Goal: Task Accomplishment & Management: Use online tool/utility

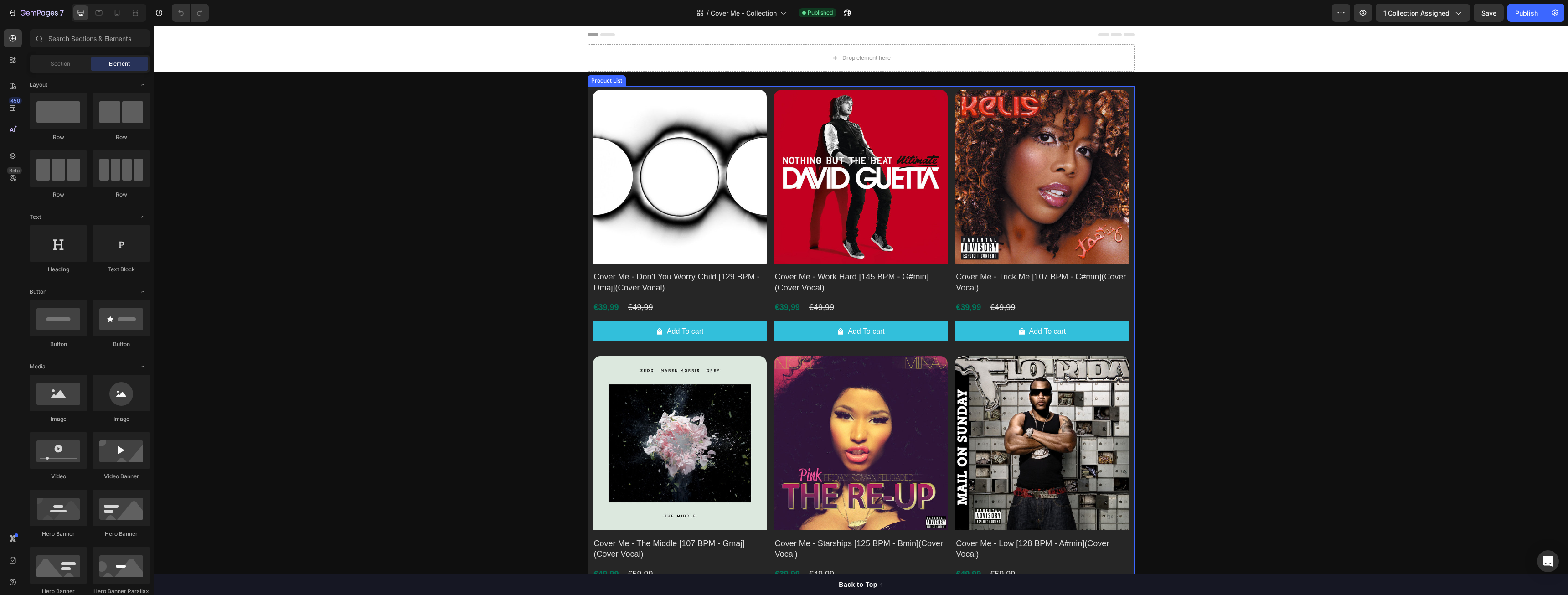
click at [766, 239] on div "Product Images Cover Me - Don't You Worry Child [129 BPM - Dmaj](Cover Vocal) P…" at bounding box center [861, 486] width 536 height 792
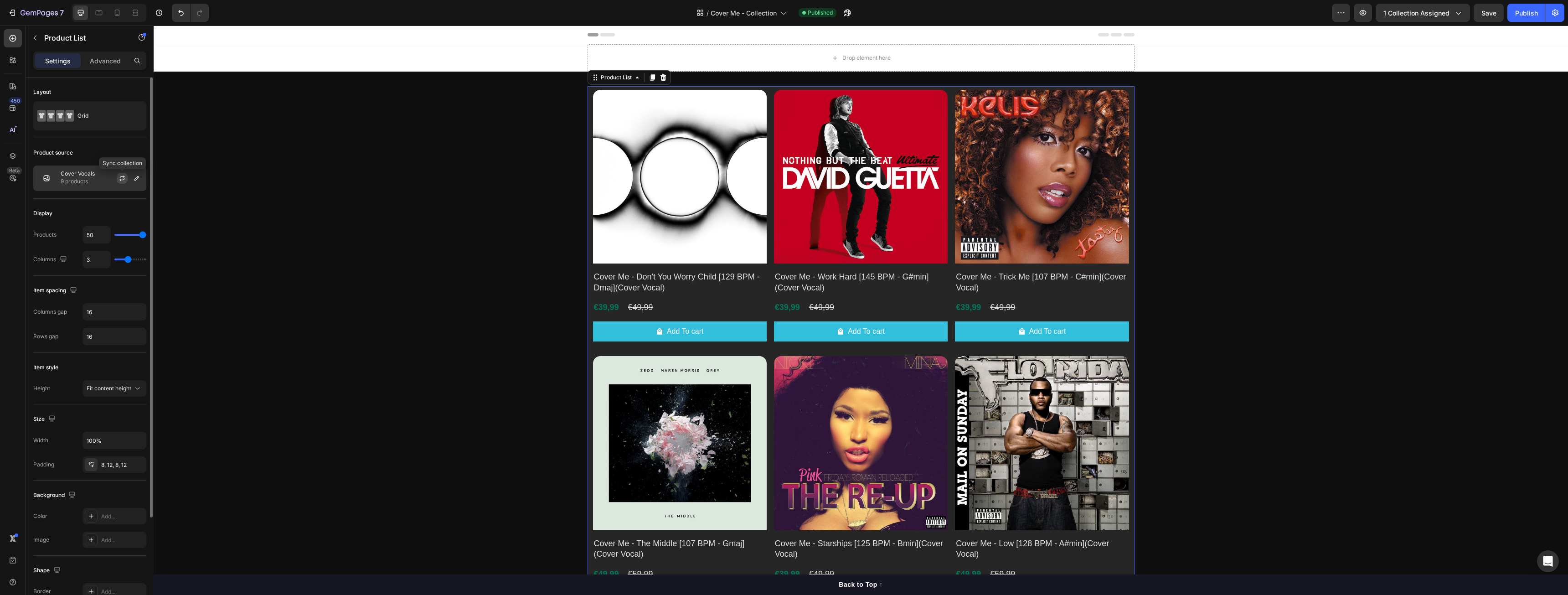
click at [122, 179] on icon "button" at bounding box center [122, 178] width 7 height 7
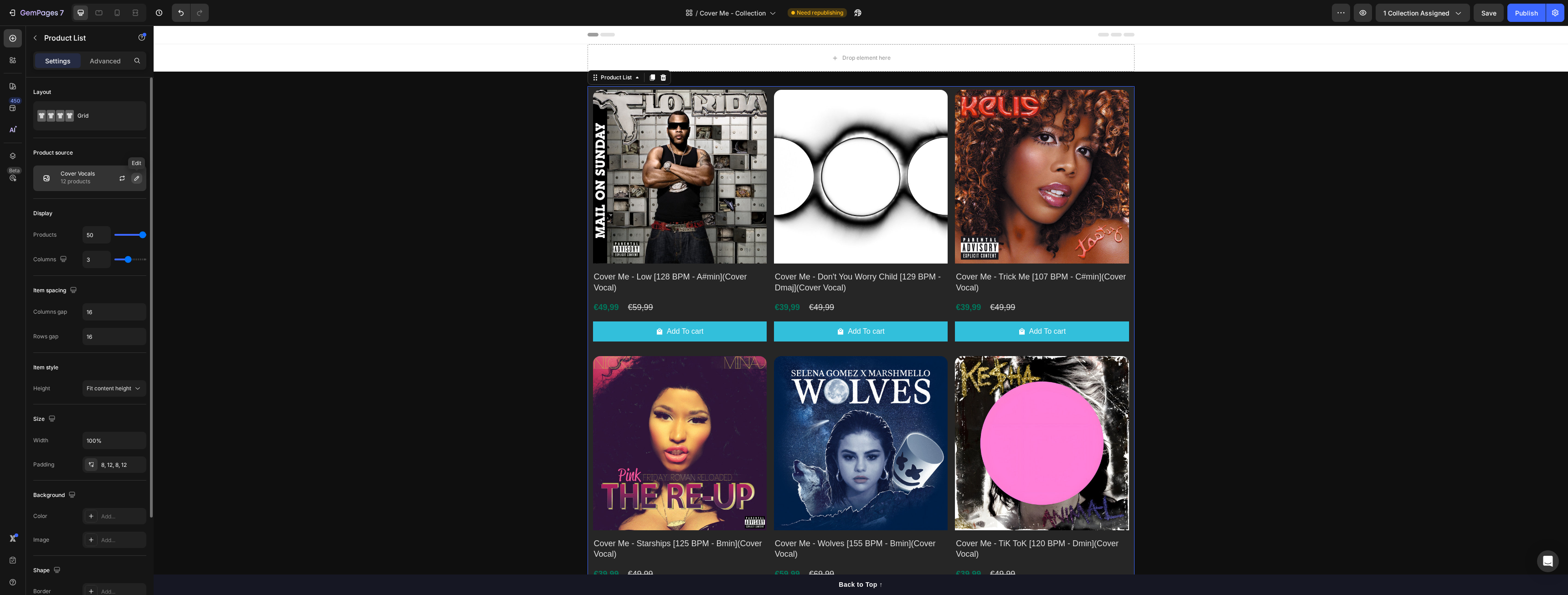
click at [135, 179] on icon "button" at bounding box center [136, 178] width 4 height 4
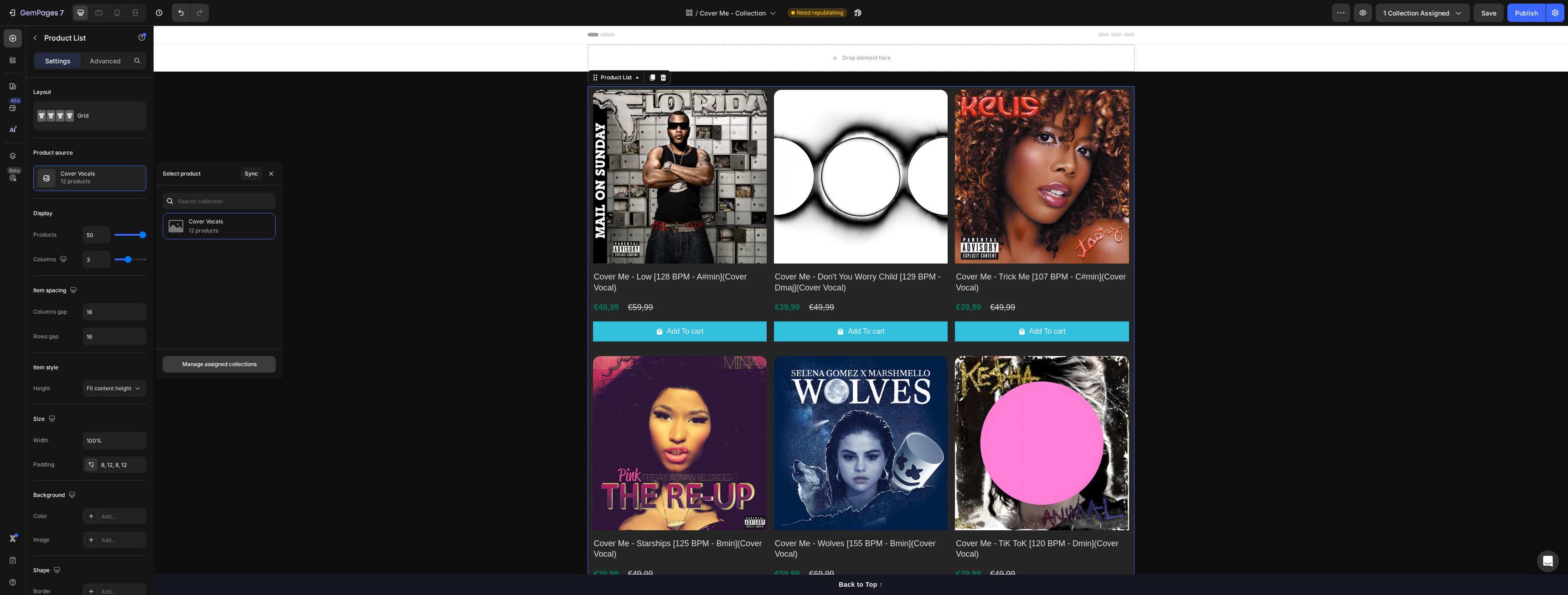
click at [262, 364] on button "Manage assigned collections" at bounding box center [219, 364] width 113 height 16
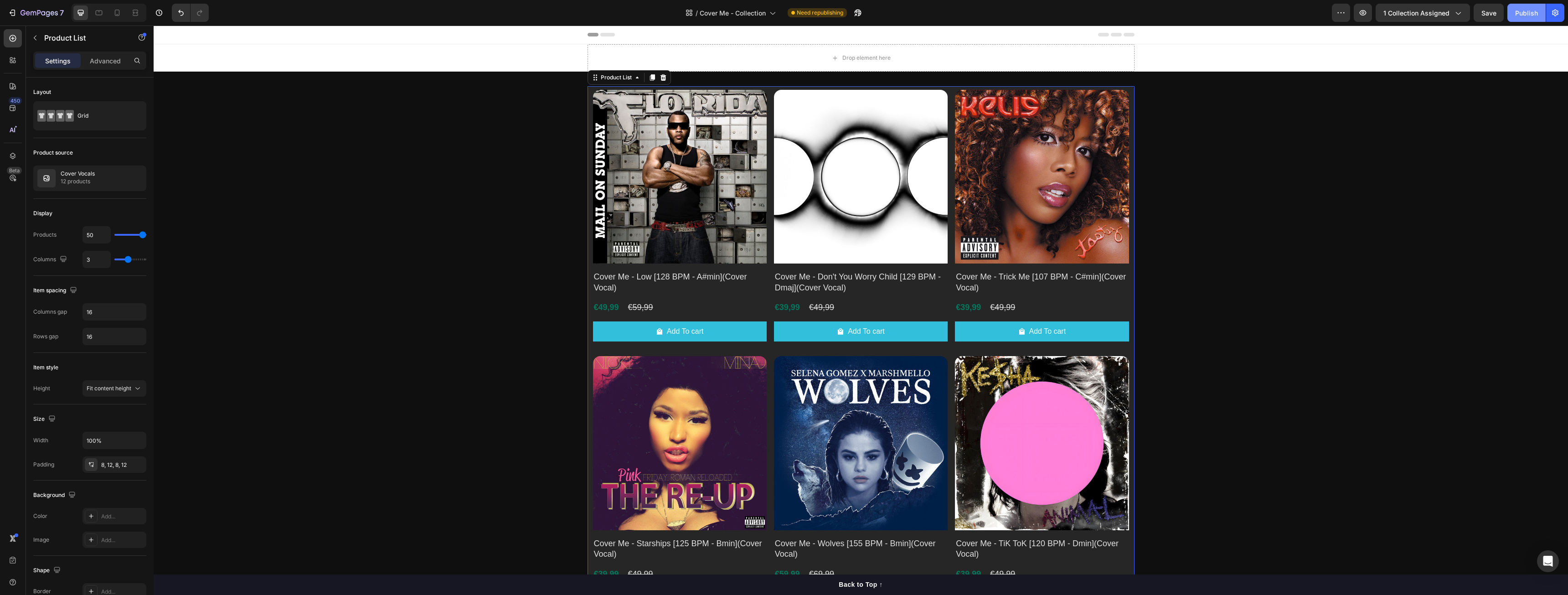
click at [1530, 13] on div "Publish" at bounding box center [1526, 13] width 23 height 10
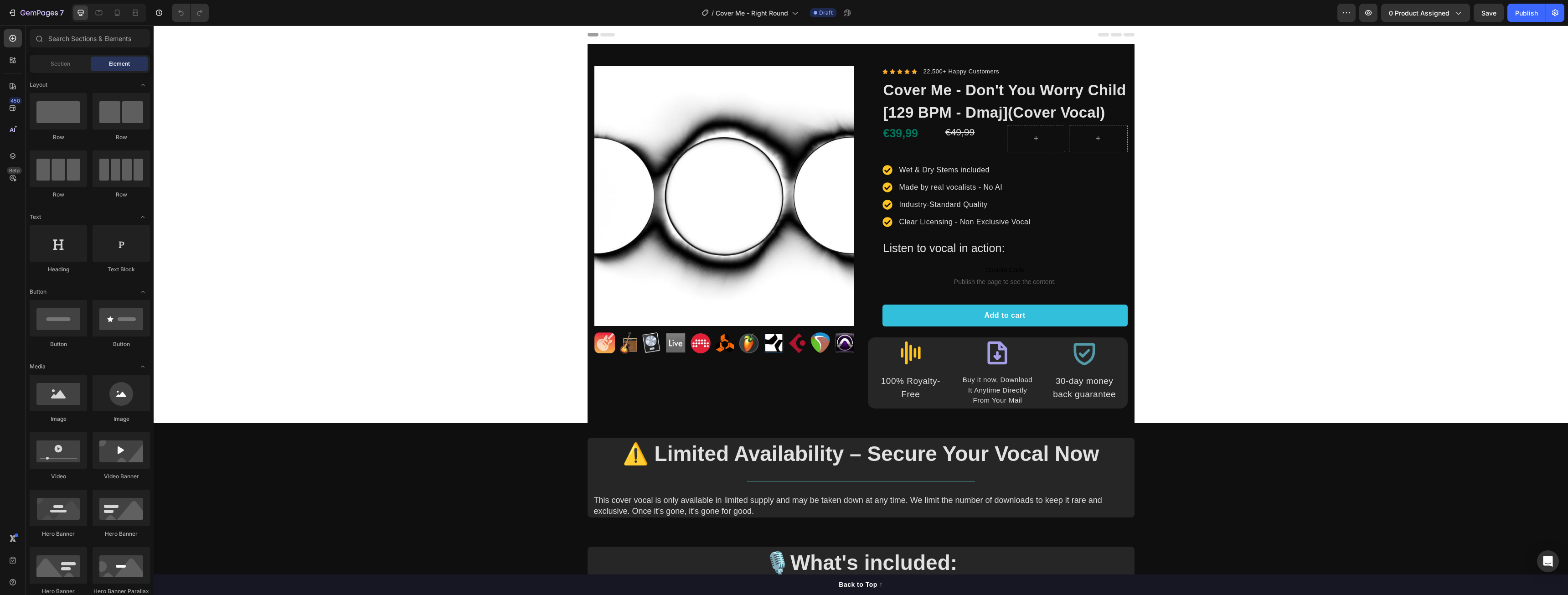
click at [1370, 18] on button "button" at bounding box center [1368, 13] width 18 height 18
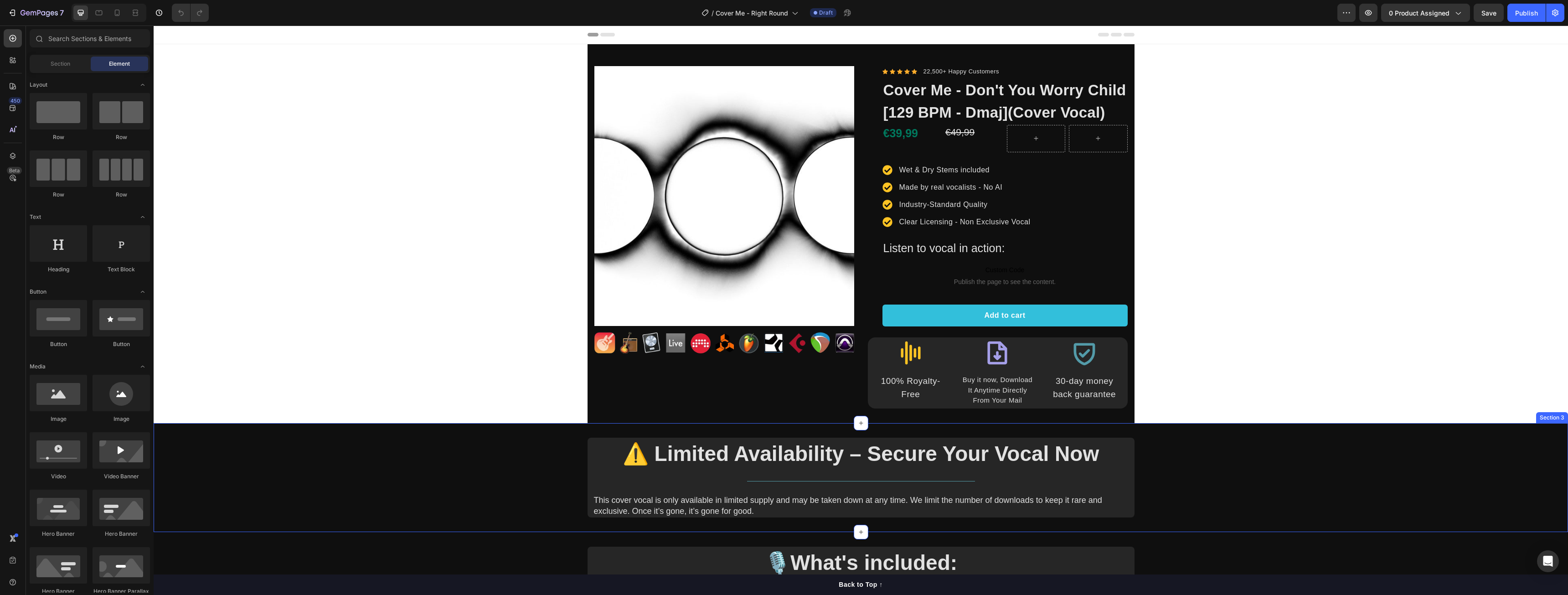
click at [1217, 451] on div "⚠️ Limited Availability – Secure Your Vocal Now Heading Title Line This cover v…" at bounding box center [861, 478] width 1415 height 80
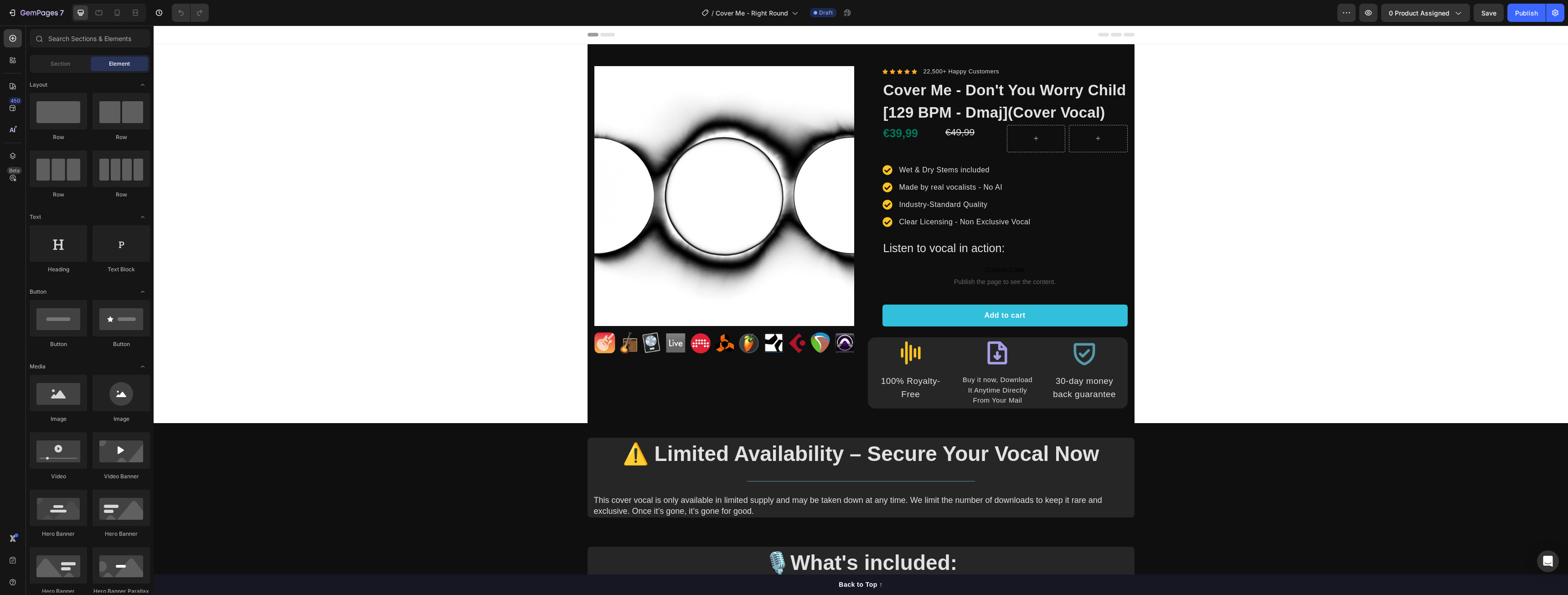
click at [579, 39] on div "Header" at bounding box center [861, 35] width 1415 height 19
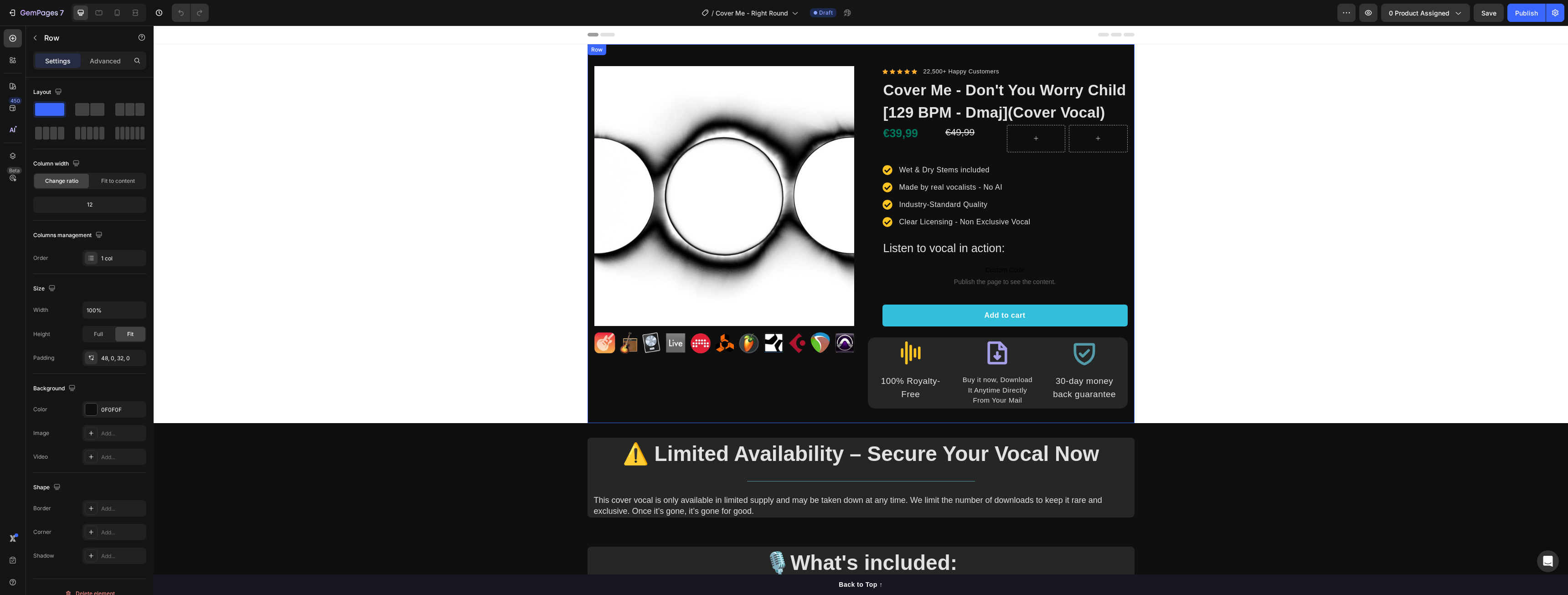
click at [592, 51] on div "Row" at bounding box center [597, 49] width 15 height 8
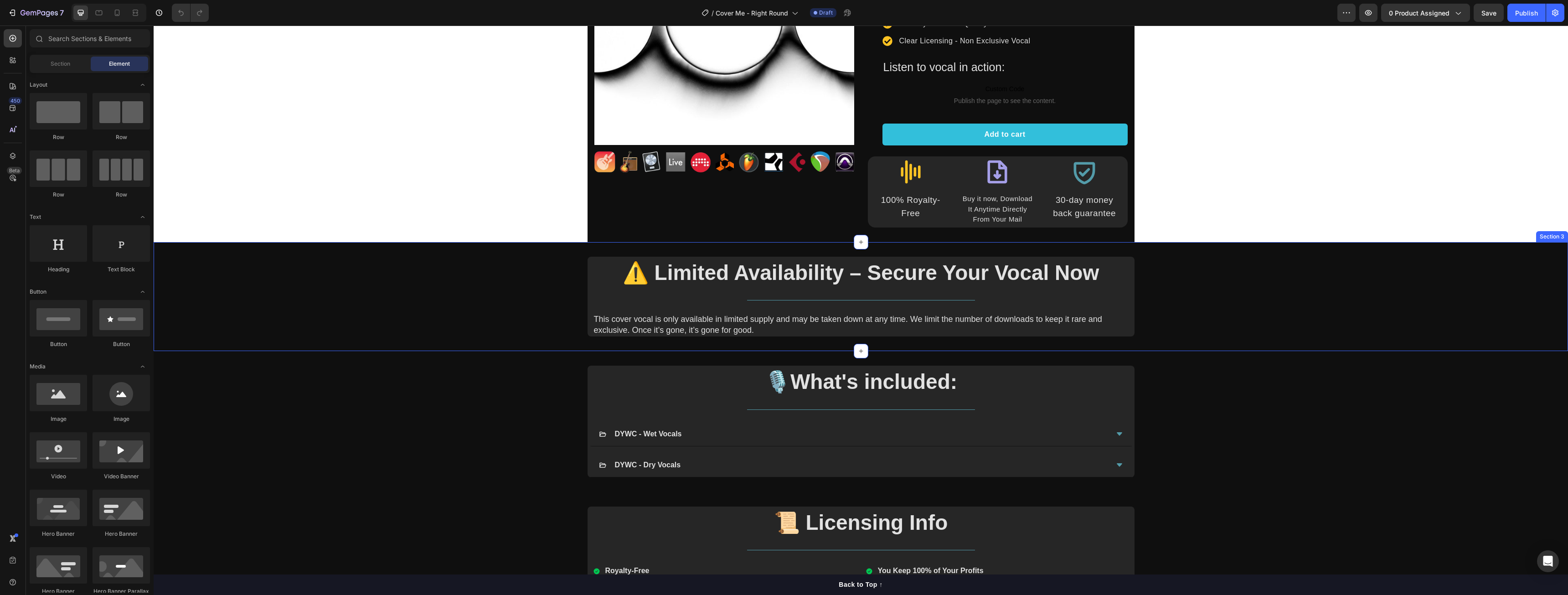
scroll to position [183, 0]
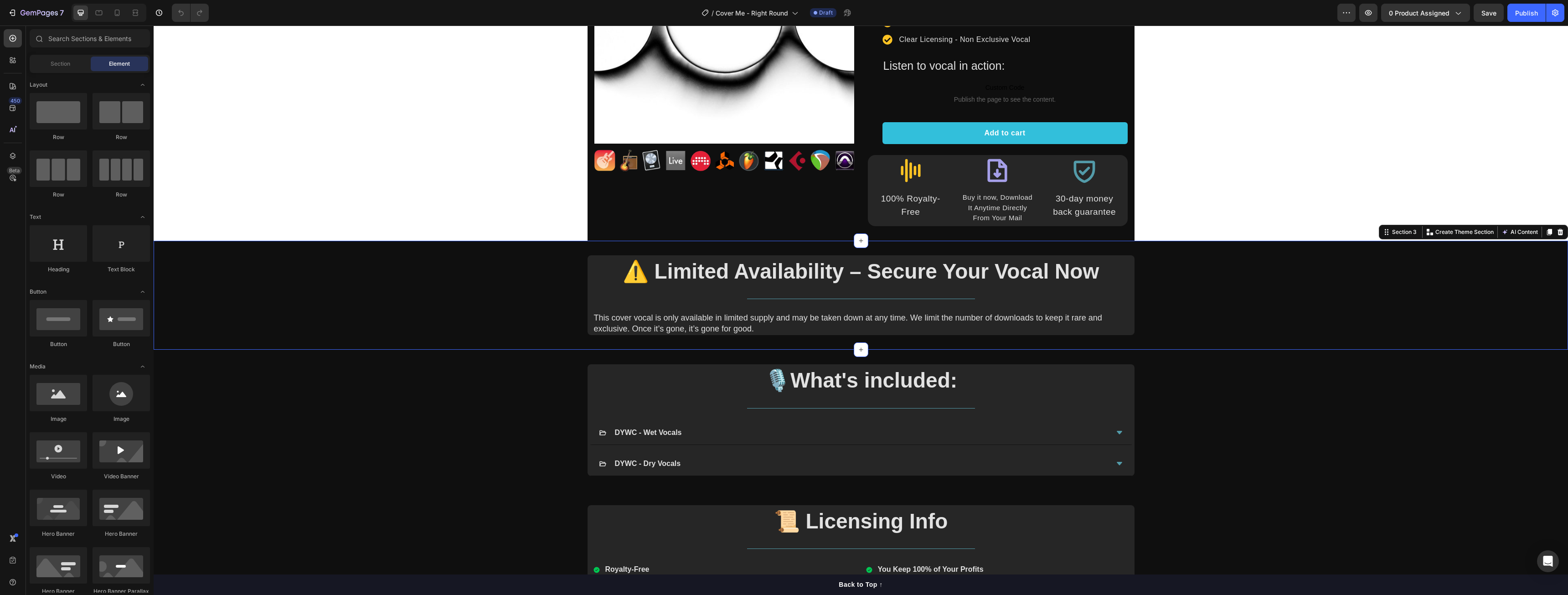
click at [1351, 315] on div "⚠️ Limited Availability – Secure Your Vocal Now Heading Title Line This cover v…" at bounding box center [861, 295] width 1415 height 80
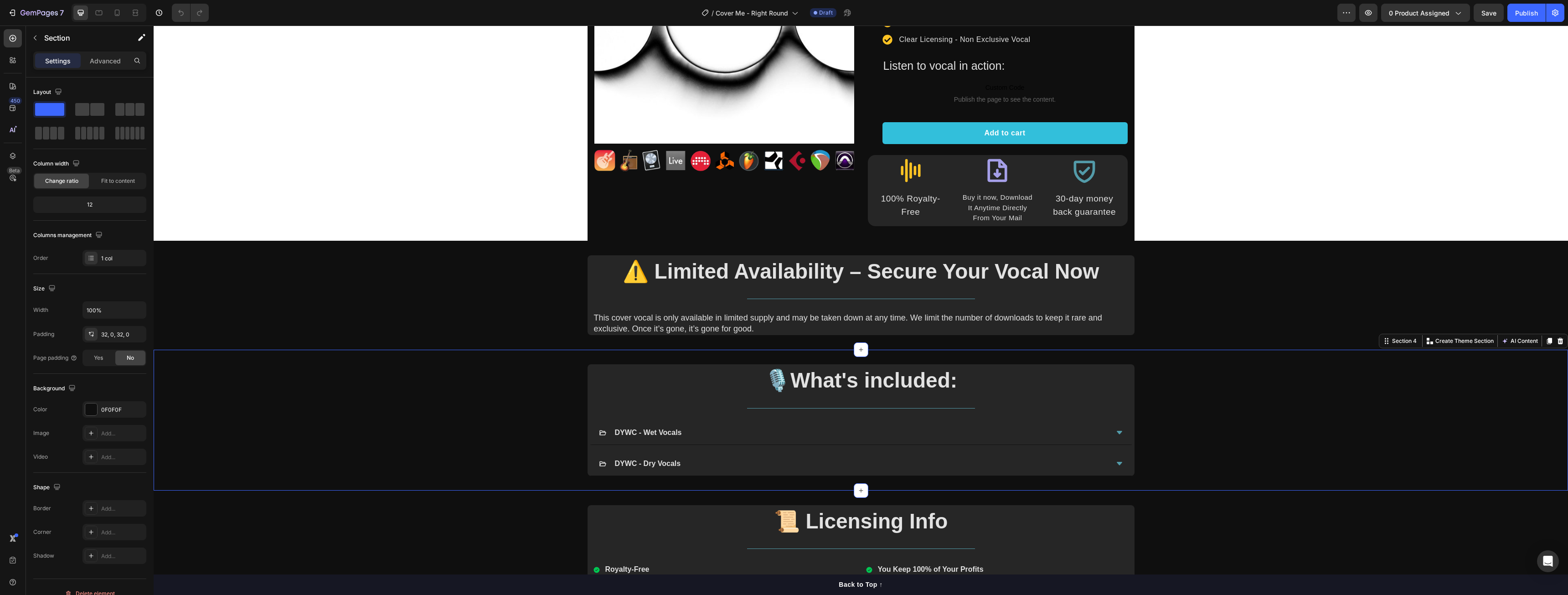
click at [1388, 398] on div "🎙️What's included: Heading Title Line DYWC - Wet Vocals DYWC - Dry Vocals Accor…" at bounding box center [861, 420] width 1415 height 111
click at [1545, 233] on div "Section 3" at bounding box center [1552, 235] width 32 height 11
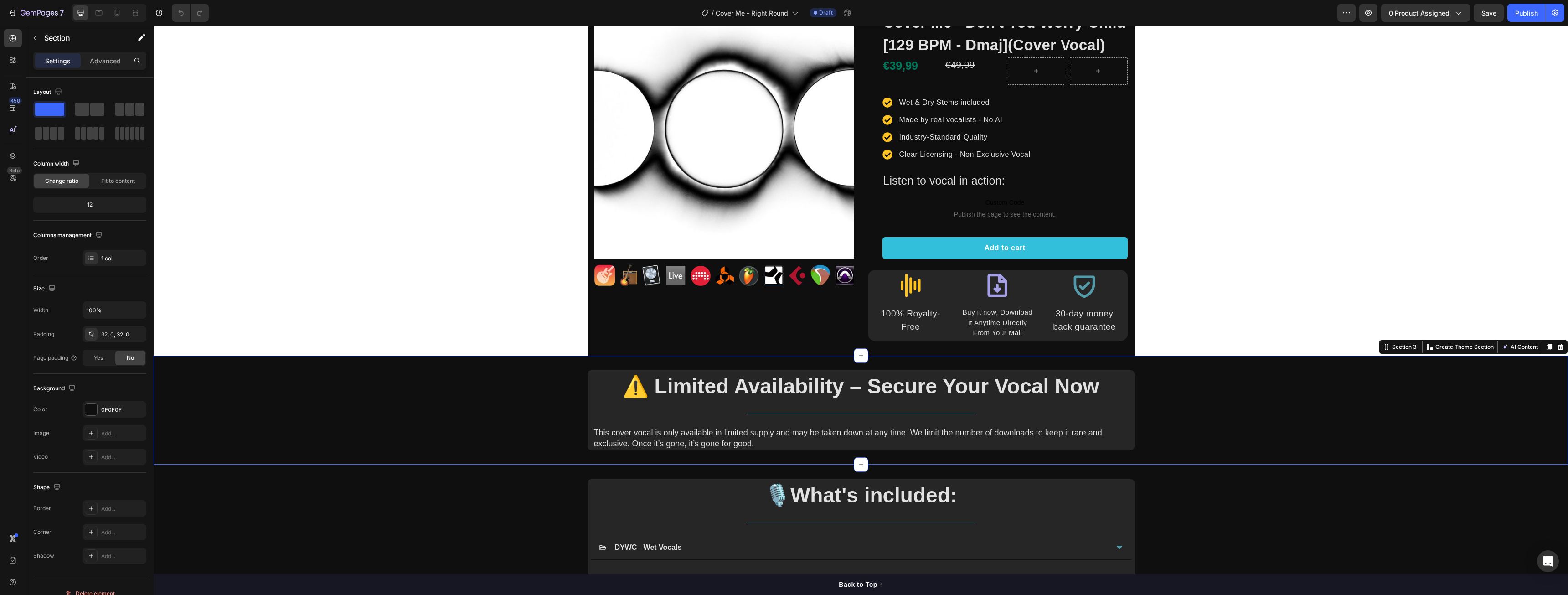
scroll to position [0, 0]
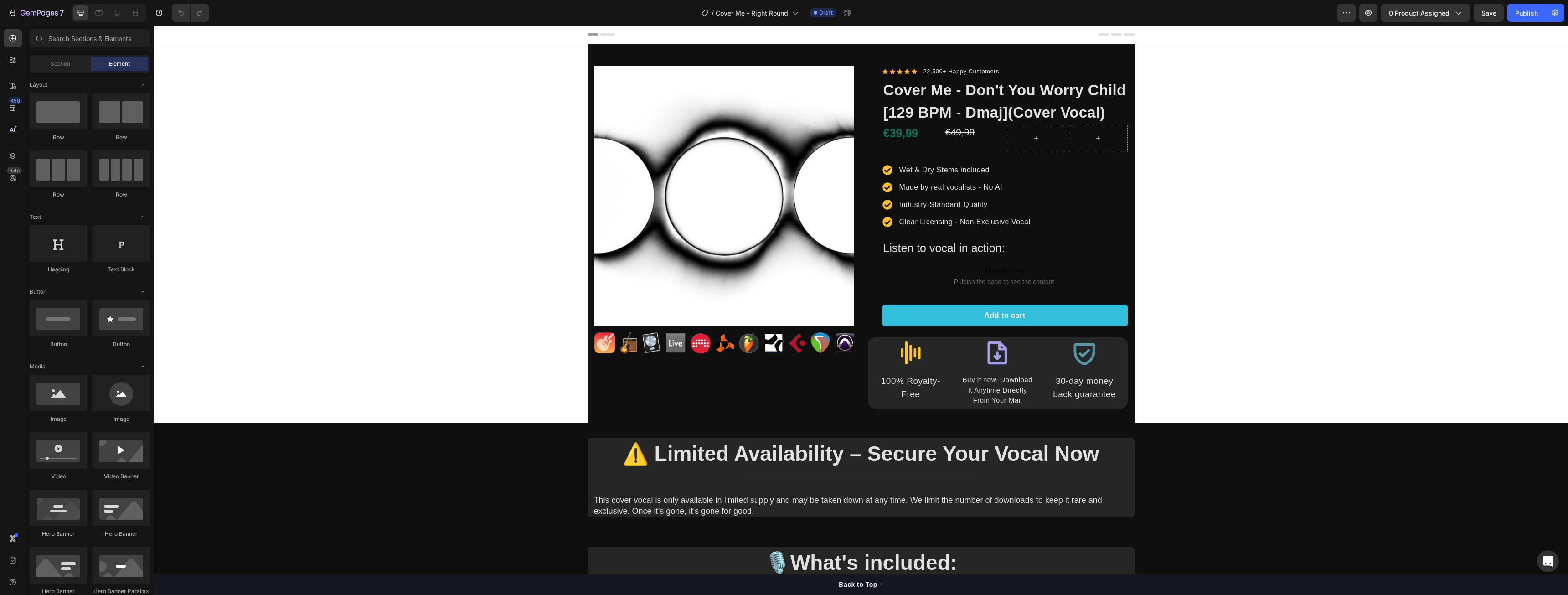
click at [2, 85] on div "450 Beta" at bounding box center [13, 310] width 26 height 569
click at [10, 87] on icon at bounding box center [12, 86] width 9 height 9
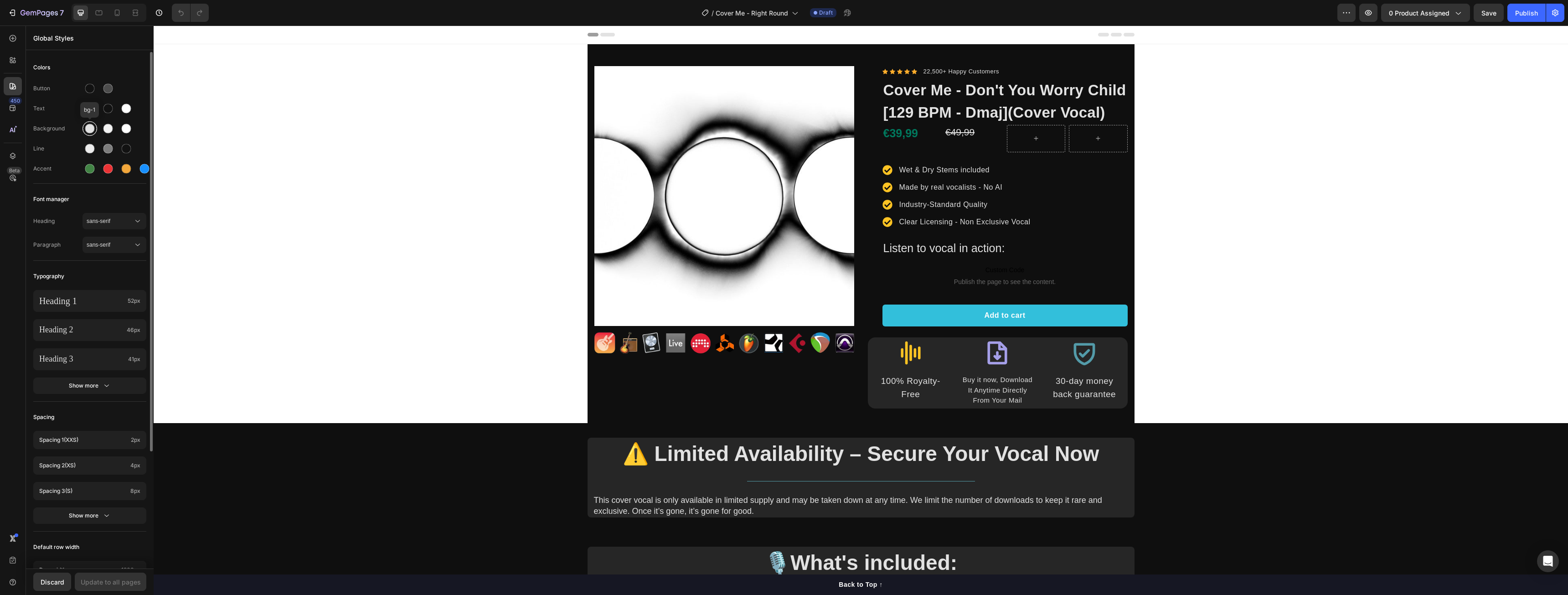
click at [96, 128] on div at bounding box center [90, 129] width 15 height 15
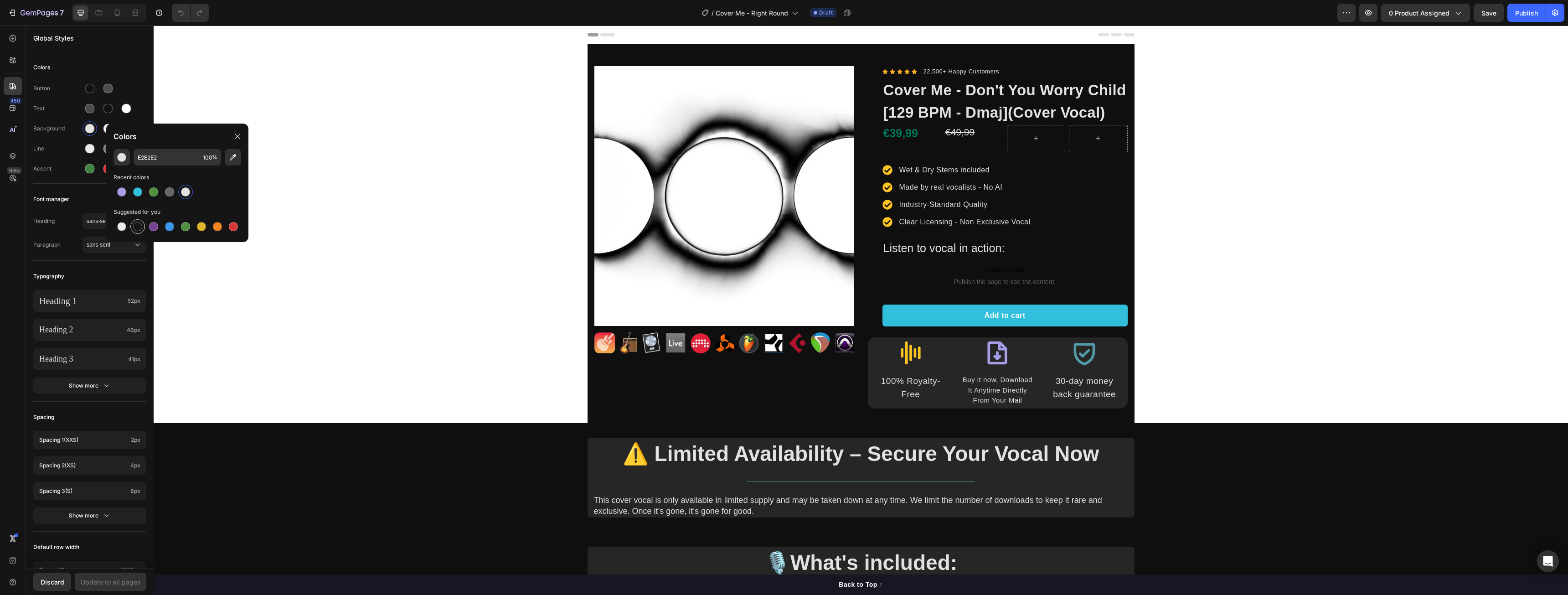
click at [138, 224] on div at bounding box center [138, 227] width 9 height 9
type input "151515"
click at [100, 128] on div at bounding box center [108, 129] width 15 height 15
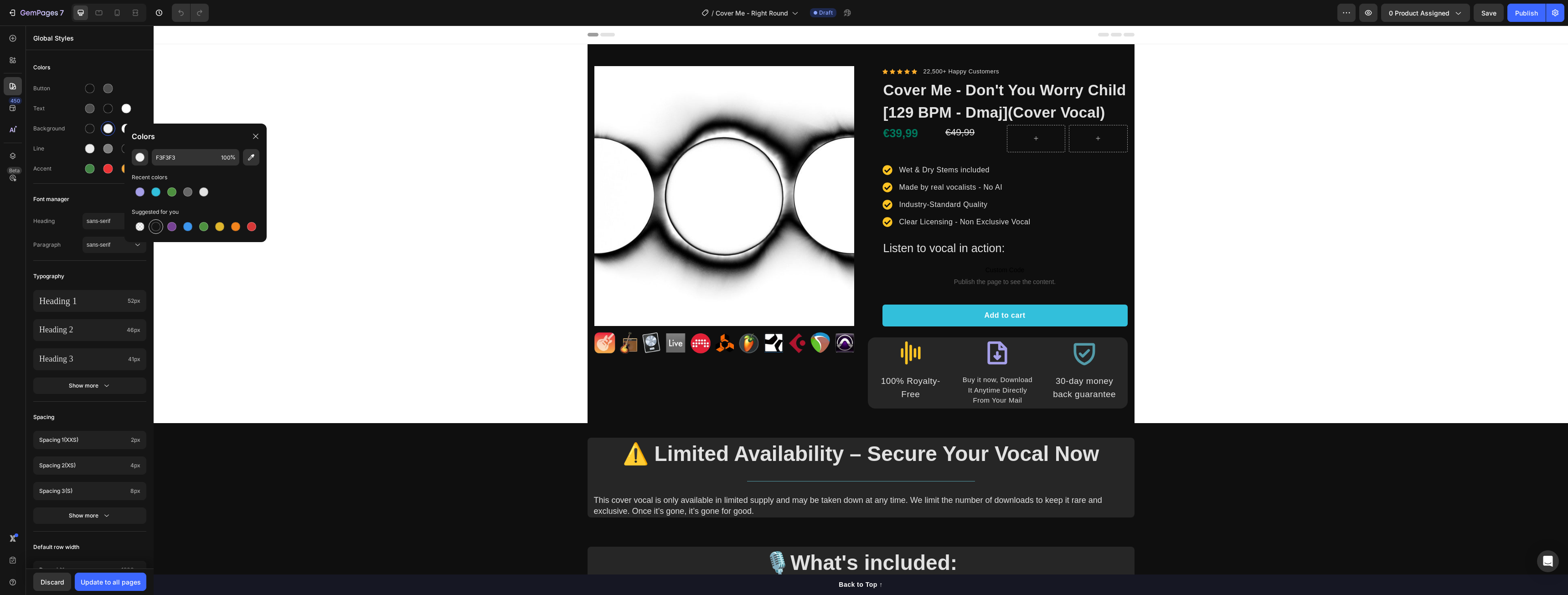
click at [157, 223] on div at bounding box center [156, 227] width 9 height 9
type input "151515"
click at [121, 126] on div at bounding box center [126, 129] width 15 height 15
click at [169, 224] on div at bounding box center [174, 227] width 15 height 15
type input "151515"
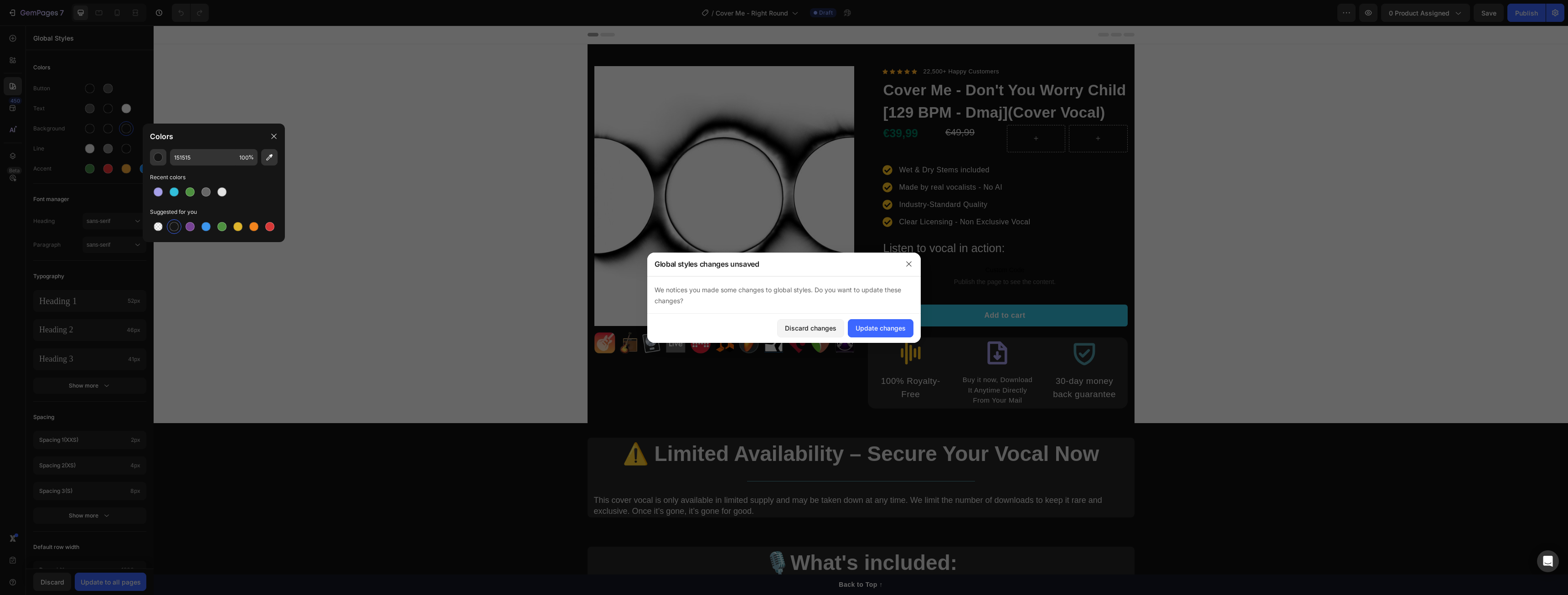
click at [859, 324] on div "Update changes" at bounding box center [881, 328] width 50 height 10
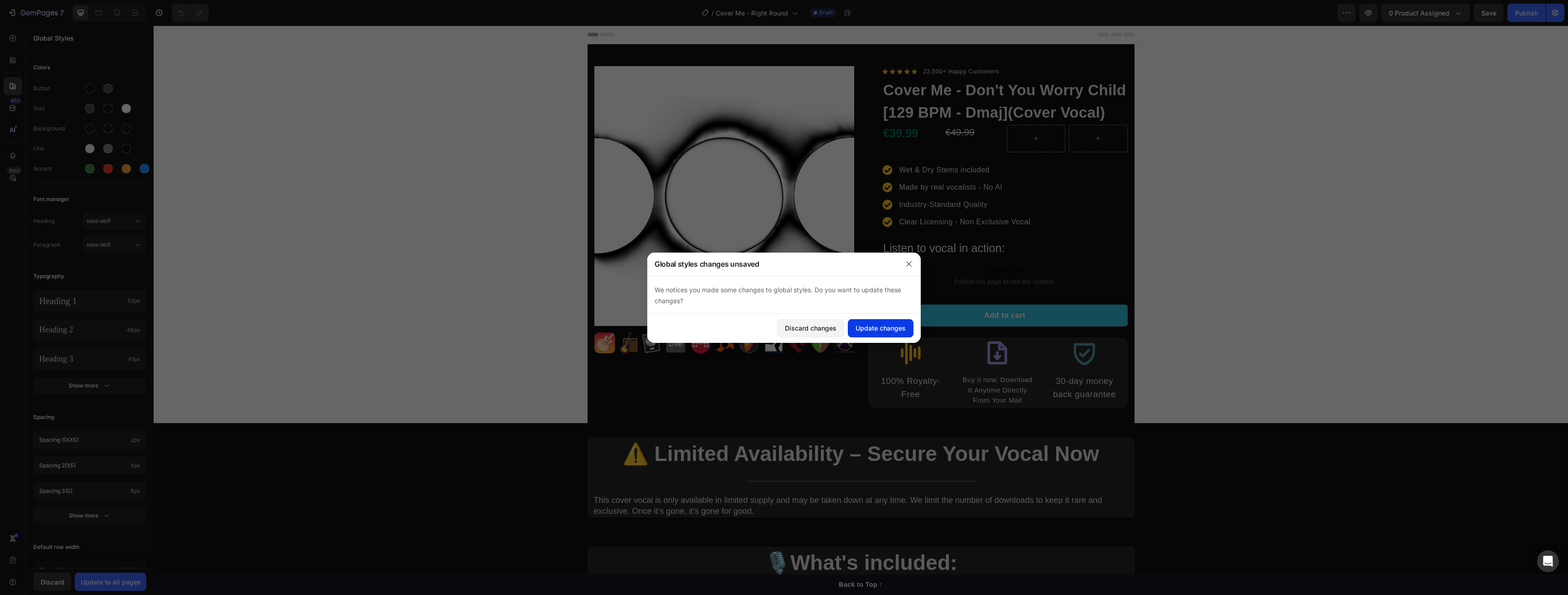
click at [894, 333] on div "Update changes" at bounding box center [881, 328] width 50 height 10
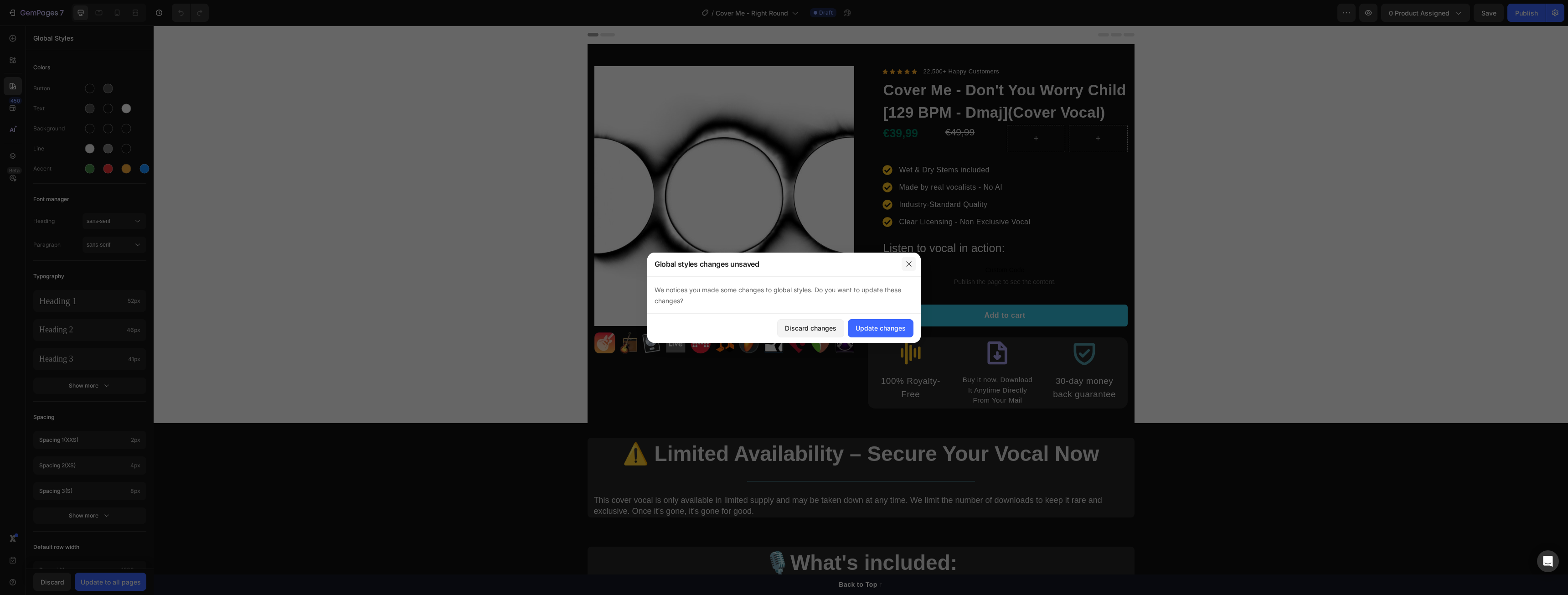
click at [904, 261] on button "button" at bounding box center [909, 264] width 15 height 15
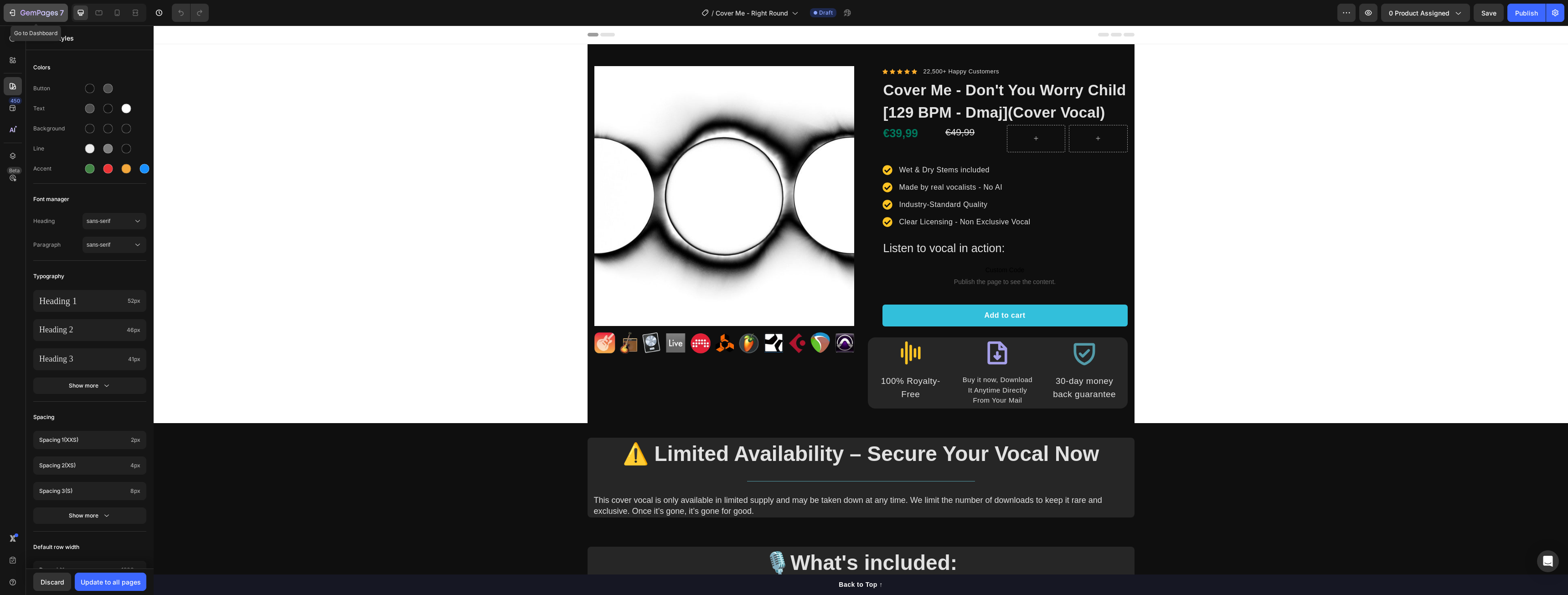
click at [13, 4] on button "7" at bounding box center [36, 13] width 65 height 18
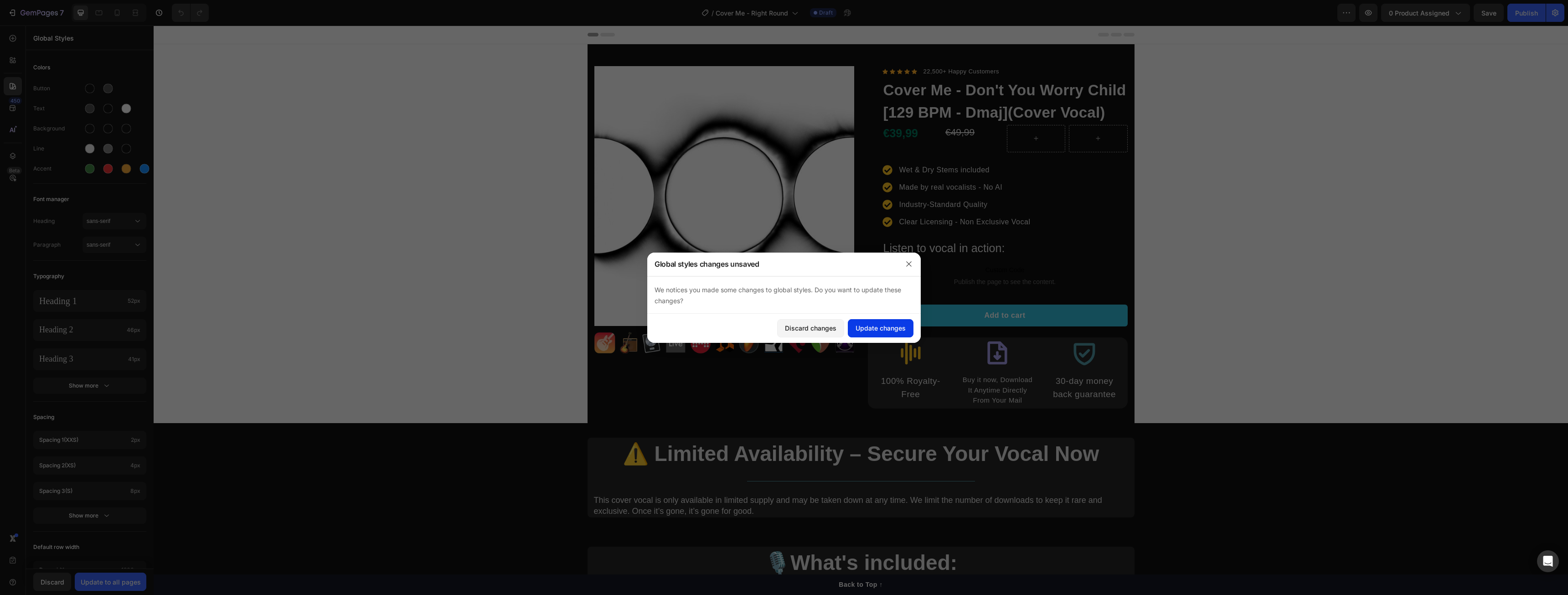
click at [854, 328] on button "Update changes" at bounding box center [881, 328] width 66 height 18
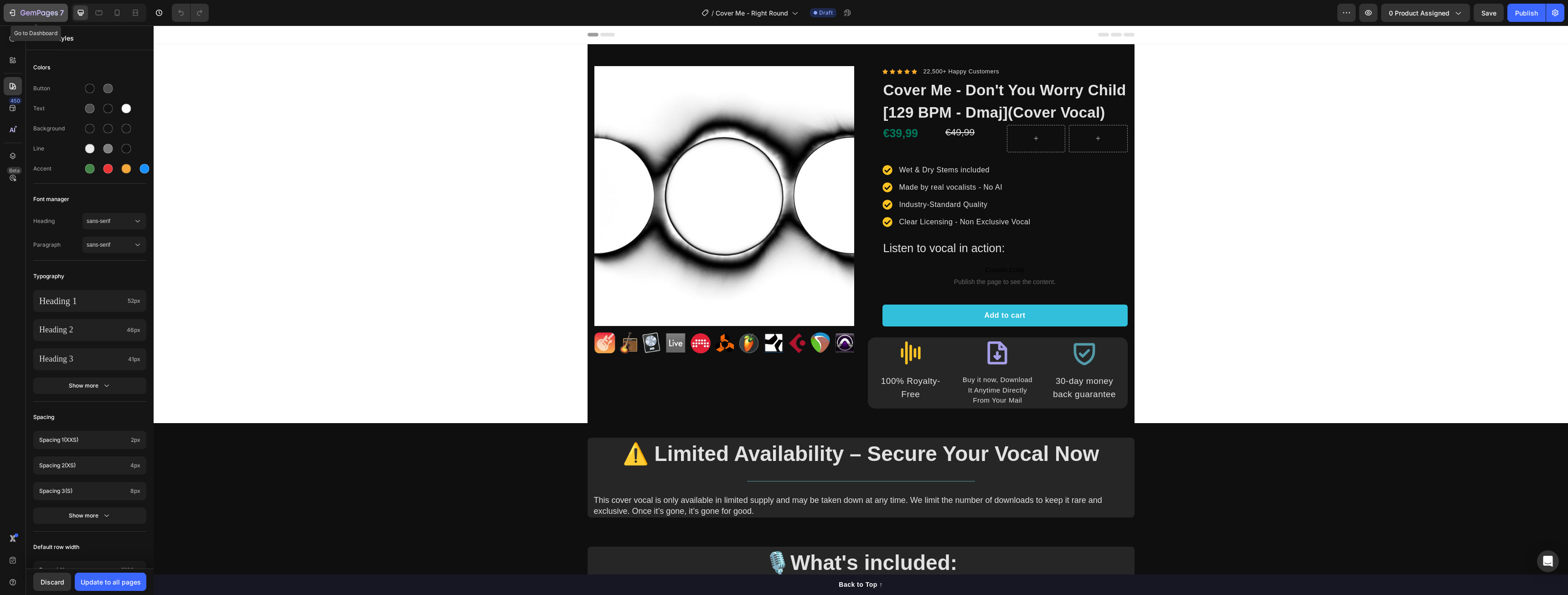
click at [6, 13] on button "7" at bounding box center [36, 13] width 65 height 18
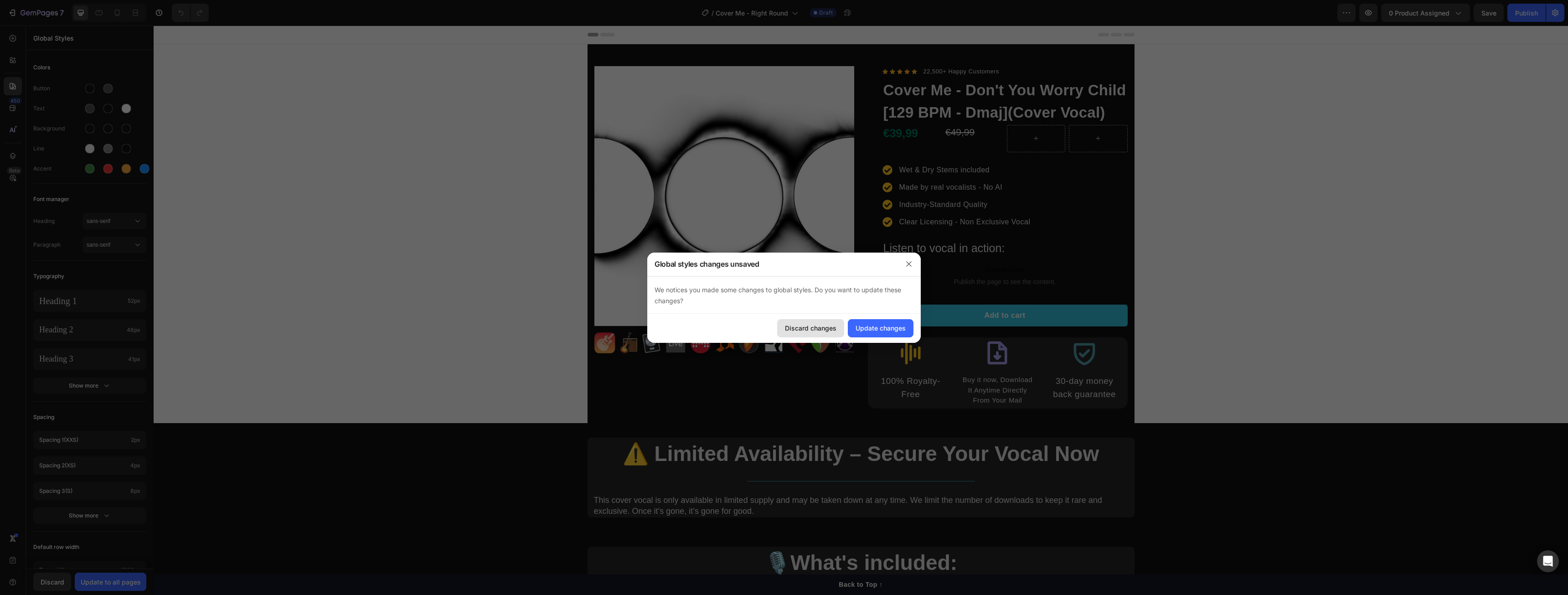
click at [817, 330] on div "Discard changes" at bounding box center [810, 328] width 52 height 10
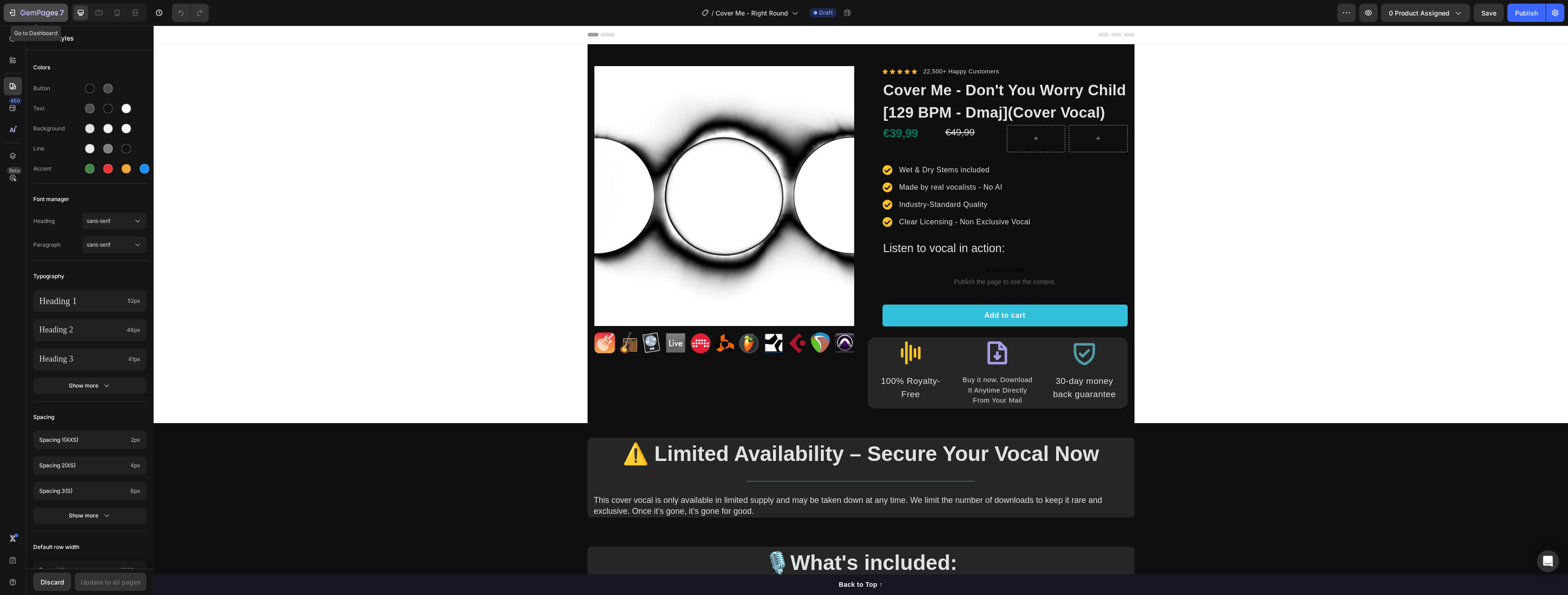
click at [28, 12] on icon "button" at bounding box center [39, 13] width 37 height 8
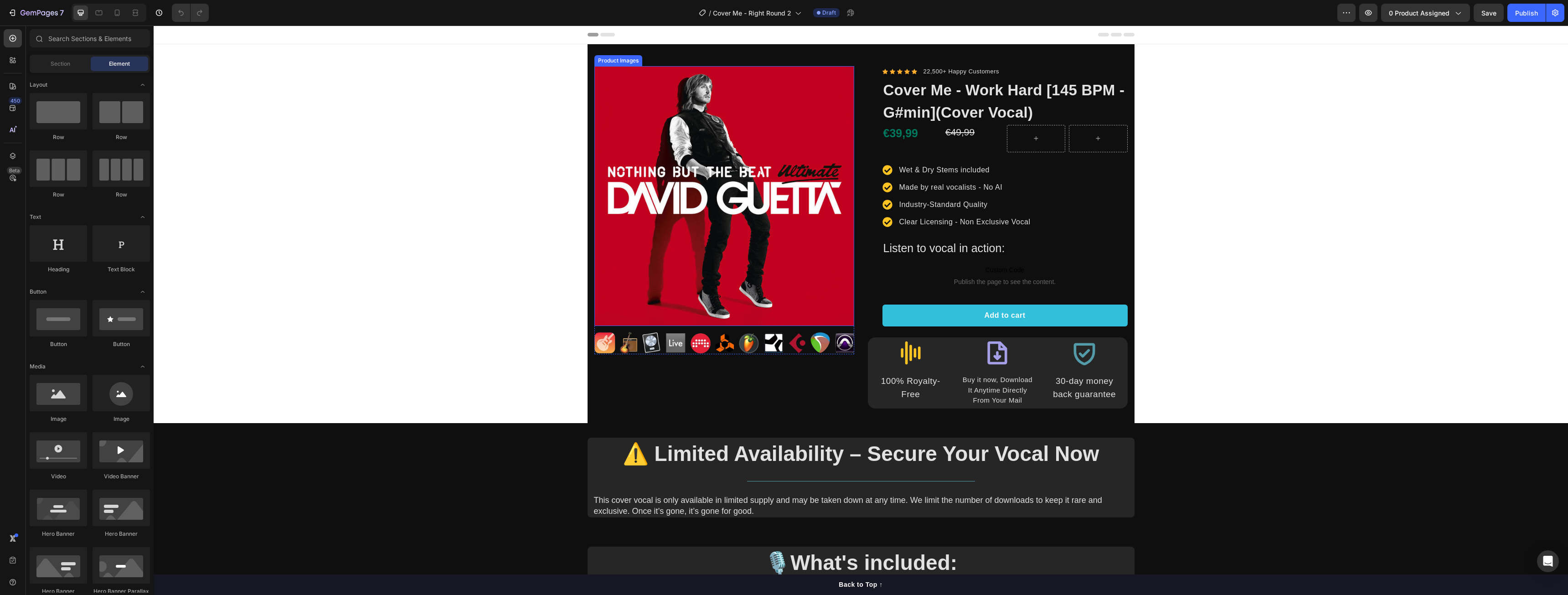
click at [793, 306] on img at bounding box center [724, 196] width 260 height 260
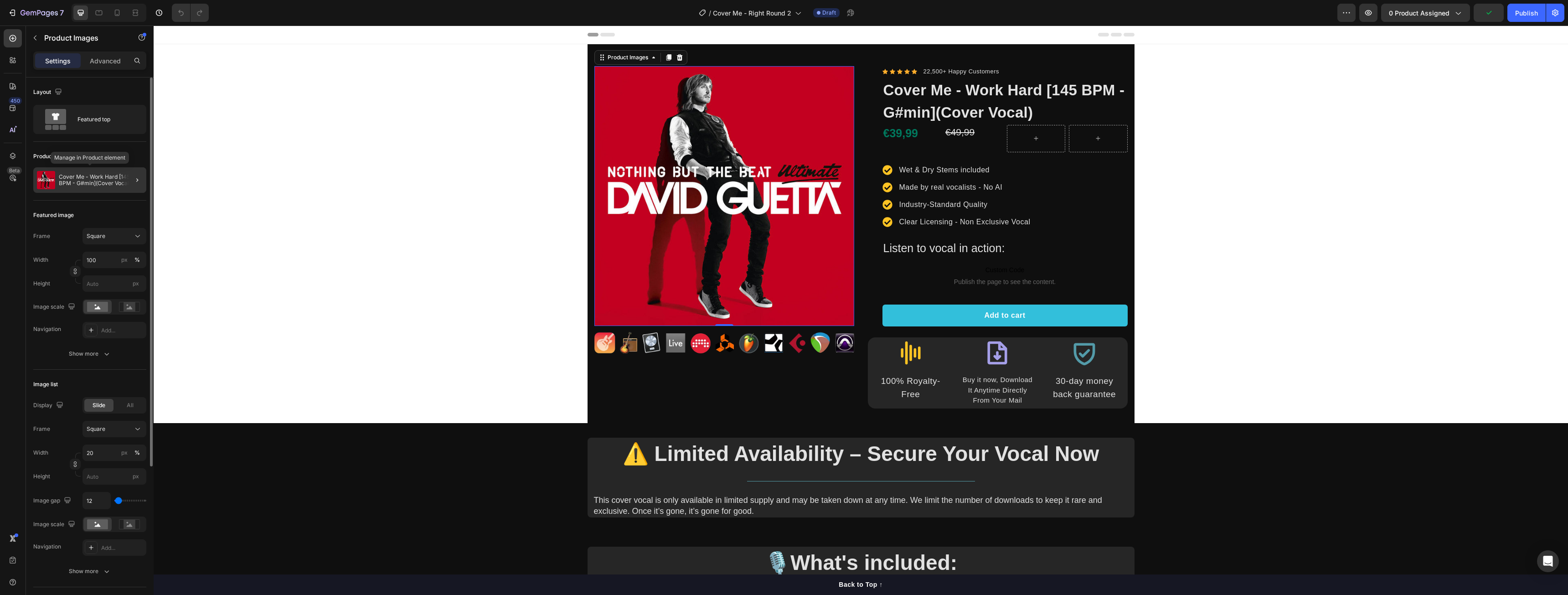
click at [110, 181] on p "Cover Me - Work Hard [145 BPM - G#min](Cover Vocal)" at bounding box center [101, 180] width 84 height 13
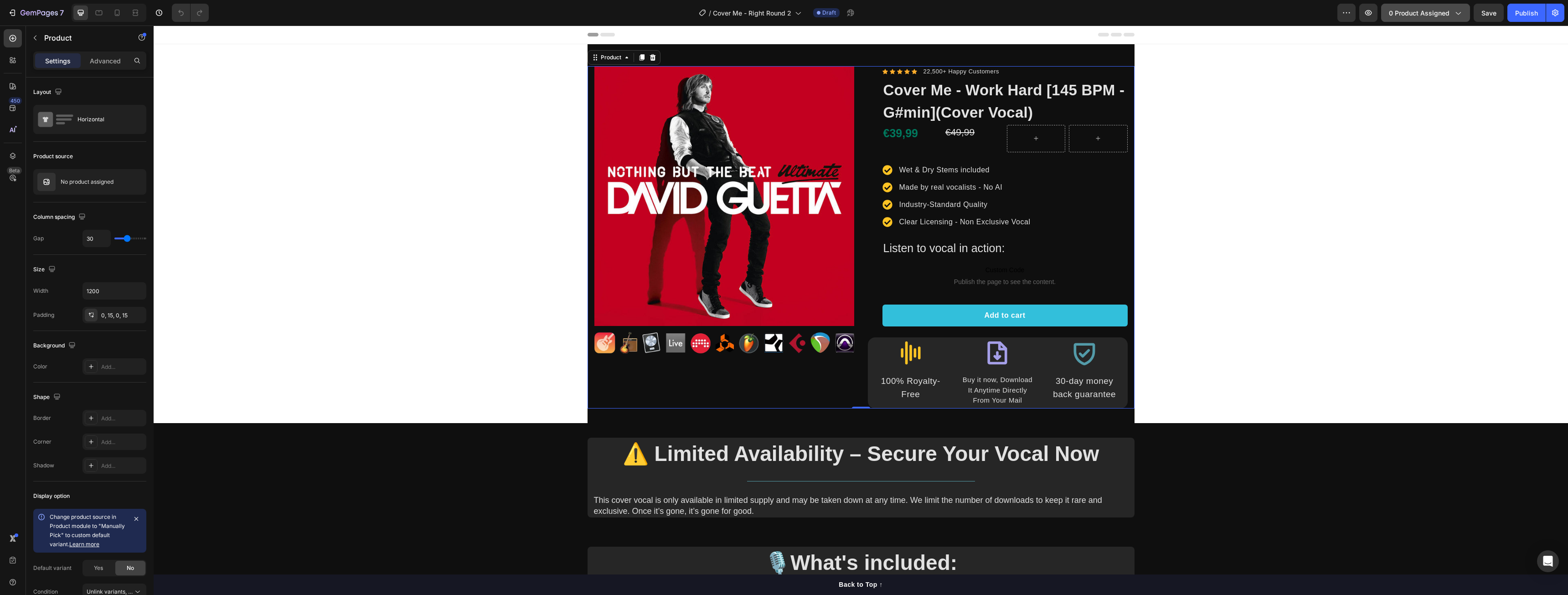
click at [1438, 19] on button "0 product assigned" at bounding box center [1426, 13] width 89 height 18
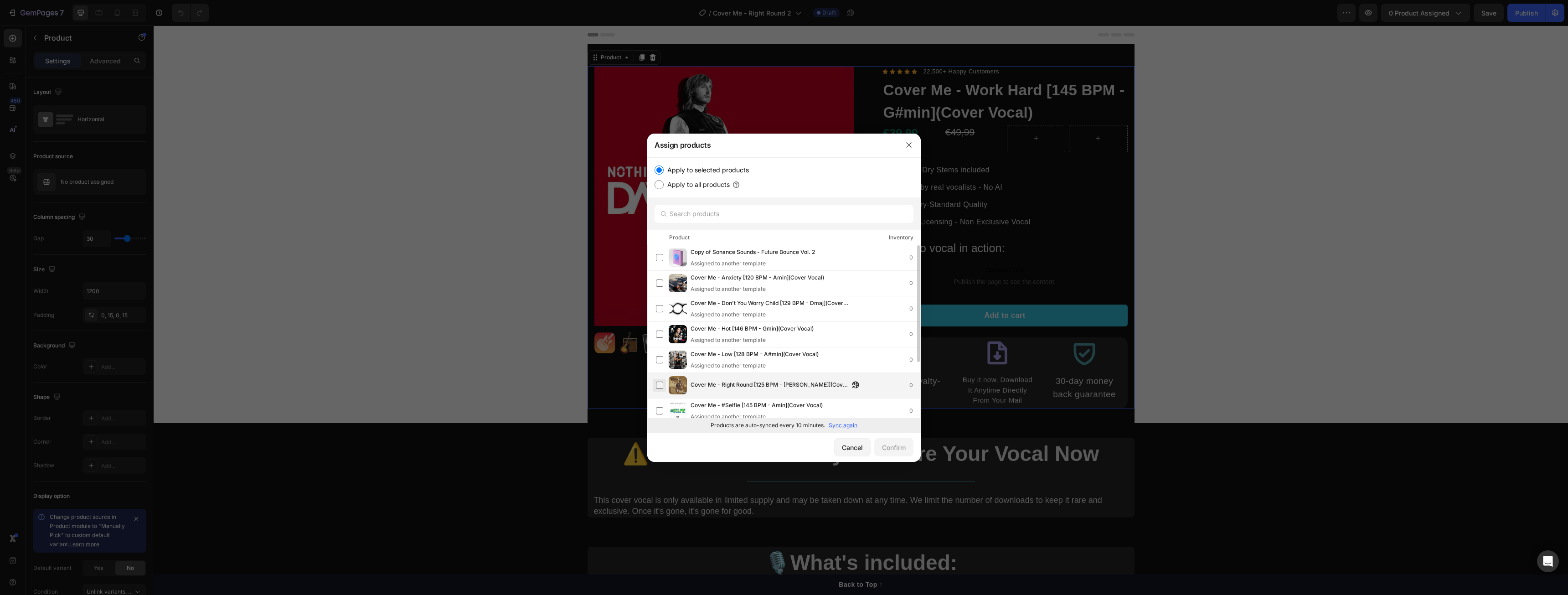
click at [660, 384] on label at bounding box center [660, 386] width 7 height 7
click at [891, 451] on div "Confirm" at bounding box center [894, 448] width 24 height 10
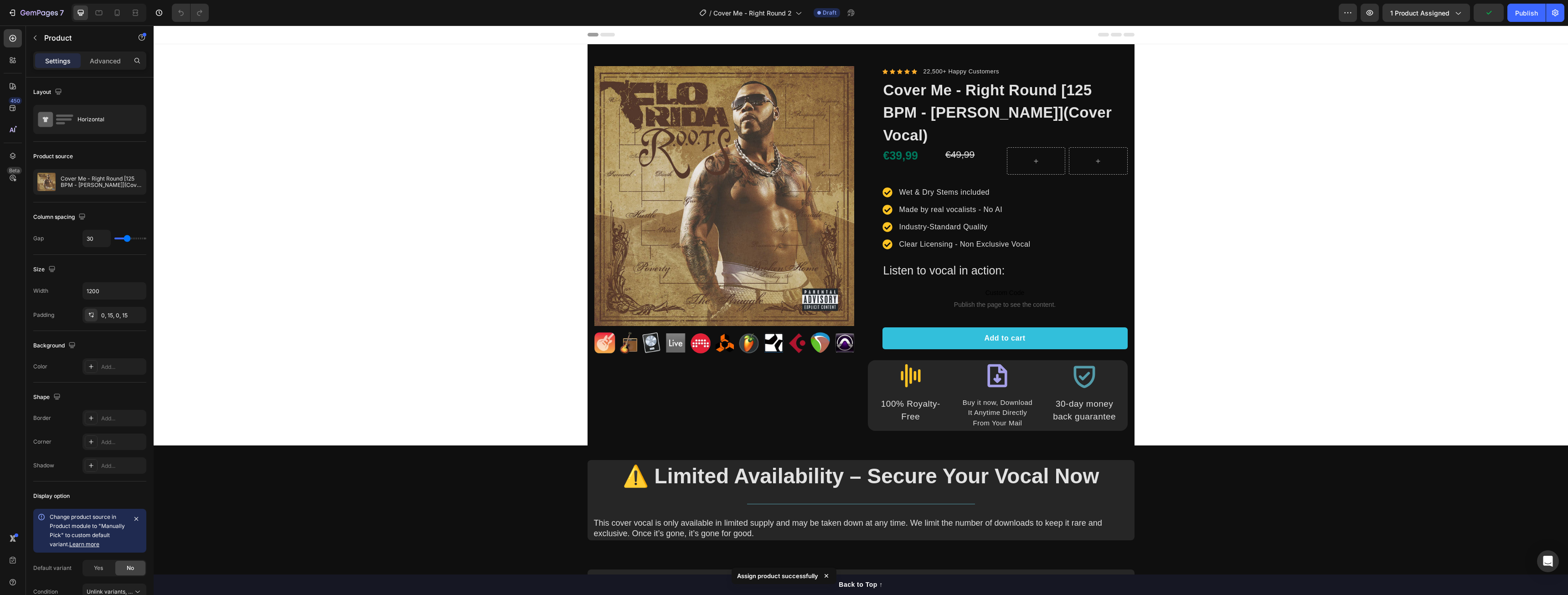
click at [474, 267] on div "Product Images Image Row Icon Icon Icon Icon Icon Icon List Hoz 22,500+ Happy C…" at bounding box center [861, 552] width 1415 height 1016
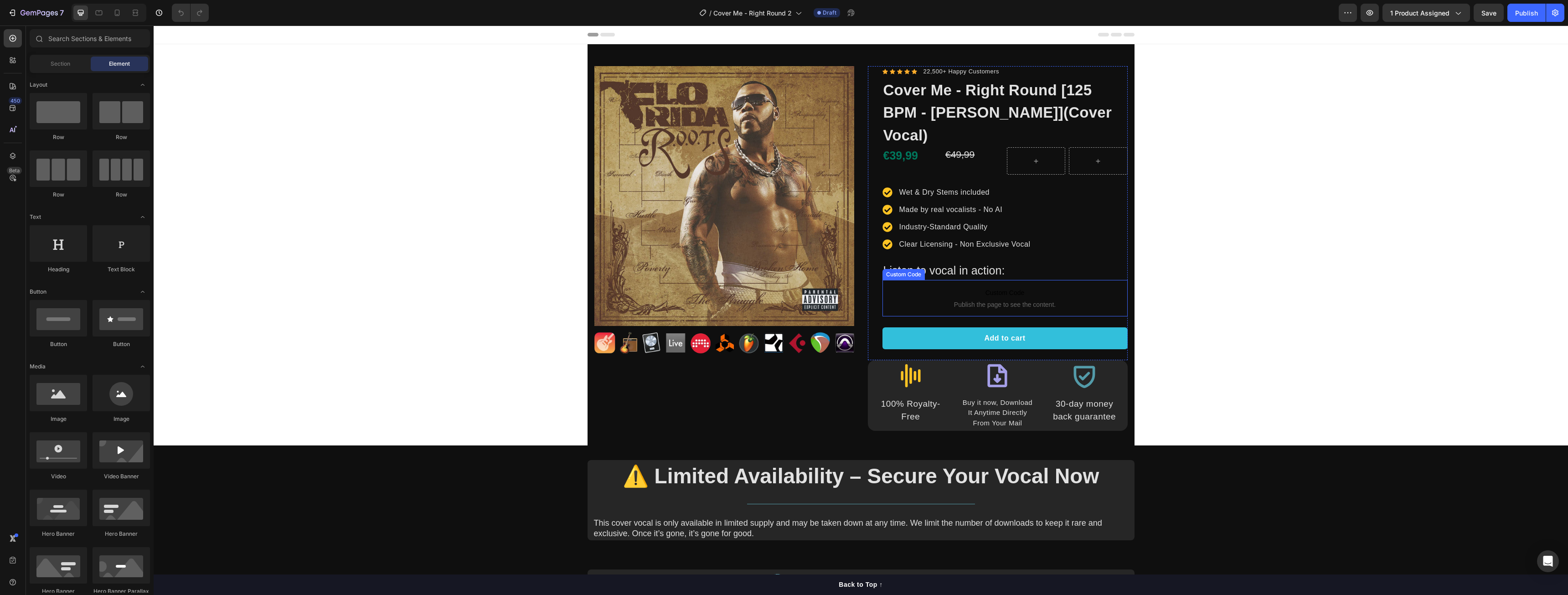
click at [957, 300] on span "Publish the page to see the content." at bounding box center [1005, 305] width 245 height 9
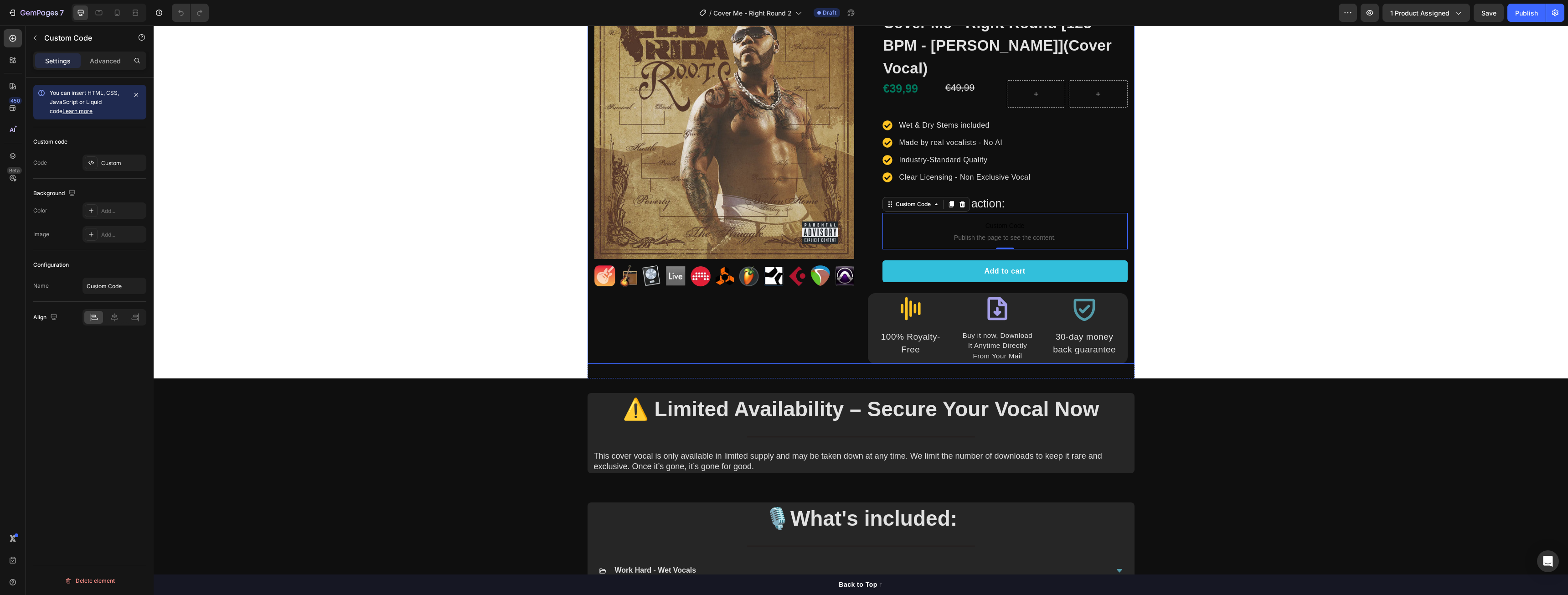
scroll to position [183, 0]
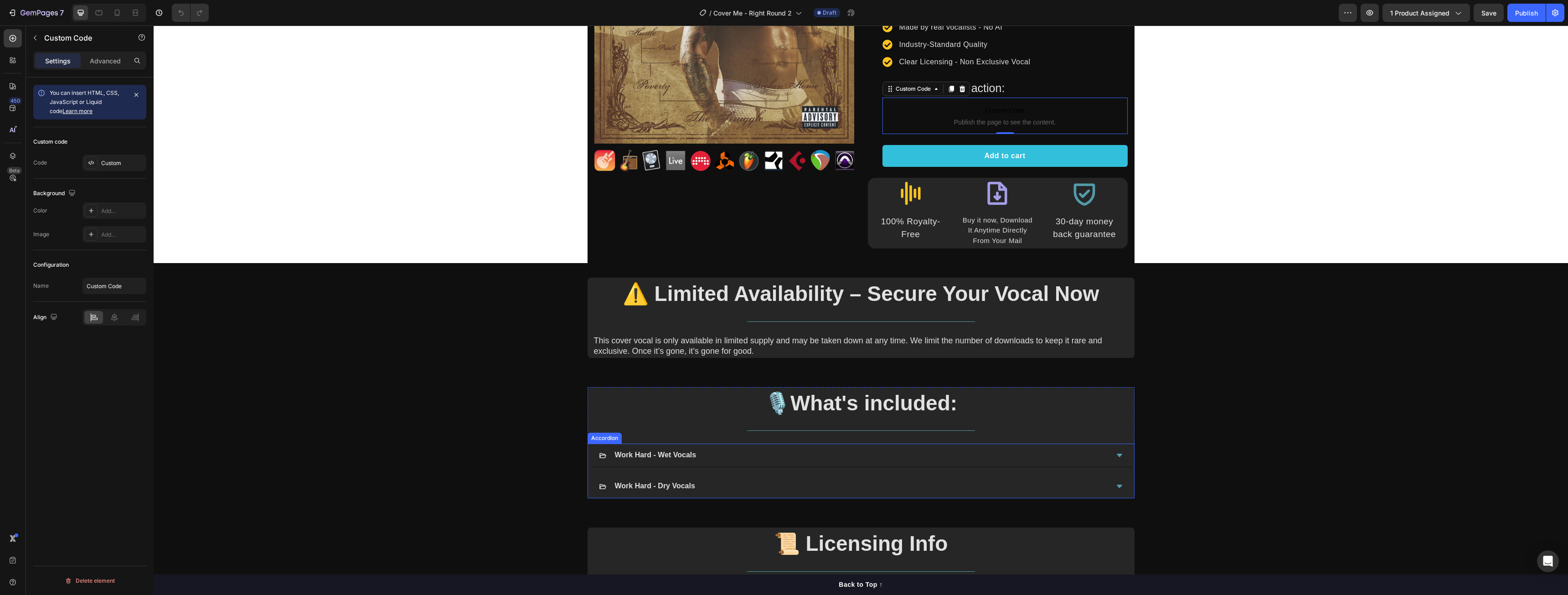
click at [646, 451] on strong "Work Hard - Wet Vocals" at bounding box center [656, 455] width 82 height 8
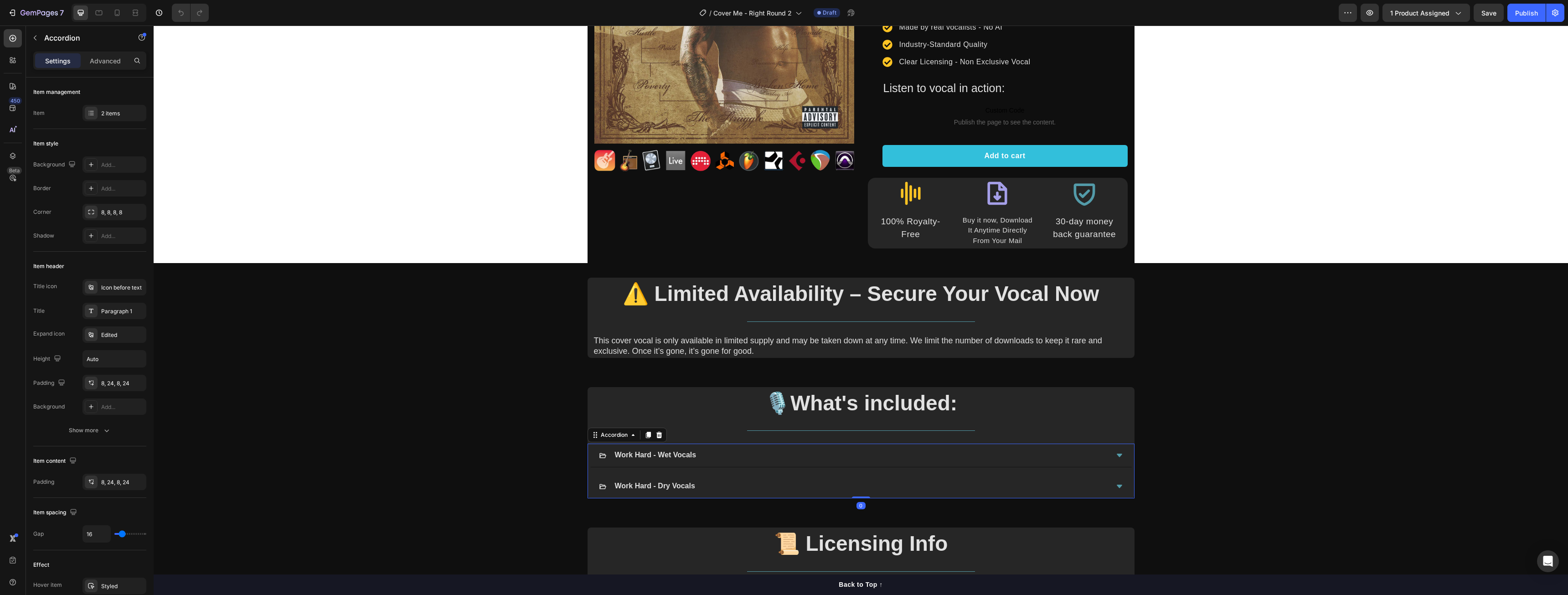
click at [647, 451] on strong "Work Hard - Wet Vocals" at bounding box center [656, 455] width 82 height 8
click at [649, 444] on div "Work Hard - Wet Vocals" at bounding box center [861, 456] width 546 height 24
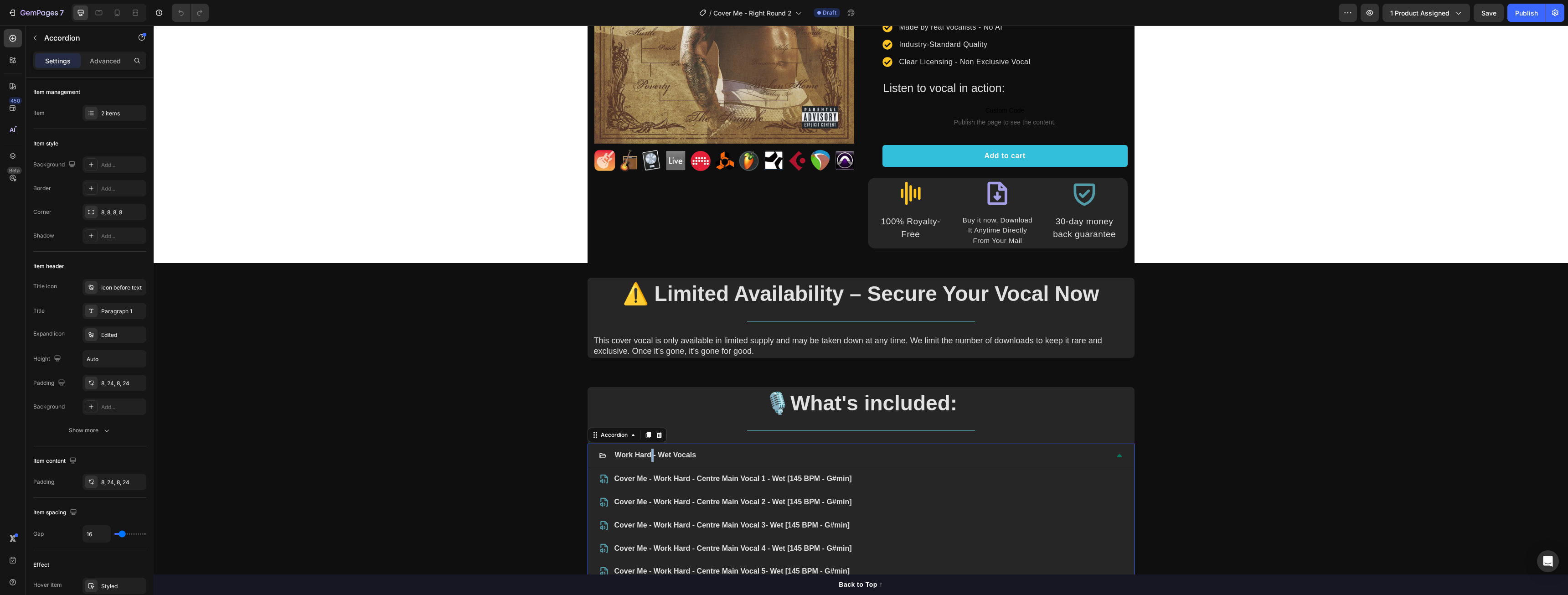
click at [644, 451] on strong "Work Hard - Wet Vocals" at bounding box center [656, 455] width 82 height 8
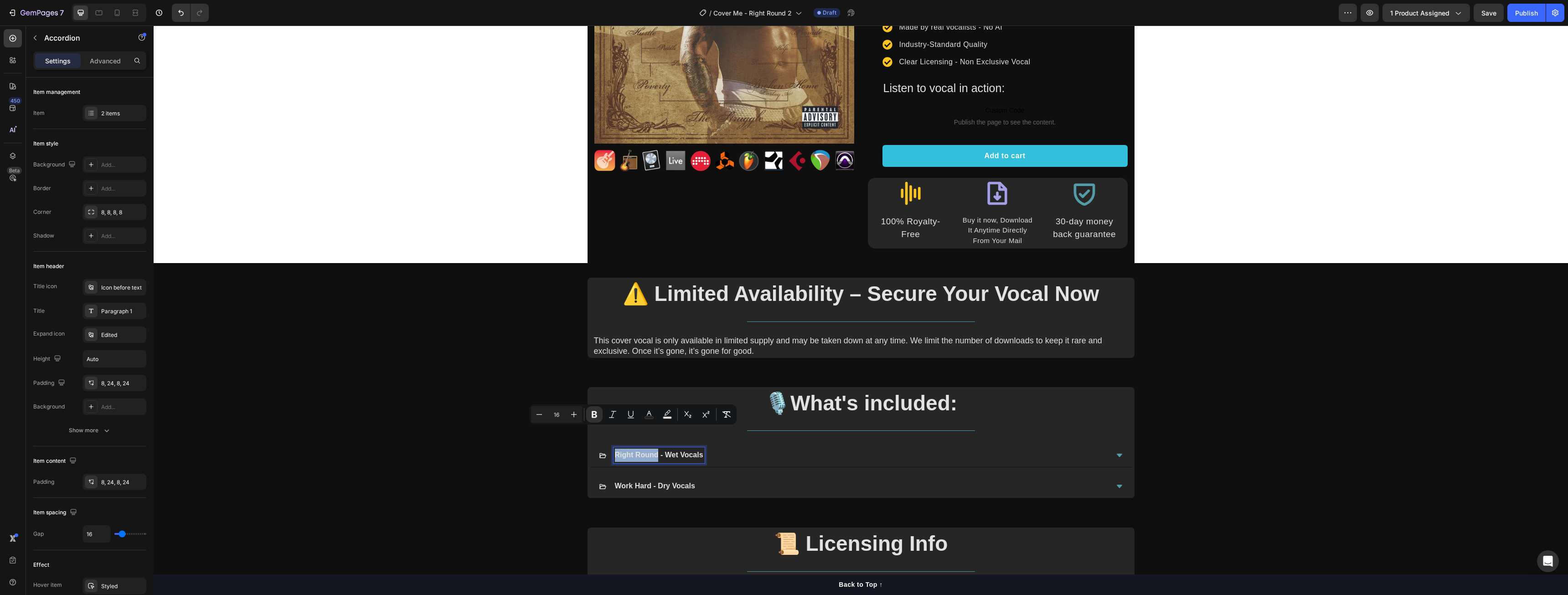
copy strong "Right Round"
click at [631, 482] on strong "Work Hard - Dry Vocals" at bounding box center [655, 486] width 80 height 8
click at [648, 482] on strong "Work Hard - Dry Vocals" at bounding box center [655, 486] width 80 height 8
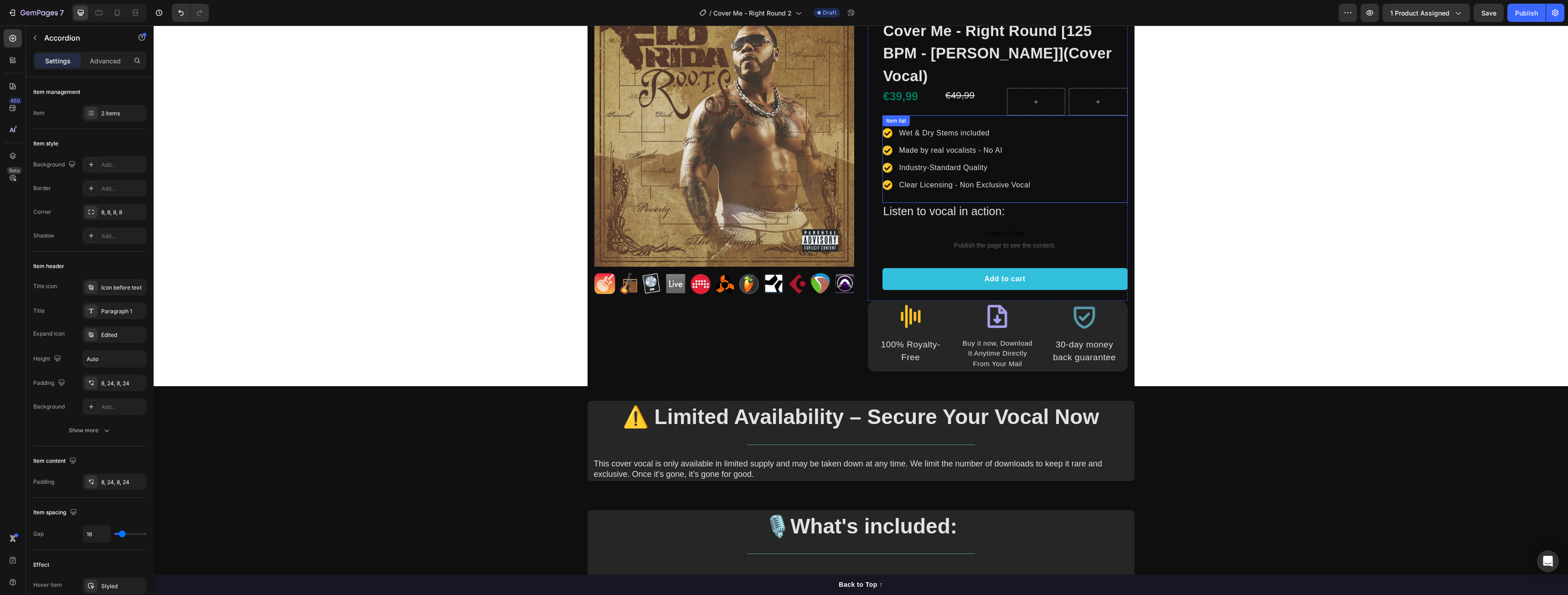
scroll to position [57, 0]
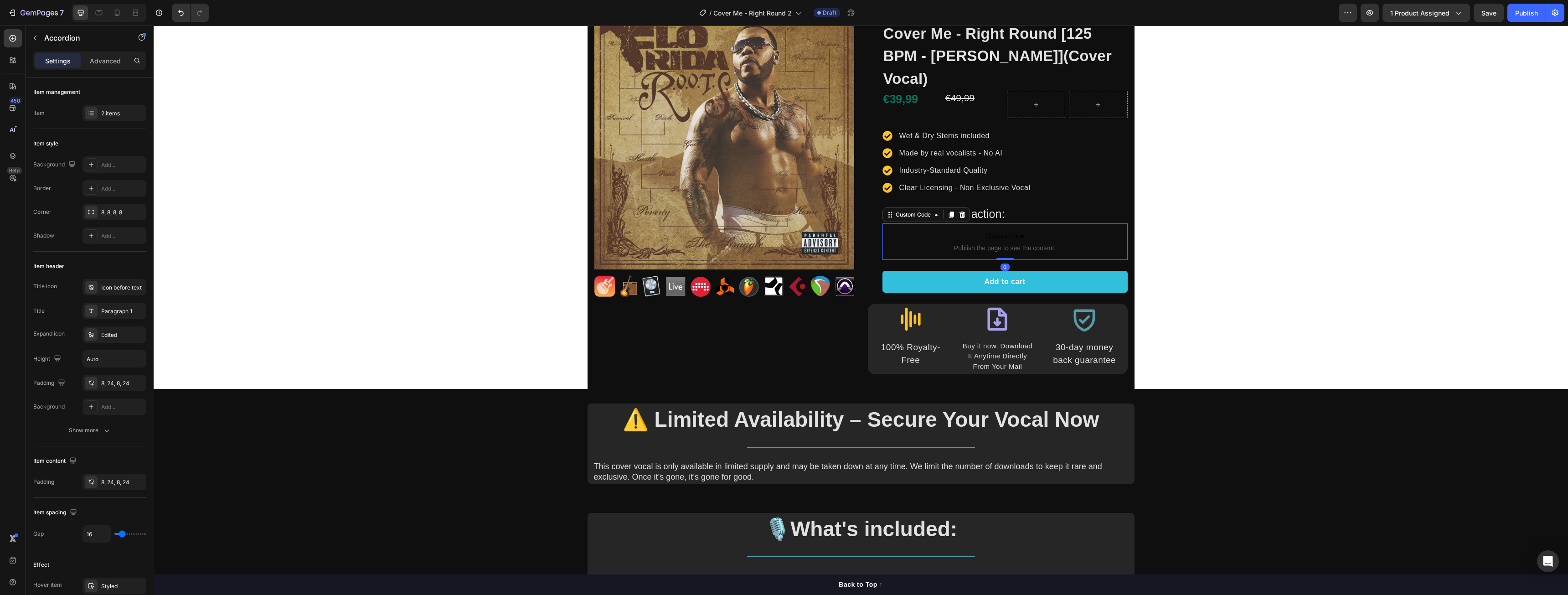
click at [956, 244] on span "Publish the page to see the content." at bounding box center [1005, 248] width 245 height 9
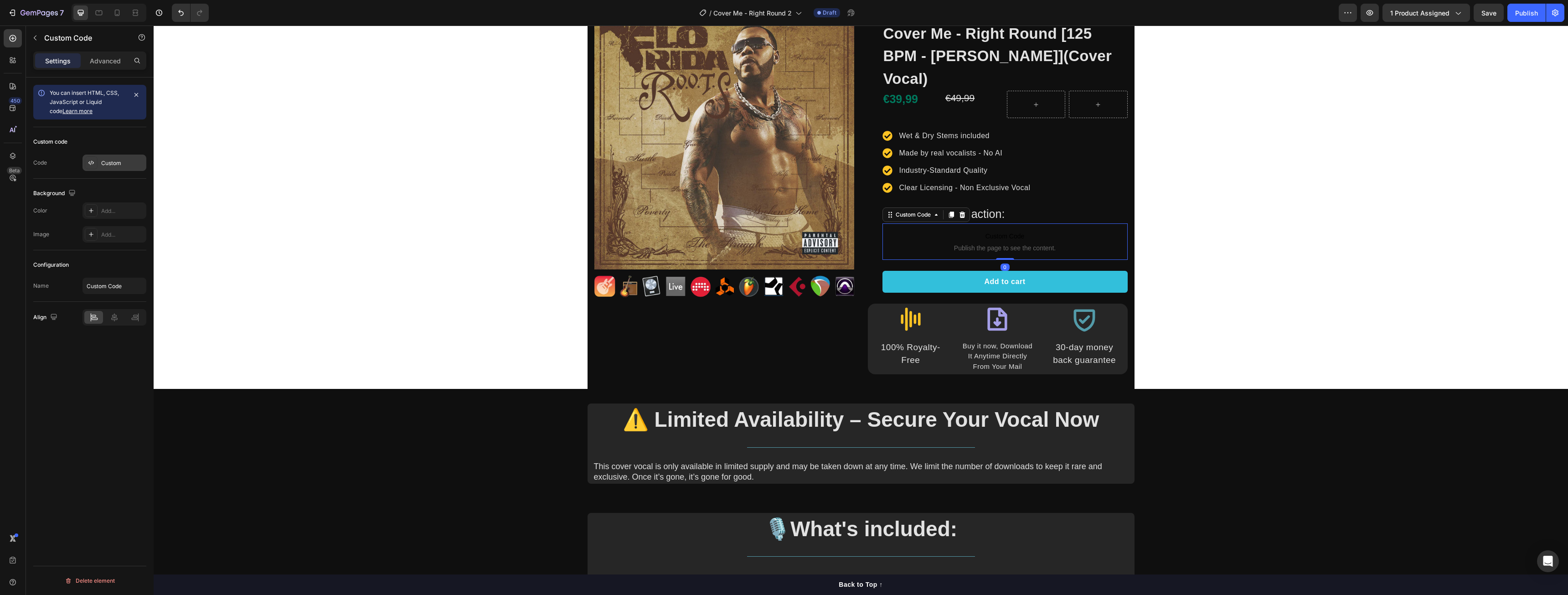
click at [119, 164] on div "Custom" at bounding box center [122, 163] width 43 height 8
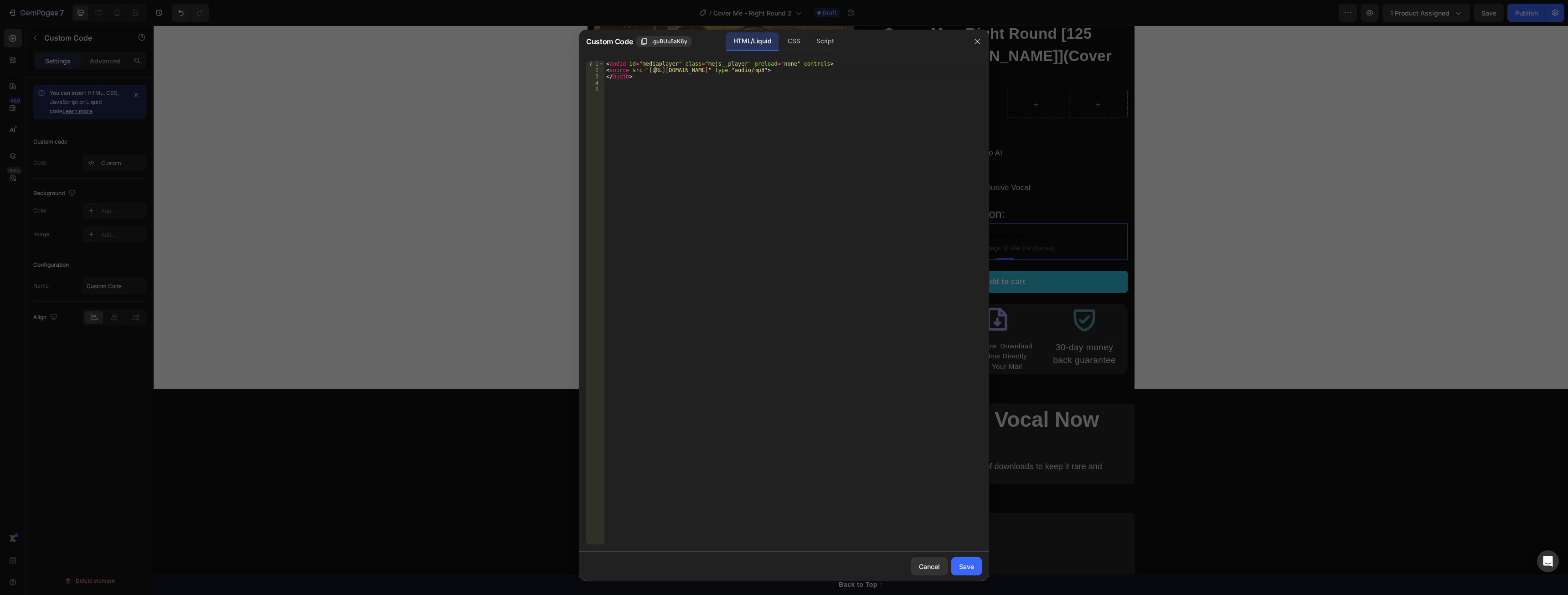
click at [654, 70] on div "< audio id = "mediaplayer" class = "mejs__player" preload = "none" controls > <…" at bounding box center [793, 309] width 377 height 496
paste textarea "CM_012_-_Right_Round.mp3?v=175619336"
type textarea "<source src="https://cdn.shopify.com/s/files/1/2788/5266/files/CM_012_-_Right_R…"
click at [957, 569] on button "Save" at bounding box center [967, 566] width 30 height 18
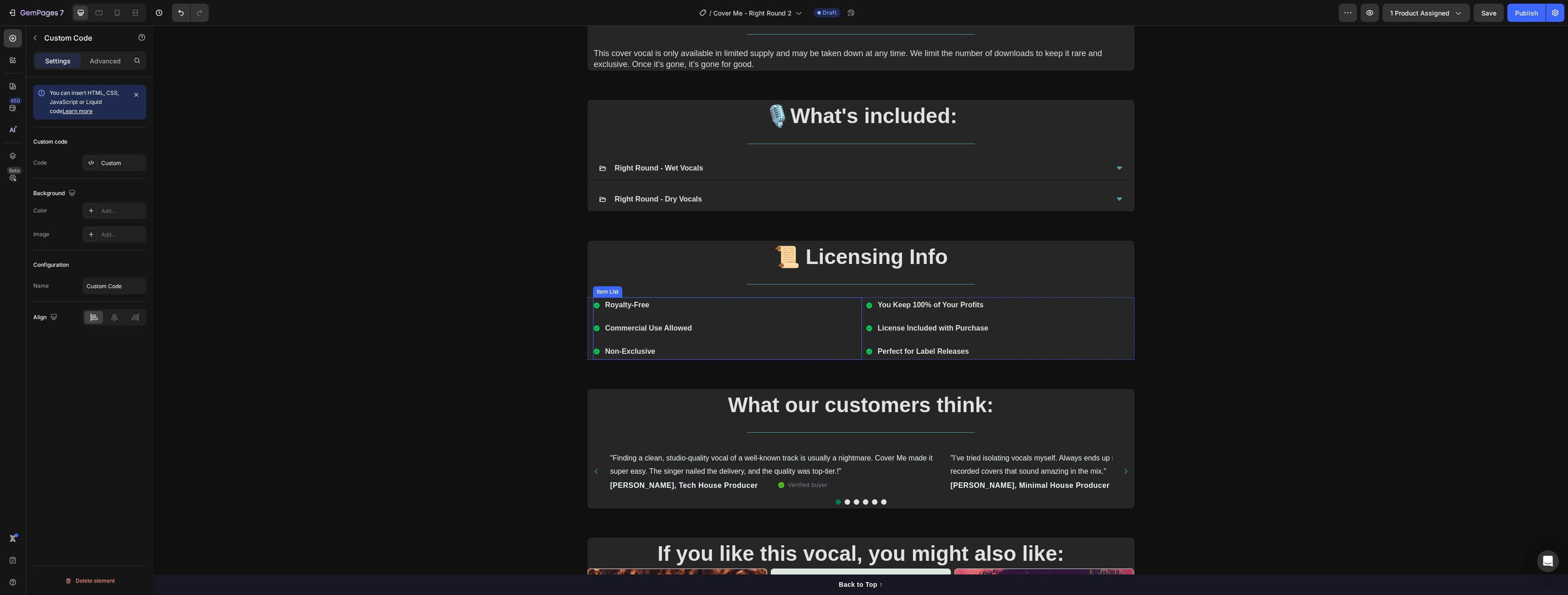
scroll to position [421, 0]
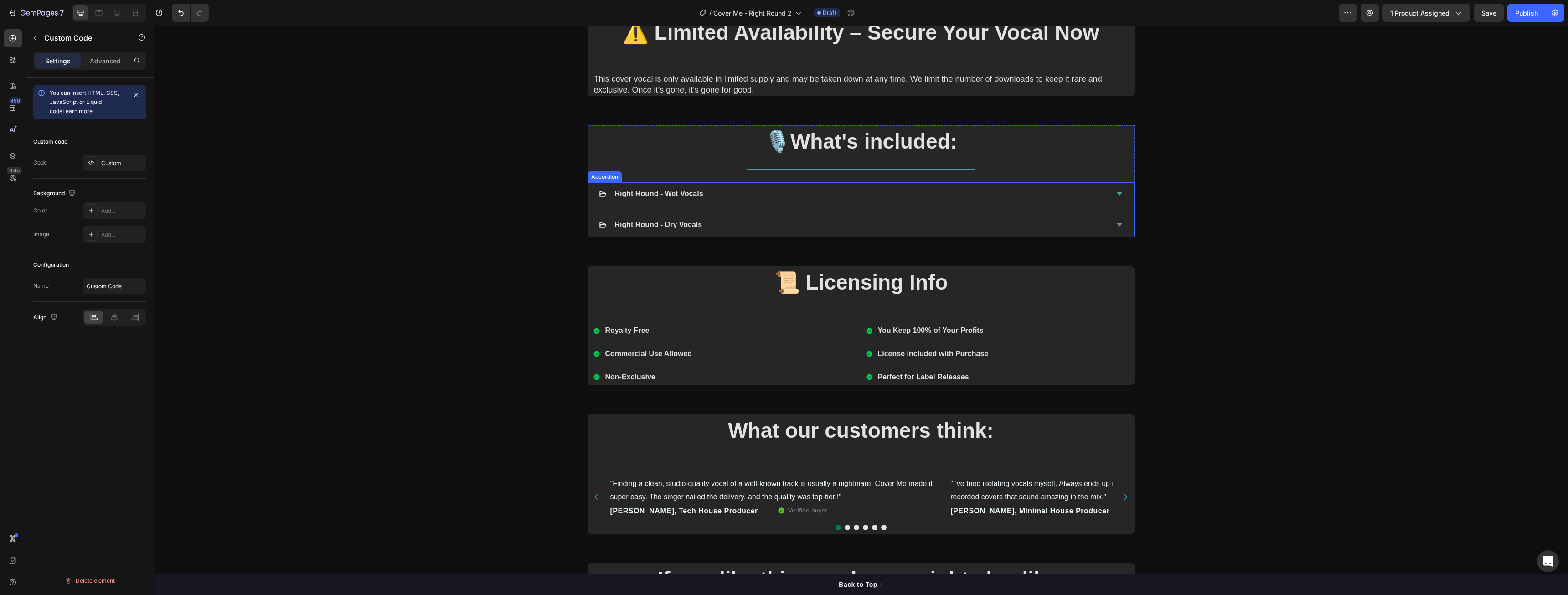
click at [742, 199] on div "Right Round - Wet Vocals" at bounding box center [853, 194] width 509 height 16
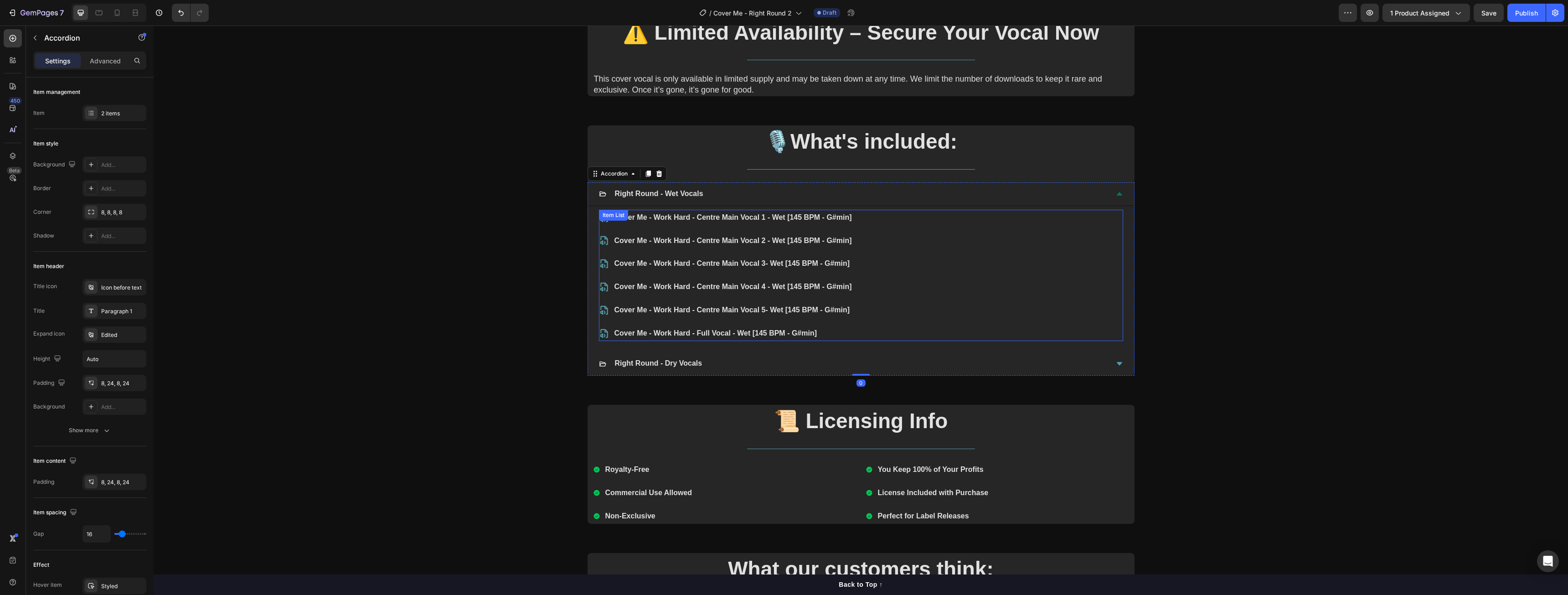
click at [669, 219] on p "Cover Me - Work Hard - Centre Main Vocal 1 - Wet [145 BPM - G#min]" at bounding box center [733, 218] width 237 height 13
click at [698, 213] on p "Cover Me - Work Hard - Centre Main Vocal 1 - Wet [145 BPM - G#min]" at bounding box center [733, 218] width 237 height 13
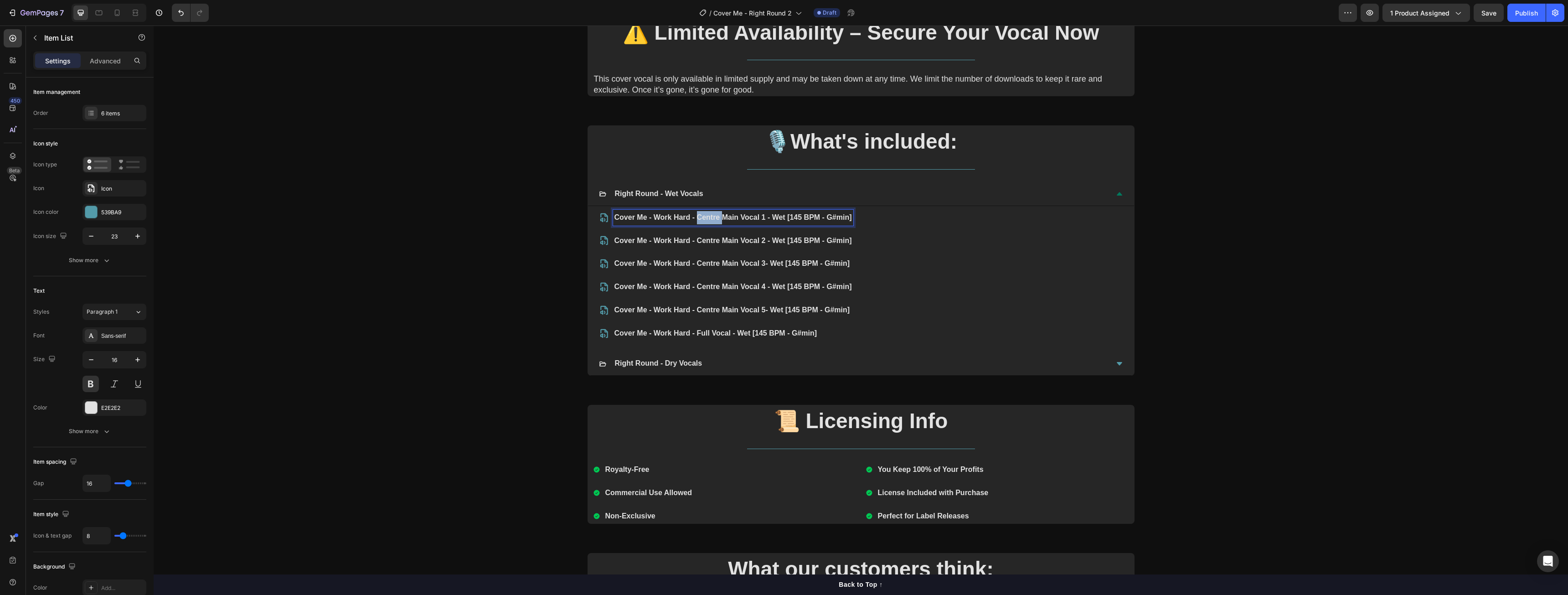
click at [698, 213] on p "Cover Me - Work Hard - Centre Main Vocal 1 - Wet [145 BPM - G#min]" at bounding box center [733, 218] width 237 height 13
click at [695, 226] on div "Cover Me - Right Round - Lead - Wet [125 BPM - Amin] ⁠⁠⁠⁠⁠⁠⁠ Cover Me - Work Ha…" at bounding box center [726, 275] width 254 height 132
click at [695, 236] on p "Cover Me - Work Hard - Centre Main Vocal 2 - Wet [145 BPM - G#min]" at bounding box center [733, 241] width 237 height 13
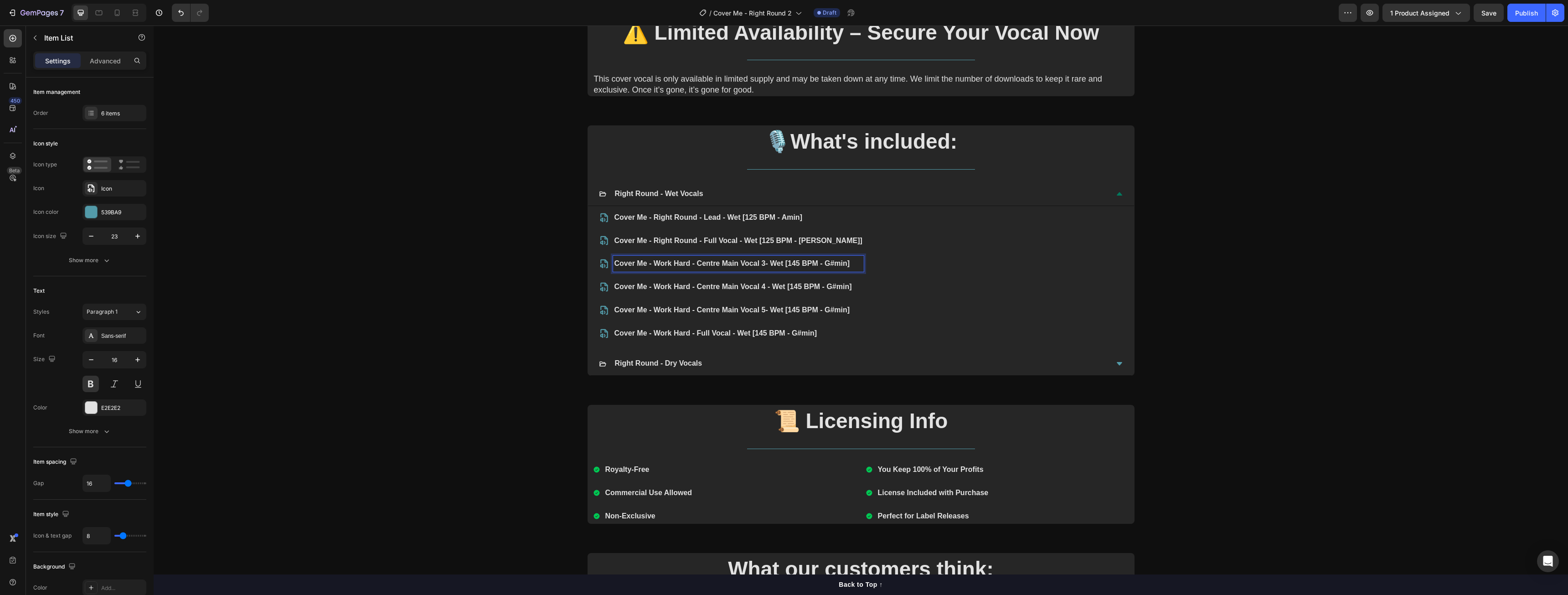
click at [758, 265] on p "Cover Me - Work Hard - Centre Main Vocal 3- Wet [145 BPM - G#min]" at bounding box center [738, 264] width 248 height 13
click at [704, 289] on p "Cover Me - Work Hard - Centre Main Vocal 4 - Wet [145 BPM - G#min]" at bounding box center [738, 287] width 248 height 13
click at [688, 309] on p "Cover Me - Work Hard - Centre Main Vocal 5- Wet [145 BPM - G#min]" at bounding box center [738, 311] width 248 height 13
click at [688, 331] on p "Cover Me - Work Hard - Full Vocal - Wet [145 BPM - G#min]" at bounding box center [738, 334] width 248 height 13
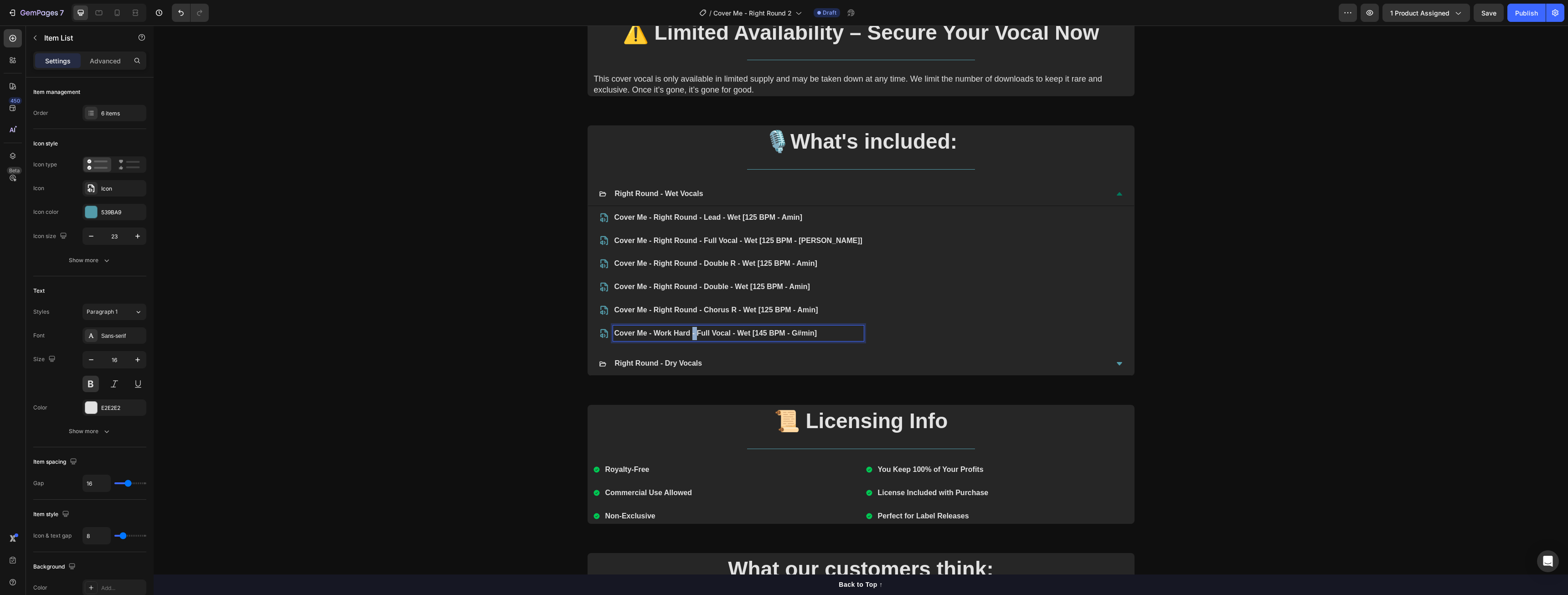
click at [688, 331] on p "Cover Me - Work Hard - Full Vocal - Wet [145 BPM - G#min]" at bounding box center [738, 334] width 248 height 13
click at [738, 365] on div "Right Round - Dry Vocals" at bounding box center [853, 364] width 509 height 16
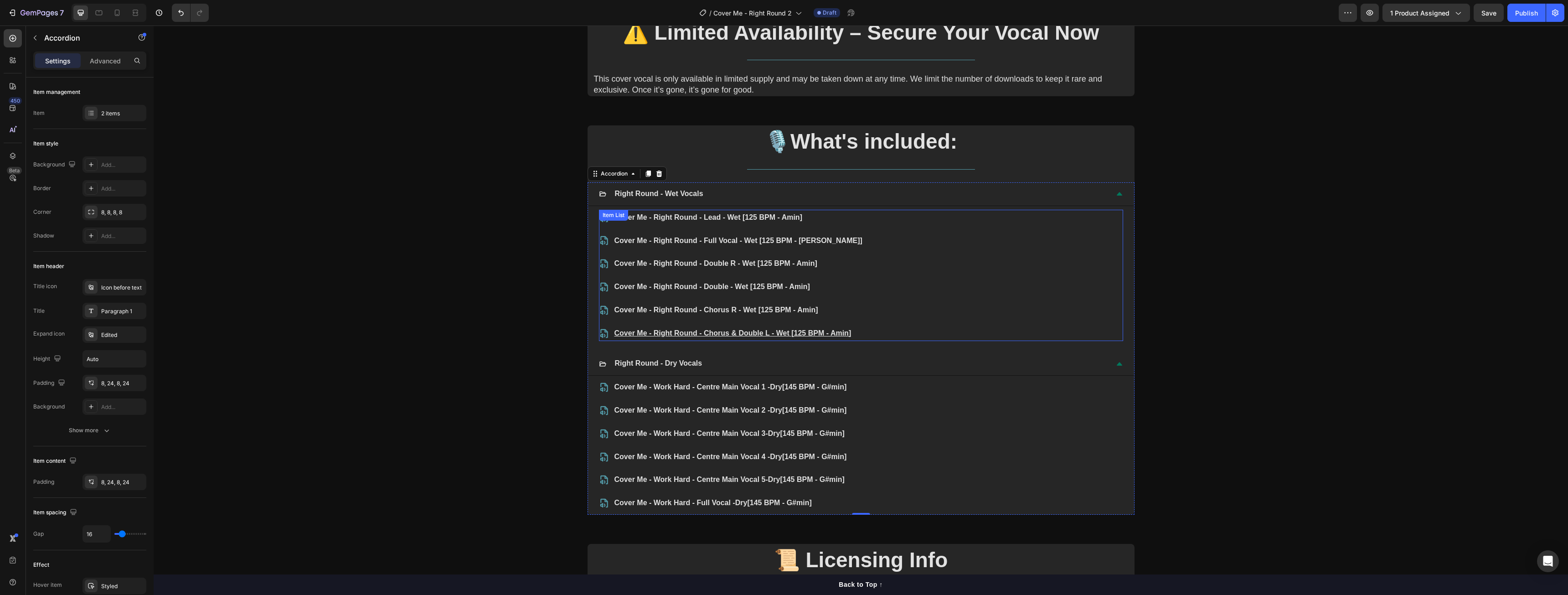
click at [734, 217] on link "Cover Me - Right Round - Lead - Wet [125 BPM - Amin]" at bounding box center [708, 217] width 188 height 8
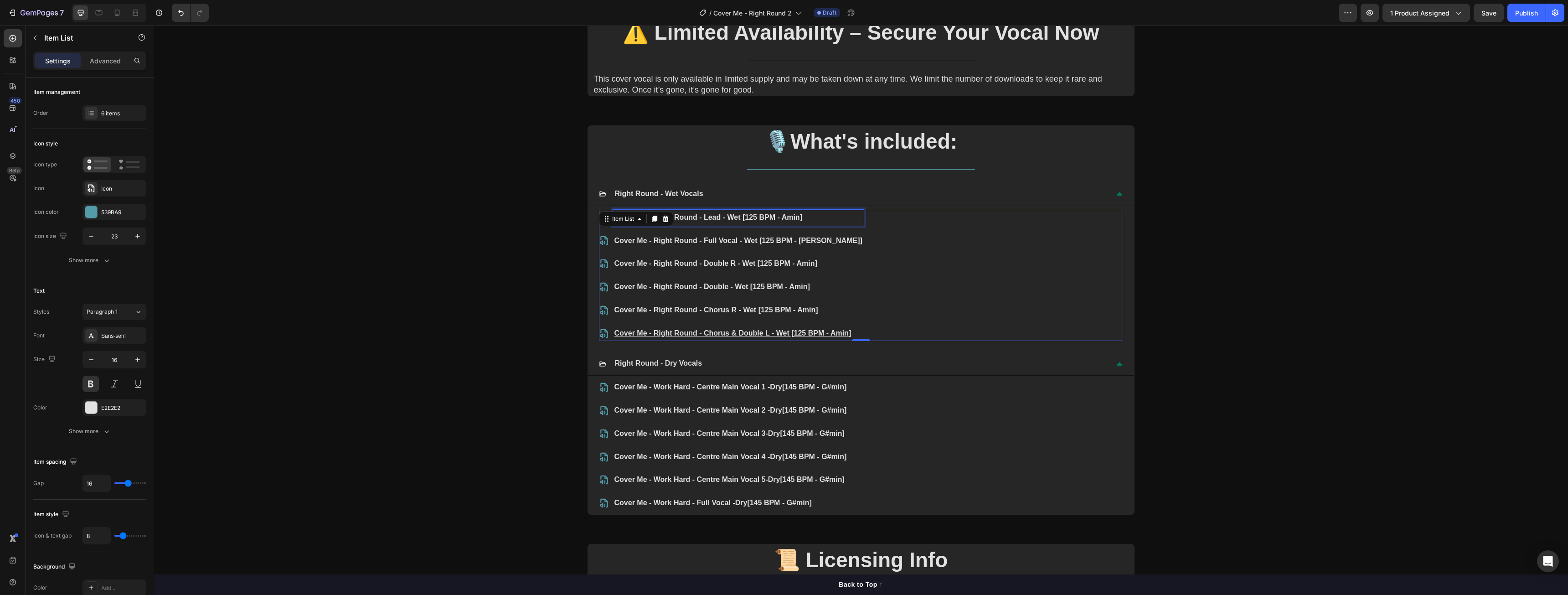
click at [734, 217] on link "Cover Me - Right Round - Lead - Wet [125 BPM - Amin]" at bounding box center [708, 217] width 188 height 8
click at [890, 202] on div "Right Round - Wet Vocals" at bounding box center [853, 194] width 509 height 16
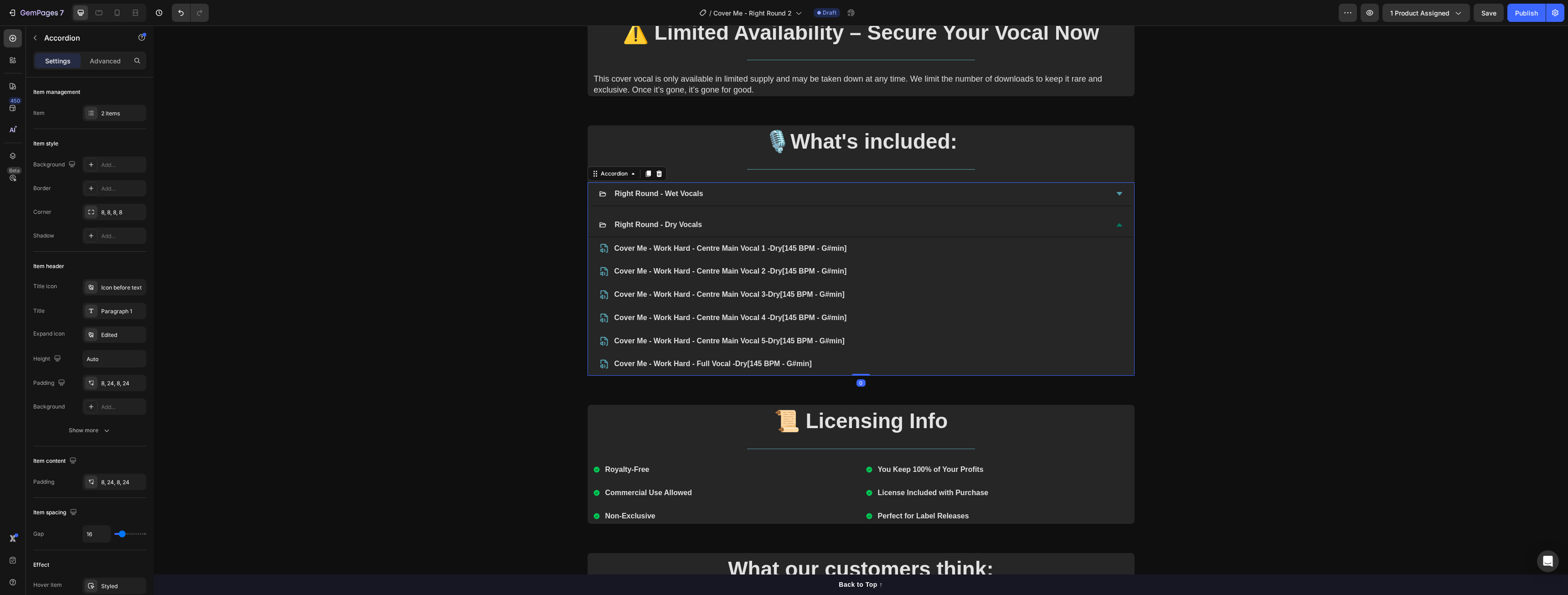
click at [890, 202] on div "Right Round - Wet Vocals" at bounding box center [853, 194] width 509 height 16
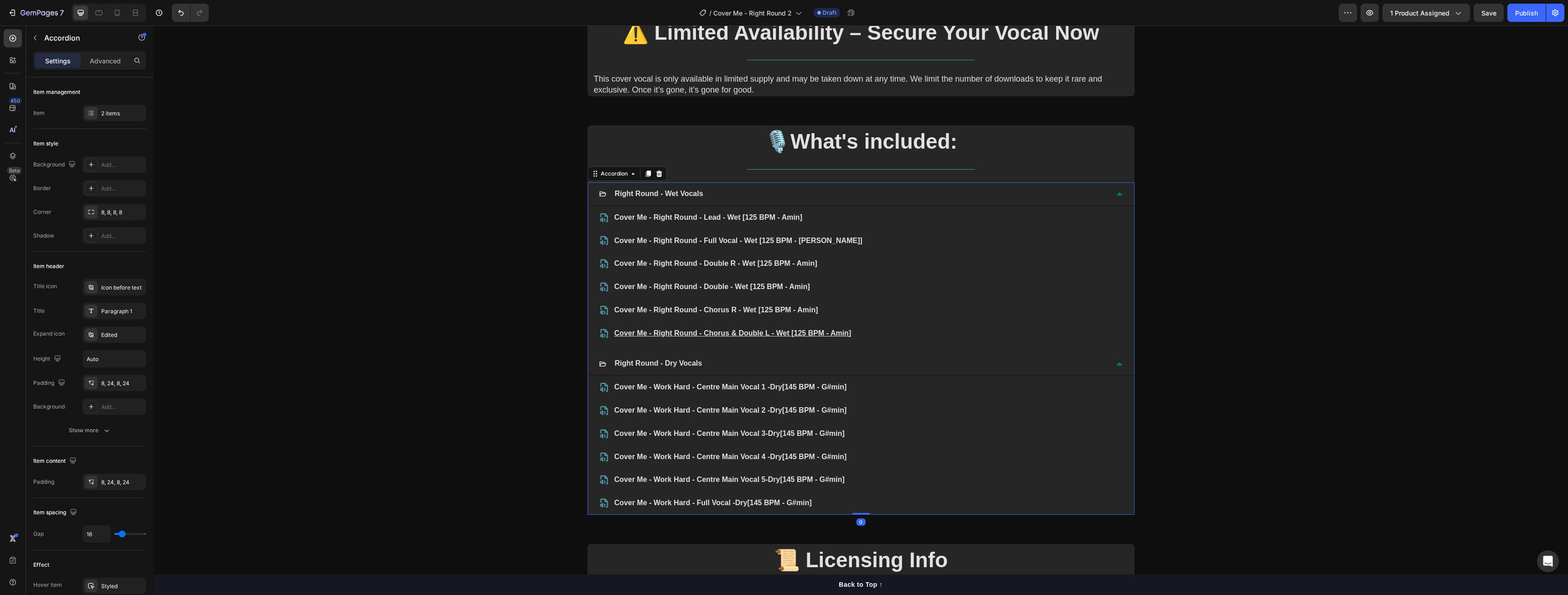
click at [891, 200] on div "Right Round - Wet Vocals" at bounding box center [853, 194] width 509 height 16
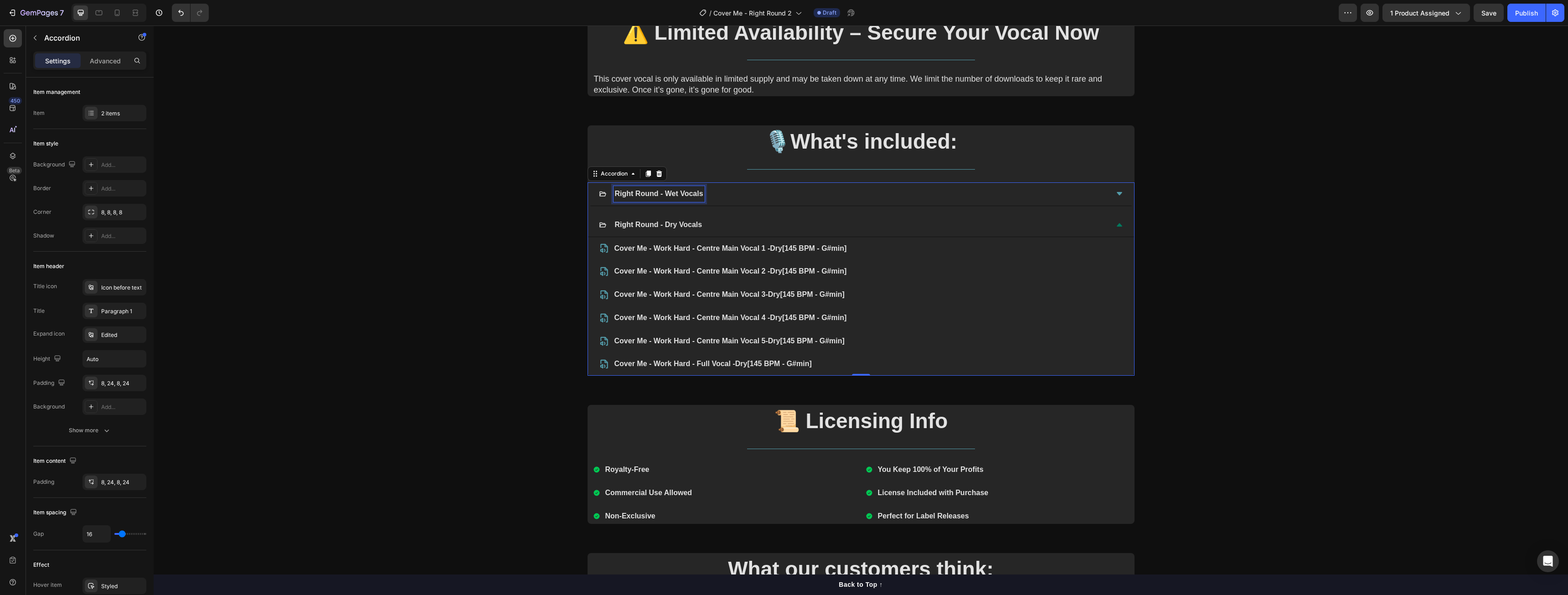
click at [649, 199] on p "Right Round - Wet Vocals" at bounding box center [659, 194] width 88 height 13
click at [740, 196] on div "Right Round - Wet Vocals" at bounding box center [853, 194] width 509 height 16
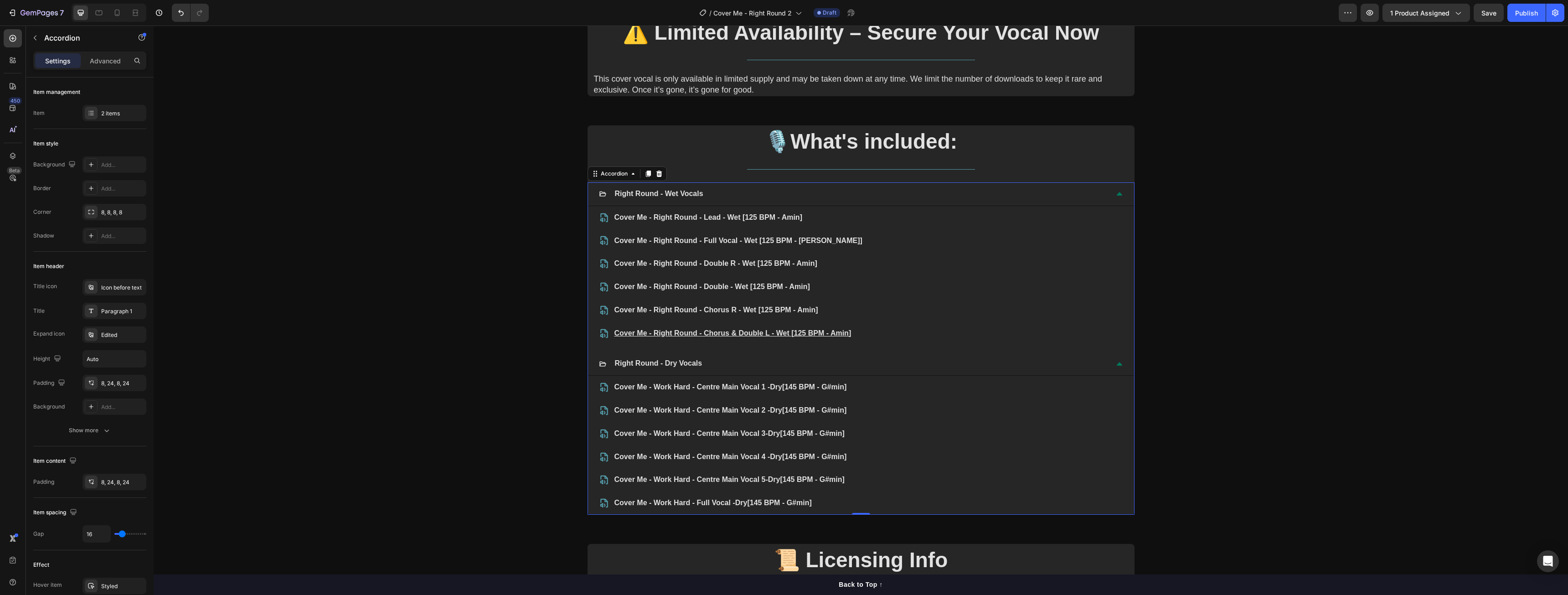
click at [716, 194] on div "Right Round - Wet Vocals" at bounding box center [853, 194] width 509 height 16
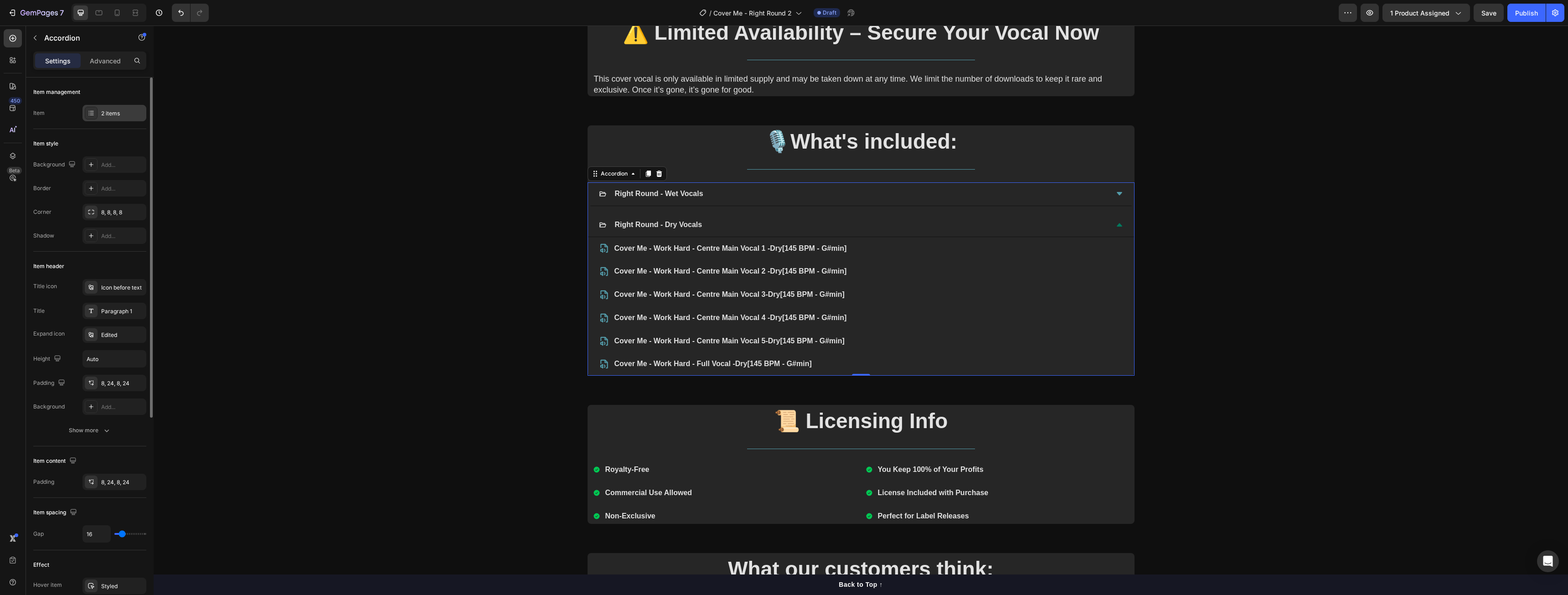
click at [104, 111] on div "2 items" at bounding box center [122, 113] width 43 height 8
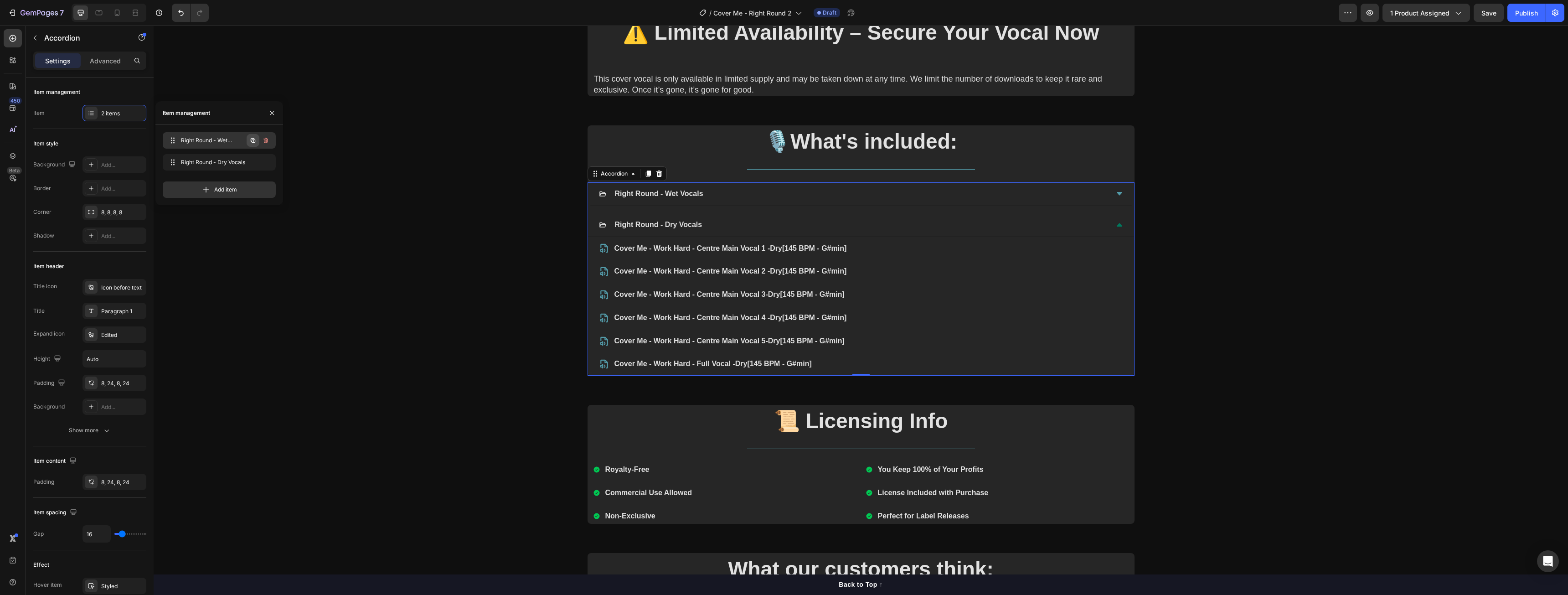
click at [252, 139] on icon "button" at bounding box center [253, 141] width 7 height 7
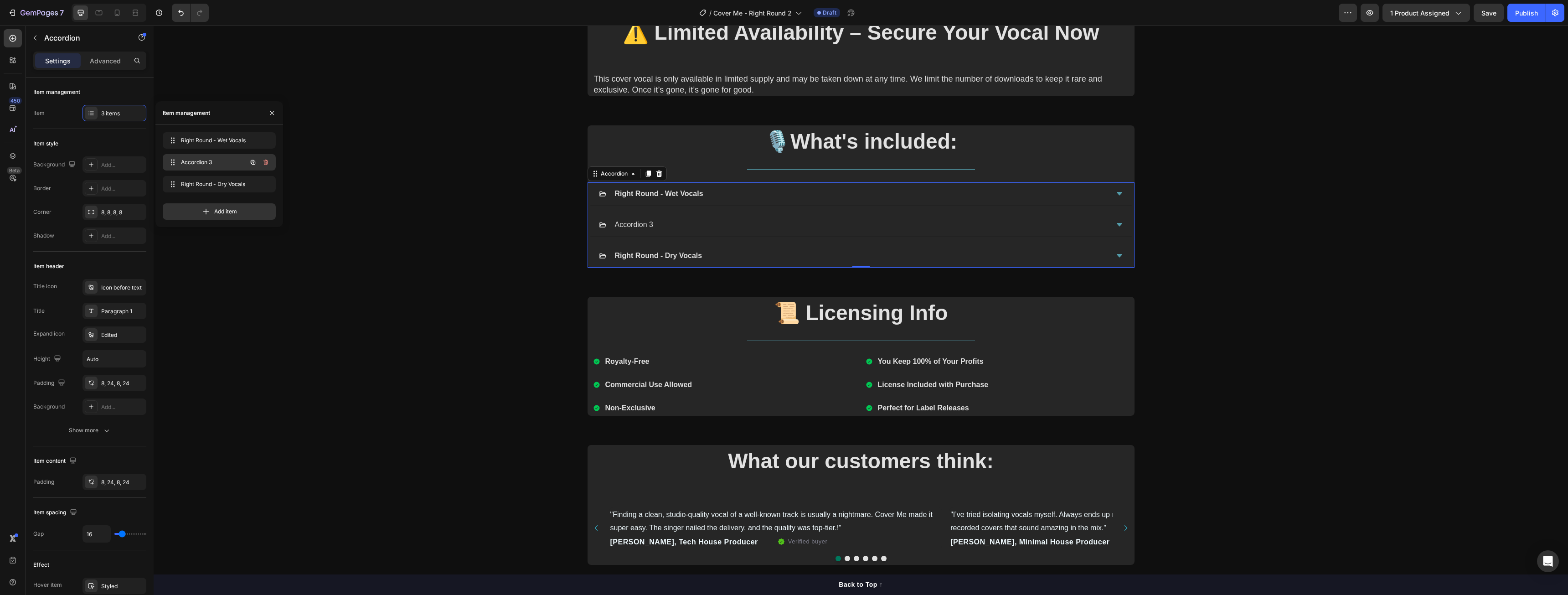
click at [263, 163] on icon "button" at bounding box center [266, 163] width 7 height 7
click at [262, 162] on div "Delete" at bounding box center [260, 162] width 17 height 8
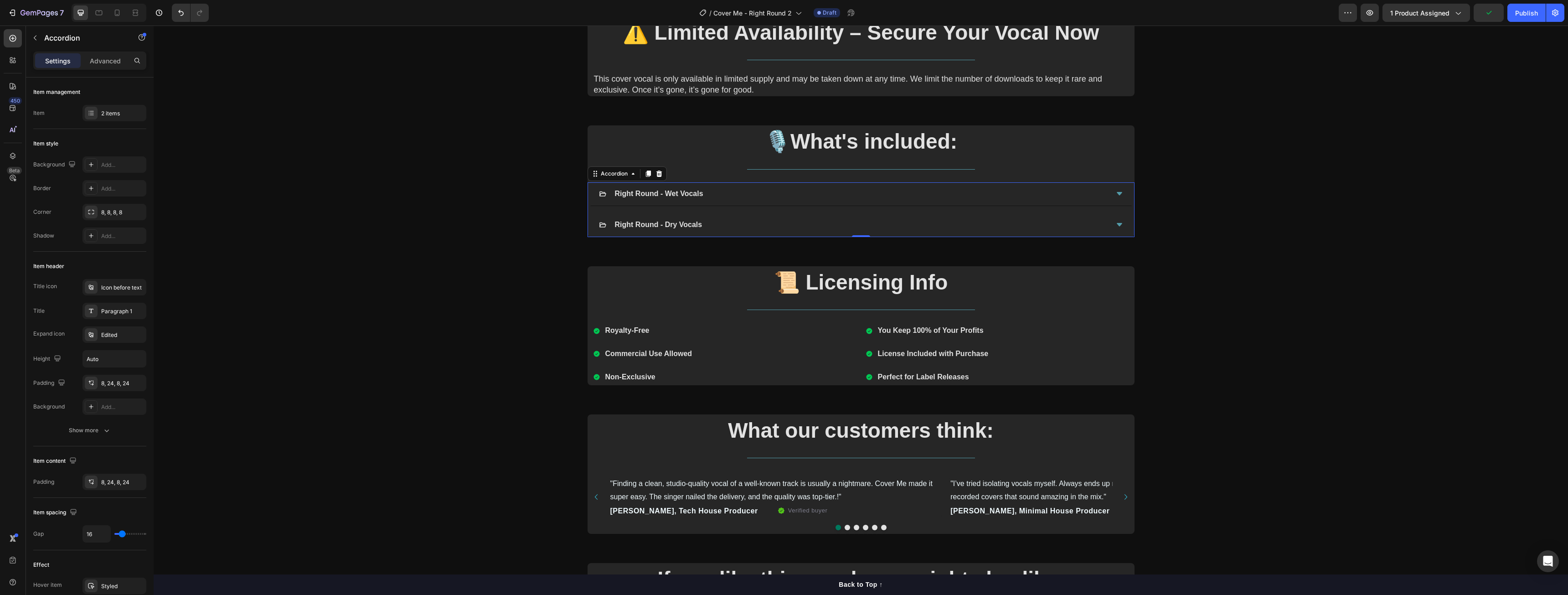
click at [736, 202] on div "Right Round - Wet Vocals" at bounding box center [861, 194] width 546 height 24
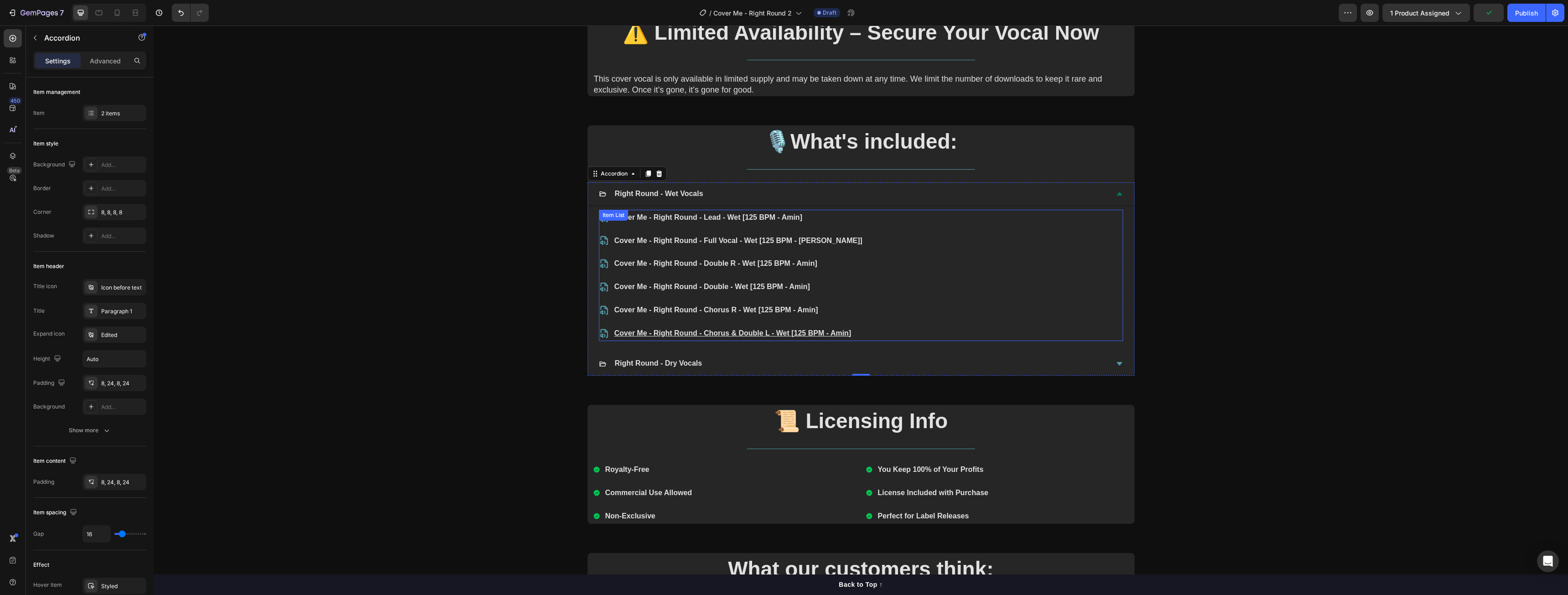
click at [692, 216] on link "Cover Me - Right Round - Lead - Wet [125 BPM - Amin]" at bounding box center [708, 217] width 188 height 8
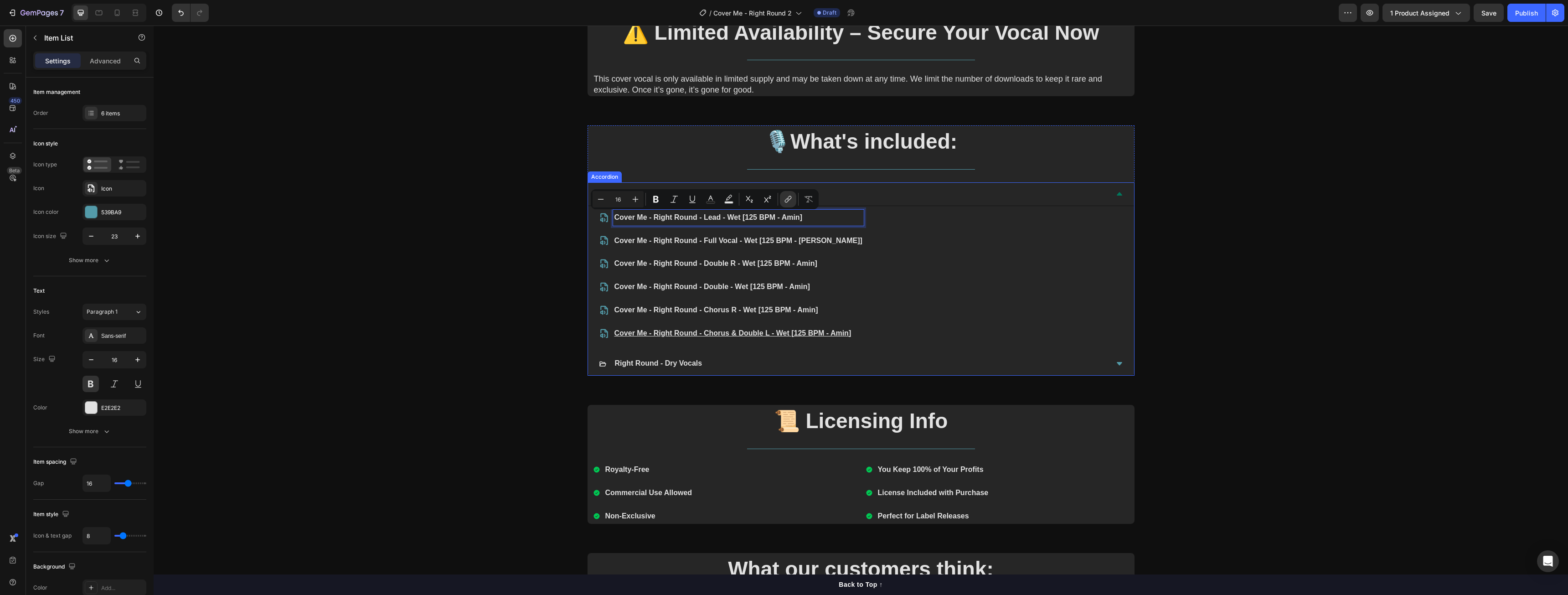
click at [712, 362] on div "Right Round - Dry Vocals" at bounding box center [853, 364] width 509 height 16
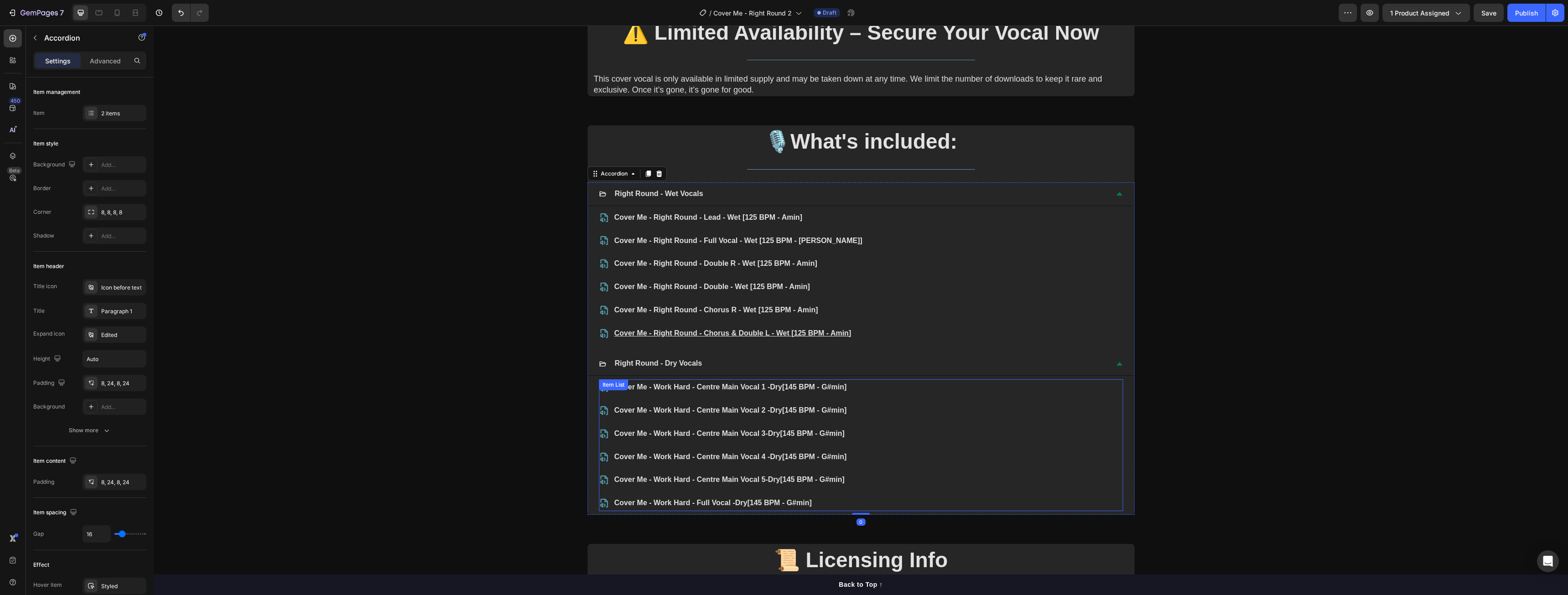
click at [699, 384] on p "Cover Me - Work Hard - Centre Main Vocal 1 - Dry [145 BPM - G#min]" at bounding box center [730, 387] width 233 height 13
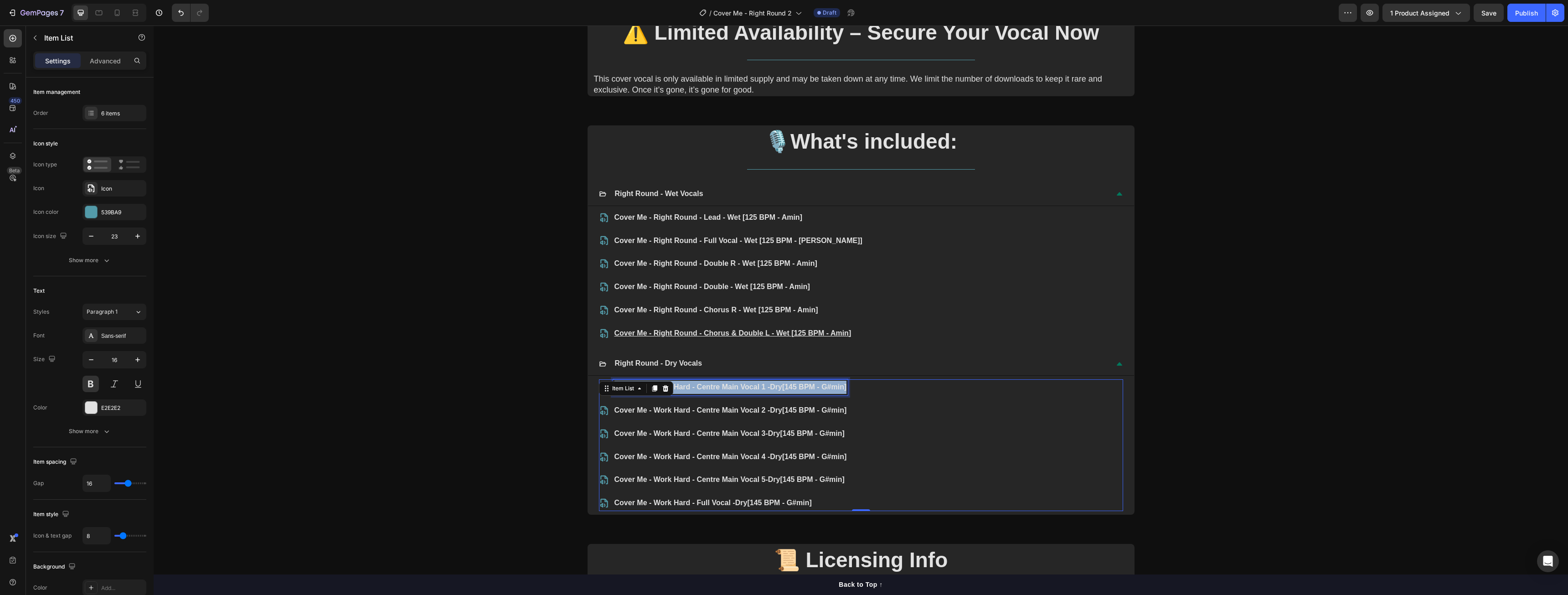
click at [699, 384] on p "Cover Me - Work Hard - Centre Main Vocal 1 - Dry [145 BPM - G#min]" at bounding box center [730, 387] width 233 height 13
click at [729, 387] on link "Cover Me - Right Round - Lead - Wet [125 BPM - Amin]" at bounding box center [708, 387] width 188 height 8
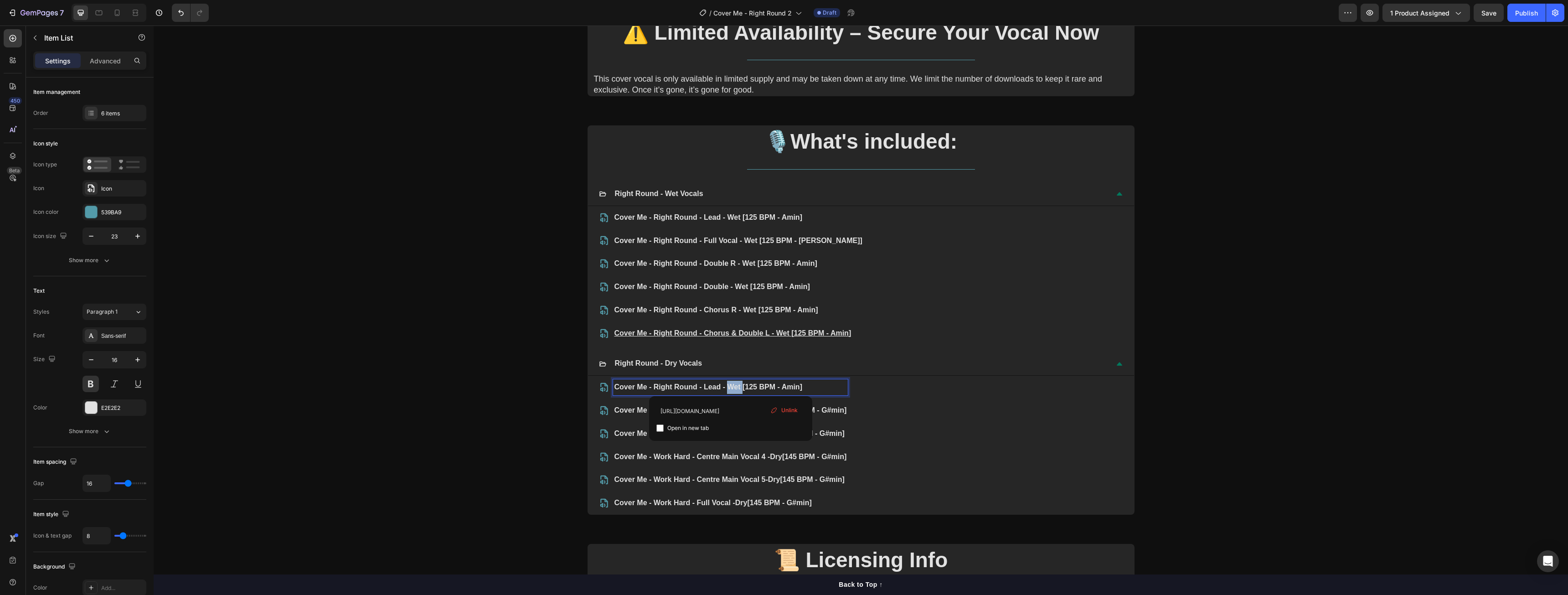
click at [729, 387] on link "Cover Me - Right Round - Lead - Wet [125 BPM - Amin]" at bounding box center [708, 387] width 188 height 8
click at [800, 409] on span "Unlink" at bounding box center [796, 410] width 16 height 8
click at [734, 217] on link "Cover Me - Right Round - Lead - Wet [125 BPM - Amin]" at bounding box center [708, 217] width 188 height 8
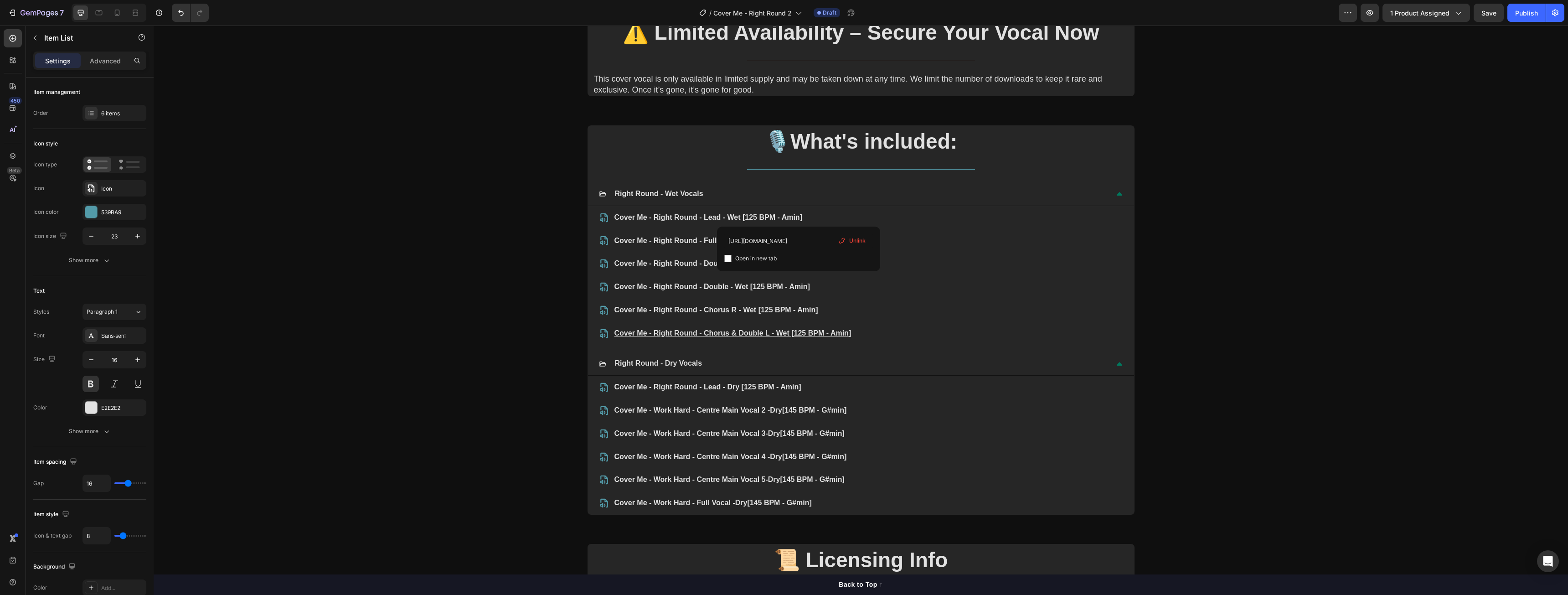
click at [852, 241] on span "Unlink" at bounding box center [857, 241] width 16 height 8
click at [866, 259] on div "Unlink" at bounding box center [869, 264] width 35 height 12
click at [835, 261] on p "Cover Me - Right Round - Double R - Wet [125 BPM - Amin]" at bounding box center [738, 264] width 248 height 13
click at [869, 287] on span "Unlink" at bounding box center [872, 286] width 16 height 8
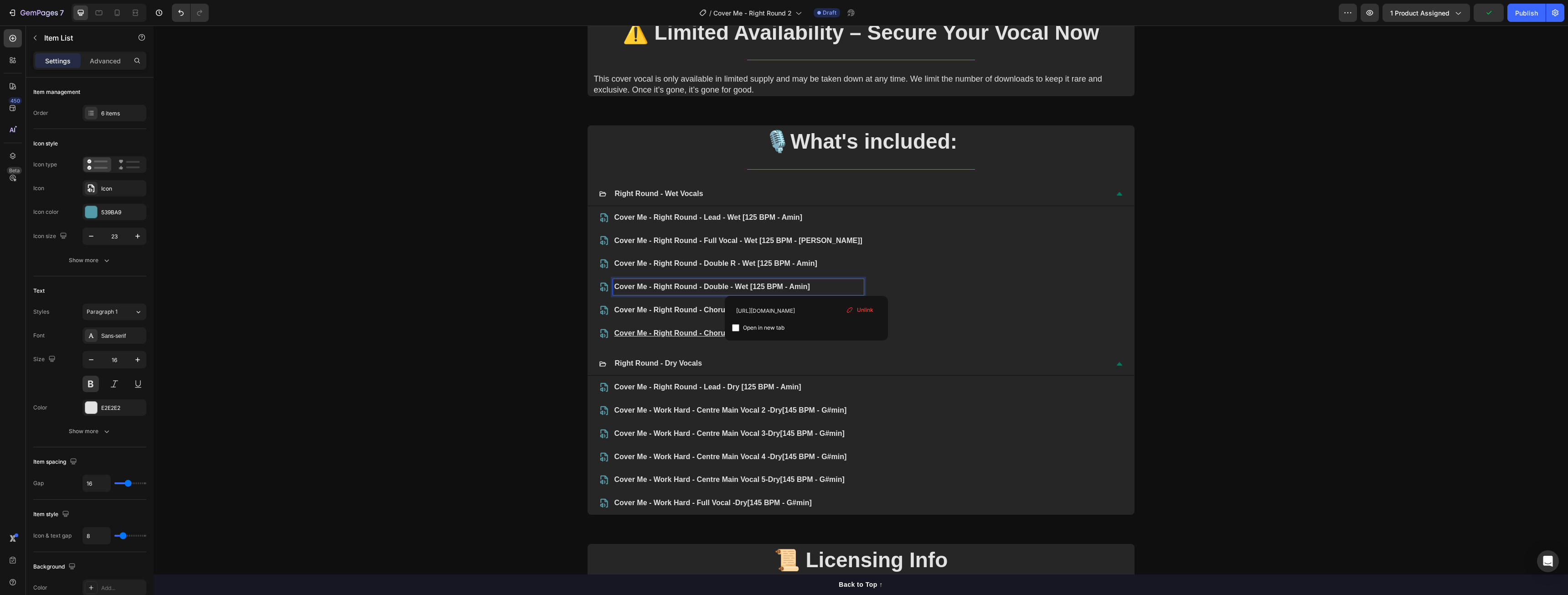
click at [830, 288] on p "Cover Me - Right Round - Double - Wet [125 BPM - Amin]" at bounding box center [738, 287] width 248 height 13
click at [860, 312] on span "Unlink" at bounding box center [865, 309] width 16 height 8
click at [837, 311] on p "Cover Me - Right Round - Chorus R - Wet [125 BPM - Amin]" at bounding box center [738, 311] width 248 height 13
click at [859, 332] on icon at bounding box center [858, 333] width 7 height 7
click at [846, 337] on p "Cover Me - Right Round - Chorus & Double L - Wet [125 BPM - Amin]" at bounding box center [738, 334] width 248 height 13
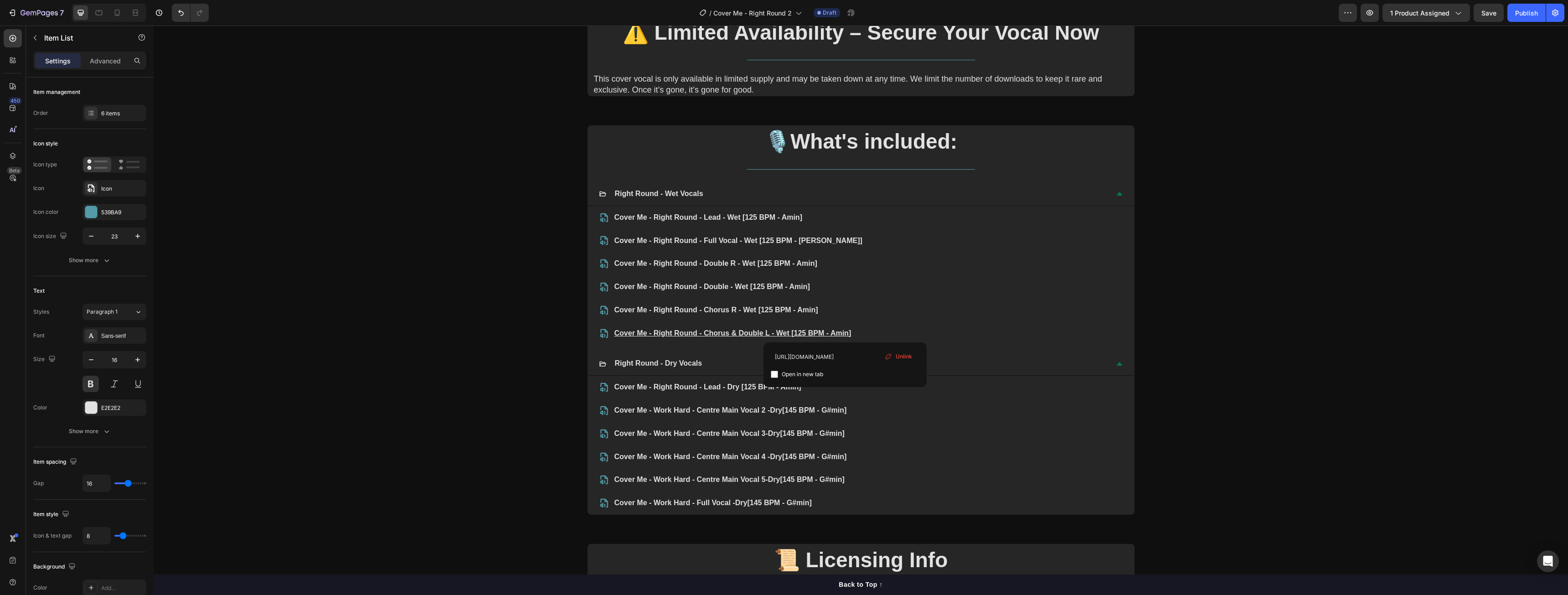
drag, startPoint x: 908, startPoint y: 361, endPoint x: 754, endPoint y: 334, distance: 156.3
click at [908, 361] on span "Unlink" at bounding box center [903, 356] width 16 height 8
click at [832, 333] on u "Cover Me - Right Round - Chorus & Double L - Wet [125 BPM - Amin" at bounding box center [731, 333] width 234 height 8
click at [803, 335] on u "Cover Me - Right Round - Chorus & Double L - Wet [125 BPM - Amin]" at bounding box center [732, 333] width 237 height 8
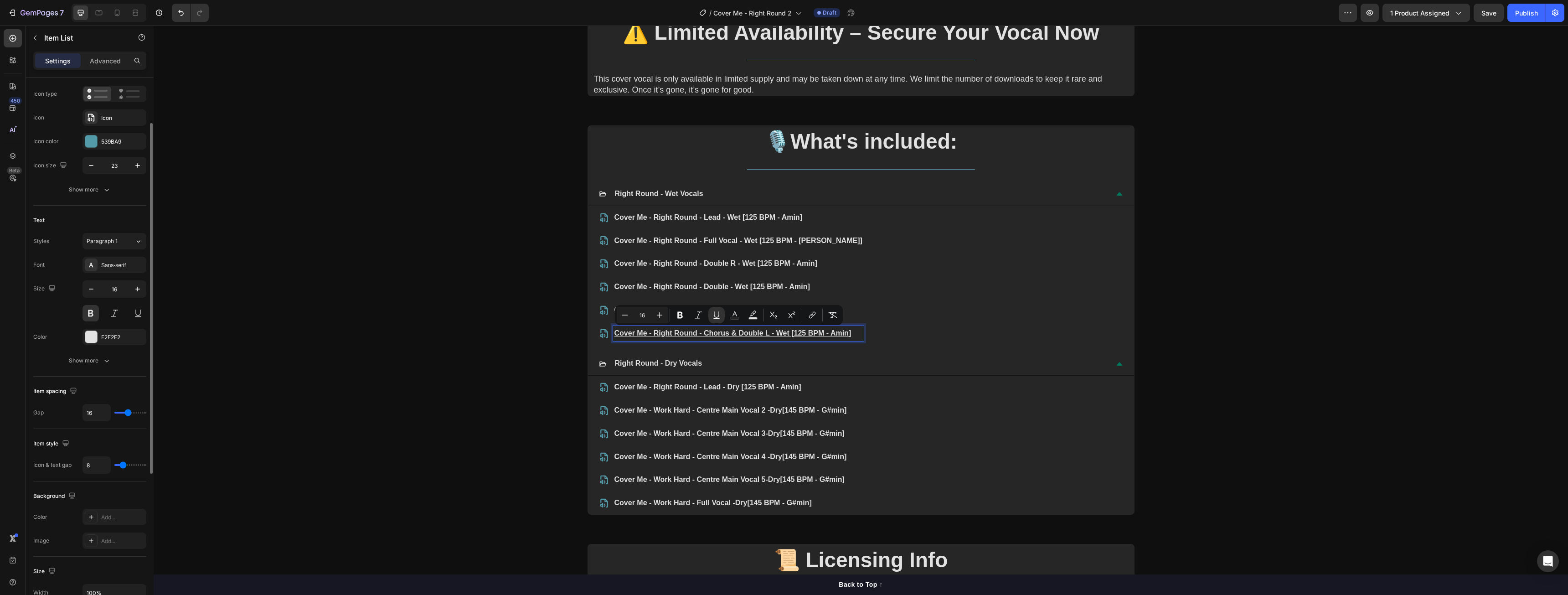
scroll to position [25, 0]
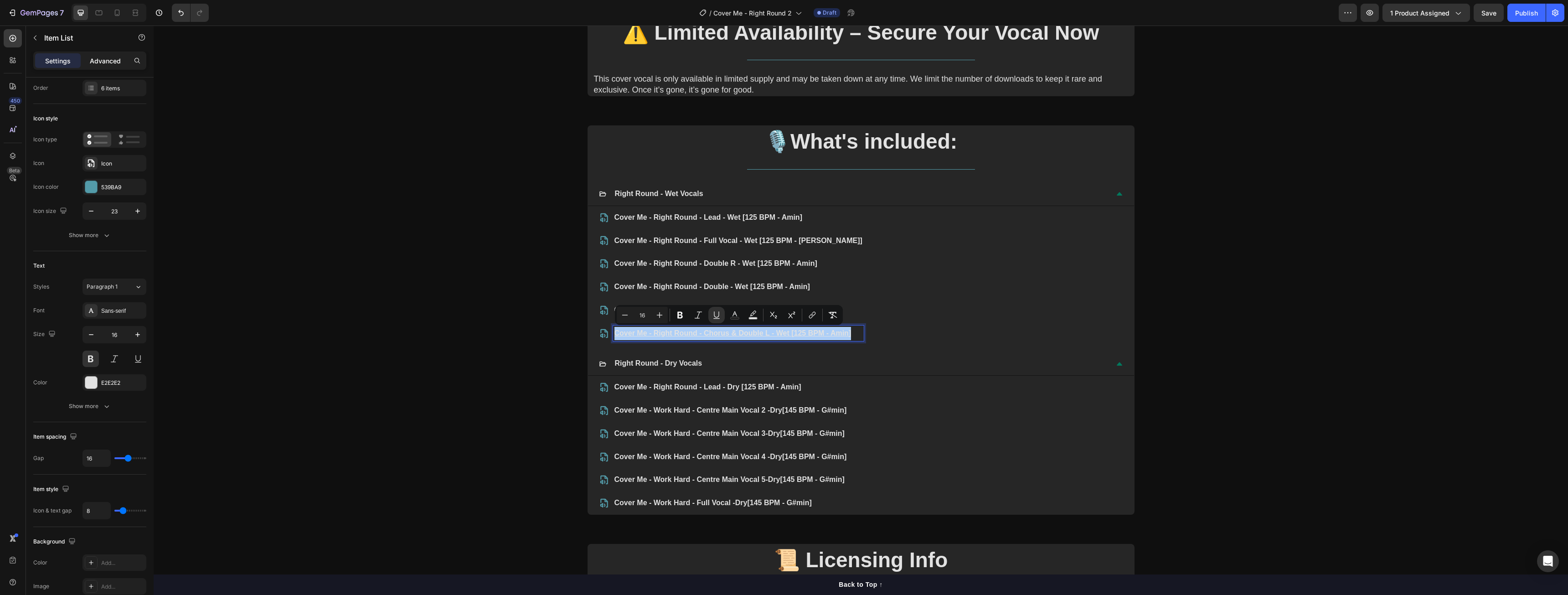
click at [107, 63] on p "Advanced" at bounding box center [105, 61] width 31 height 10
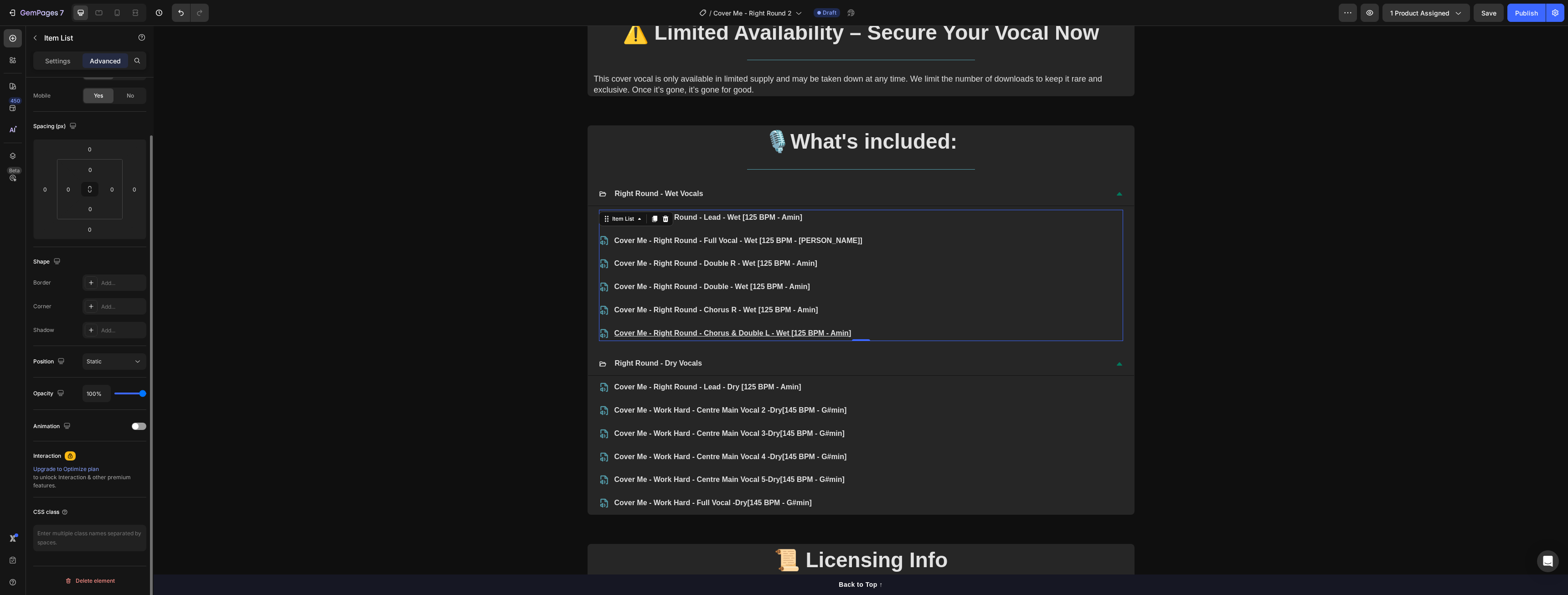
scroll to position [0, 0]
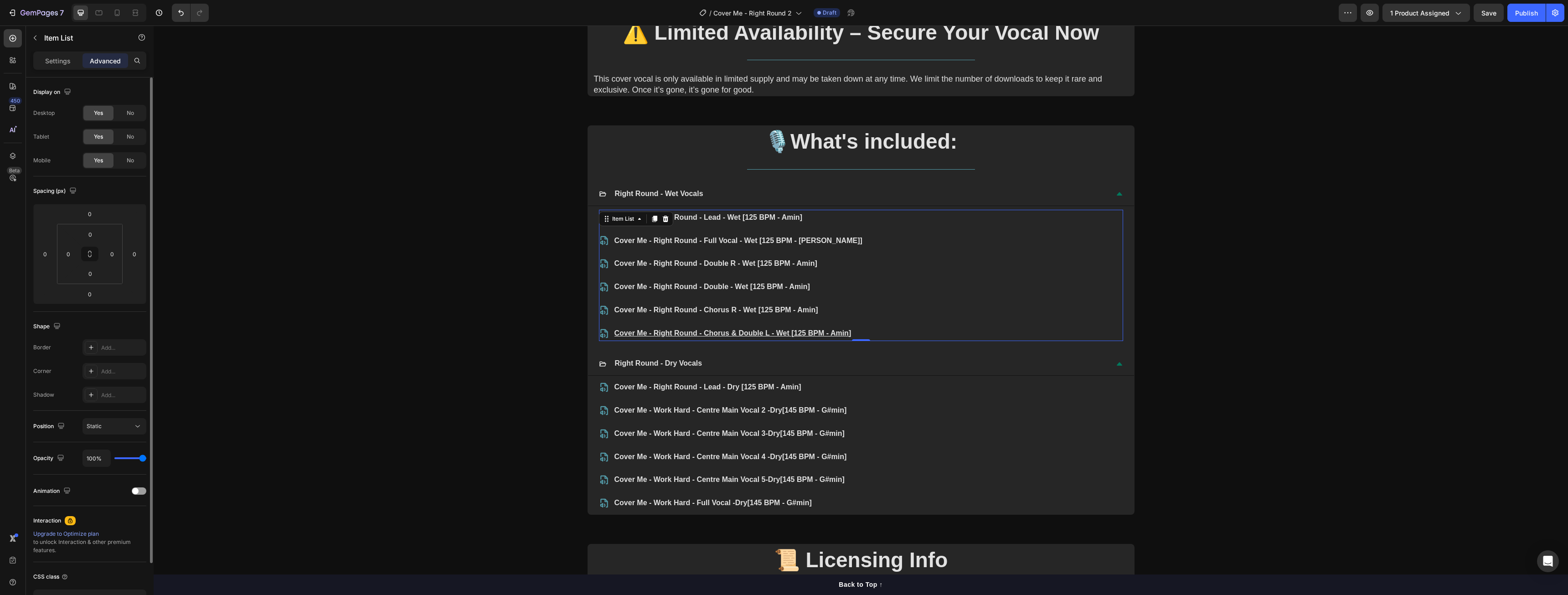
click at [59, 71] on div "Settings Advanced" at bounding box center [90, 65] width 128 height 26
click at [61, 68] on div "Settings" at bounding box center [58, 61] width 46 height 15
type input "8"
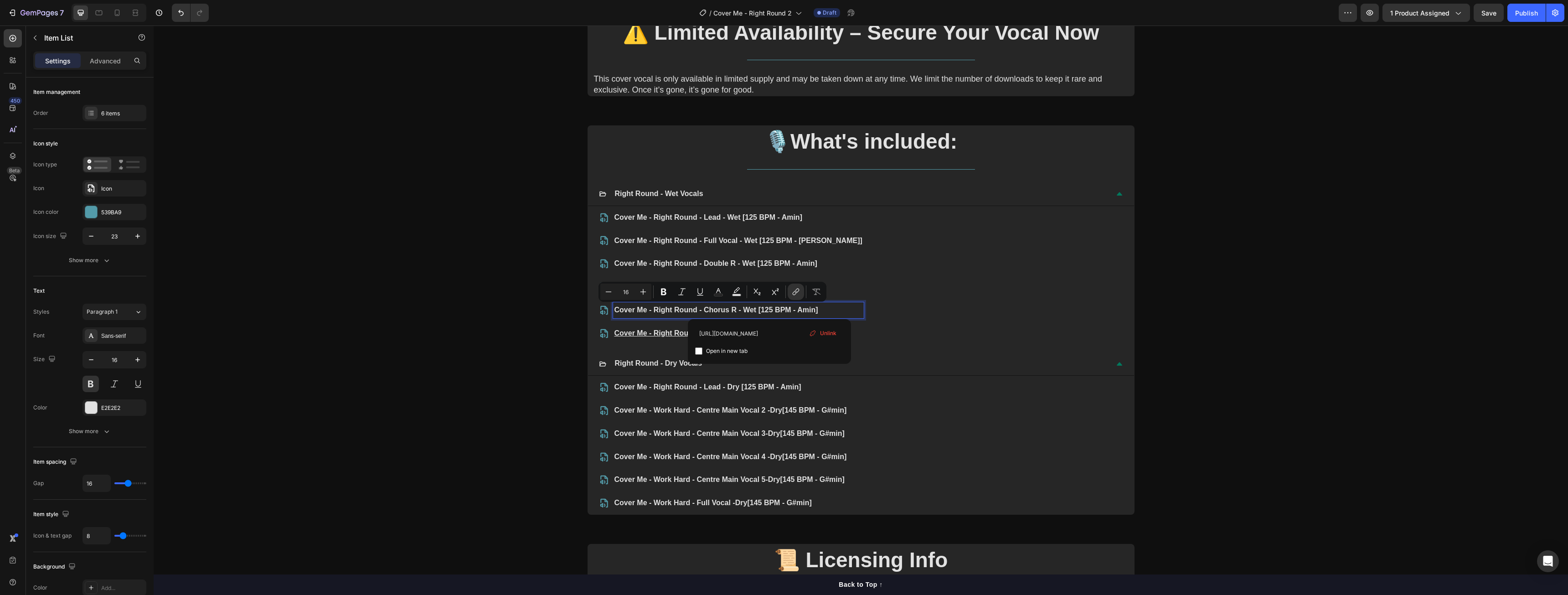
click at [673, 334] on u "Cover Me - Right Round - Chorus & Double L - Wet [125 BPM - Amin]" at bounding box center [732, 333] width 237 height 8
click at [934, 331] on div "Cover Me - Right Round - Lead - Wet [125 BPM - Amin] Cover Me - Right Round - F…" at bounding box center [861, 275] width 524 height 132
click at [888, 309] on div "Cover Me - Right Round - Lead - Wet [125 BPM - Amin] Cover Me - Right Round - F…" at bounding box center [861, 275] width 524 height 132
click at [811, 283] on p "Cover Me - Right Round - Double - Wet [125 BPM - Amin]" at bounding box center [738, 287] width 248 height 13
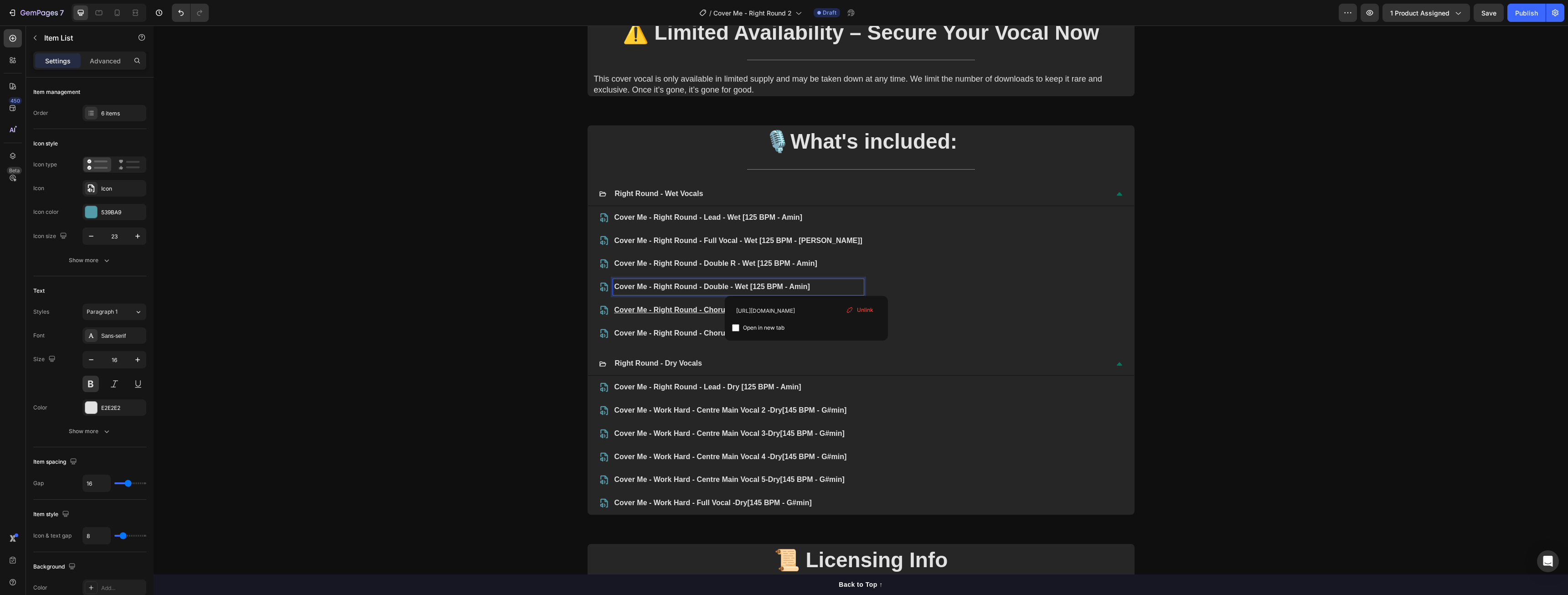
click at [886, 278] on div "Cover Me - Right Round - Lead - Wet [125 BPM - Amin] Cover Me - Right Round - F…" at bounding box center [861, 275] width 524 height 132
click at [855, 290] on link "Cover Me - Right Round - Double - Wet [125 BPM - Amin]https://www.dropbox.com/h…" at bounding box center [752, 286] width 275 height 8
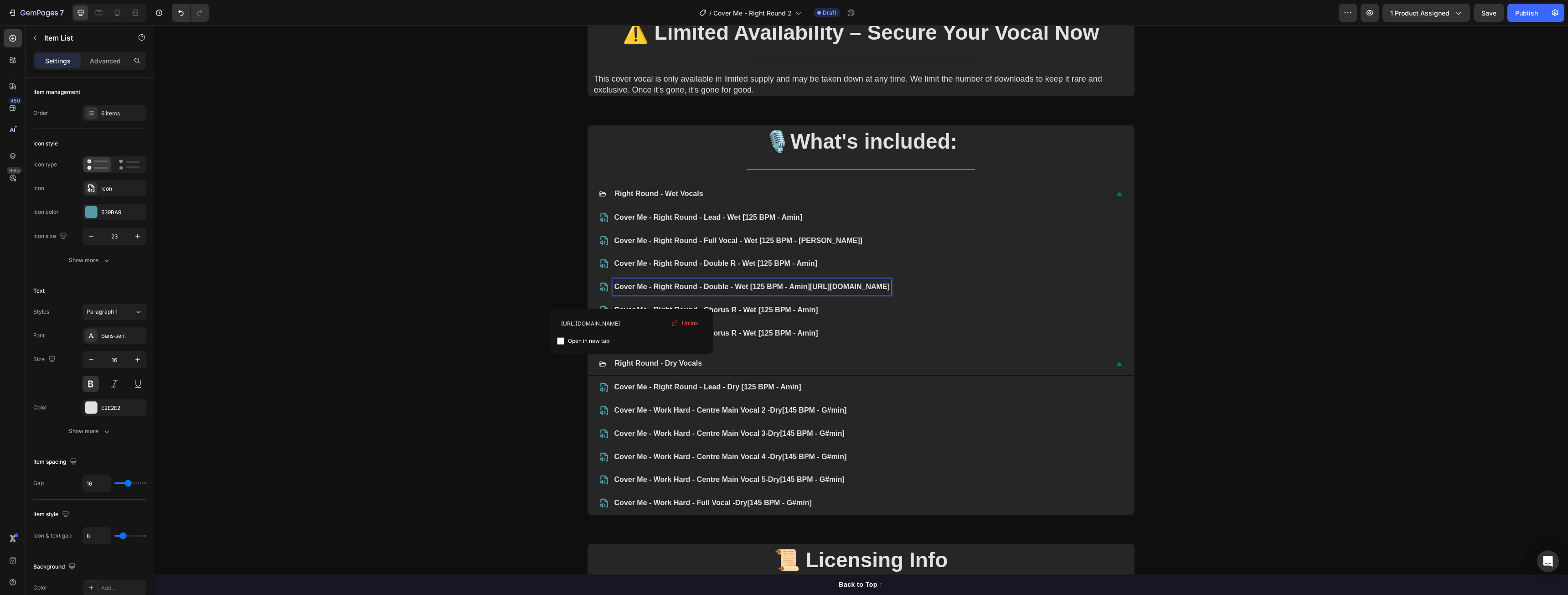
drag, startPoint x: 632, startPoint y: 298, endPoint x: 1032, endPoint y: 317, distance: 400.5
click at [890, 294] on p "Cover Me - Right Round - Double - Wet [125 BPM - Amin]https://www.dropbox.com/h…" at bounding box center [752, 287] width 275 height 13
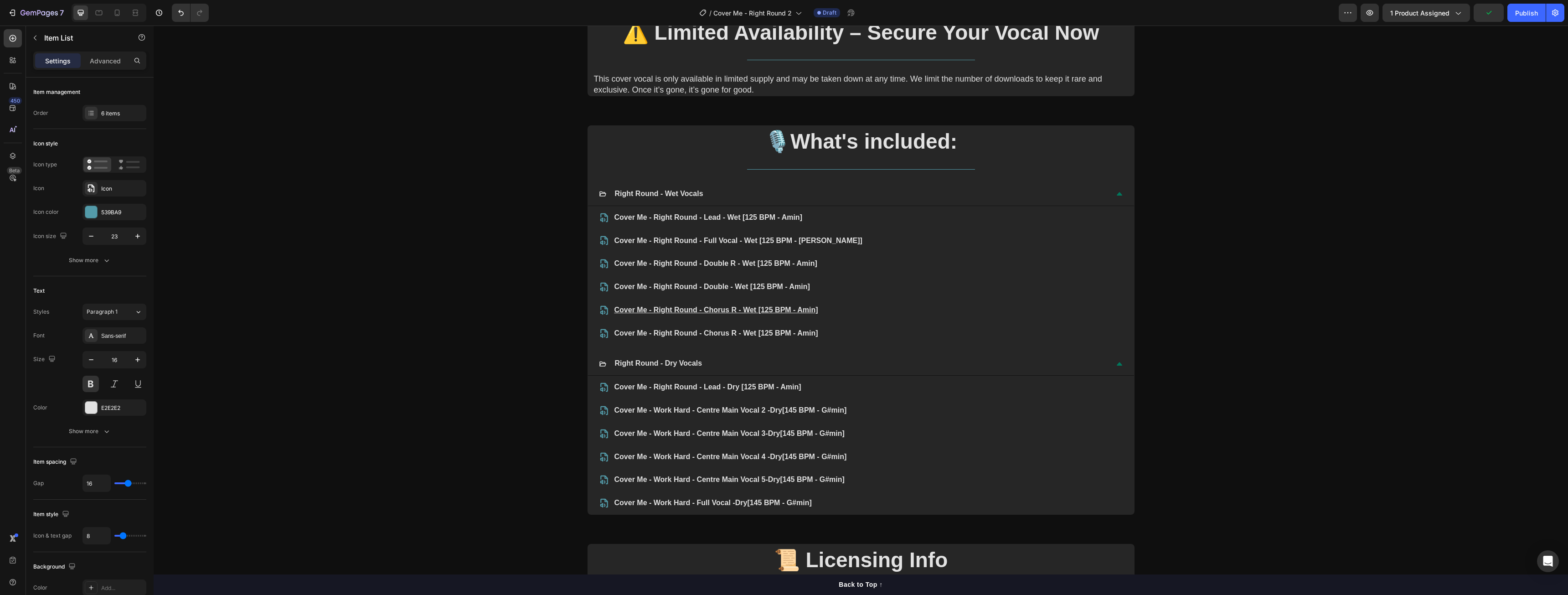
click at [870, 278] on div "Cover Me - Right Round - Lead - Wet [125 BPM - Amin] Cover Me - Right Round - F…" at bounding box center [861, 275] width 524 height 132
drag, startPoint x: 843, startPoint y: 308, endPoint x: 830, endPoint y: 309, distance: 13.0
click at [842, 308] on div "Cover Me - Right Round - Lead - Wet [125 BPM - Amin] Cover Me - Right Round - F…" at bounding box center [861, 275] width 524 height 132
click at [802, 309] on u "Cover Me - Right Round - Chorus R - Wet [125 BPM - Amin]" at bounding box center [716, 309] width 204 height 8
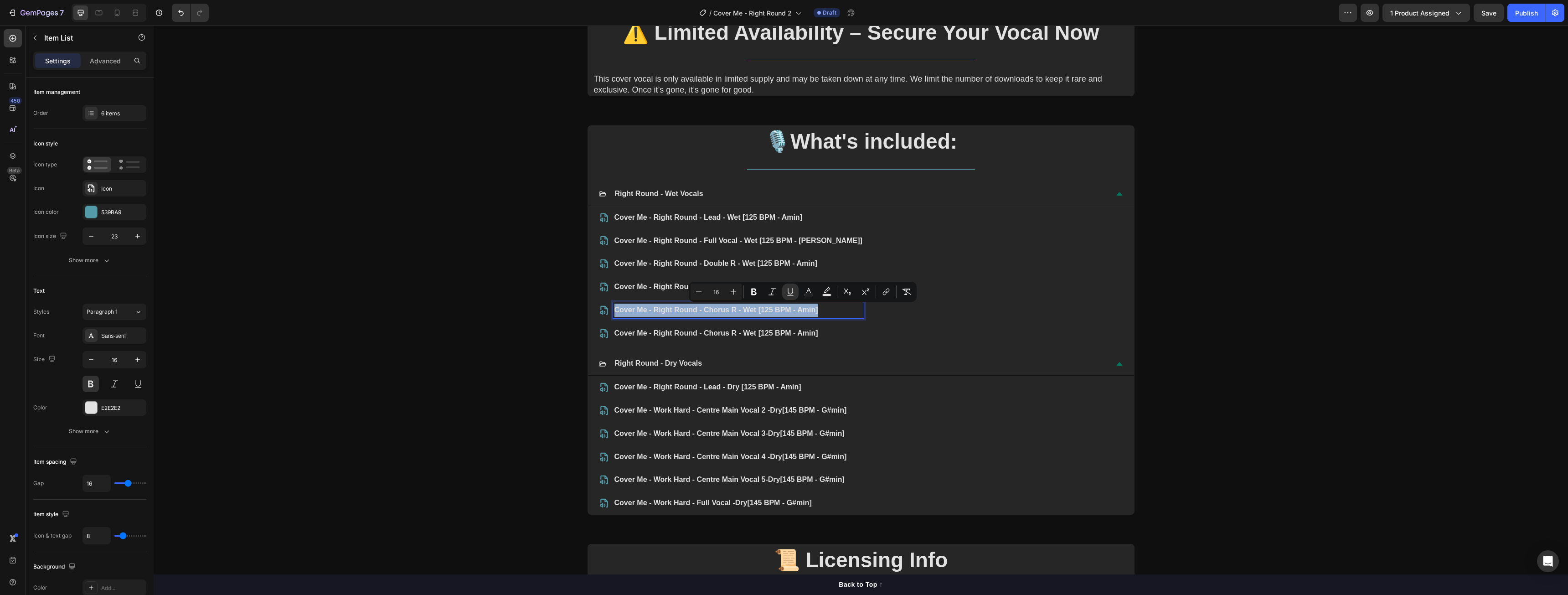
click at [802, 309] on u "Cover Me - Right Round - Chorus R - Wet [125 BPM - Amin]" at bounding box center [716, 309] width 204 height 8
click at [839, 310] on div "Cover Me - Right Round - Lead - Wet [125 BPM - Amin] Cover Me - Right Round - F…" at bounding box center [861, 275] width 524 height 132
click at [794, 310] on u "Cover Me - Right Round - Chorus R - Wet [125 BPM - Amin]" at bounding box center [716, 309] width 204 height 8
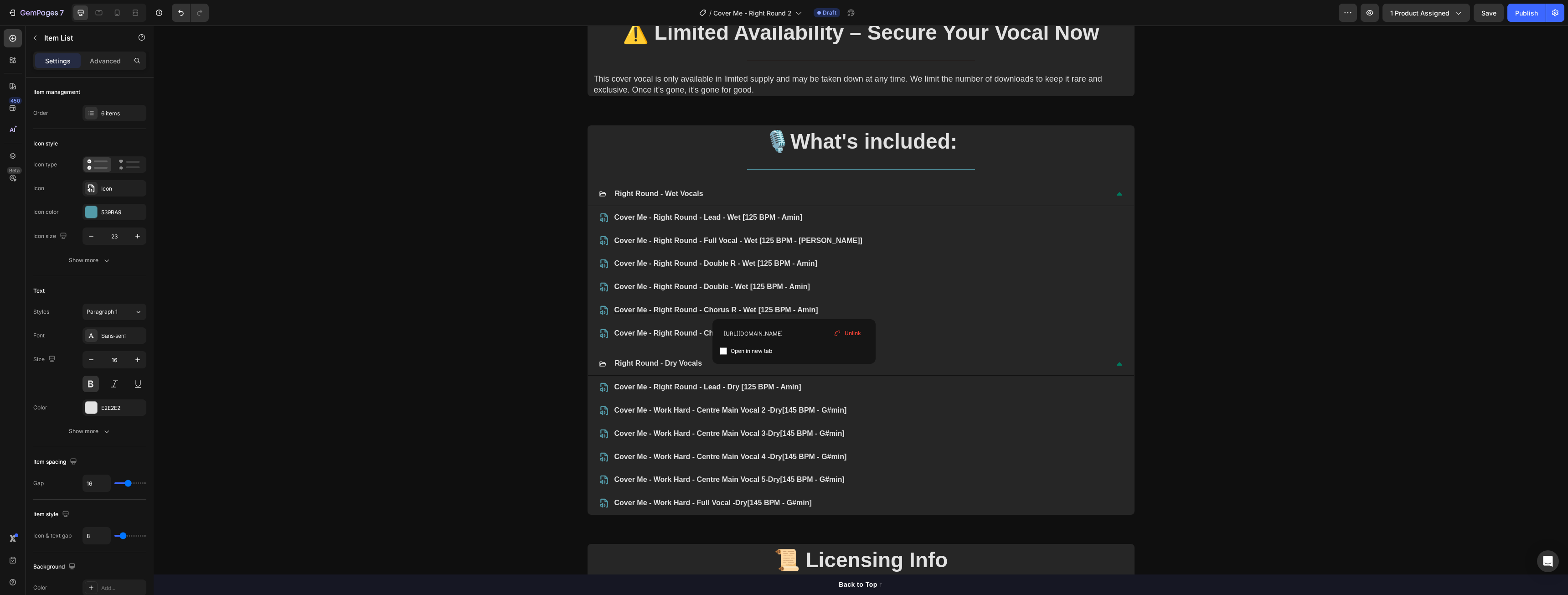
click at [841, 329] on div "Unlink" at bounding box center [847, 333] width 35 height 12
click at [725, 306] on u "Cover Me - Right Round - Chorus R - Wet [125 BPM - Amin]" at bounding box center [716, 309] width 204 height 8
click at [655, 333] on link "Cover Me - Right Round - Chorus R - Wet [125 BPM - Amin]" at bounding box center [716, 333] width 204 height 8
click at [708, 355] on span "Unlink" at bounding box center [714, 356] width 16 height 8
click at [672, 311] on u "Cover Me - Right Round - Chorus R - Wet [125 BPM - Amin]" at bounding box center [716, 309] width 204 height 8
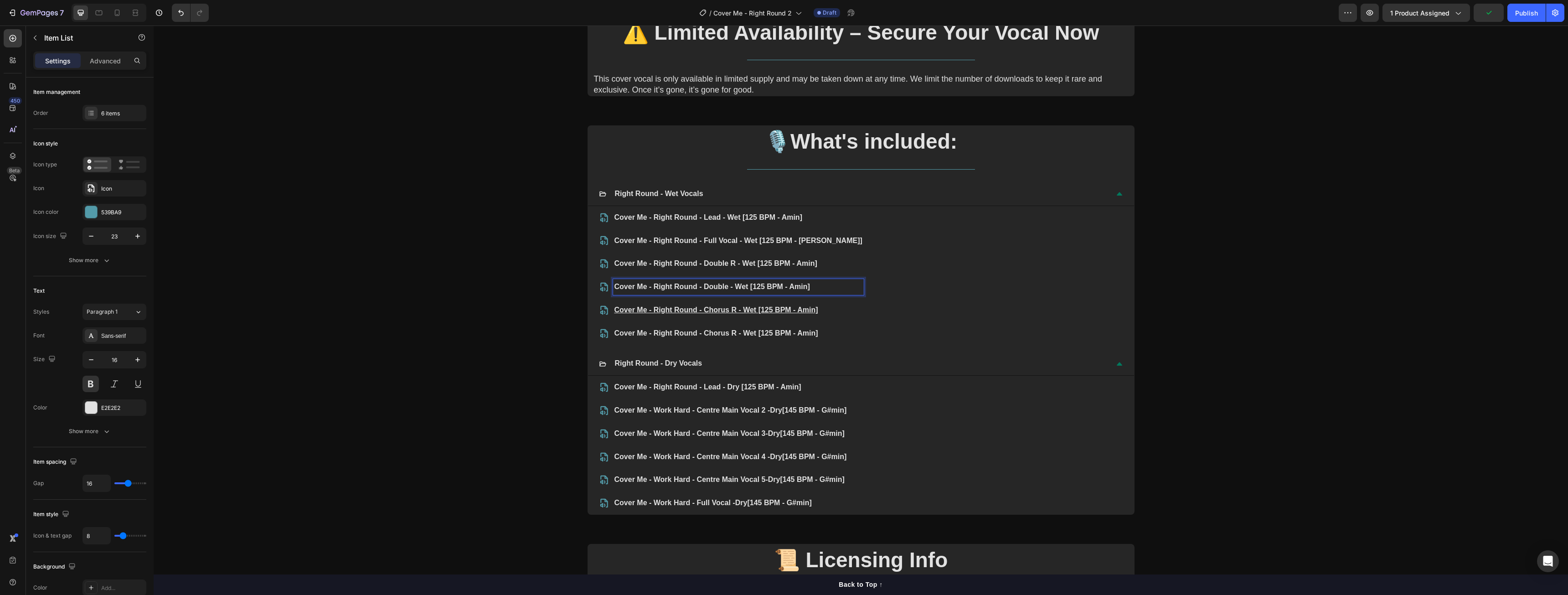
click at [670, 283] on p "Cover Me - Right Round - Double - Wet [125 BPM - Amin]" at bounding box center [738, 287] width 248 height 13
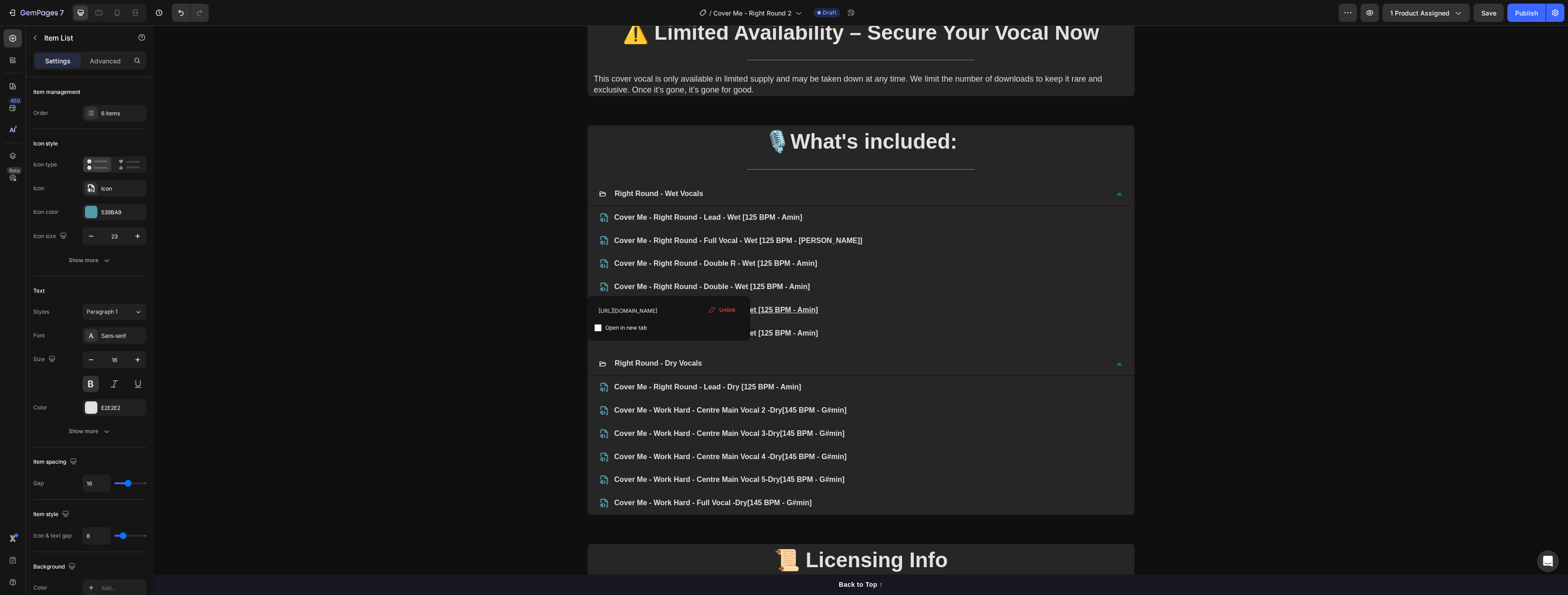
click at [729, 306] on span "Unlink" at bounding box center [727, 309] width 16 height 8
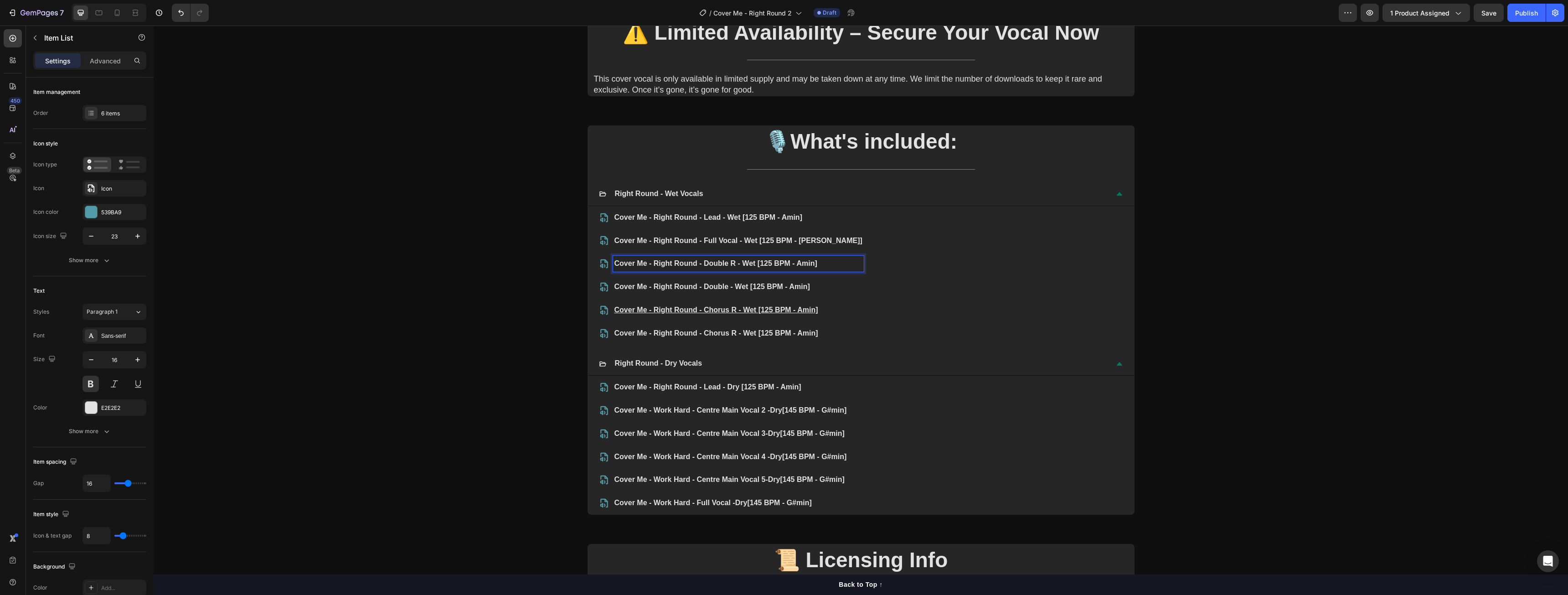
click at [662, 264] on link "Cover Me - Right Round - Double R - Wet [125 BPM - Amin]" at bounding box center [715, 263] width 203 height 8
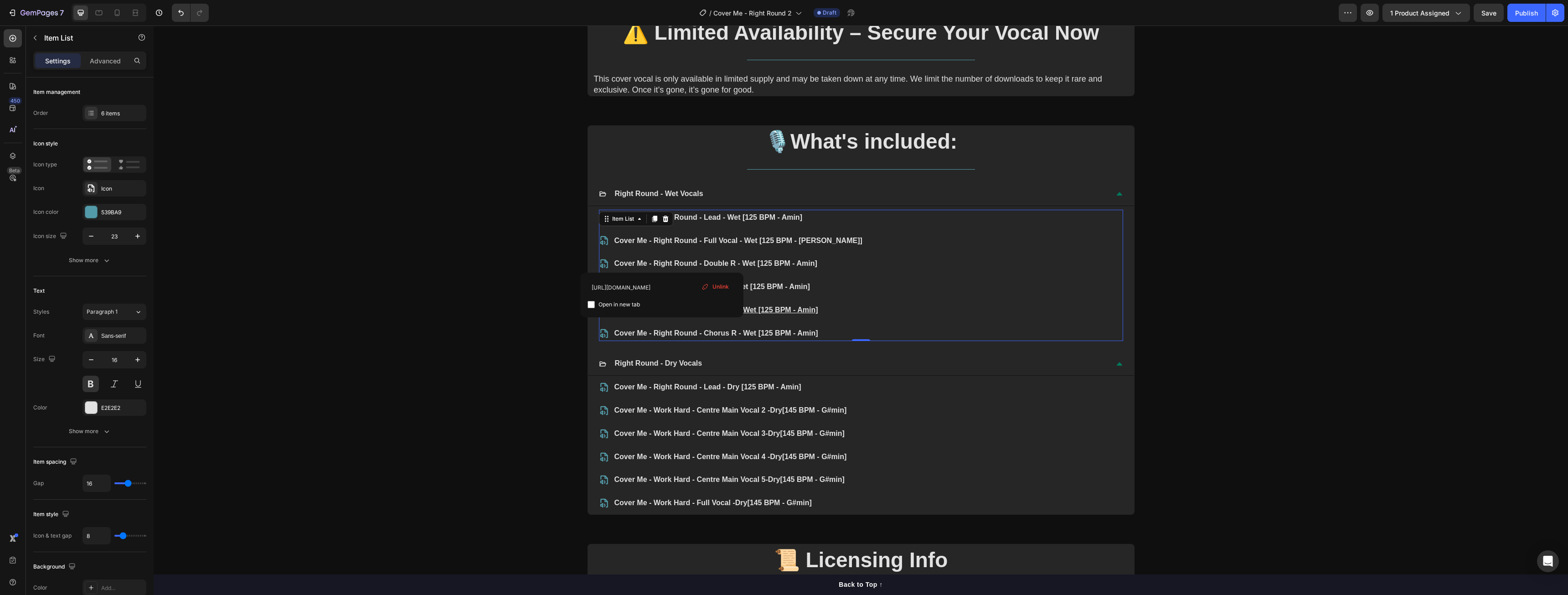
click at [723, 292] on div "Unlink" at bounding box center [715, 286] width 35 height 12
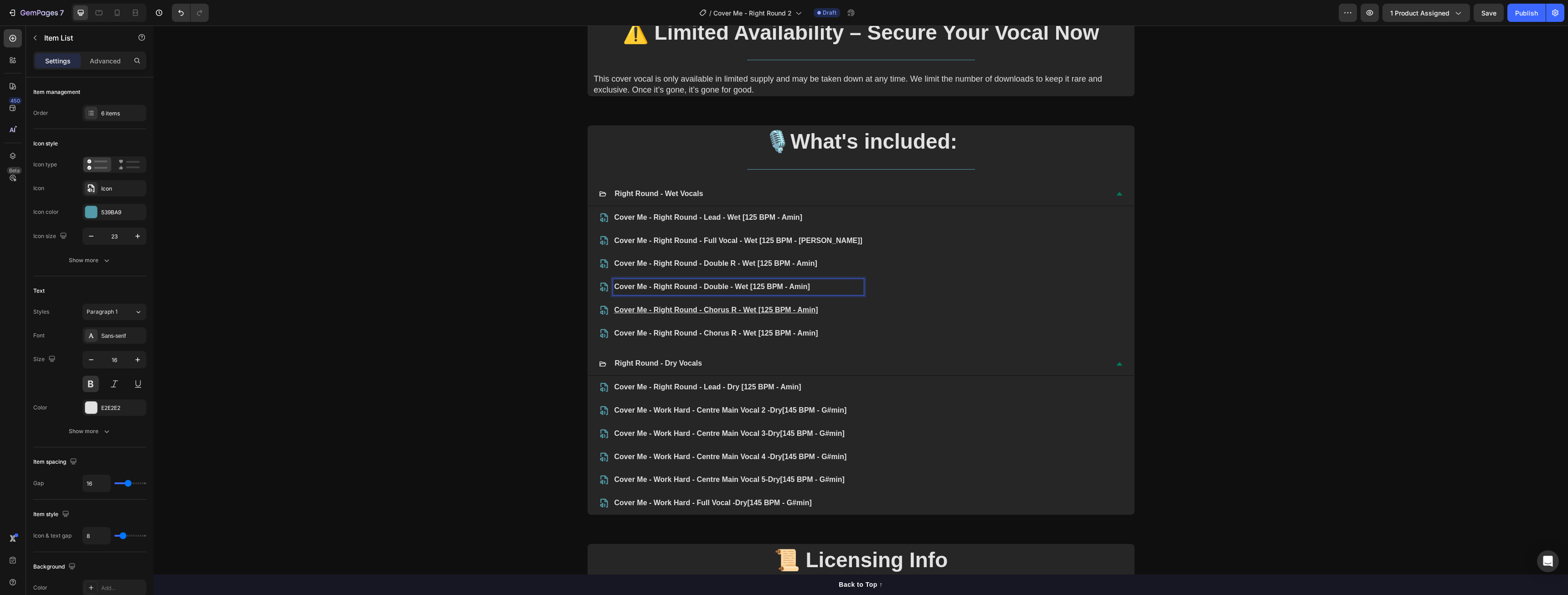
click at [701, 294] on p "Cover Me - Right Round - Double - Wet [125 BPM - Amin]" at bounding box center [738, 287] width 248 height 13
click at [710, 287] on p "Cover Me - Right Round - Double - Wet [125 BPM - Amin]" at bounding box center [738, 287] width 248 height 13
click at [716, 309] on u "Cover Me - Right Round - Chorus R - Wet [125 BPM - Amin]" at bounding box center [716, 309] width 204 height 8
click at [643, 239] on link "Cover Me - Right Round - Full Vocal - Wet [125 BPM - Amin]" at bounding box center [738, 241] width 248 height 8
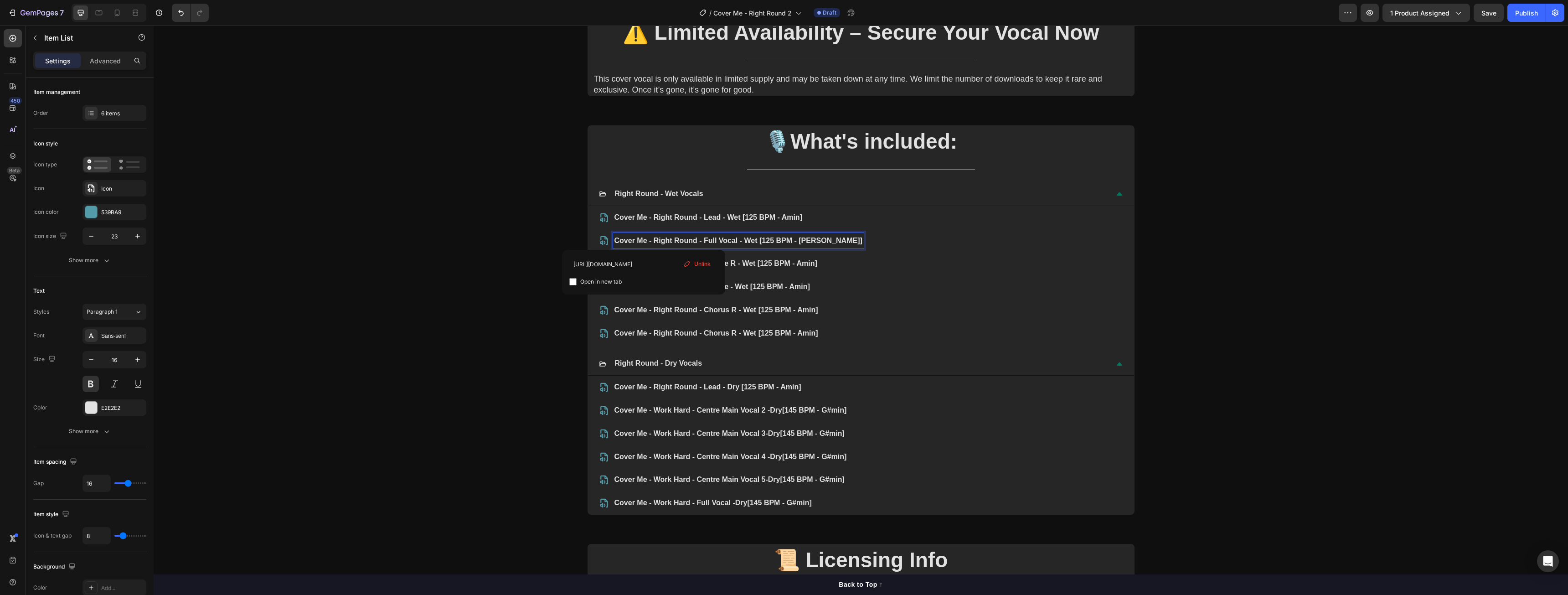
drag, startPoint x: 698, startPoint y: 266, endPoint x: 544, endPoint y: 240, distance: 156.2
click at [698, 266] on span "Unlink" at bounding box center [702, 264] width 16 height 8
click at [657, 227] on div "Cover Me - Right Round - Lead - Wet [125 BPM - Amin] Cover Me - Right Round - F…" at bounding box center [731, 275] width 265 height 132
click at [656, 221] on div at bounding box center [654, 219] width 11 height 11
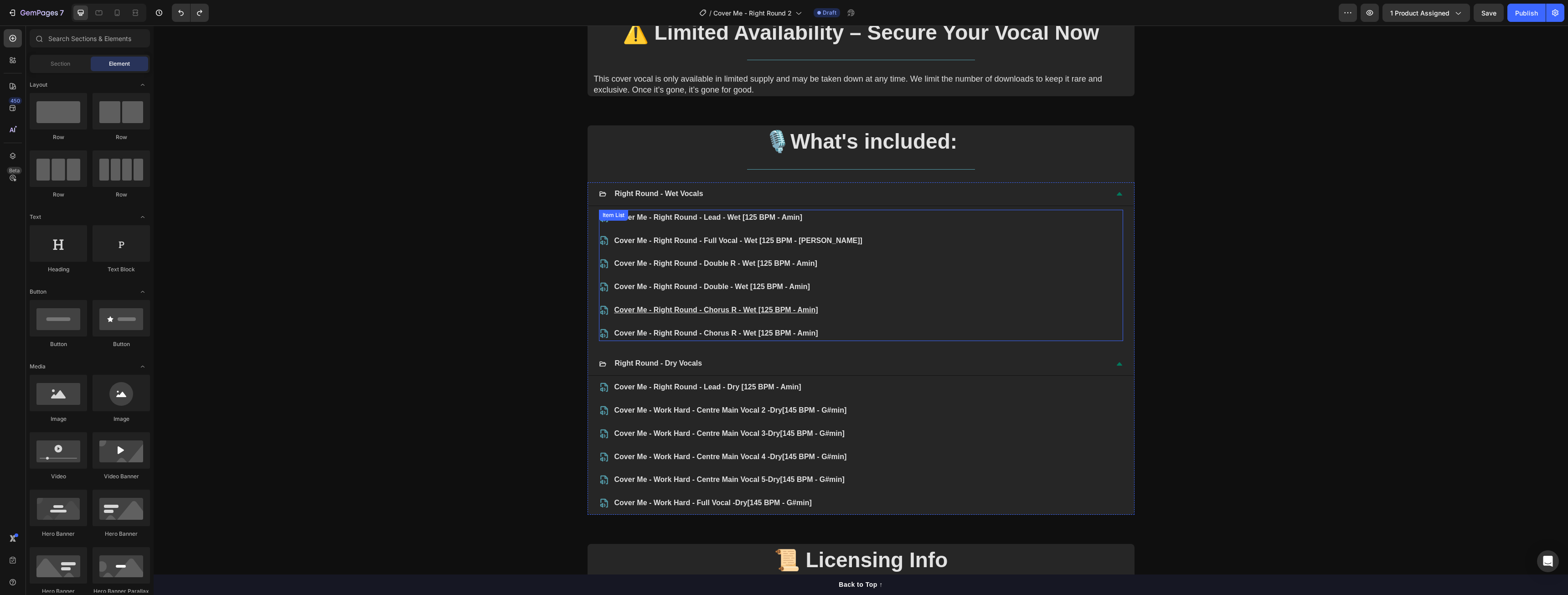
click at [732, 218] on p "Cover Me - Right Round - Lead - Wet [125 BPM - Amin]" at bounding box center [738, 218] width 248 height 13
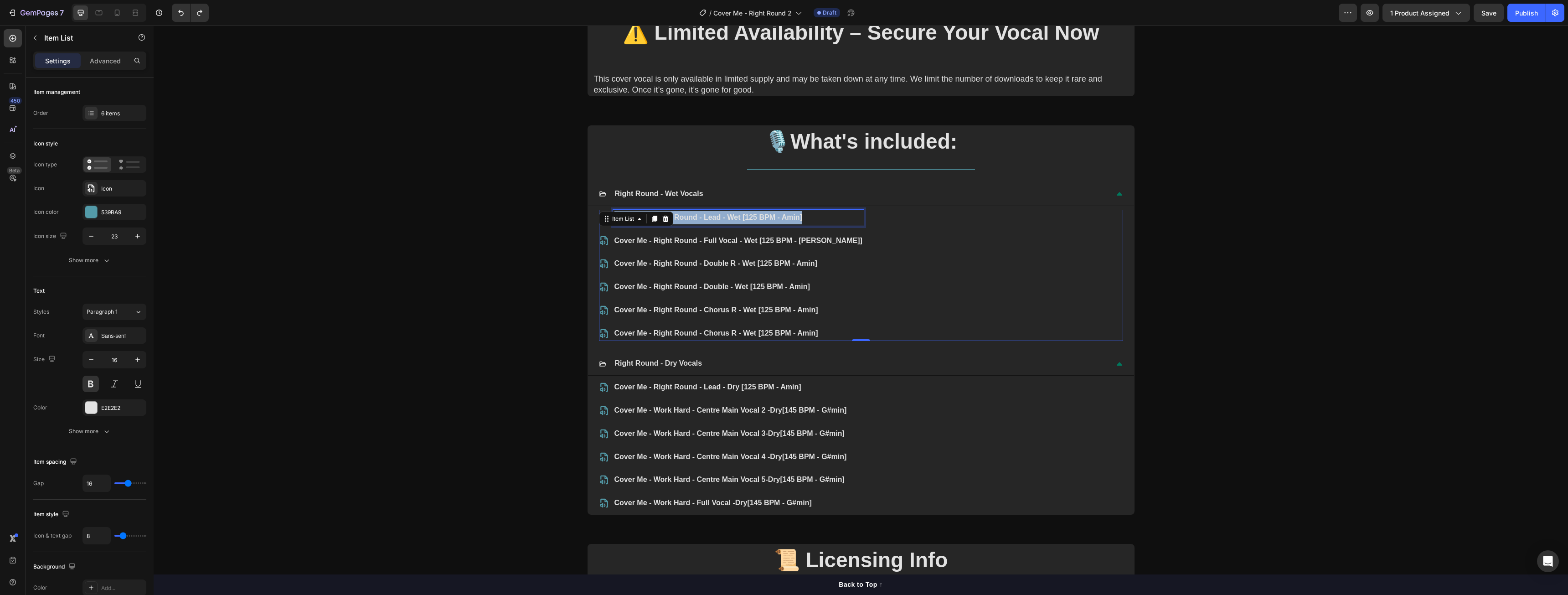
click at [732, 217] on p "Cover Me - Right Round - Lead - Wet [125 BPM - Amin]" at bounding box center [738, 218] width 248 height 13
click at [683, 409] on p "Cover Me - Work Hard - Centre Main Vocal 2 - Dry [145 BPM - G#min]" at bounding box center [730, 410] width 233 height 13
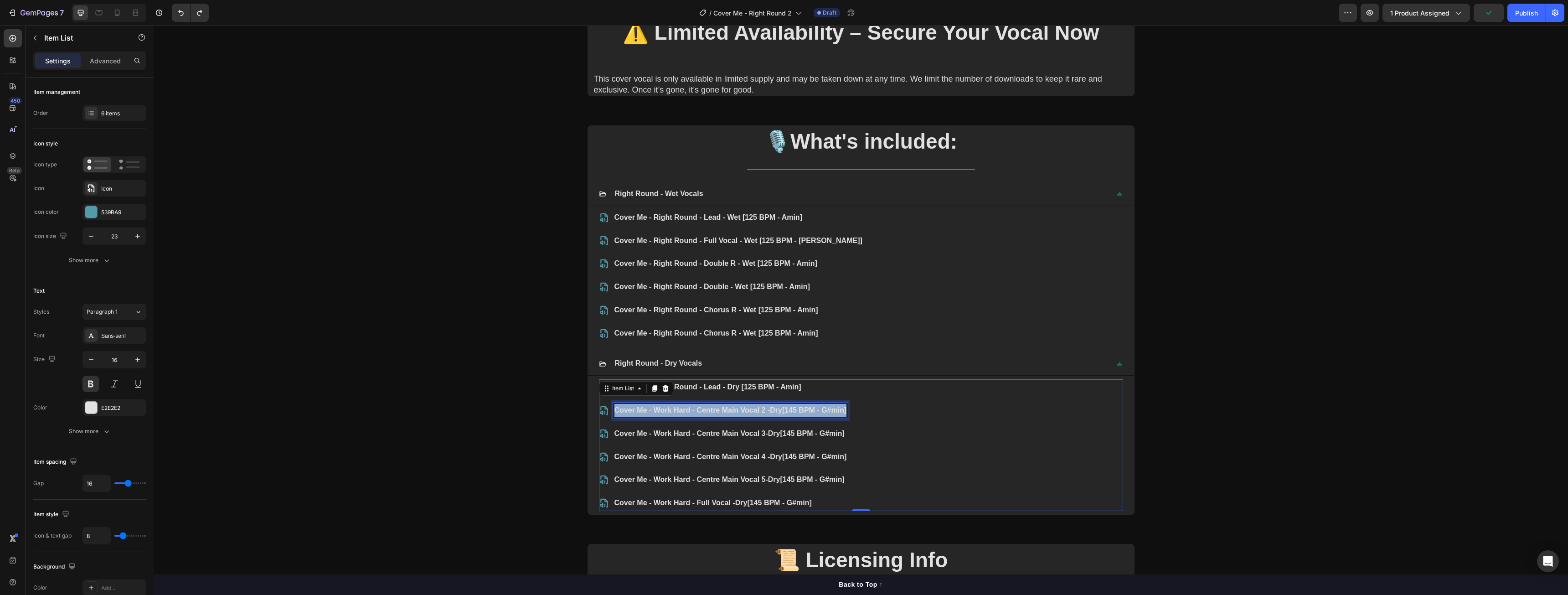
click at [683, 408] on p "Cover Me - Work Hard - Centre Main Vocal 2 - Dry [145 BPM - G#min]" at bounding box center [730, 410] width 233 height 13
click at [734, 410] on p "Cover Me - Right Round - Lead - Wet [125 BPM - Amin]" at bounding box center [730, 410] width 233 height 13
click at [841, 381] on p "Cover Me - Right Round - Lead - Dry [125 BPM - Amin]" at bounding box center [730, 387] width 233 height 13
click at [822, 386] on p "Cover Me - Right Round - Lead - Dry [125 BPM - Amin]" at bounding box center [730, 387] width 233 height 13
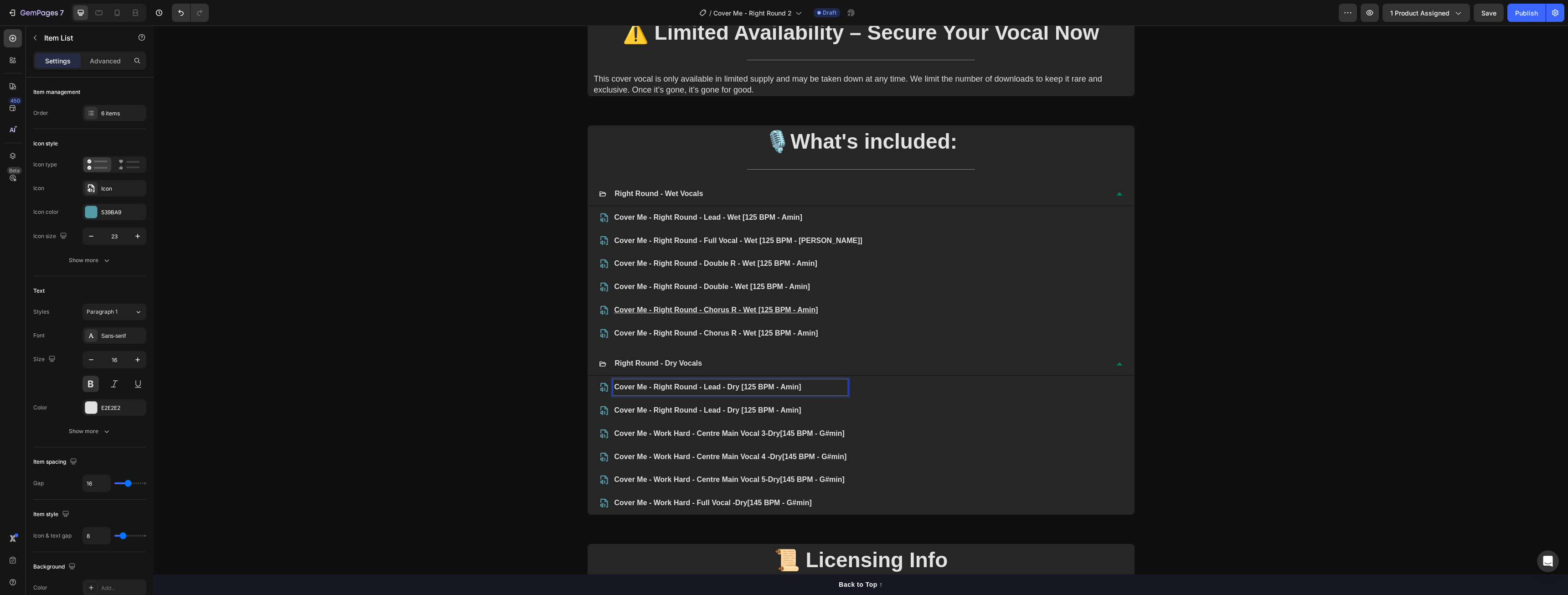
click at [607, 388] on div "Cover Me - Right Round - Lead - Dry [125 BPM - Amin] Cover Me - Right Round - L…" at bounding box center [861, 445] width 524 height 132
click at [705, 390] on p "Cover Me - Right Round - Lead - Dry [125 BPM - Amin]" at bounding box center [730, 387] width 233 height 13
click at [112, 64] on p "Advanced" at bounding box center [105, 61] width 31 height 10
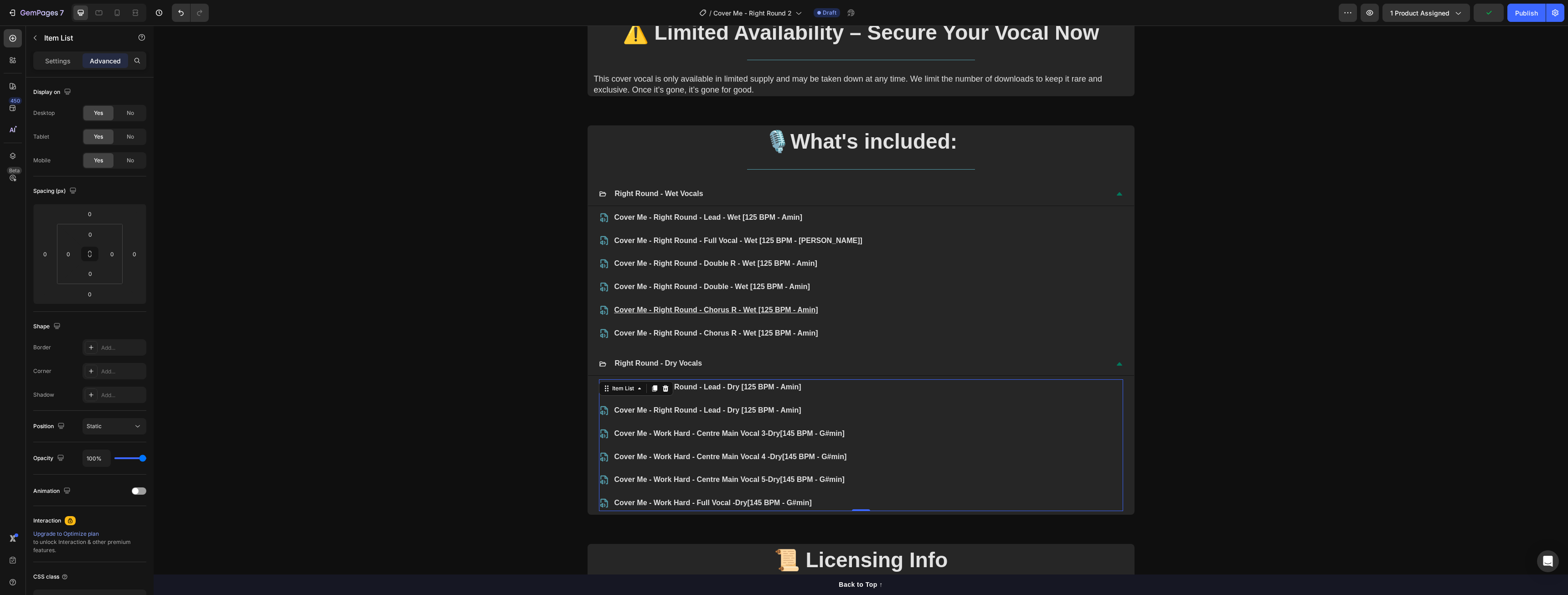
click at [64, 59] on p "Settings" at bounding box center [58, 61] width 26 height 10
type input "8"
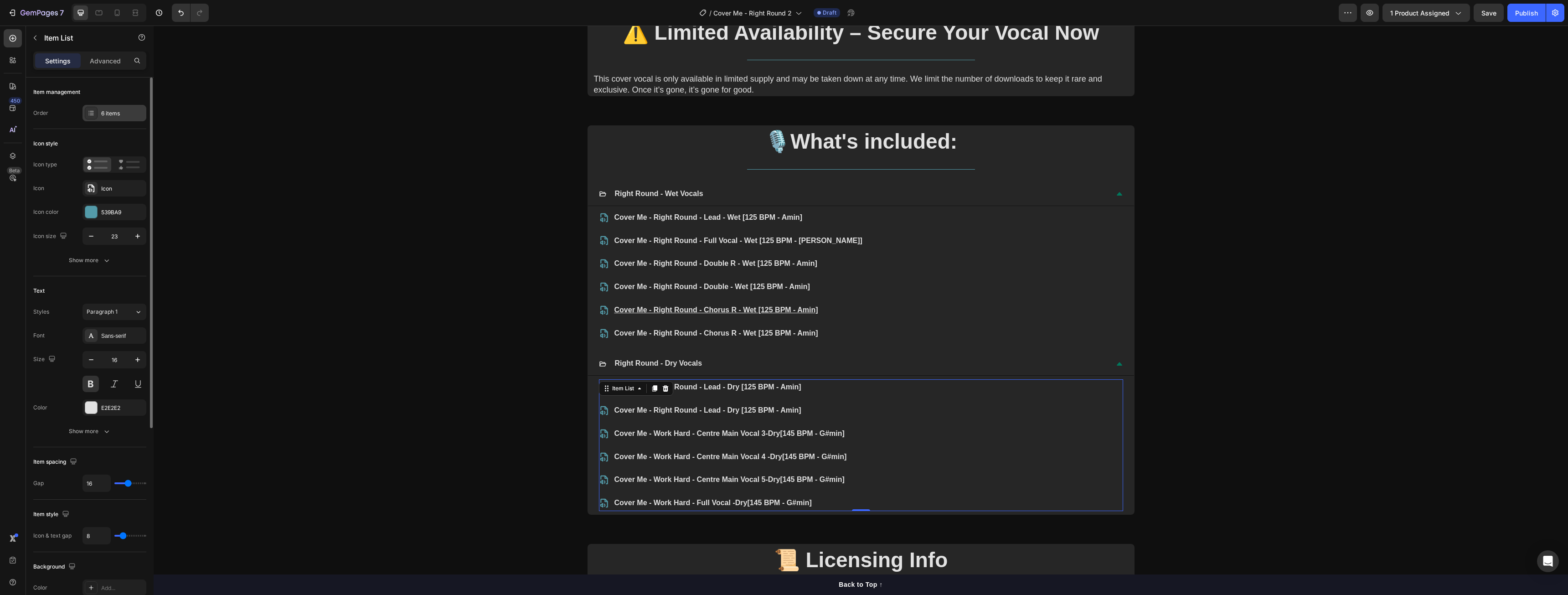
click at [113, 107] on div "6 items" at bounding box center [114, 113] width 64 height 16
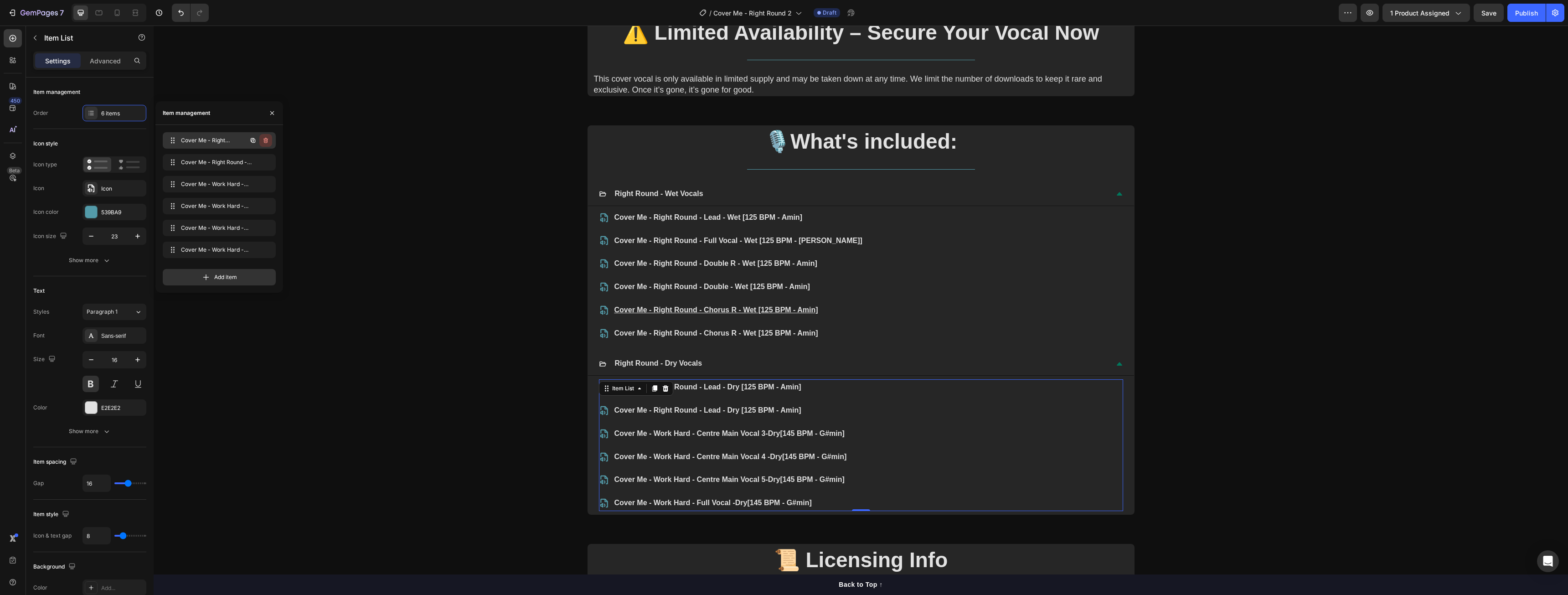
click at [270, 136] on button "button" at bounding box center [265, 140] width 13 height 13
click at [269, 137] on button "Delete" at bounding box center [259, 140] width 25 height 13
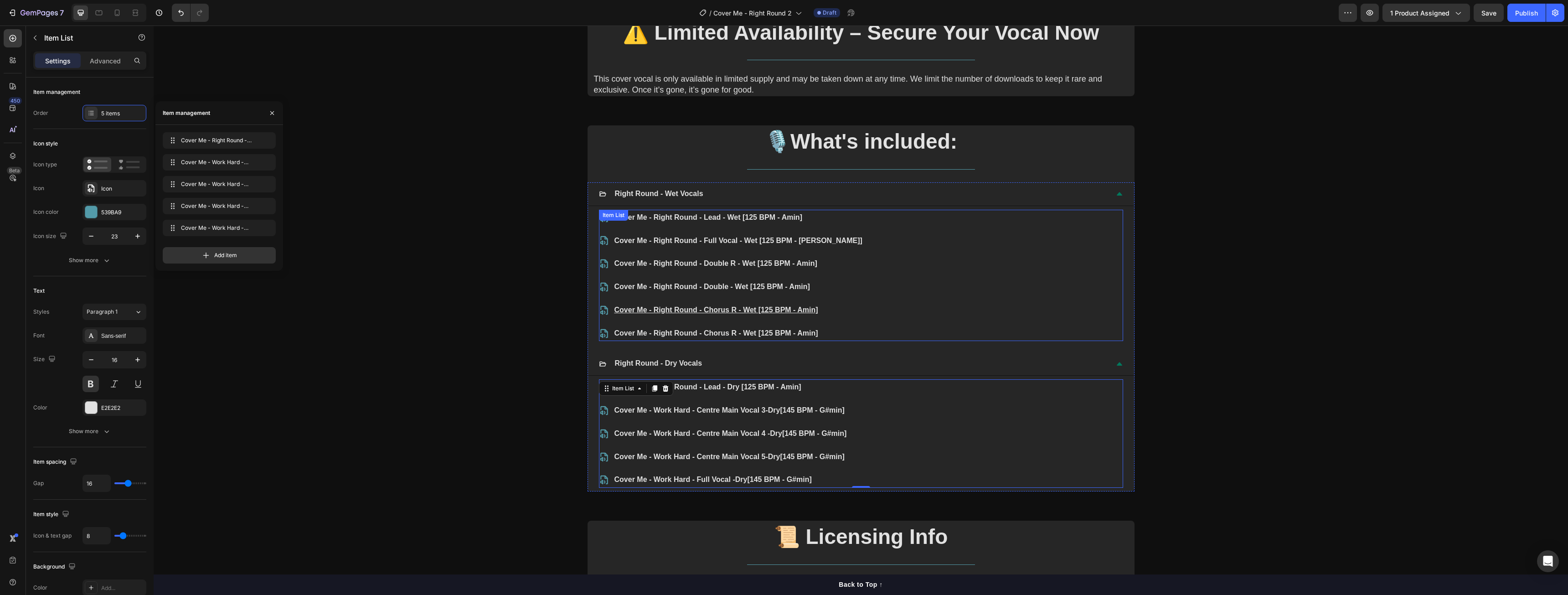
click at [729, 240] on p "Cover Me - Right Round - Full Vocal - Wet [125 BPM - Amin]" at bounding box center [738, 241] width 248 height 13
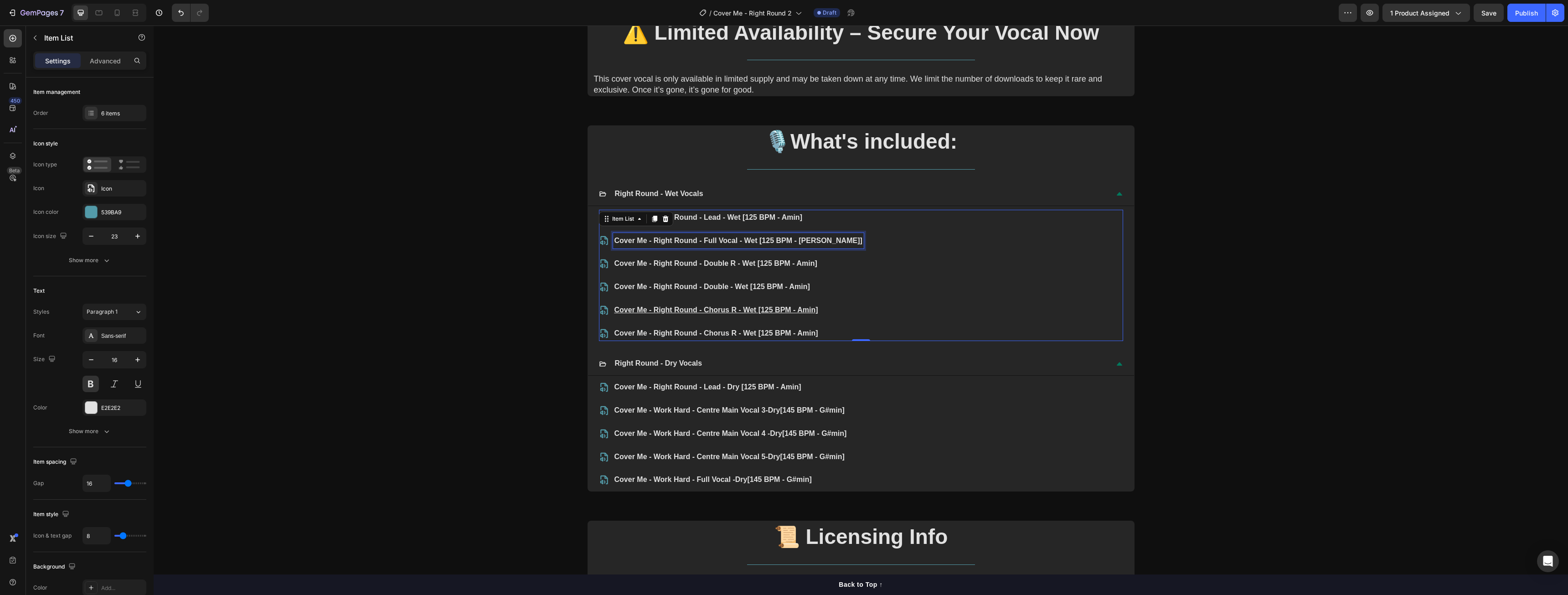
click at [729, 240] on p "Cover Me - Right Round - Full Vocal - Wet [125 BPM - Amin]" at bounding box center [738, 241] width 248 height 13
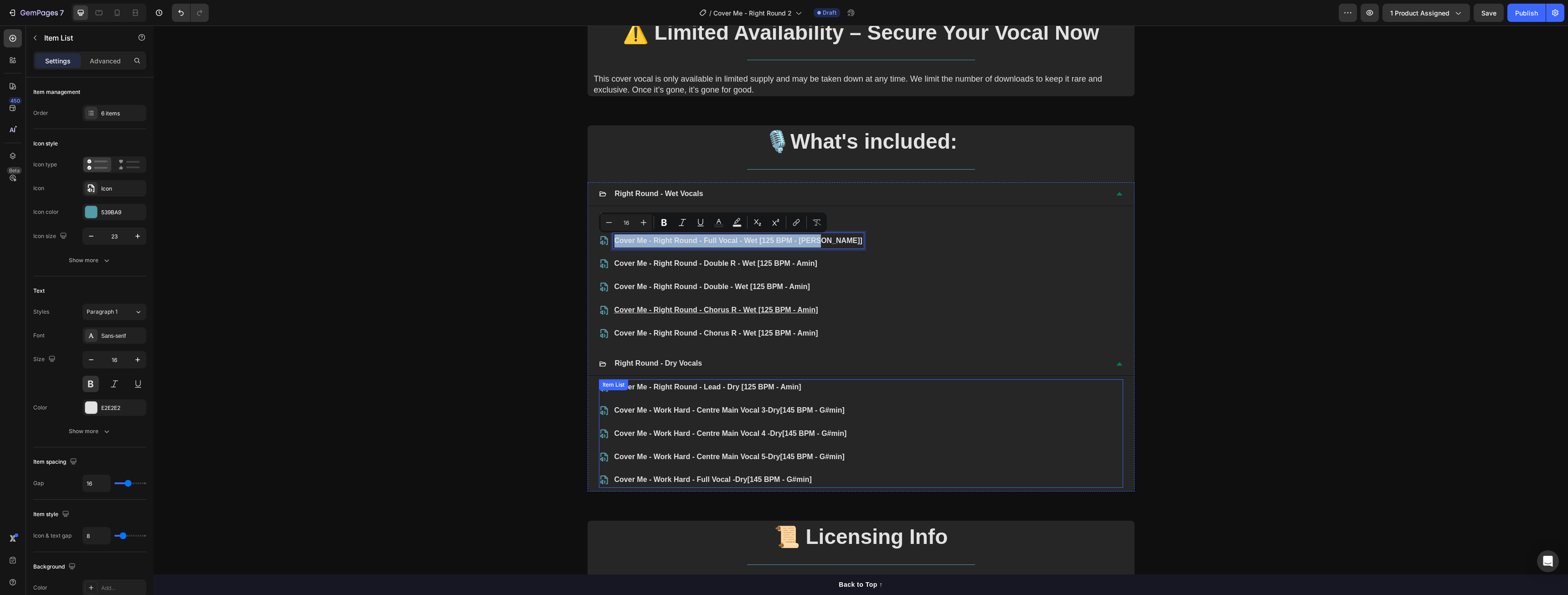
click at [765, 411] on p "Cover Me - Work Hard - Centre Main Vocal 3- Dry [145 BPM - G#min]" at bounding box center [730, 410] width 233 height 13
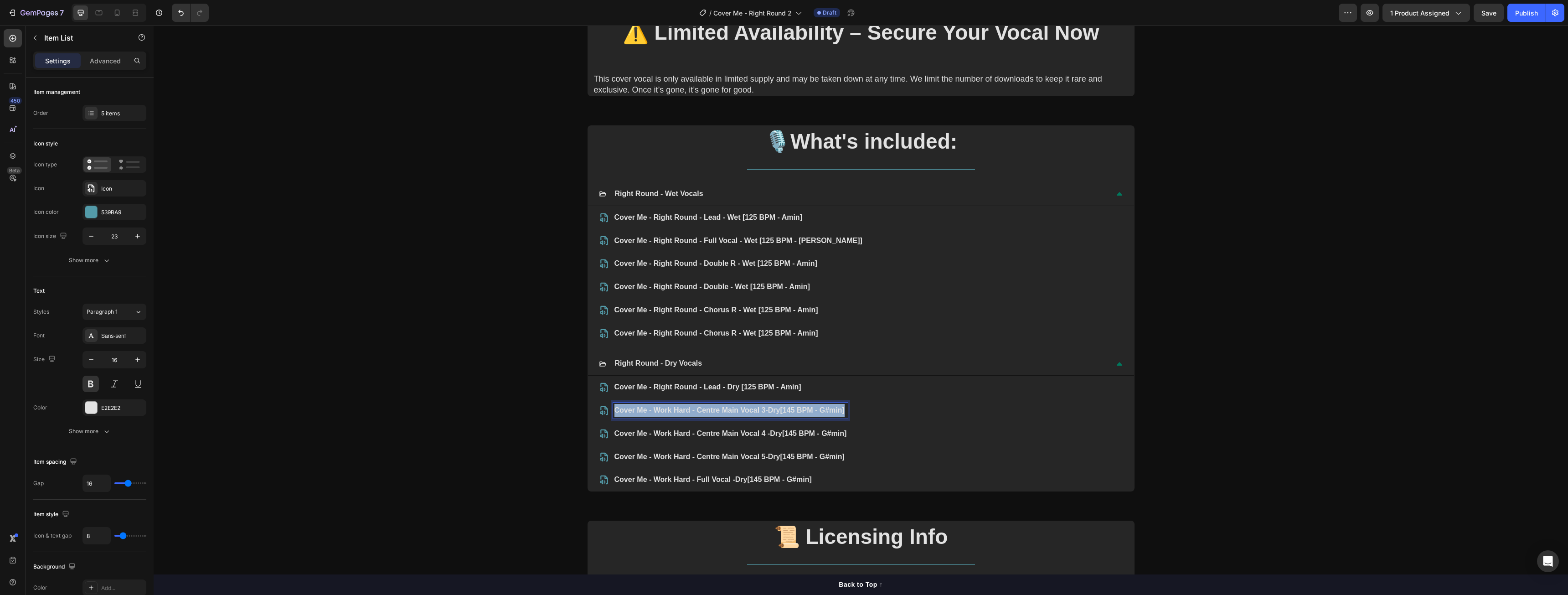
click at [764, 411] on p "Cover Me - Work Hard - Centre Main Vocal 3- Dry [145 BPM - G#min]" at bounding box center [730, 410] width 233 height 13
click at [749, 411] on p "Cover Me - Right Round - Full Vocal - Wet [125 BPM - Amin]" at bounding box center [738, 410] width 248 height 13
click at [726, 264] on p "Cover Me - Right Round - Double R - Wet [125 BPM - Amin]" at bounding box center [738, 264] width 248 height 13
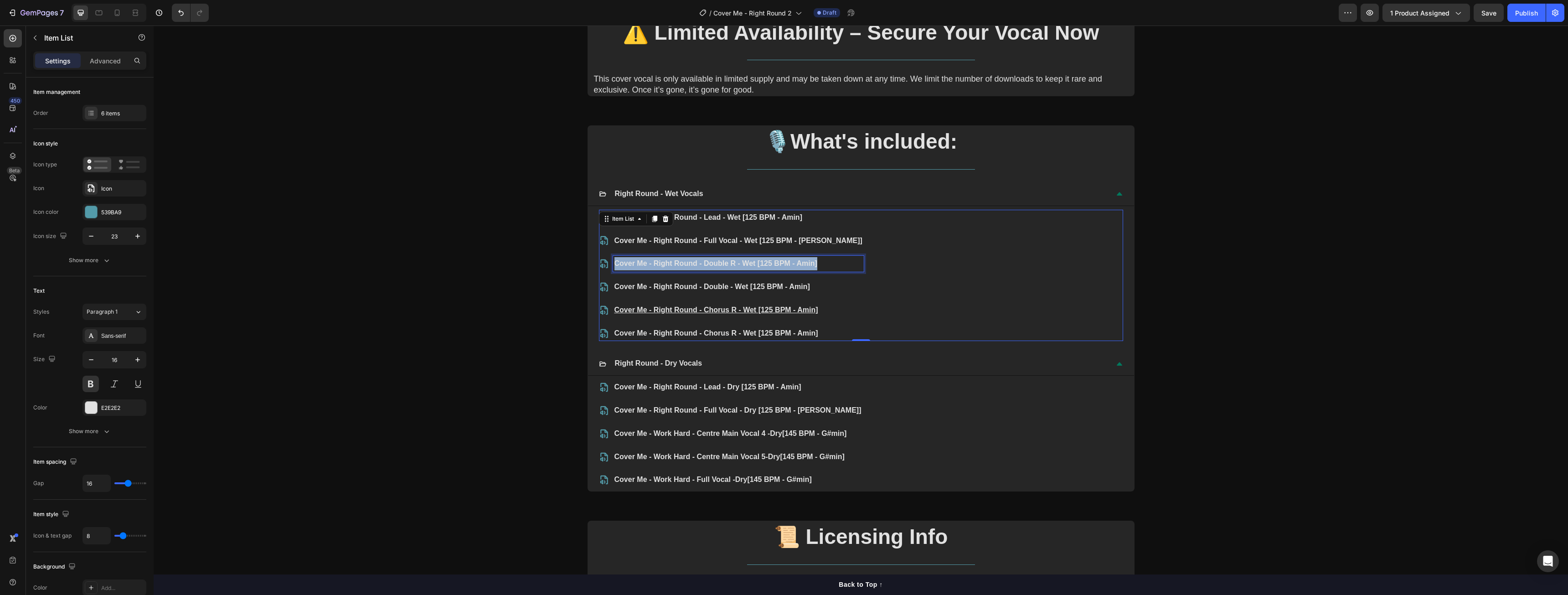
click at [724, 264] on p "Cover Me - Right Round - Double R - Wet [125 BPM - Amin]" at bounding box center [738, 264] width 248 height 13
copy p "Cover Me - Right Round - Double R - Wet [125 BPM - Amin]"
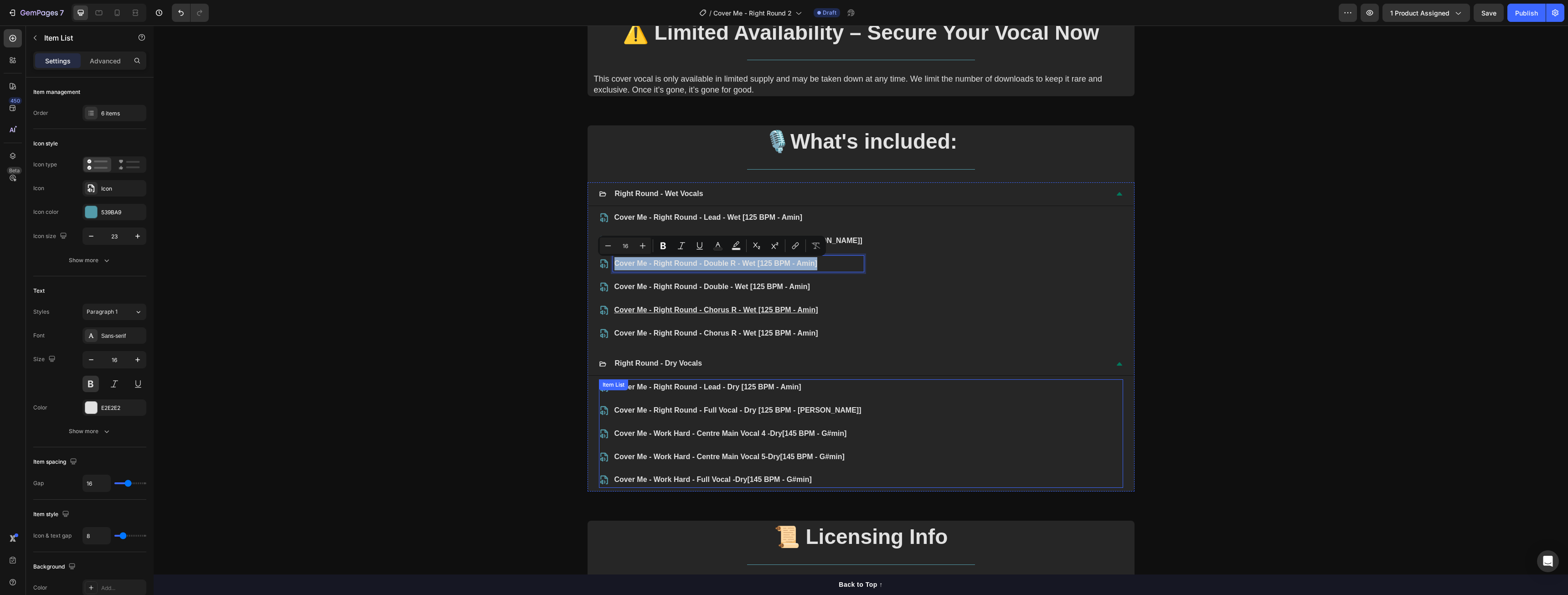
click at [716, 431] on p "Cover Me - Work Hard - Centre Main Vocal 4 - Dry [145 BPM - G#min]" at bounding box center [738, 434] width 247 height 13
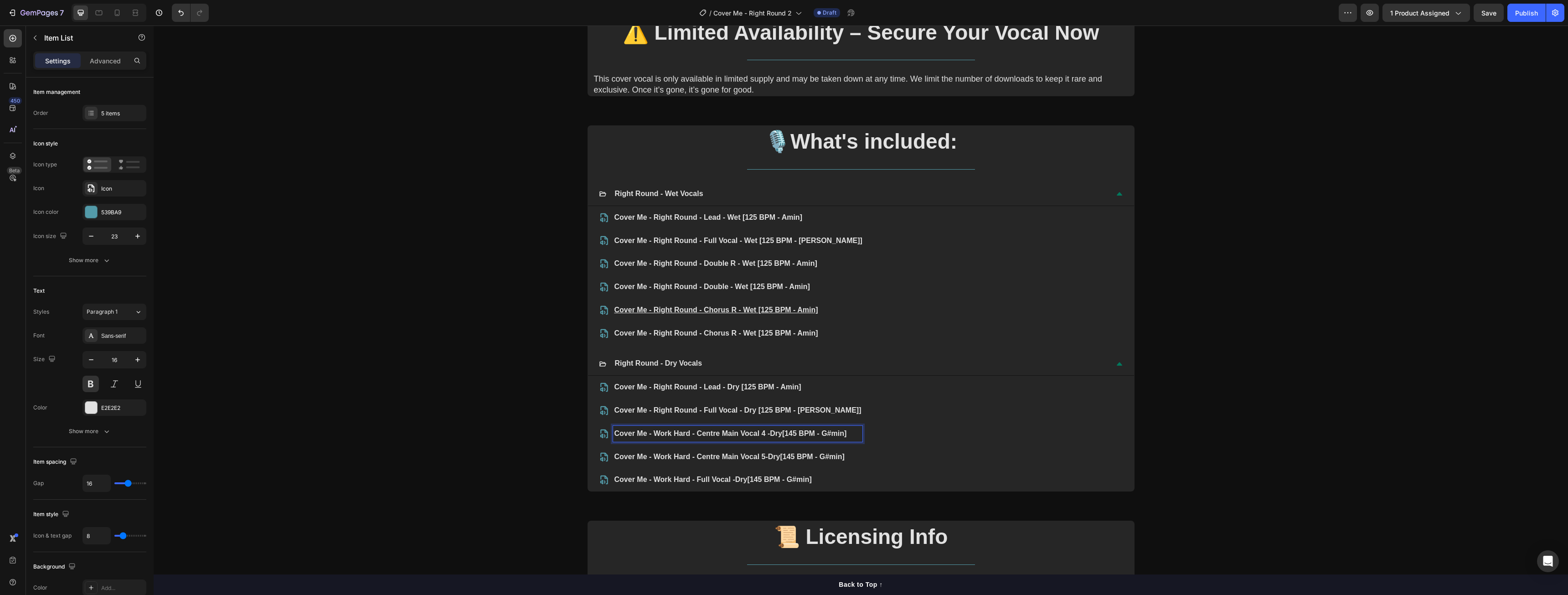
click at [716, 431] on p "Cover Me - Work Hard - Centre Main Vocal 4 - Dry [145 BPM - G#min]" at bounding box center [738, 434] width 247 height 13
click at [747, 433] on p "Cover Me - Right Round - Double R - Wet [125 BPM - Amin]" at bounding box center [738, 434] width 247 height 13
click at [678, 286] on p "Cover Me - Right Round - Double - Wet [125 BPM - Amin]" at bounding box center [738, 287] width 248 height 13
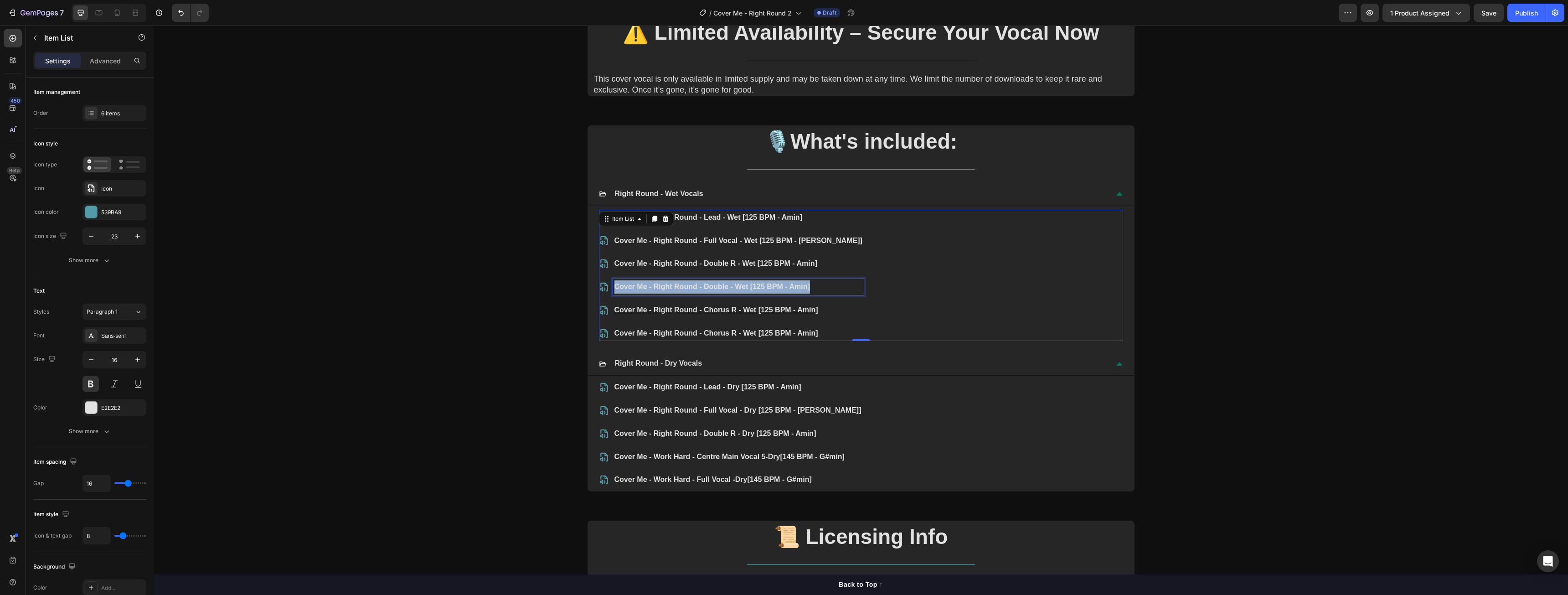
click at [678, 286] on p "Cover Me - Right Round - Double - Wet [125 BPM - Amin]" at bounding box center [738, 287] width 248 height 13
copy p "Cover Me - Right Round - Double - Wet [125 BPM - Amin]"
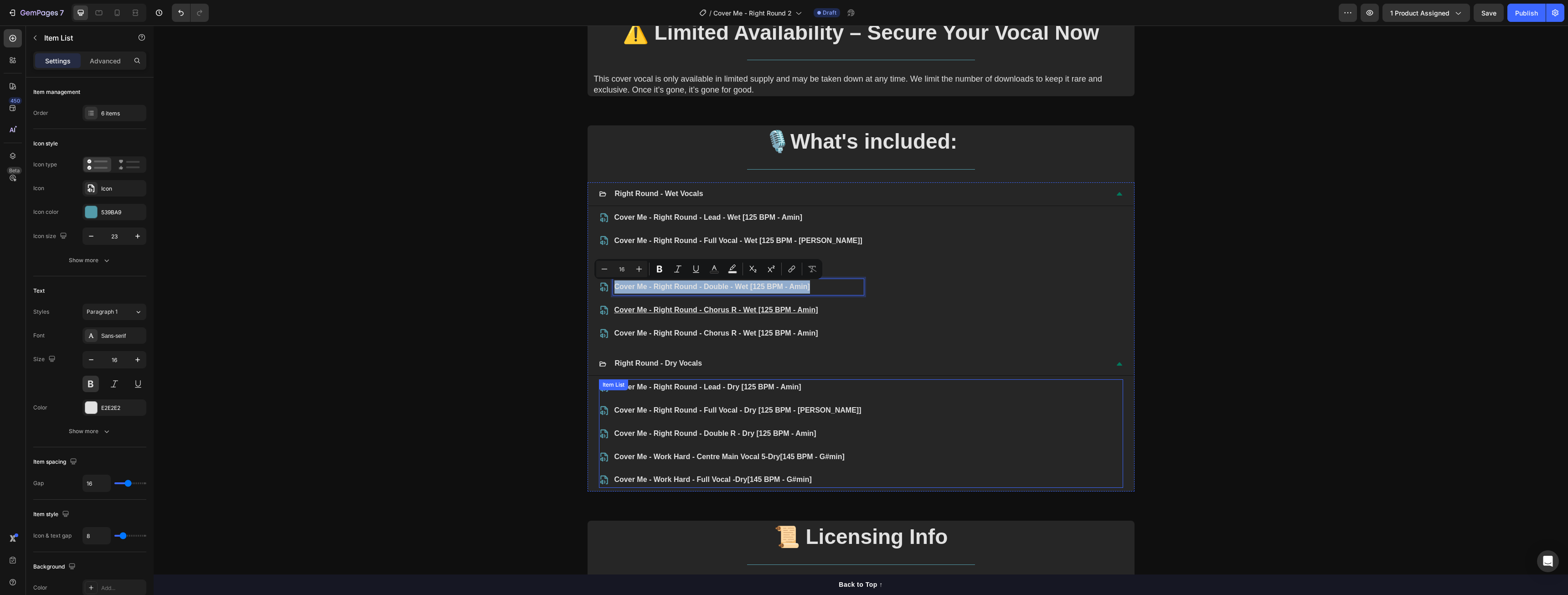
click at [723, 457] on p "Cover Me - Work Hard - Centre Main Vocal 5- Dry [145 BPM - G#min]" at bounding box center [738, 457] width 247 height 13
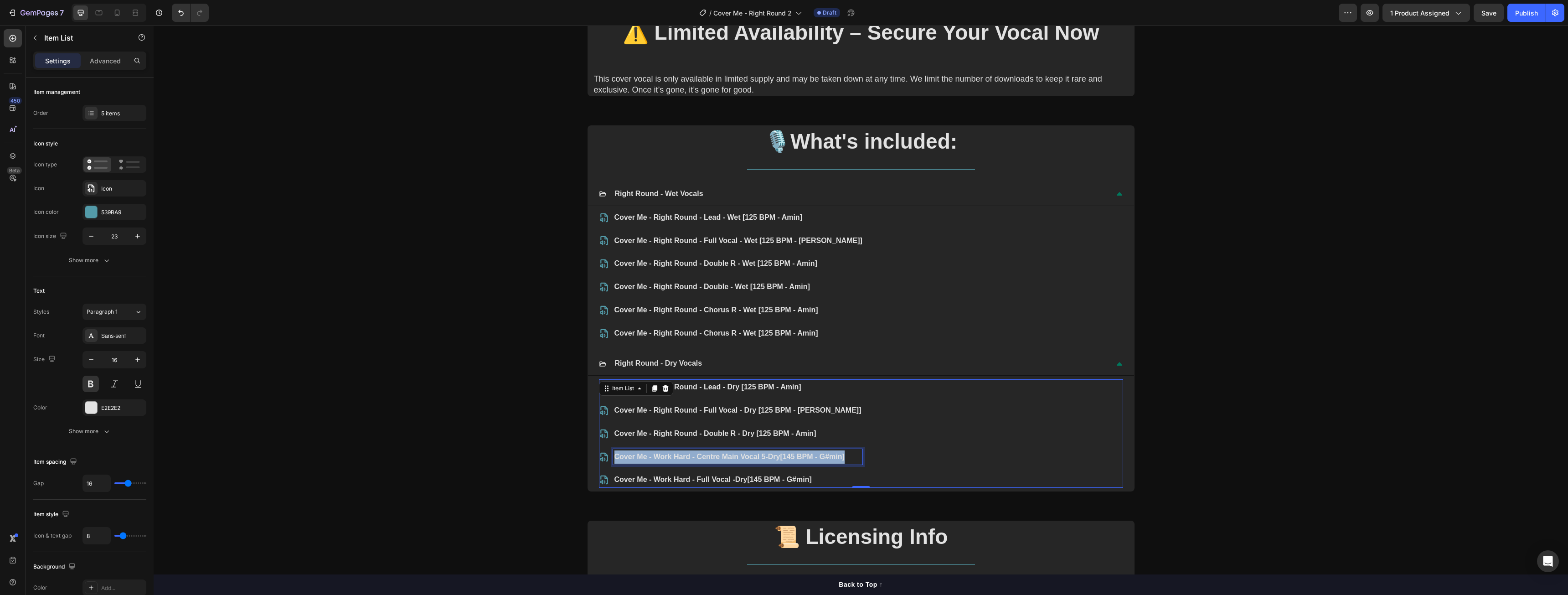
click at [723, 455] on p "Cover Me - Work Hard - Centre Main Vocal 5- Dry [145 BPM - G#min]" at bounding box center [738, 457] width 247 height 13
click at [738, 456] on p "Cover Me - Right Round - Double - Wet [125 BPM - Amin]" at bounding box center [738, 457] width 247 height 13
click at [745, 311] on u "Cover Me - Right Round - Chorus R - Wet [125 BPM - Amin]" at bounding box center [716, 309] width 204 height 8
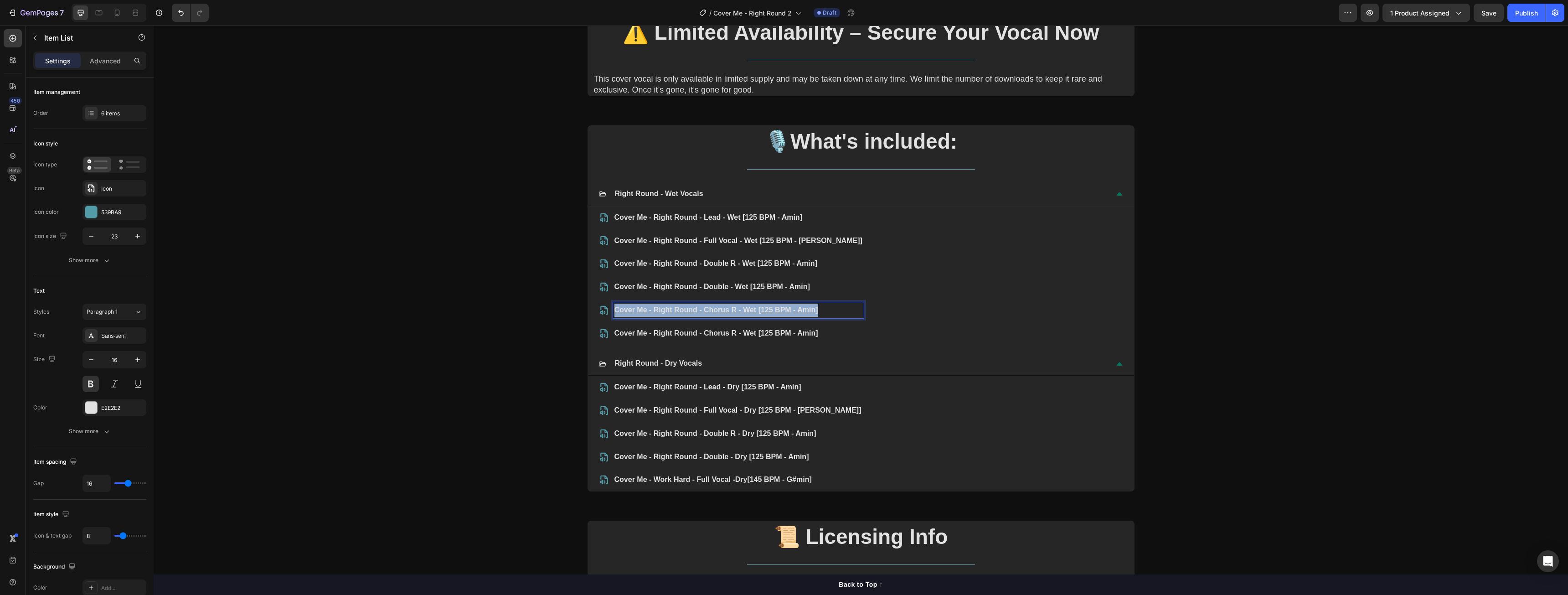
click at [745, 311] on u "Cover Me - Right Round - Chorus R - Wet [125 BPM - Amin]" at bounding box center [716, 309] width 204 height 8
copy u "Cover Me - Right Round - Chorus R - Wet [125 BPM - Amin]"
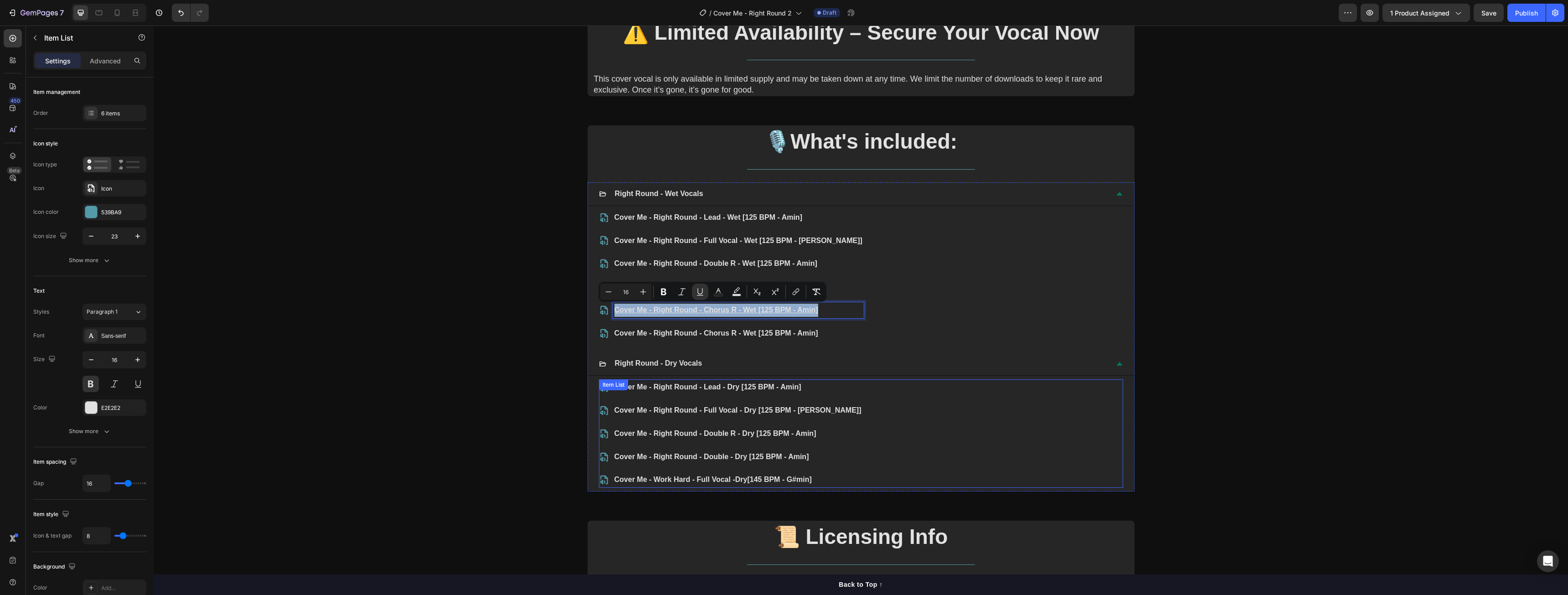
click at [726, 477] on p "Cover Me - Work Hard - Full Vocal - Dry [145 BPM - G#min]" at bounding box center [738, 480] width 247 height 13
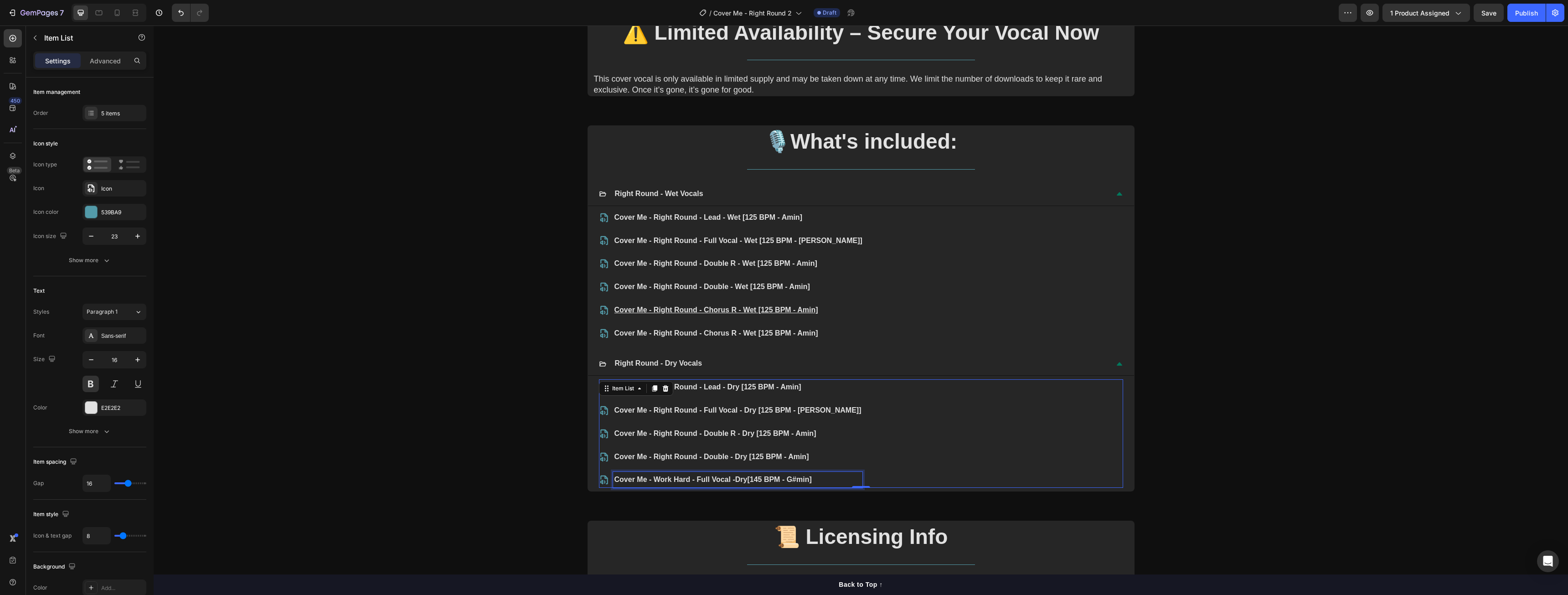
click at [726, 477] on p "Cover Me - Work Hard - Full Vocal - Dry [145 BPM - G#min]" at bounding box center [738, 480] width 247 height 13
click at [746, 477] on p "Cover Me - Right Round - Chorus R - Wet [125 BPM - Amin]" at bounding box center [738, 480] width 247 height 13
click at [820, 479] on div "Cover Me - Right Round - Lead - Dry [125 BPM - Amin] Cover Me - Right Round - F…" at bounding box center [861, 434] width 524 height 108
click at [799, 480] on p "Cover Me - Right Round - Chorus R - Dry [125 BPM - Amin]" at bounding box center [738, 480] width 247 height 13
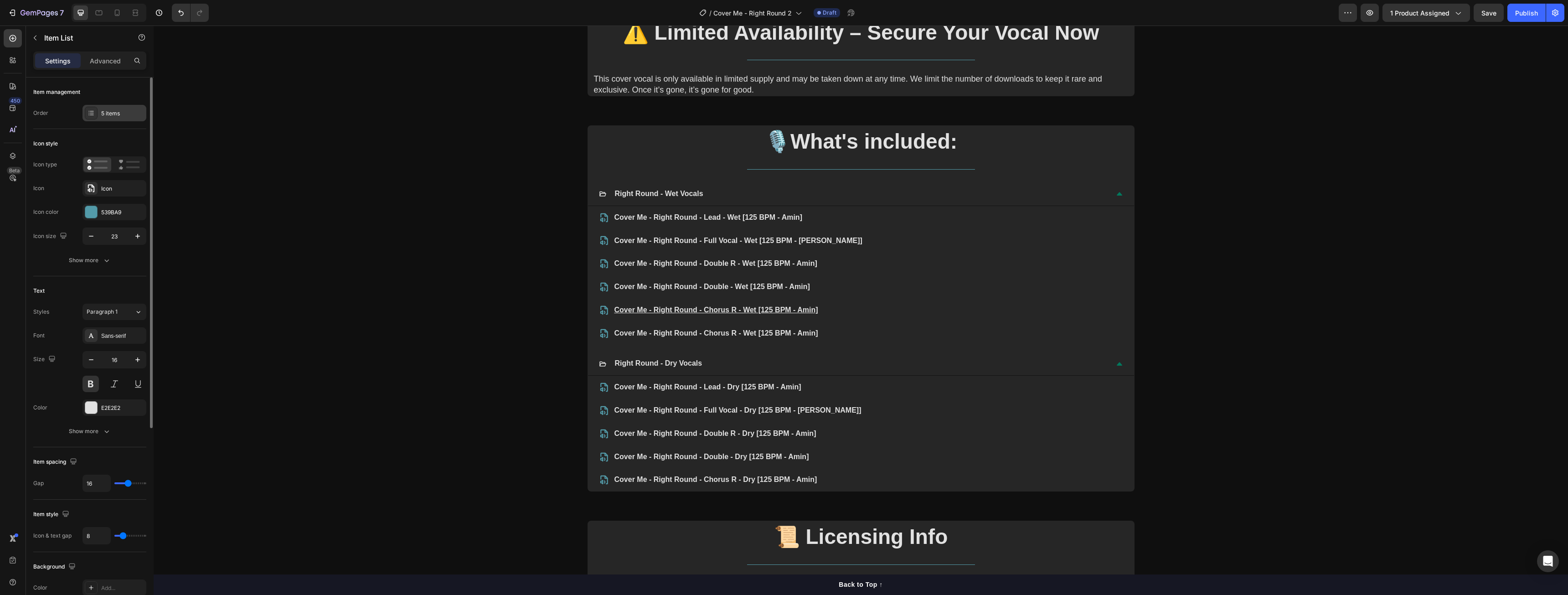
click at [131, 111] on div "5 items" at bounding box center [122, 113] width 43 height 8
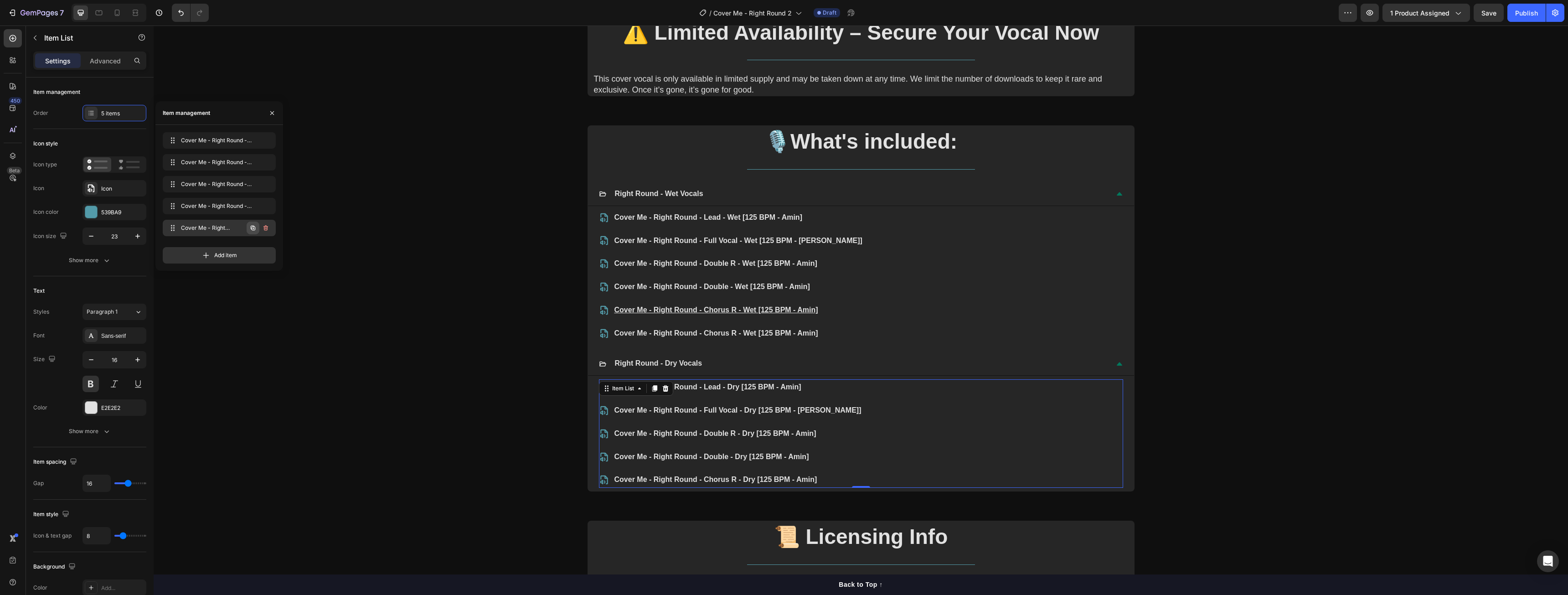
click at [253, 230] on icon "button" at bounding box center [253, 228] width 2 height 2
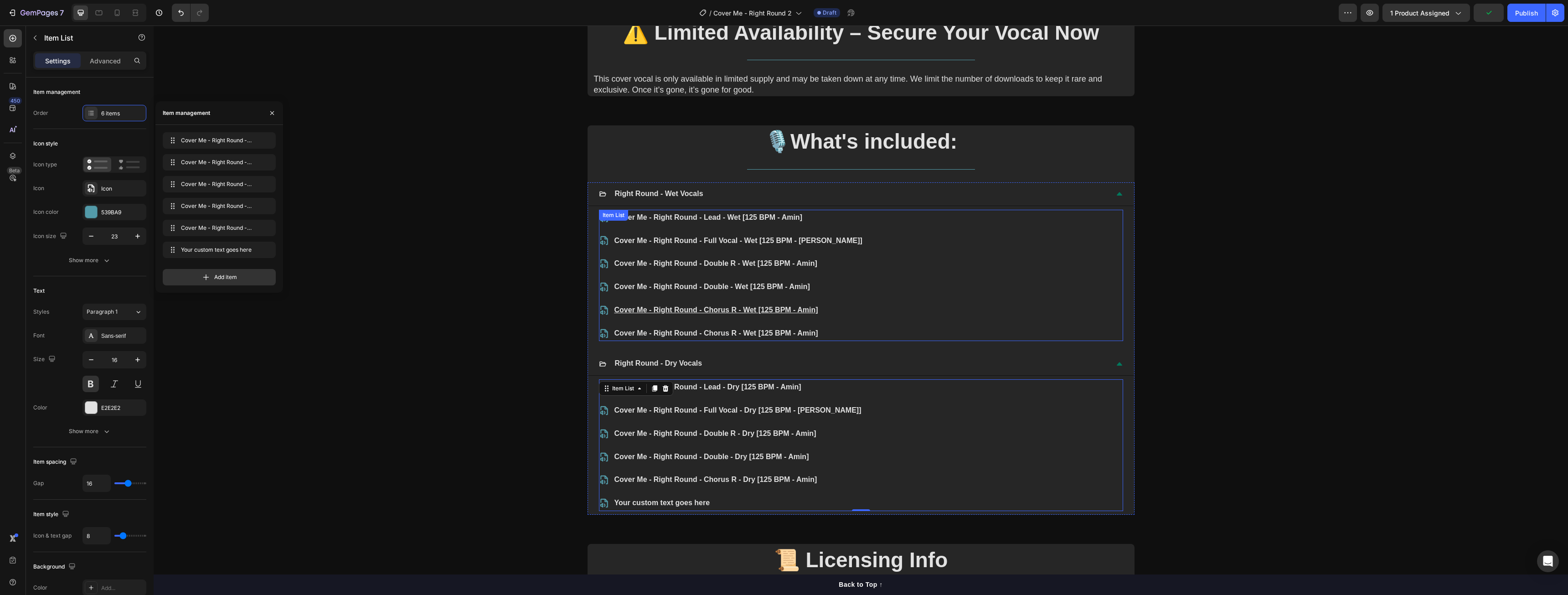
click at [685, 332] on p "Cover Me - Right Round - Chorus R - Wet [125 BPM - Amin]" at bounding box center [738, 334] width 248 height 13
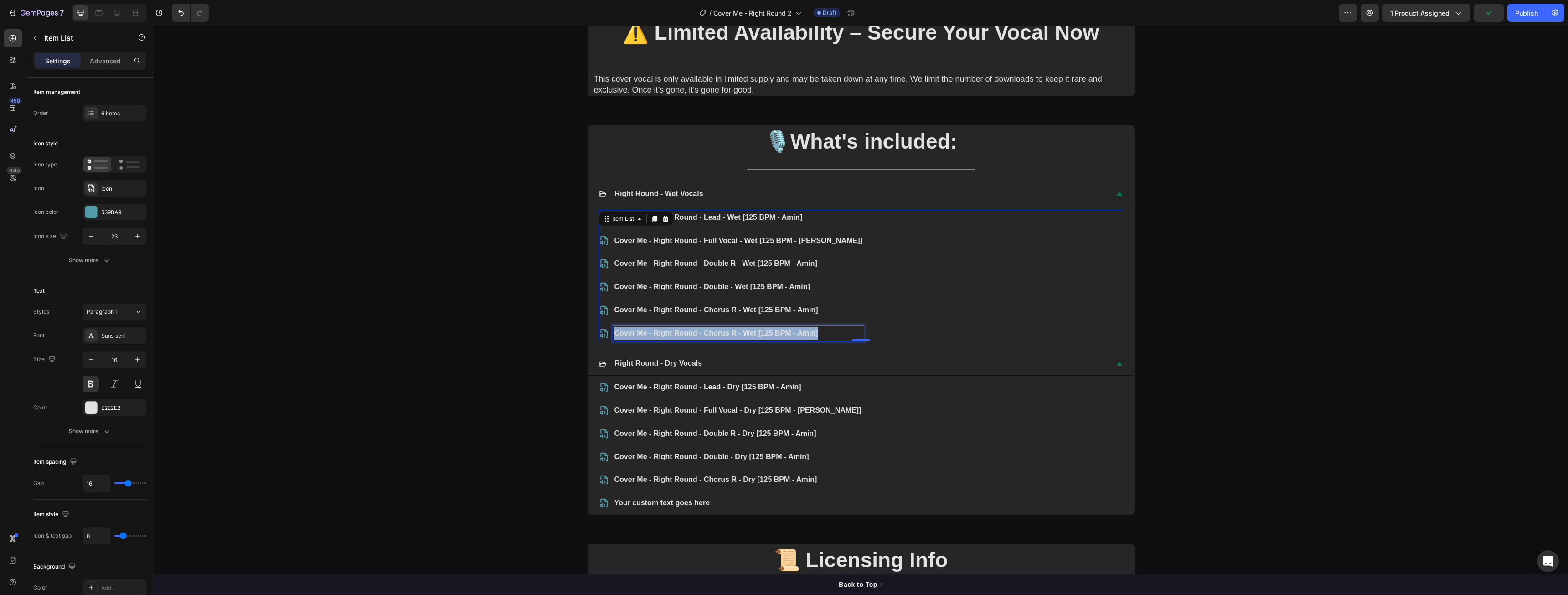
click at [685, 332] on p "Cover Me - Right Round - Chorus R - Wet [125 BPM - Amin]" at bounding box center [738, 334] width 248 height 13
copy p "Cover Me - Right Round - Chorus R - Wet [125 BPM - Amin]"
click at [650, 503] on div "Your custom text goes here" at bounding box center [738, 503] width 250 height 16
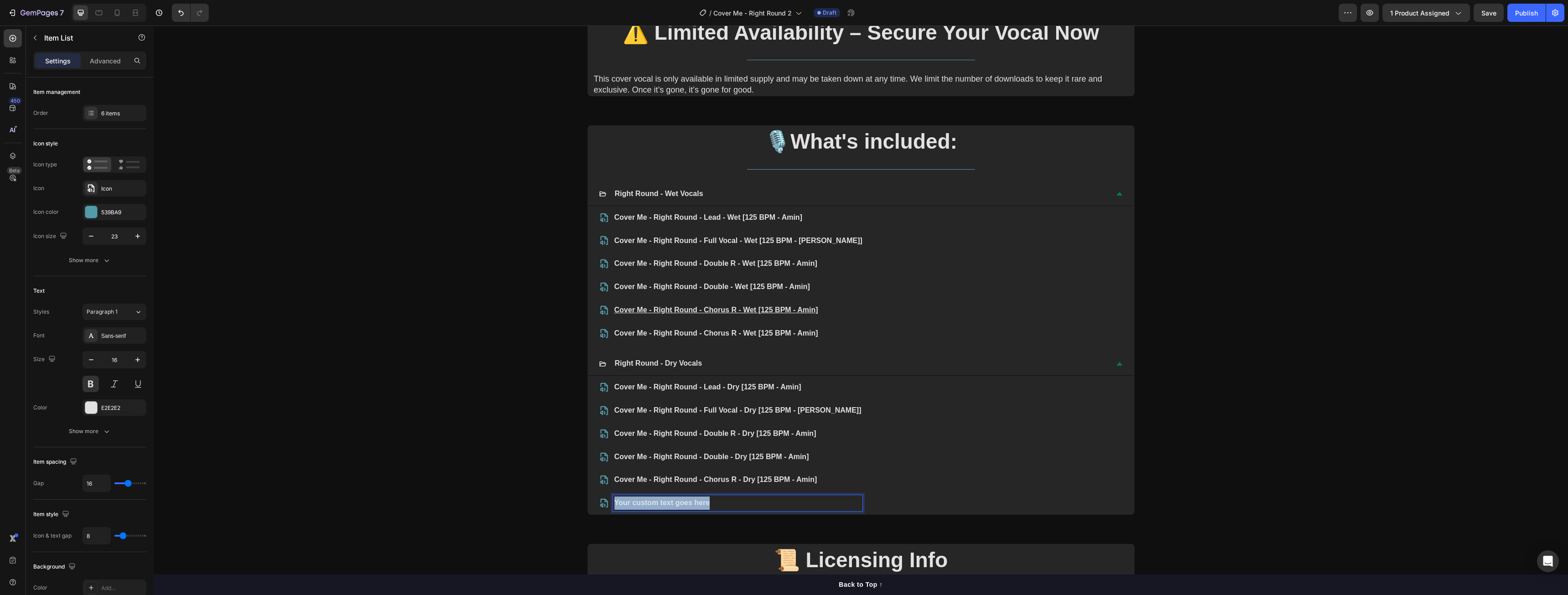
click at [650, 503] on p "Your custom text goes here" at bounding box center [738, 503] width 247 height 13
click at [732, 503] on p "Cover Me - Right Round - Chorus R - Wet [125 BPM - Amin]" at bounding box center [738, 503] width 247 height 13
click at [778, 504] on p "Cover Me - Right Round - Chorus & Double L - Wet [125 BPM - Amin]" at bounding box center [738, 503] width 247 height 13
click at [718, 385] on p "Cover Me - Right Round - Lead - Dry [125 BPM - Amin]" at bounding box center [738, 387] width 247 height 13
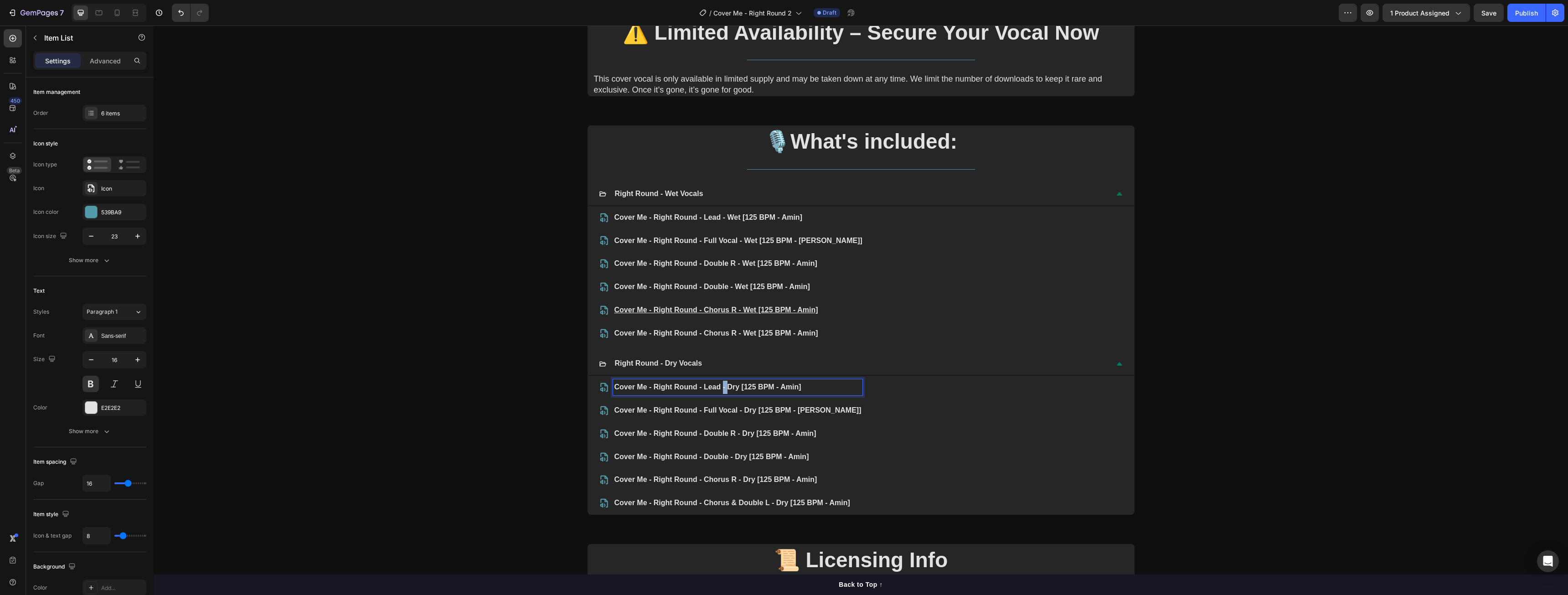
click at [718, 385] on p "Cover Me - Right Round - Lead - Dry [125 BPM - Amin]" at bounding box center [738, 387] width 247 height 13
copy p "Cover Me - Right Round - Lead - Dry [125 BPM - Amin]"
click at [698, 214] on p "Cover Me - Right Round - Lead - Wet [125 BPM - Amin]" at bounding box center [738, 218] width 248 height 13
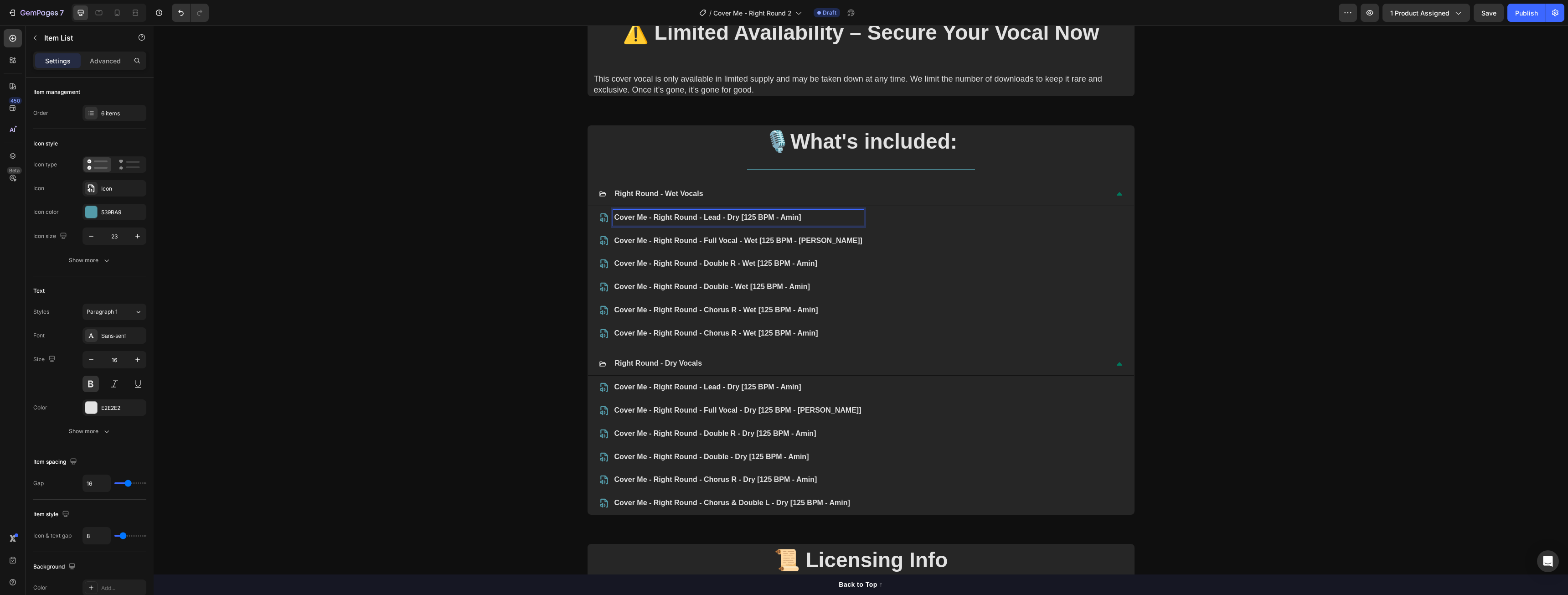
click at [730, 217] on p "Cover Me - Right Round - Lead - Dry [125 BPM - Amin]" at bounding box center [738, 218] width 248 height 13
click at [856, 240] on div "Cover Me - Right Round - Lead - Wet [125 BPM - Amin] Cover Me - Right Round - F…" at bounding box center [861, 275] width 524 height 132
click at [678, 215] on p "Cover Me - Right Round - Lead - Wet [125 BPM - Amin]" at bounding box center [738, 218] width 248 height 13
click at [709, 411] on p "Cover Me - Right Round - Full Vocal - Dry [125 BPM - Amin]" at bounding box center [738, 410] width 247 height 13
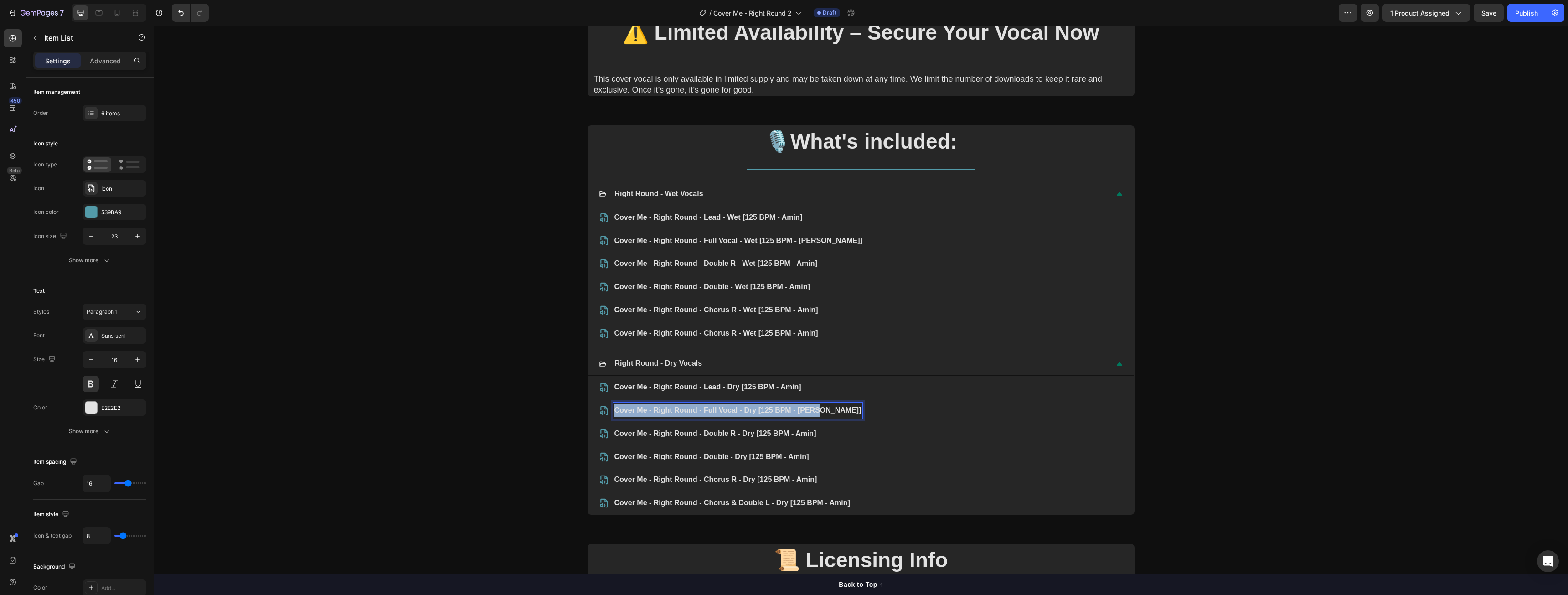
click at [709, 411] on p "Cover Me - Right Round - Full Vocal - Dry [125 BPM - Amin]" at bounding box center [738, 410] width 247 height 13
copy p "Cover Me - Right Round - Full Vocal - Dry [125 BPM - Amin]"
click at [703, 238] on p "Cover Me - Right Round - Full Vocal - Wet [125 BPM - Amin]" at bounding box center [738, 241] width 248 height 13
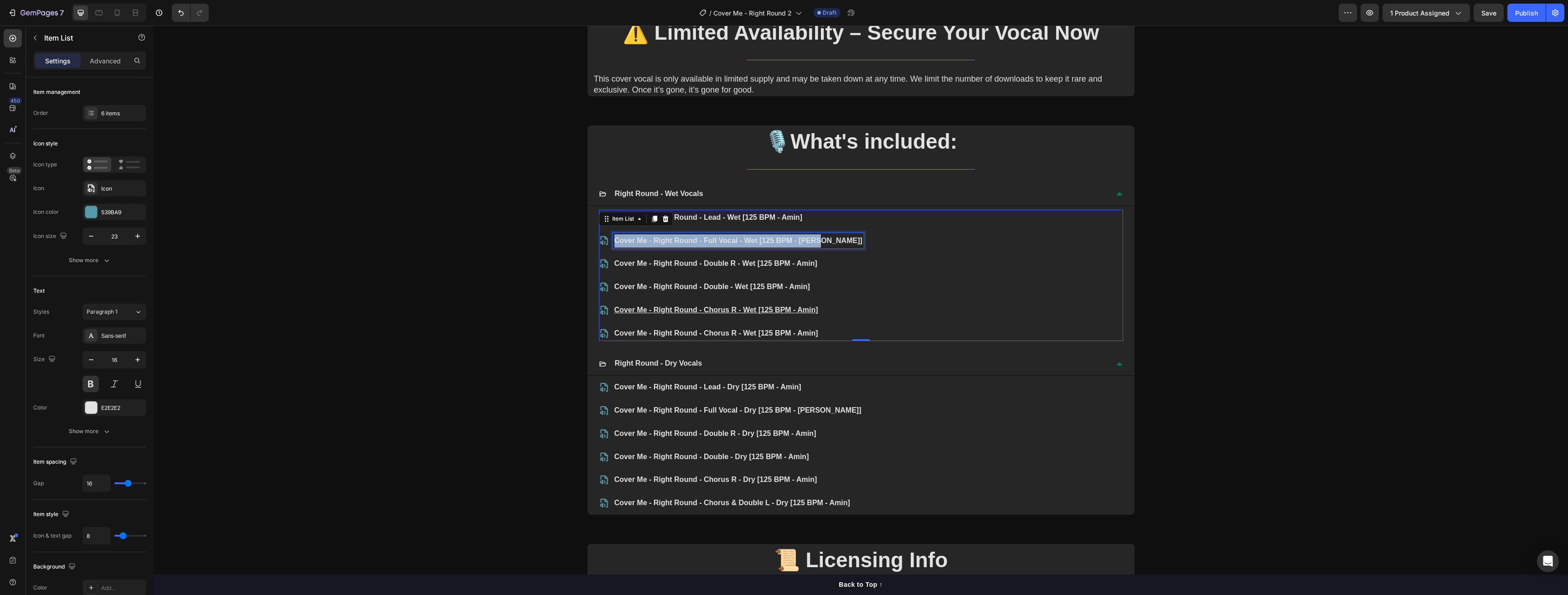
click at [703, 238] on p "Cover Me - Right Round - Full Vocal - Wet [125 BPM - Amin]" at bounding box center [738, 241] width 248 height 13
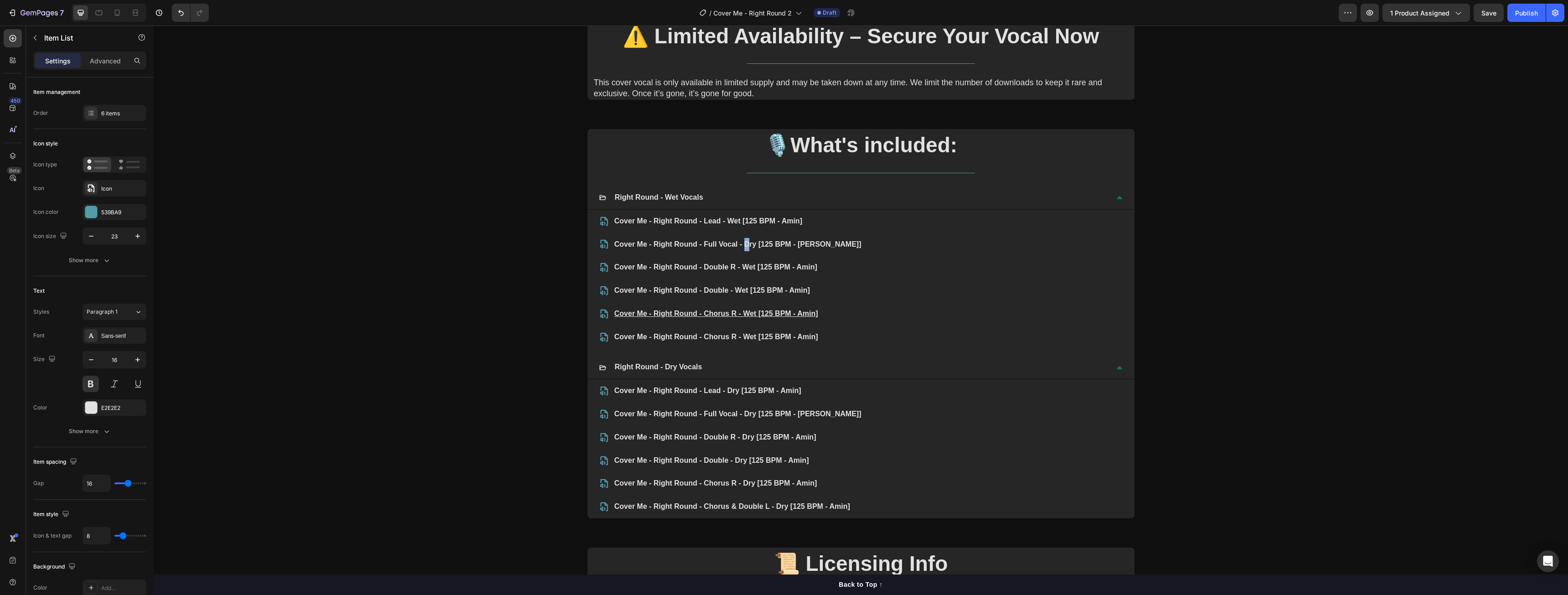
click at [745, 242] on p "Cover Me - Right Round - Full Vocal - Dry [125 BPM - Amin]" at bounding box center [738, 245] width 247 height 13
click at [726, 437] on p "Cover Me - Right Round - Double R - Dry [125 BPM - Amin]" at bounding box center [738, 438] width 247 height 13
copy p "Cover Me - Right Round - Double R - Dry [125 BPM - Amin]"
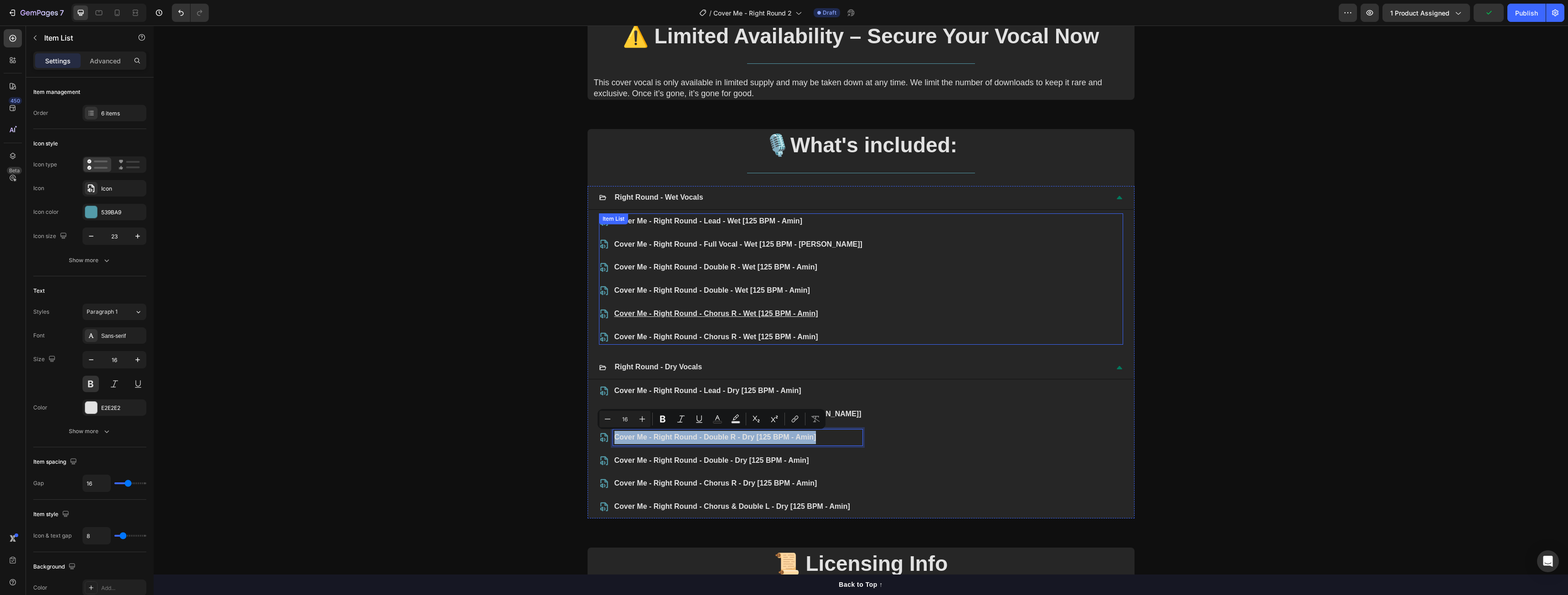
click at [732, 264] on p "Cover Me - Right Round - Double R - Wet [125 BPM - Amin]" at bounding box center [738, 267] width 248 height 13
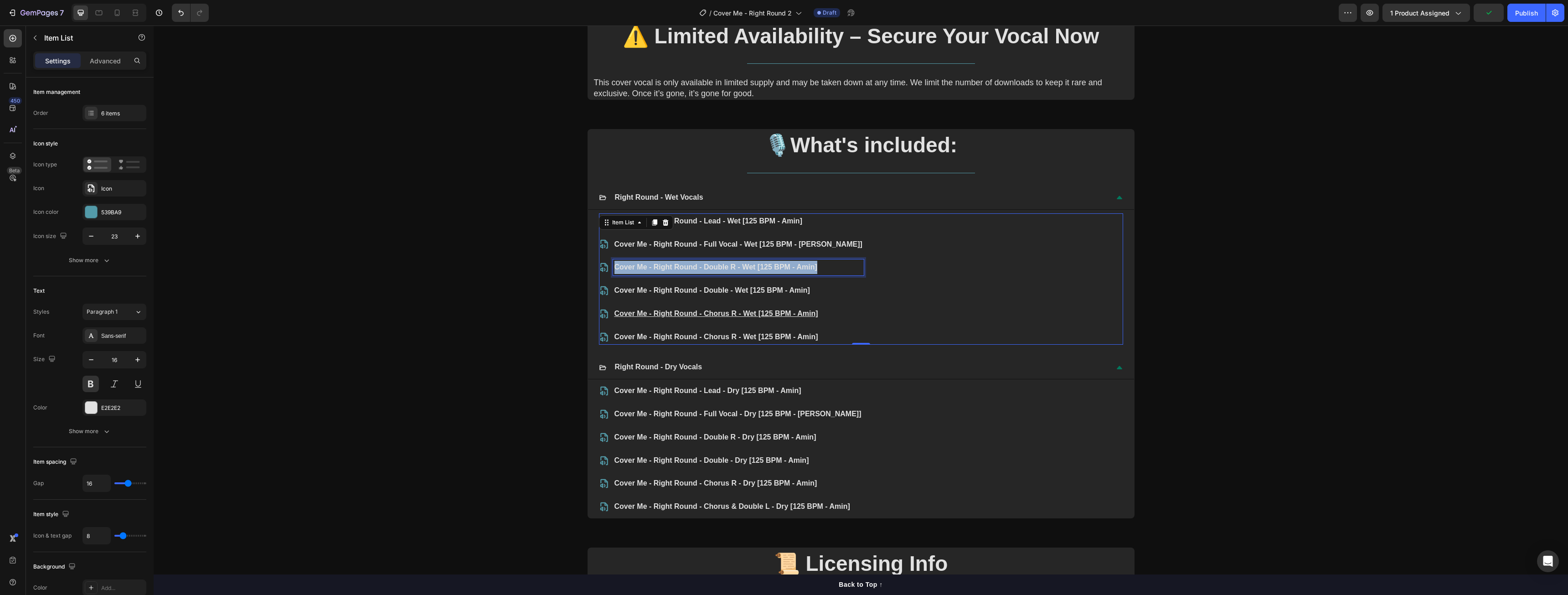
click at [733, 266] on p "Cover Me - Right Round - Double R - Wet [125 BPM - Amin]" at bounding box center [738, 267] width 248 height 13
click at [744, 265] on p "Cover Me - Right Round - Double R - Dry [125 BPM - Amin]" at bounding box center [738, 267] width 248 height 13
click at [650, 461] on p "Cover Me - Right Round - Double - Dry [125 BPM - Amin]" at bounding box center [738, 461] width 247 height 13
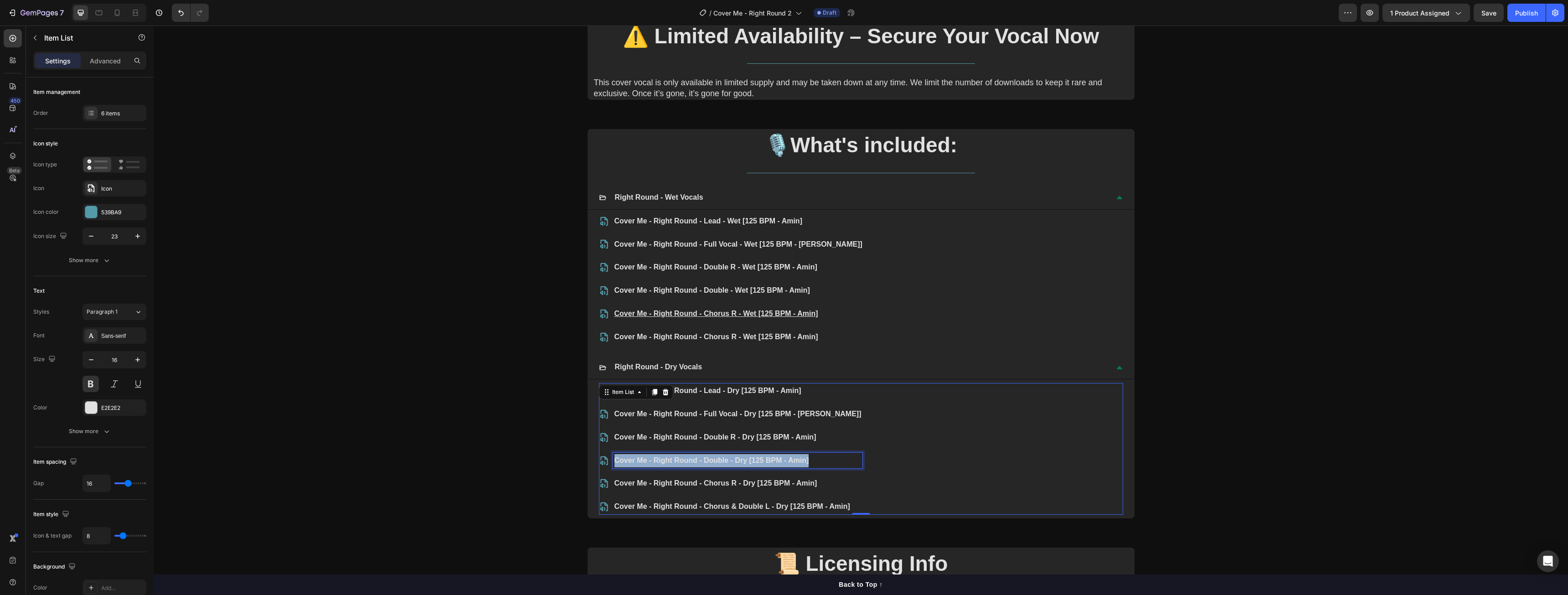
click at [650, 461] on p "Cover Me - Right Round - Double - Dry [125 BPM - Amin]" at bounding box center [738, 461] width 247 height 13
copy p "Cover Me - Right Round - Double - Dry [125 BPM - Amin]"
click at [712, 286] on p "Cover Me - Right Round - Double - Wet [125 BPM - Amin]" at bounding box center [738, 291] width 248 height 13
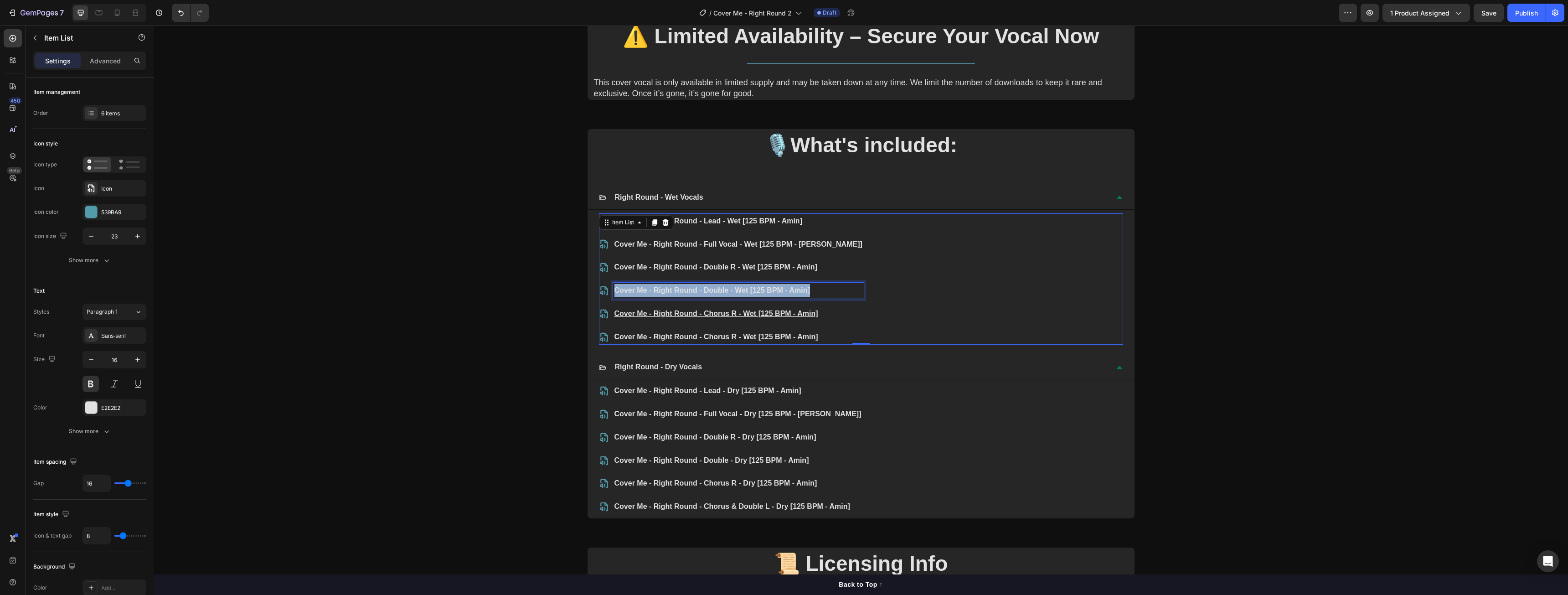
click at [712, 286] on p "Cover Me - Right Round - Double - Wet [125 BPM - Amin]" at bounding box center [738, 291] width 248 height 13
click at [740, 291] on p "Cover Me - Right Round - Double - Dry [125 BPM - Amin]" at bounding box center [738, 291] width 248 height 13
click at [739, 482] on p "Cover Me - Right Round - Chorus R - Dry [125 BPM - Amin]" at bounding box center [738, 484] width 247 height 13
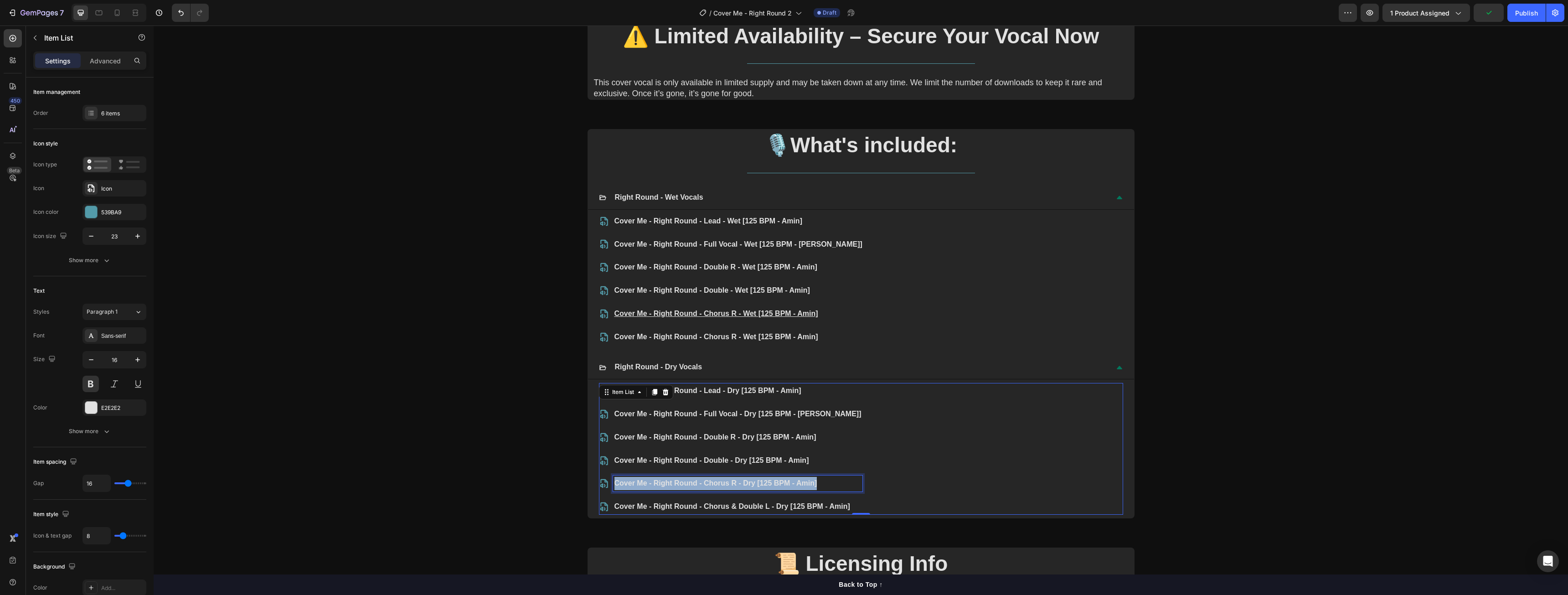
click at [739, 482] on p "Cover Me - Right Round - Chorus R - Dry [125 BPM - Amin]" at bounding box center [738, 484] width 247 height 13
copy p "Cover Me - Right Round - Chorus R - Dry [125 BPM - Amin]"
click at [699, 308] on p "Cover Me - Right Round - Chorus R - Wet [125 BPM - Amin]" at bounding box center [738, 314] width 248 height 13
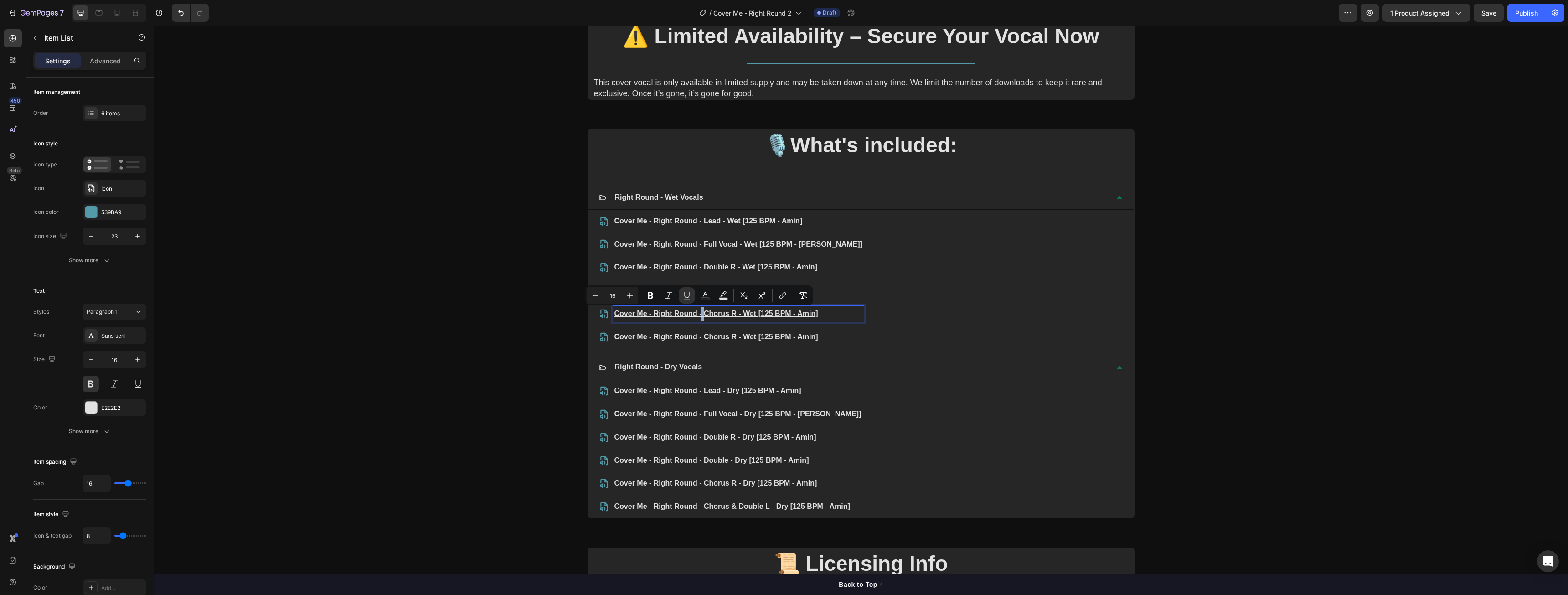
click at [700, 311] on u "Cover Me - Right Round - Chorus R - Wet [125 BPM - Amin]" at bounding box center [716, 313] width 204 height 8
click at [701, 311] on u "Cover Me - Right Round - Chorus R - Wet [125 BPM - Amin]" at bounding box center [716, 313] width 204 height 8
click at [865, 329] on div "Cover Me - Right Round - Lead - Wet [125 BPM - Amin] Cover Me - Right Round - F…" at bounding box center [861, 279] width 524 height 132
click at [674, 268] on p "Cover Me - Right Round - Double R - Wet [125 BPM - Amin]" at bounding box center [738, 267] width 248 height 13
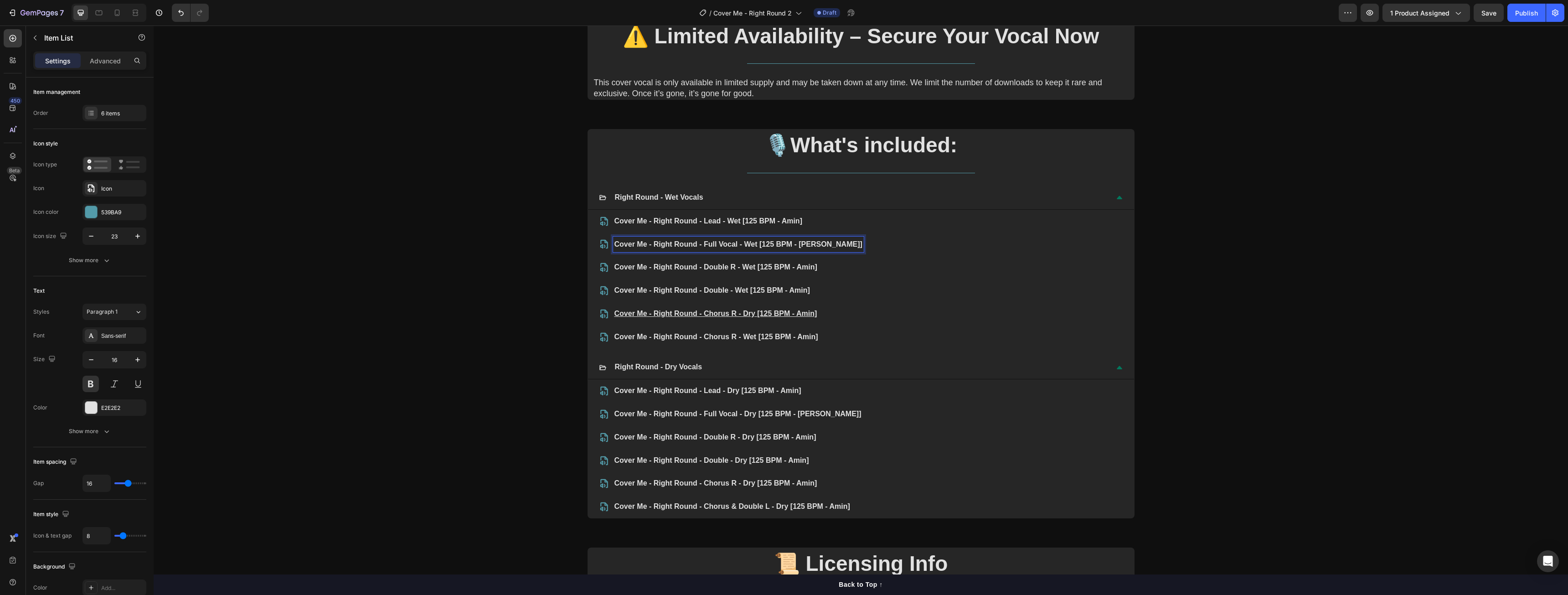
click at [683, 246] on p "Cover Me - Right Round - Full Vocal - Wet [125 BPM - Amin]" at bounding box center [738, 245] width 248 height 13
click at [757, 242] on p "Cover Me - Right Round - Full Vocal - Wet [125 BPM - Amin]" at bounding box center [738, 245] width 248 height 13
click at [744, 315] on u "Cover Me - Right Round - Chorus R - Dry [125 BPM - Amin]" at bounding box center [715, 313] width 203 height 8
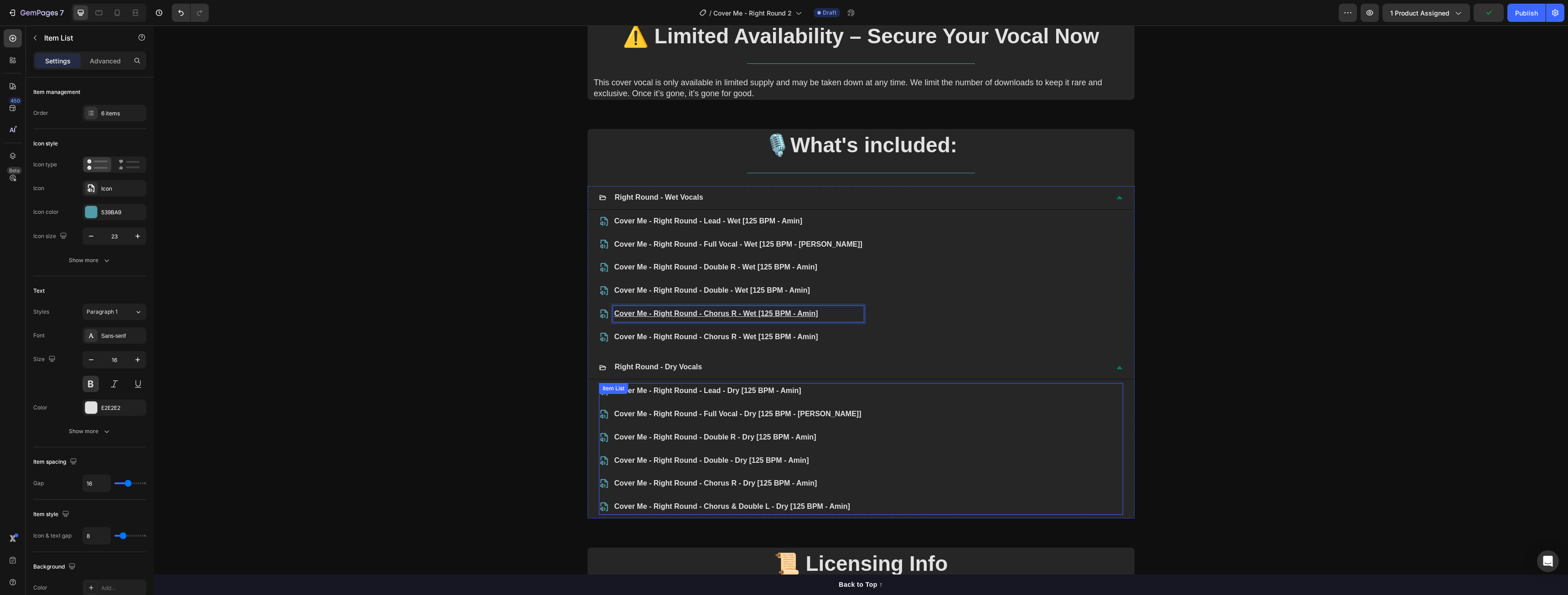
click at [668, 507] on p "Cover Me - Right Round - Chorus & Double L - Dry [125 BPM - Amin]" at bounding box center [738, 507] width 247 height 13
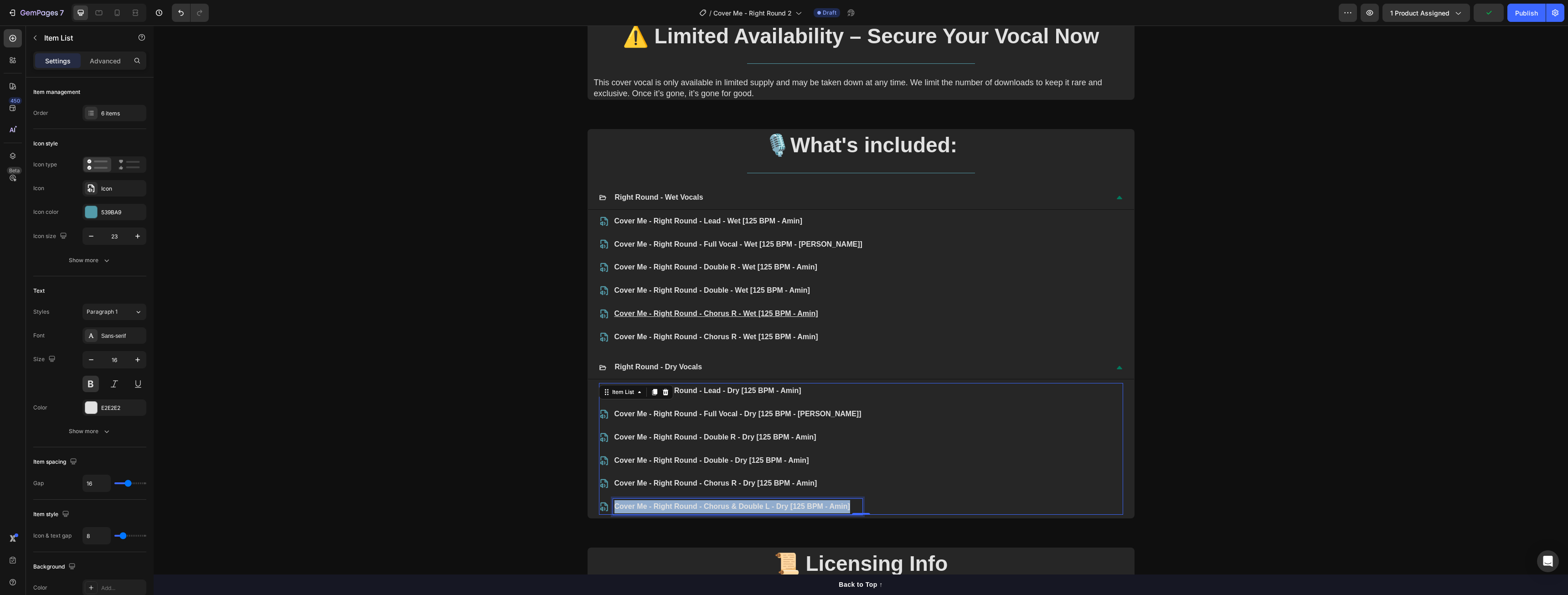
click at [668, 507] on p "Cover Me - Right Round - Chorus & Double L - Dry [125 BPM - Amin]" at bounding box center [738, 507] width 247 height 13
click at [709, 339] on p "Cover Me - Right Round - Chorus R - Wet [125 BPM - Amin]" at bounding box center [738, 337] width 248 height 13
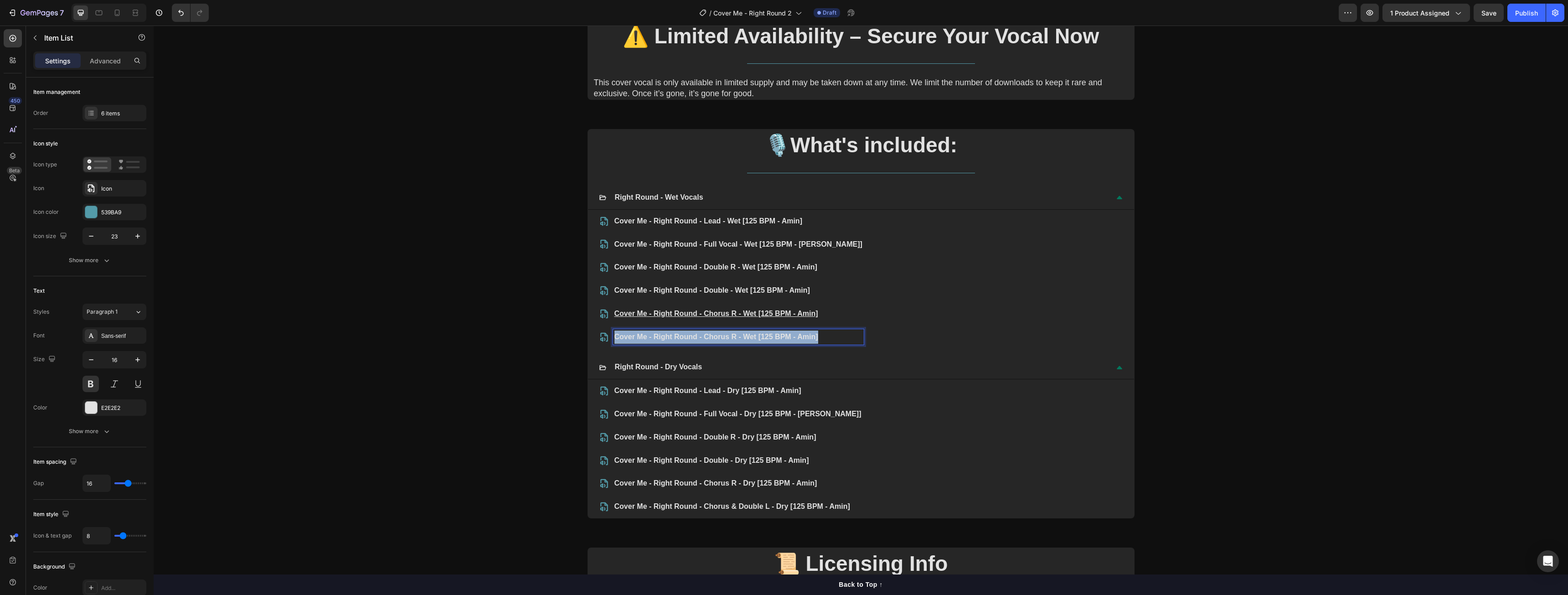
click at [709, 339] on p "Cover Me - Right Round - Chorus R - Wet [125 BPM - Amin]" at bounding box center [738, 337] width 248 height 13
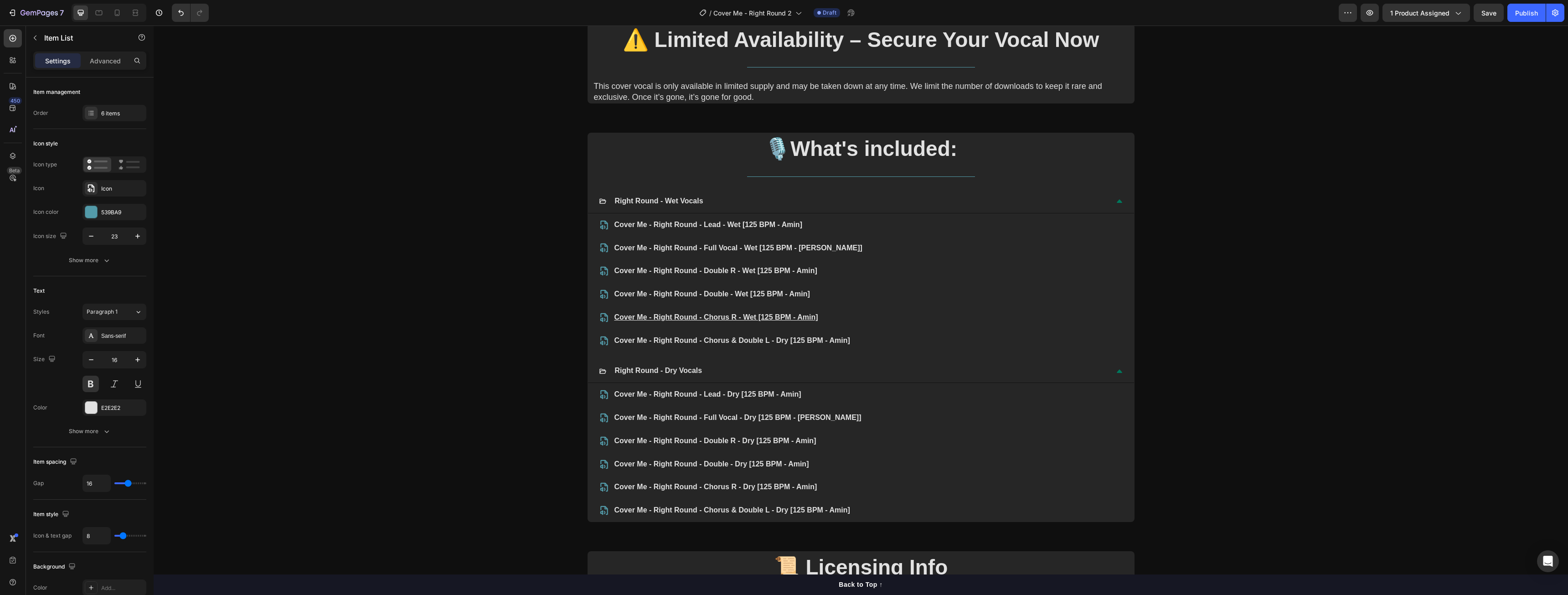
click at [774, 339] on p "Cover Me - Right Round - Chorus & Double L - Dry [125 BPM - Amin]" at bounding box center [738, 341] width 248 height 13
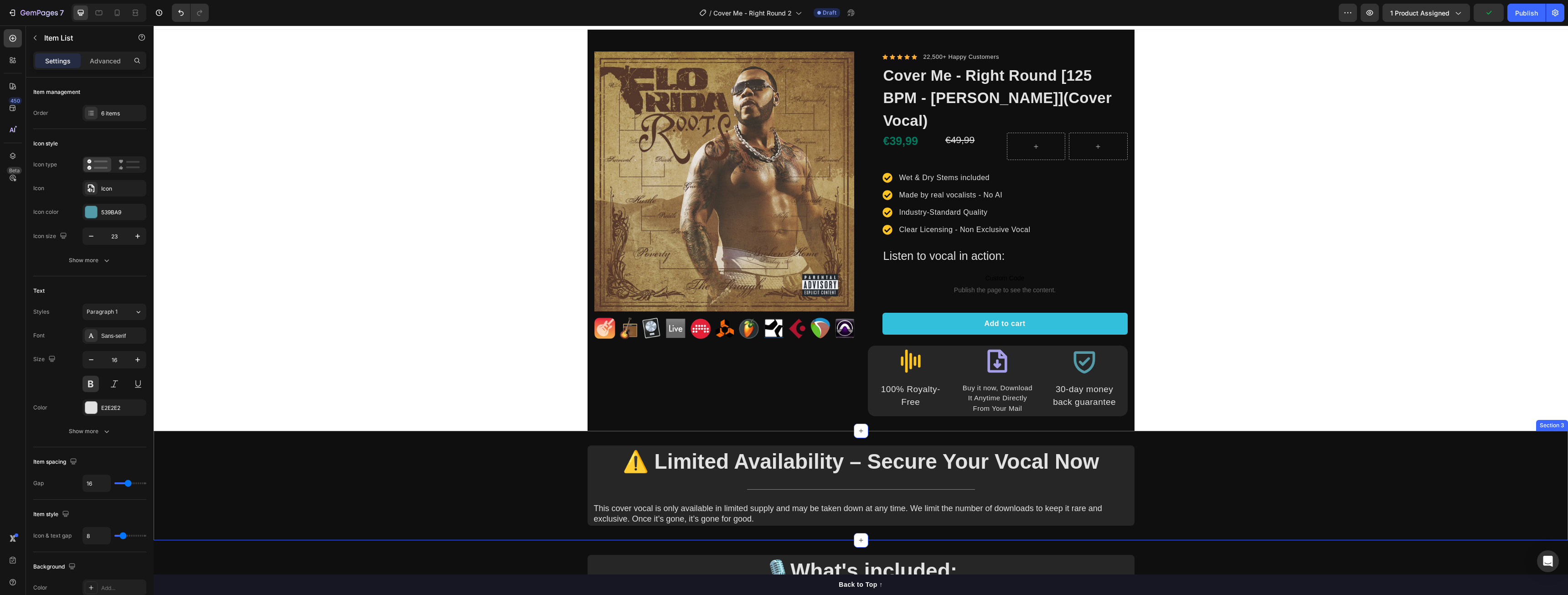
scroll to position [0, 0]
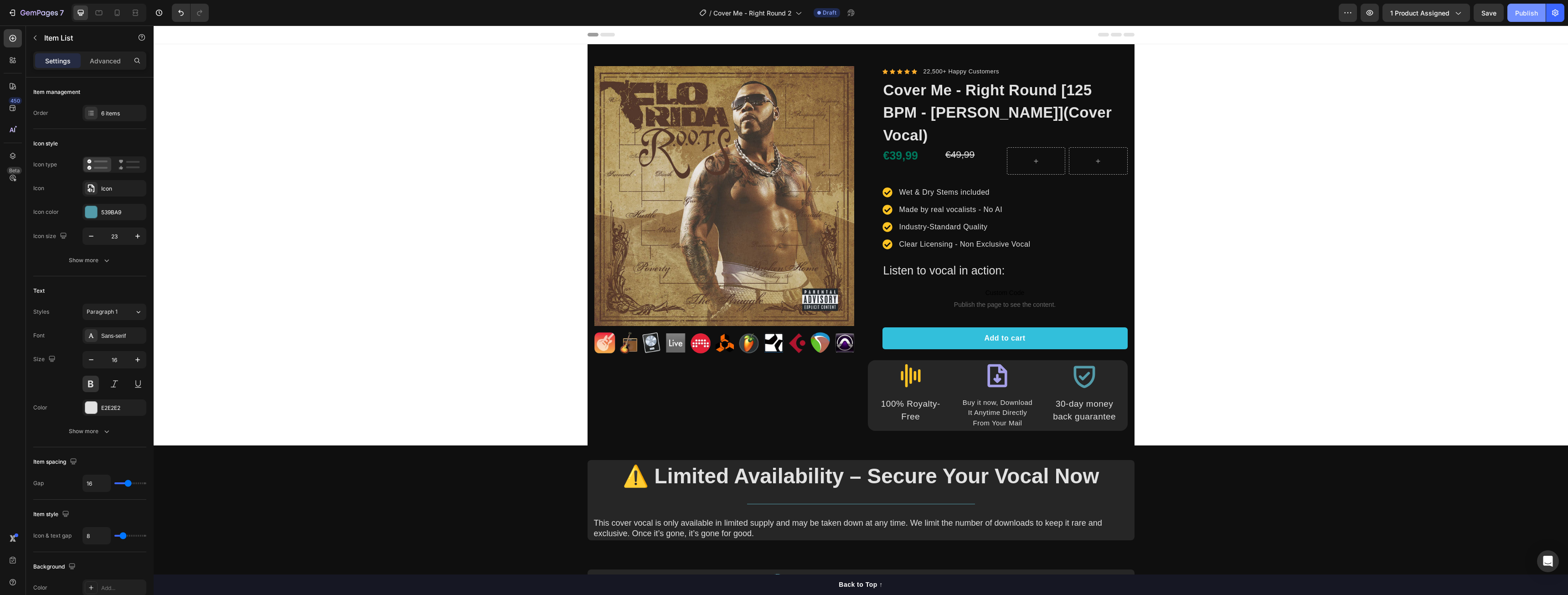
click at [1519, 13] on div "Publish" at bounding box center [1526, 13] width 23 height 10
click at [1516, 14] on div "Publish" at bounding box center [1526, 13] width 23 height 10
click at [1368, 11] on icon "button" at bounding box center [1370, 12] width 9 height 9
click at [1137, 228] on section "Product Images Image Row Icon Icon Icon Icon Icon Icon List Hoz 22,500+ Happy C…" at bounding box center [861, 245] width 562 height 401
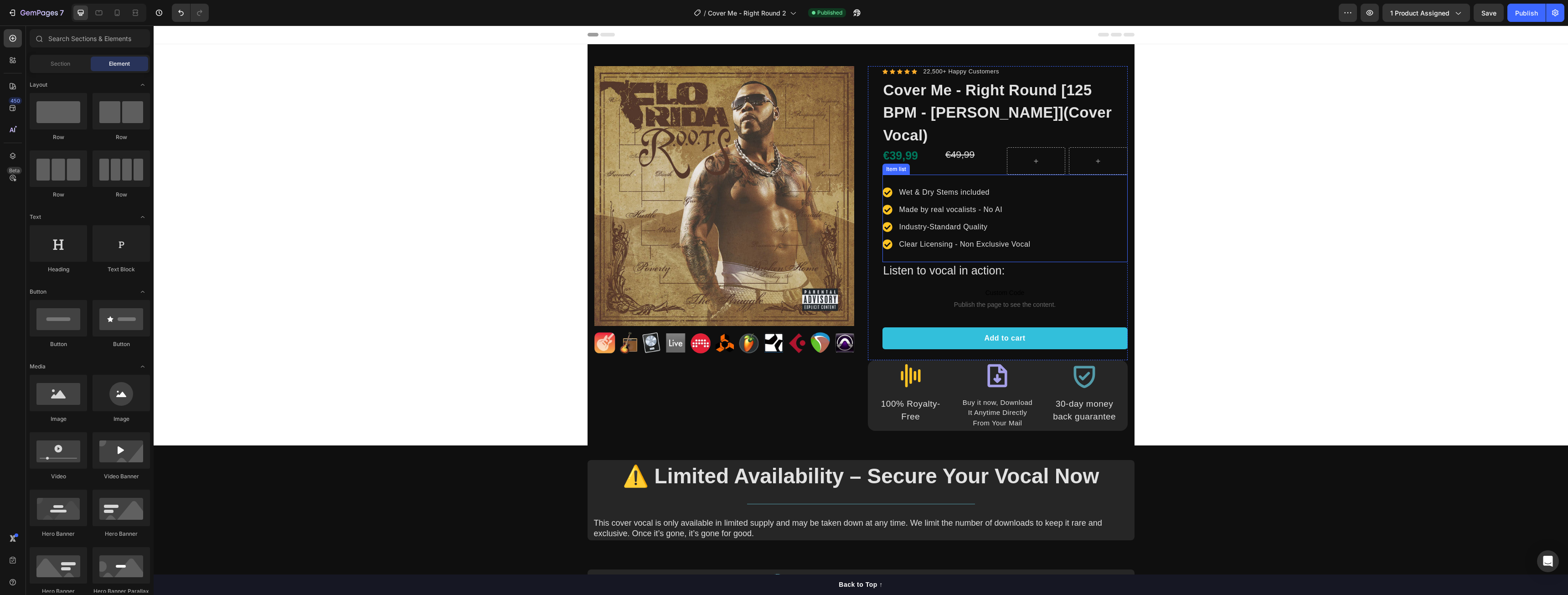
click at [1109, 231] on div "Wet & Dry Stems included Made by real vocalists - No AI Industry-Standard Quali…" at bounding box center [1005, 219] width 245 height 88
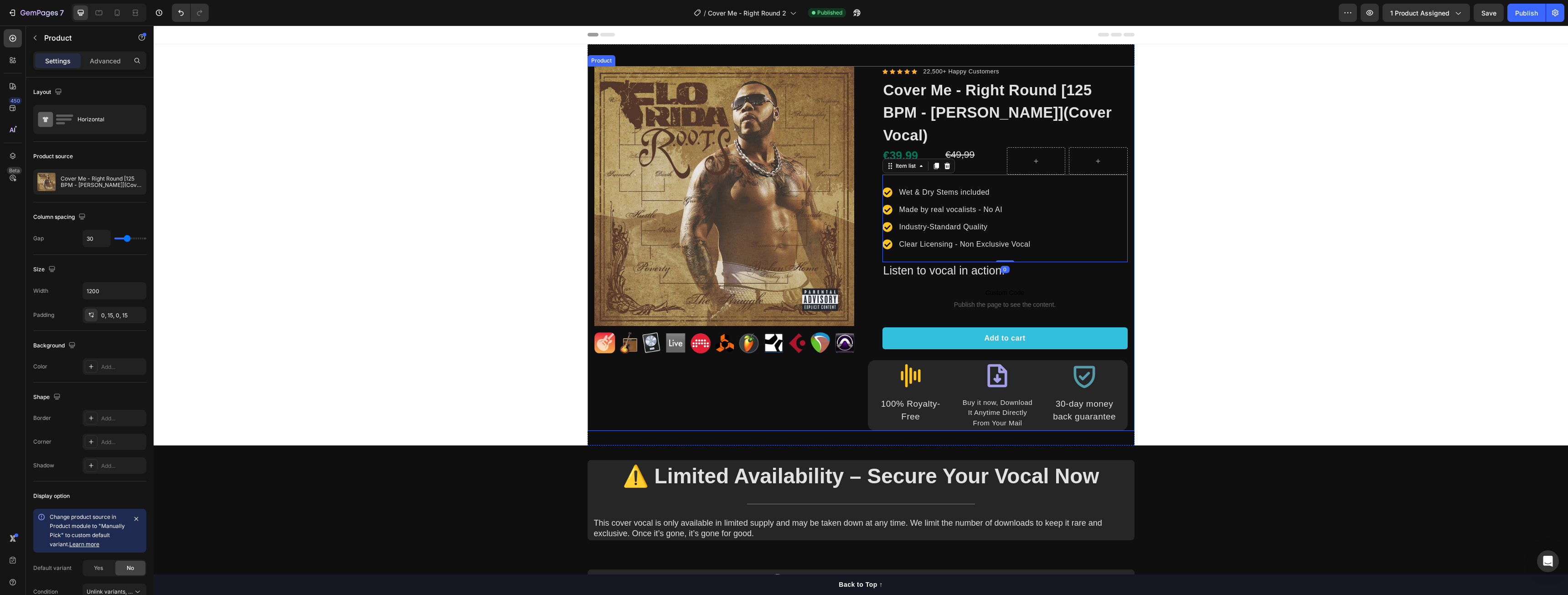
click at [1129, 255] on div "Product Images Image Row Icon Icon Icon Icon Icon Icon List Hoz 22,500+ Happy C…" at bounding box center [861, 248] width 547 height 365
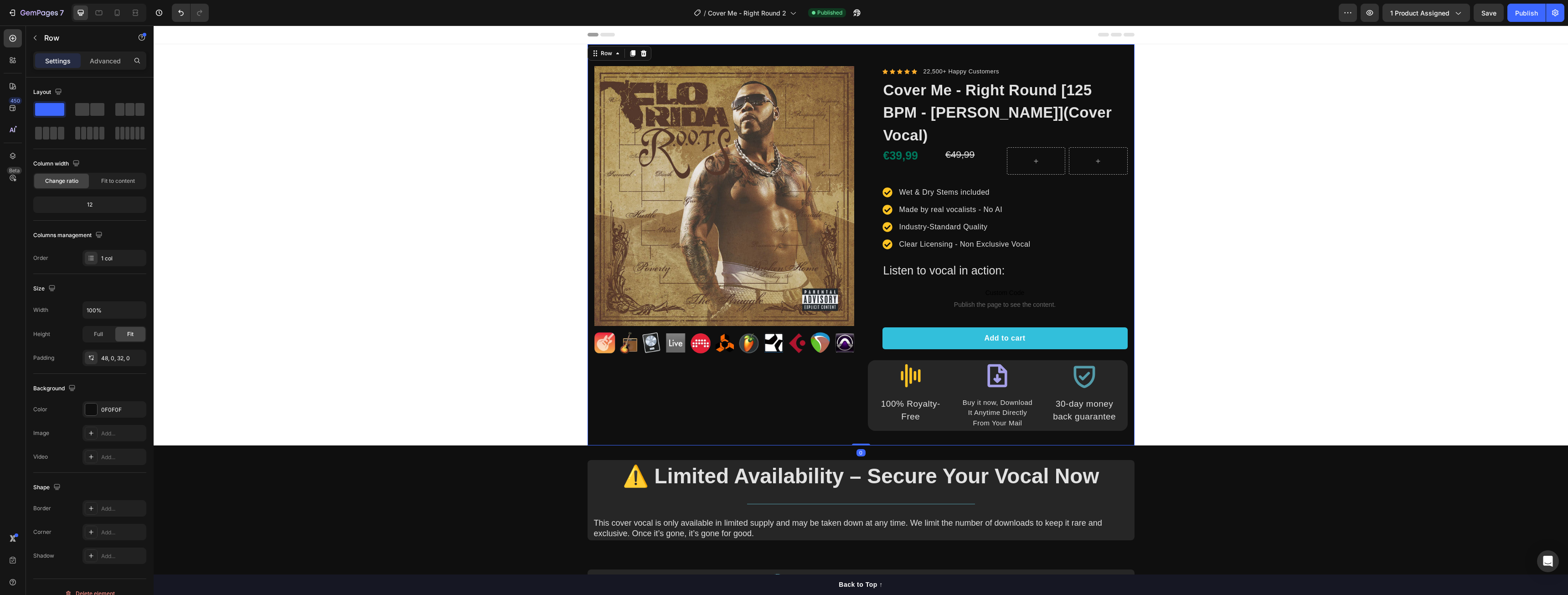
click at [1010, 54] on div "Product Images Image Row Icon Icon Icon Icon Icon Icon List Hoz 22,500+ Happy C…" at bounding box center [861, 245] width 547 height 401
click at [110, 63] on p "Advanced" at bounding box center [105, 61] width 31 height 10
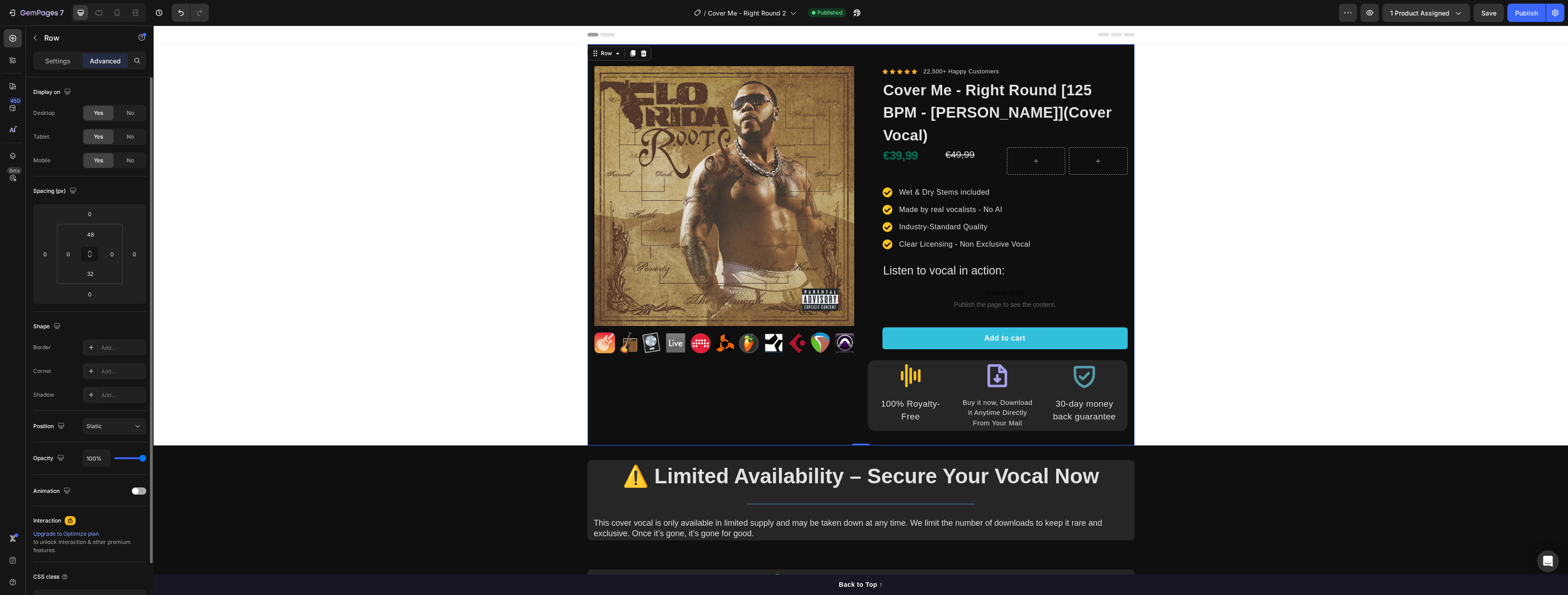
click at [133, 490] on span at bounding box center [135, 491] width 6 height 6
click at [135, 490] on div at bounding box center [139, 491] width 15 height 7
click at [46, 62] on p "Settings" at bounding box center [58, 61] width 26 height 10
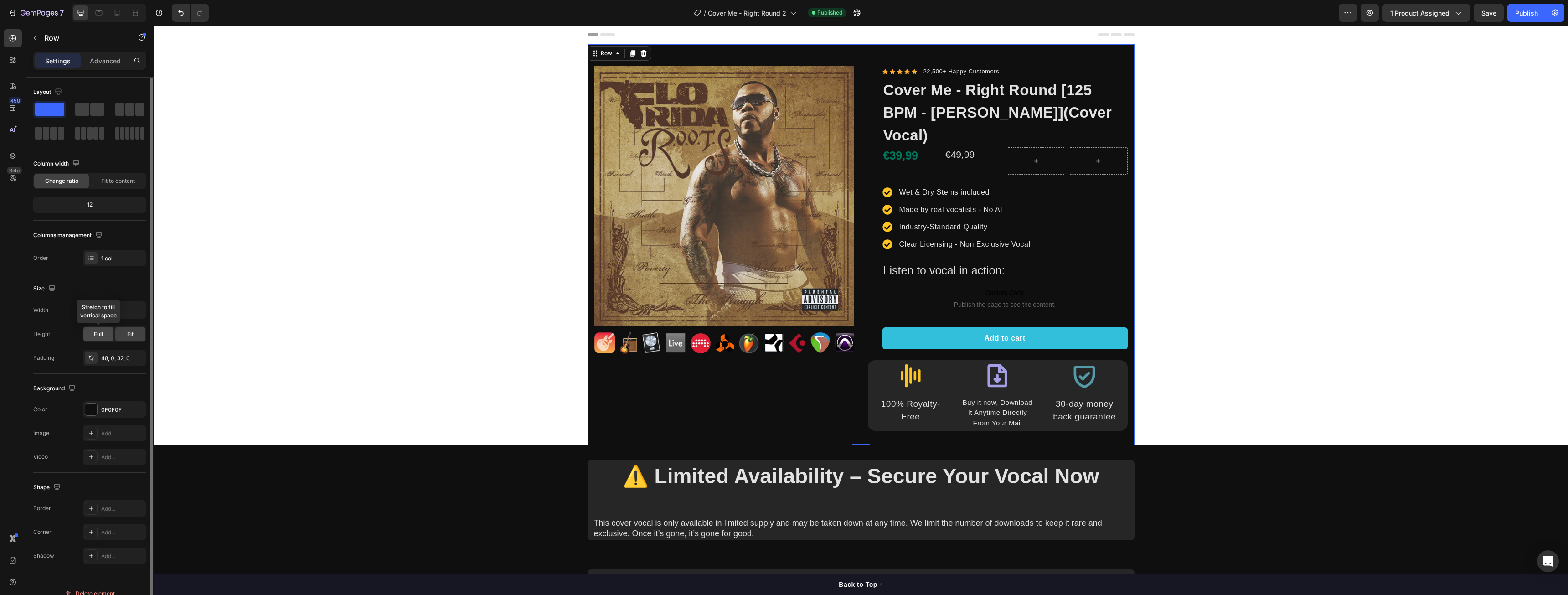
click at [91, 335] on div "Full" at bounding box center [98, 334] width 30 height 15
click at [127, 332] on span "Fit" at bounding box center [130, 334] width 6 height 8
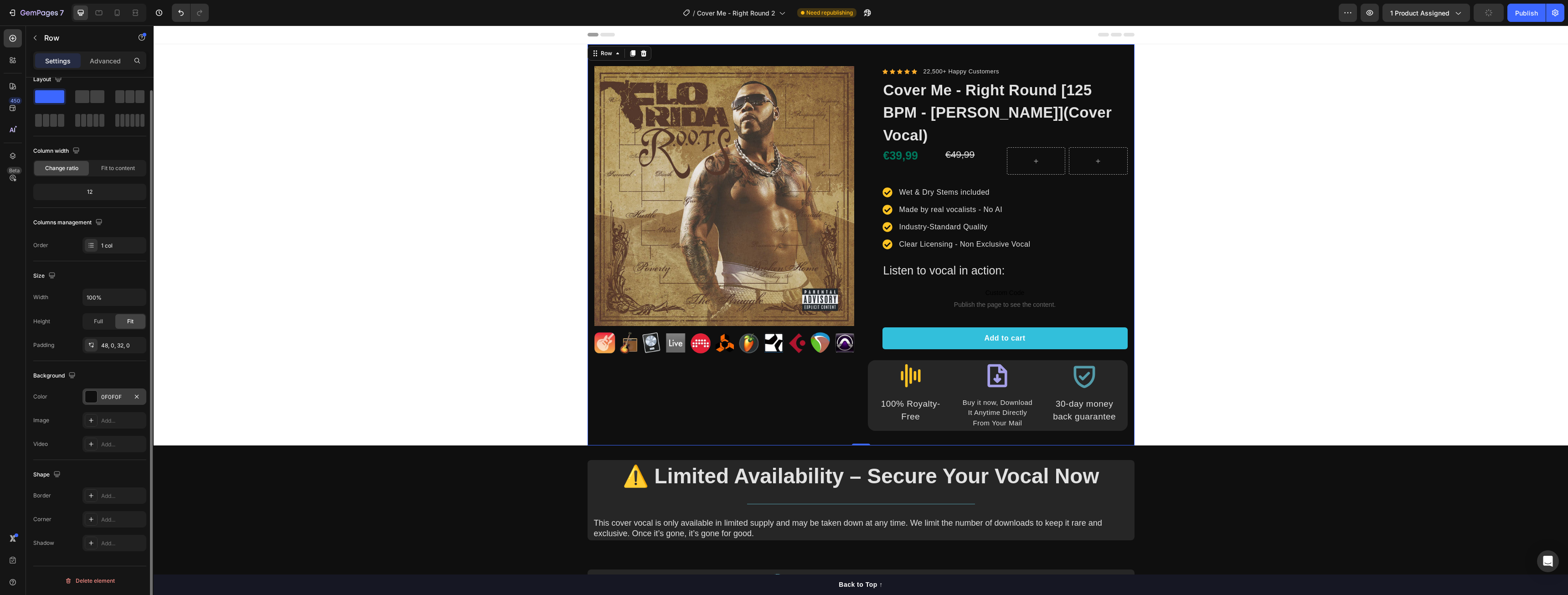
click at [111, 402] on div "0F0F0F" at bounding box center [114, 396] width 64 height 16
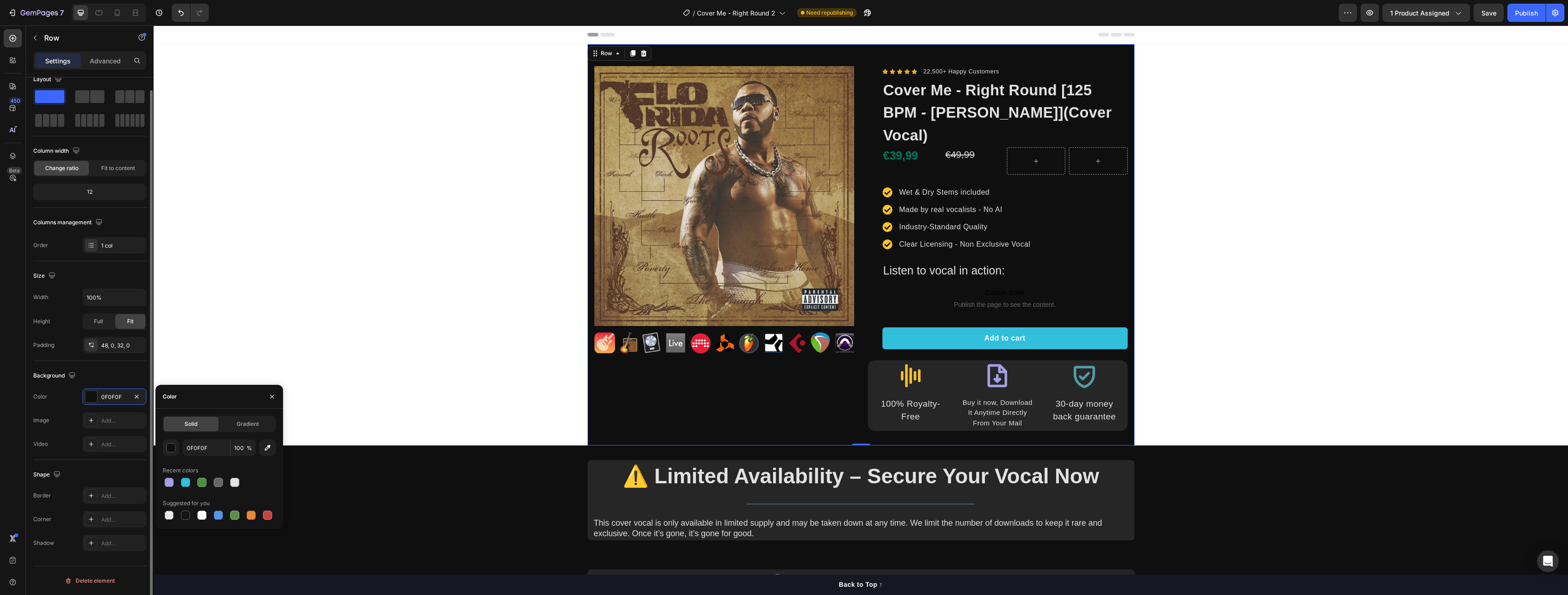
click at [66, 411] on div "The changes might be hidden by the video. Color 0F0F0F Image Add... Video Add..." at bounding box center [90, 420] width 113 height 64
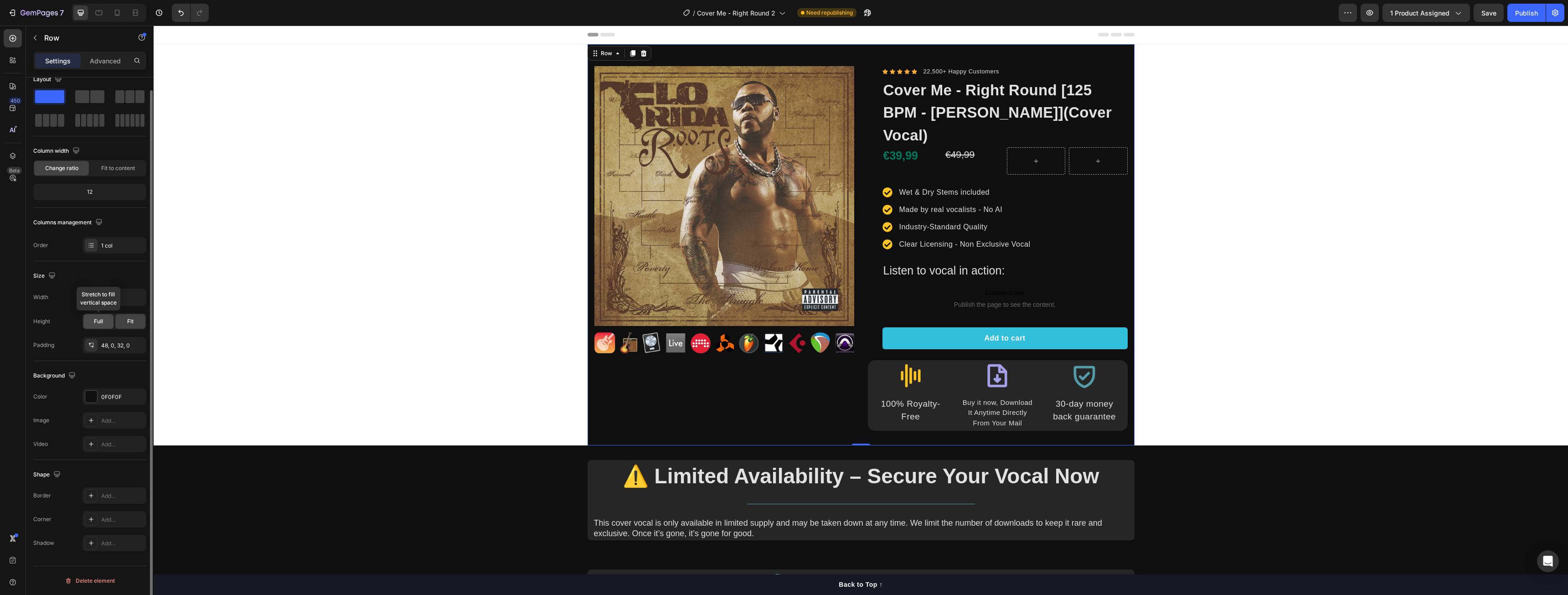
click at [94, 321] on div "Full" at bounding box center [98, 322] width 30 height 15
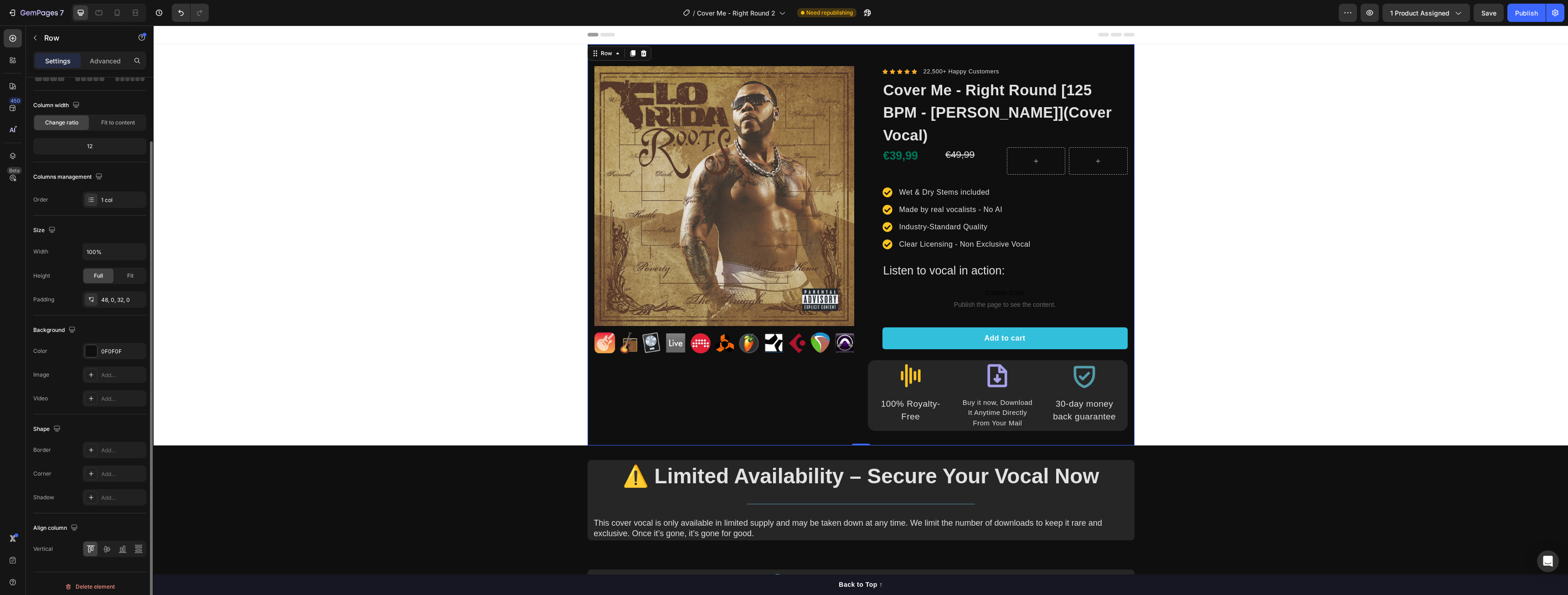
scroll to position [65, 0]
click at [116, 125] on div "Column width Change ratio Fit to content 12" at bounding box center [90, 124] width 113 height 65
click at [116, 121] on div "Fit to content" at bounding box center [118, 117] width 55 height 15
click at [68, 114] on span "Change ratio" at bounding box center [61, 116] width 33 height 8
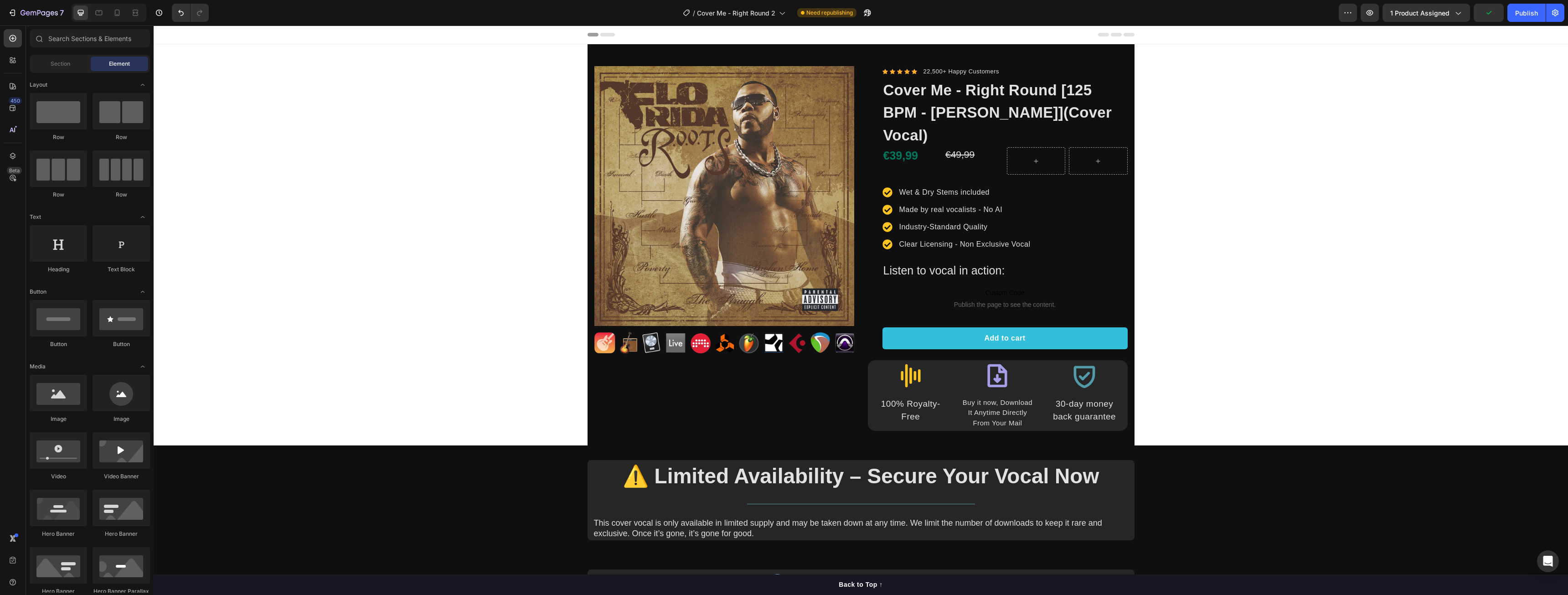
click at [266, 39] on div "Header" at bounding box center [861, 35] width 1415 height 19
click at [266, 38] on div "Header" at bounding box center [861, 35] width 1415 height 19
click at [173, 37] on span "Header" at bounding box center [181, 34] width 20 height 9
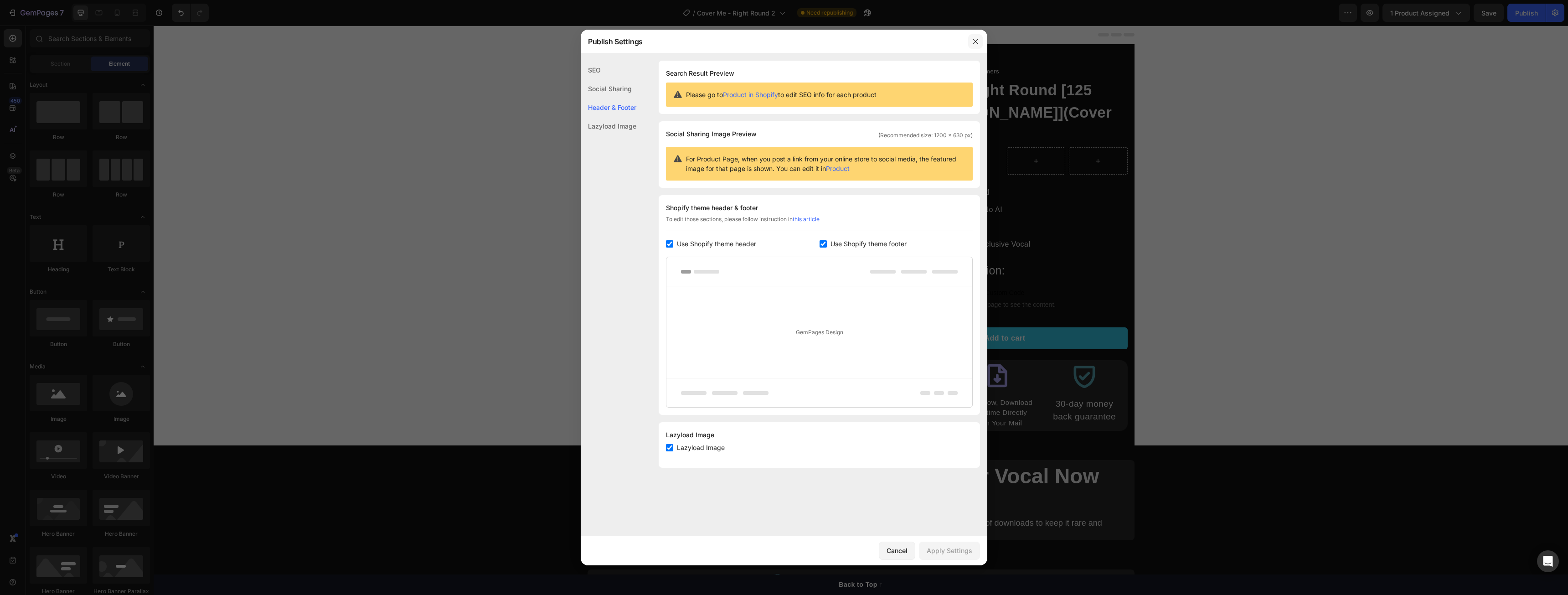
click at [971, 37] on button "button" at bounding box center [976, 41] width 15 height 15
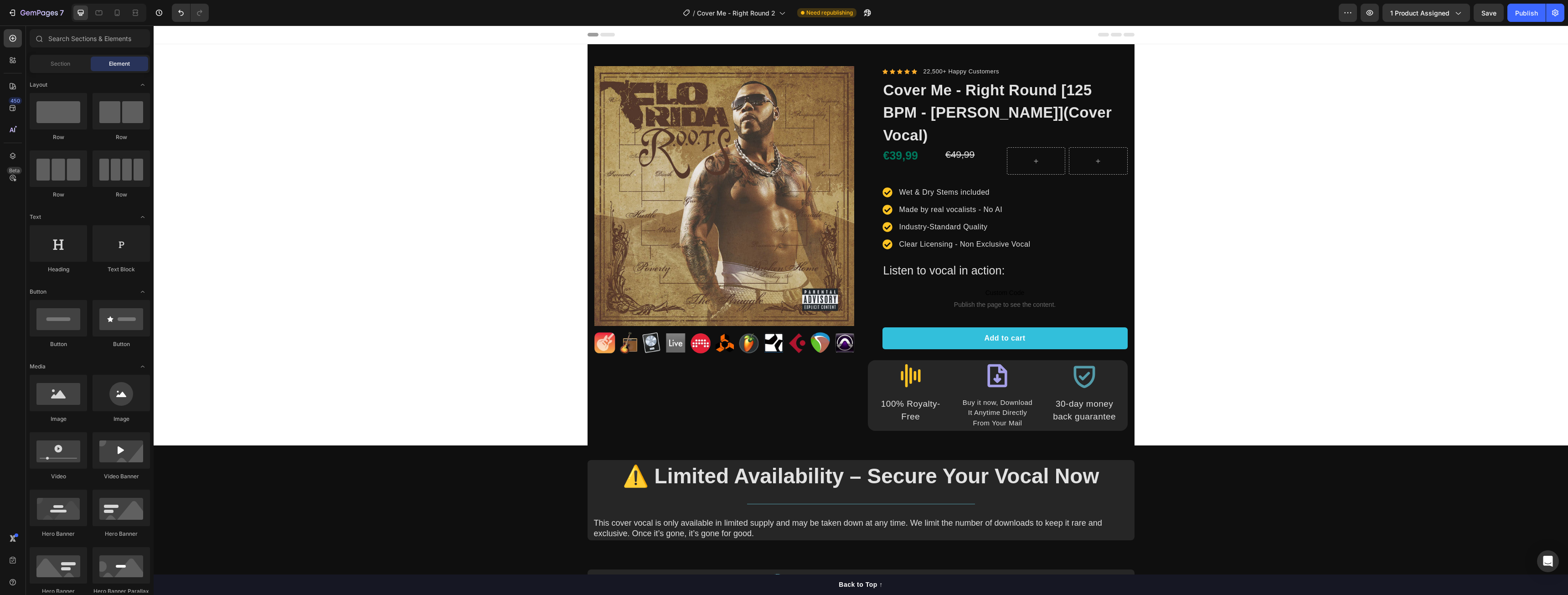
click at [1465, 13] on button "1 product assigned" at bounding box center [1426, 13] width 88 height 18
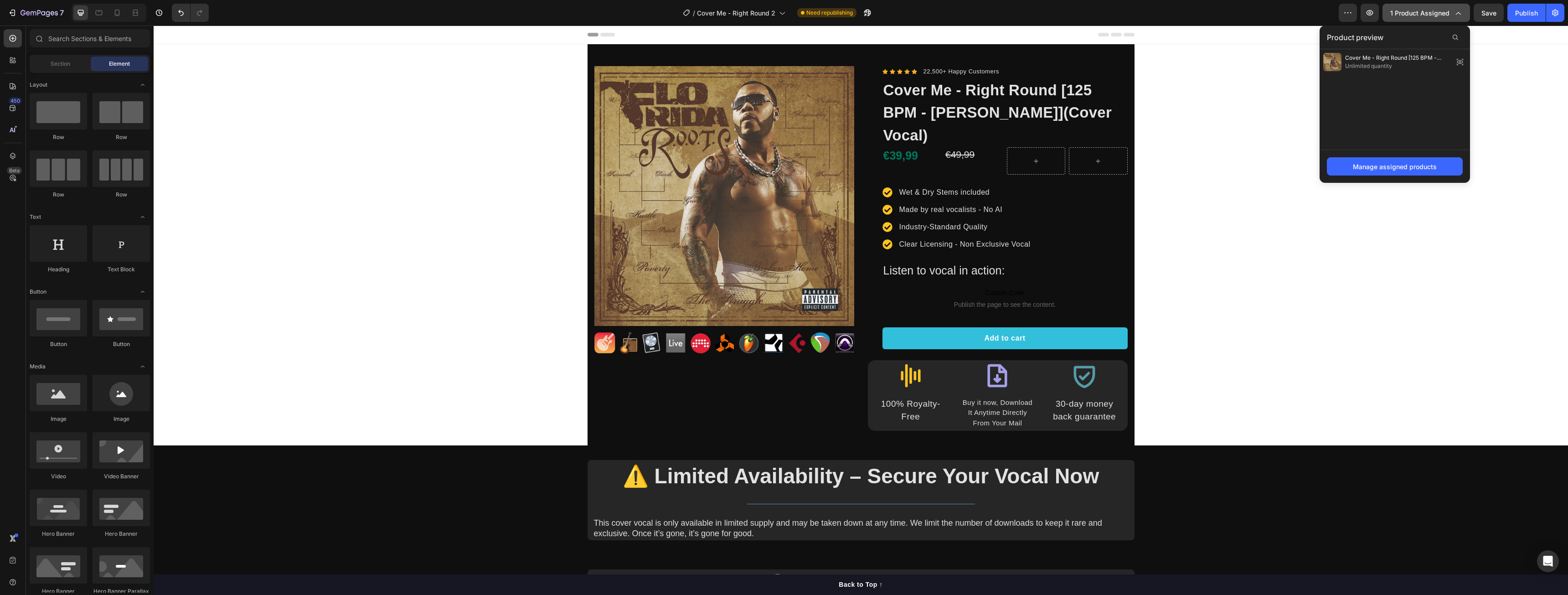
click at [1462, 15] on icon "button" at bounding box center [1457, 12] width 9 height 9
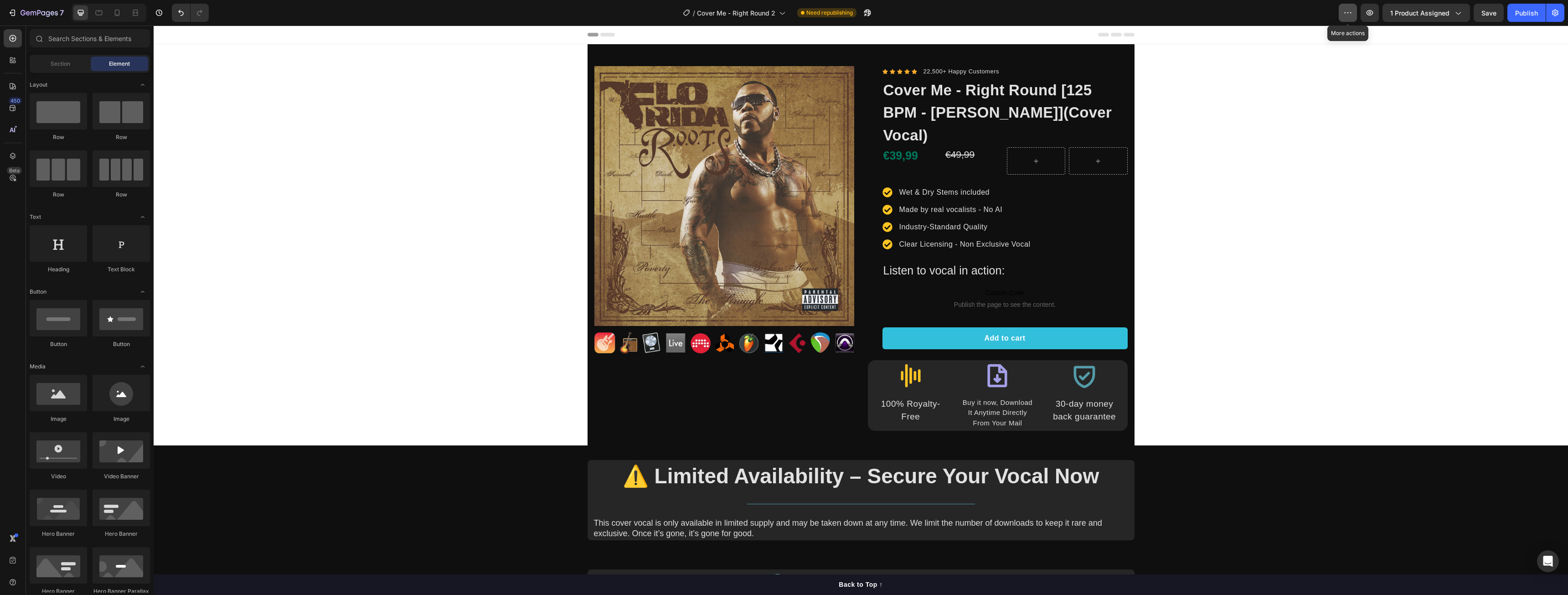
click at [1340, 14] on button "button" at bounding box center [1348, 13] width 18 height 18
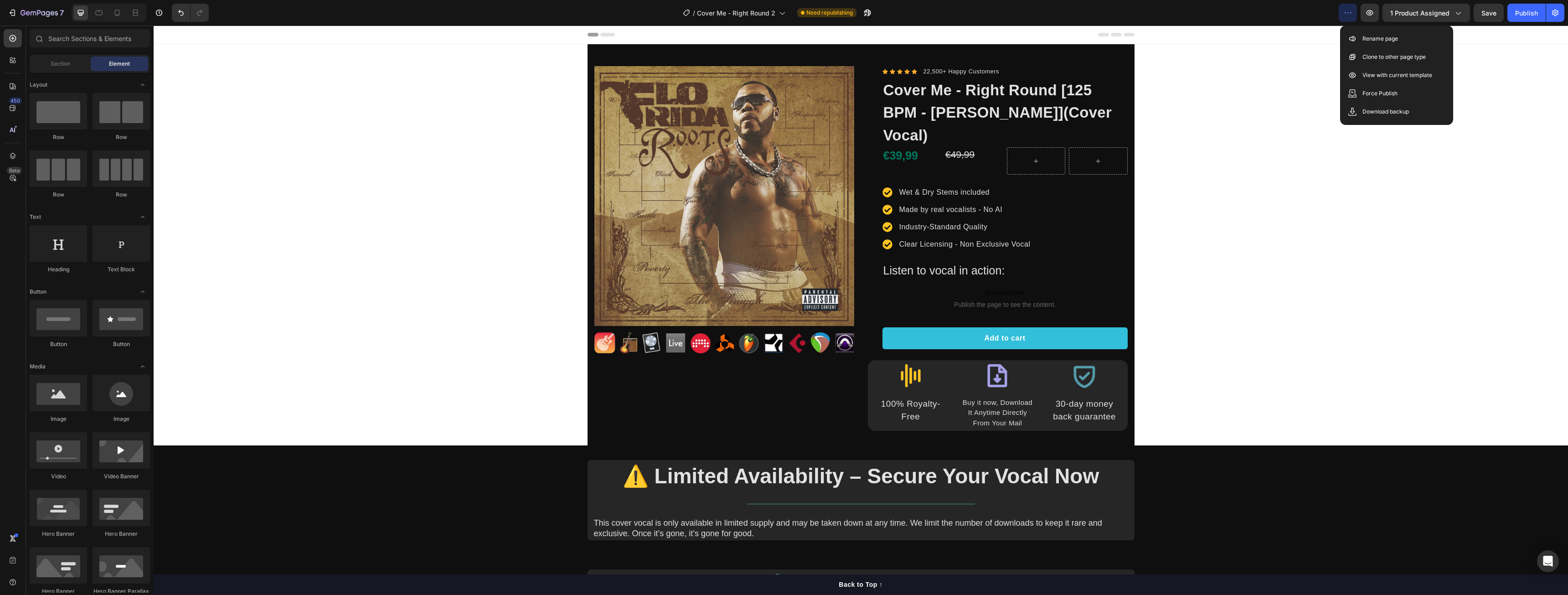
click at [1556, 23] on div "7 Version history / Cover Me - Right Round 2 Need republishing Preview 1 produc…" at bounding box center [784, 13] width 1568 height 26
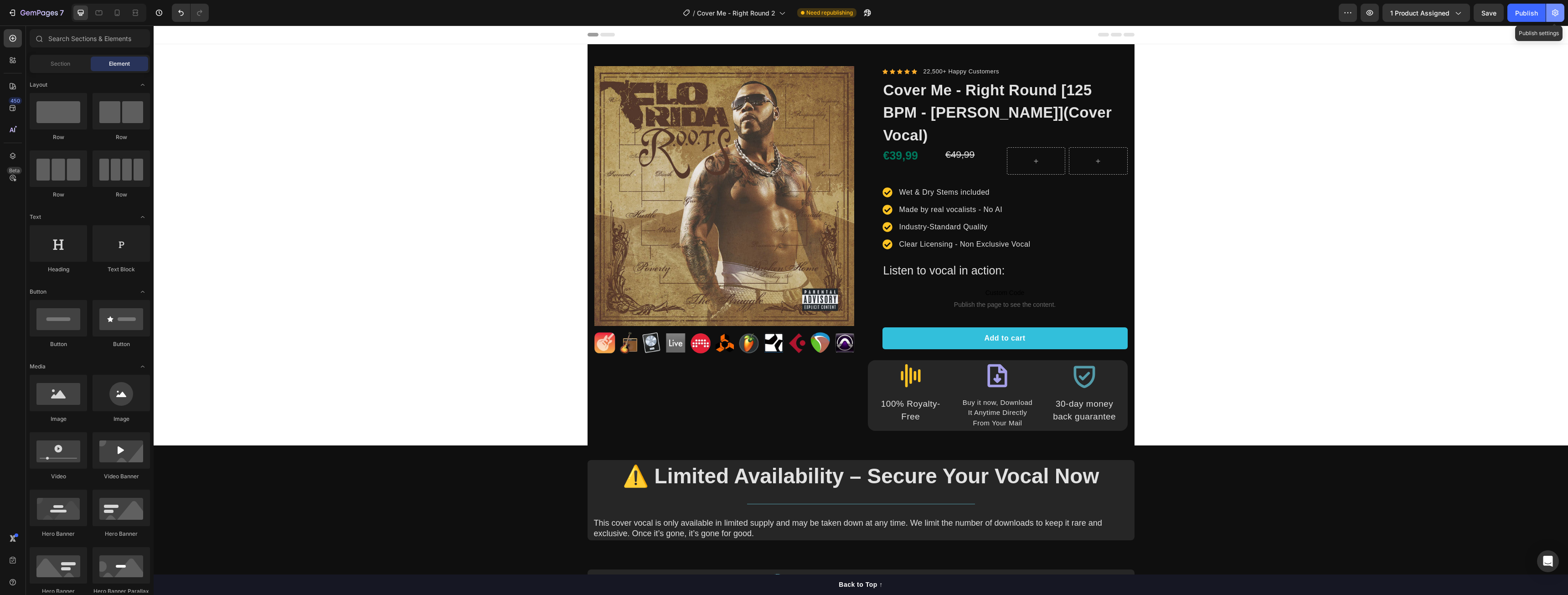
click at [1556, 17] on icon "button" at bounding box center [1555, 12] width 9 height 9
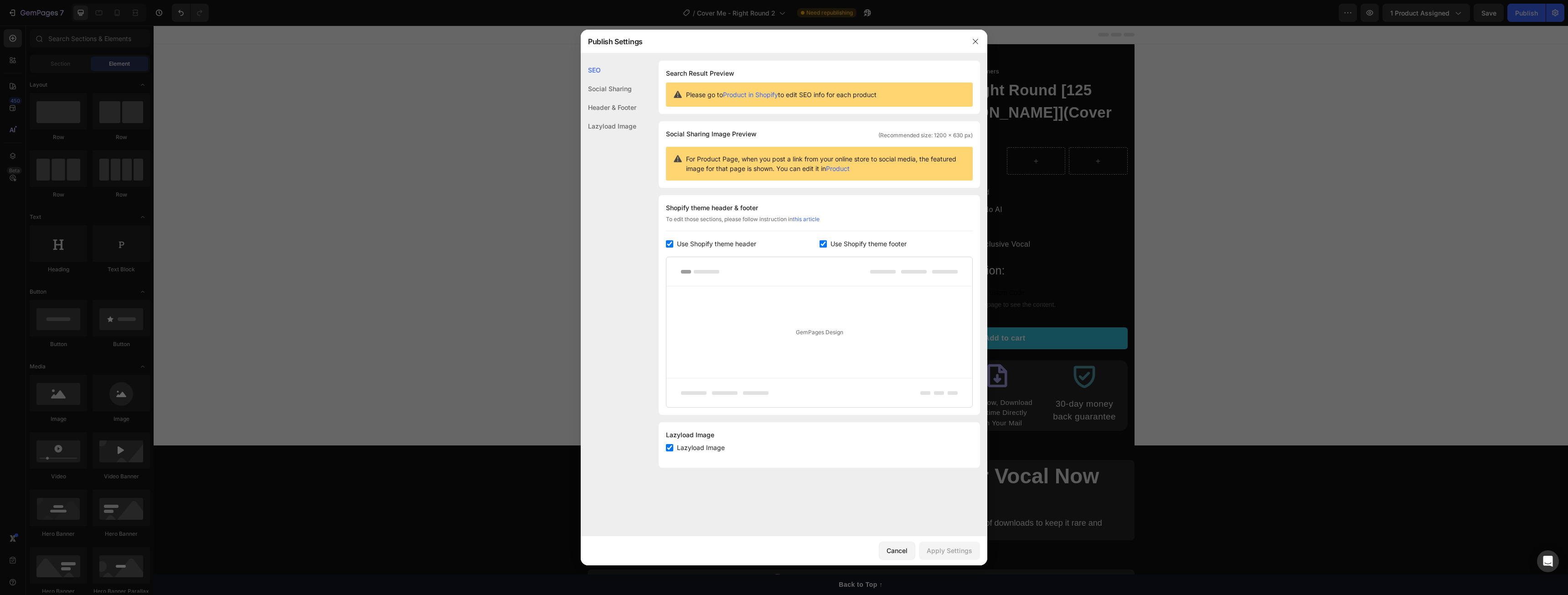
drag, startPoint x: 1429, startPoint y: 152, endPoint x: 1099, endPoint y: 76, distance: 338.6
click at [1429, 152] on div at bounding box center [784, 297] width 1568 height 595
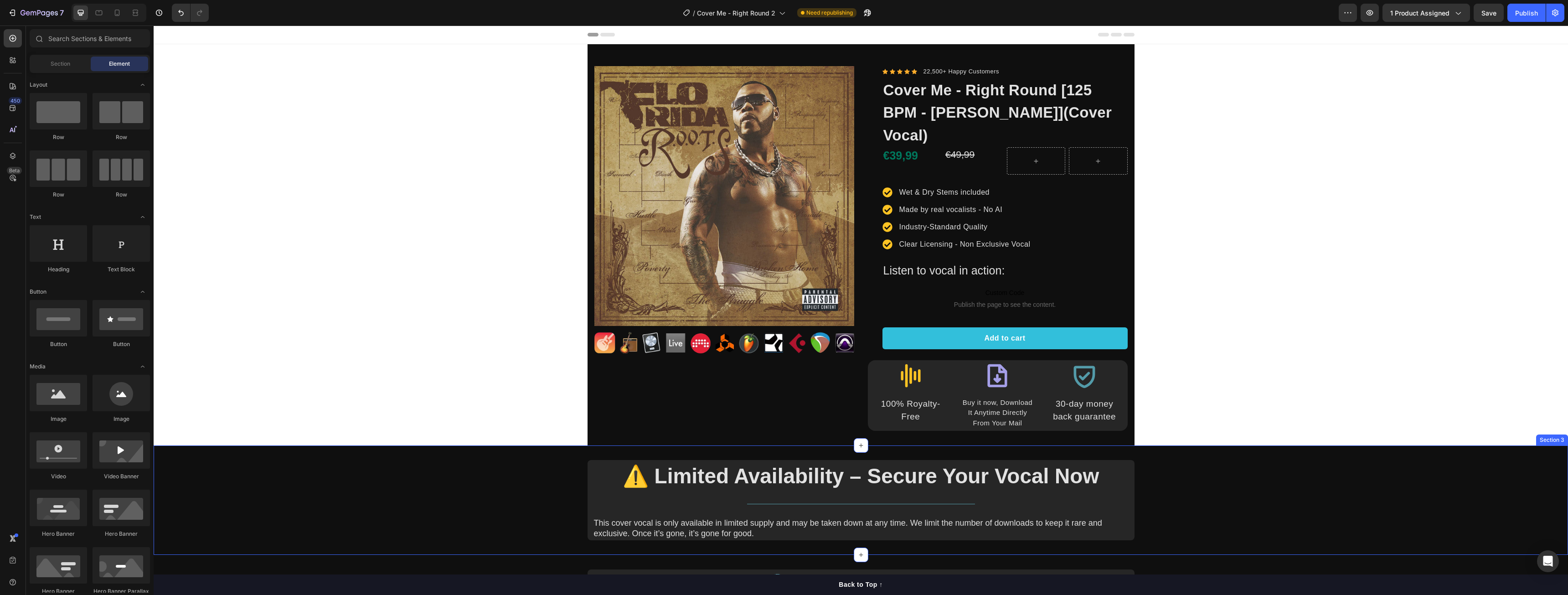
click at [1237, 462] on div "⚠️ Limited Availability – Secure Your Vocal Now Heading Title Line This cover v…" at bounding box center [861, 501] width 1415 height 80
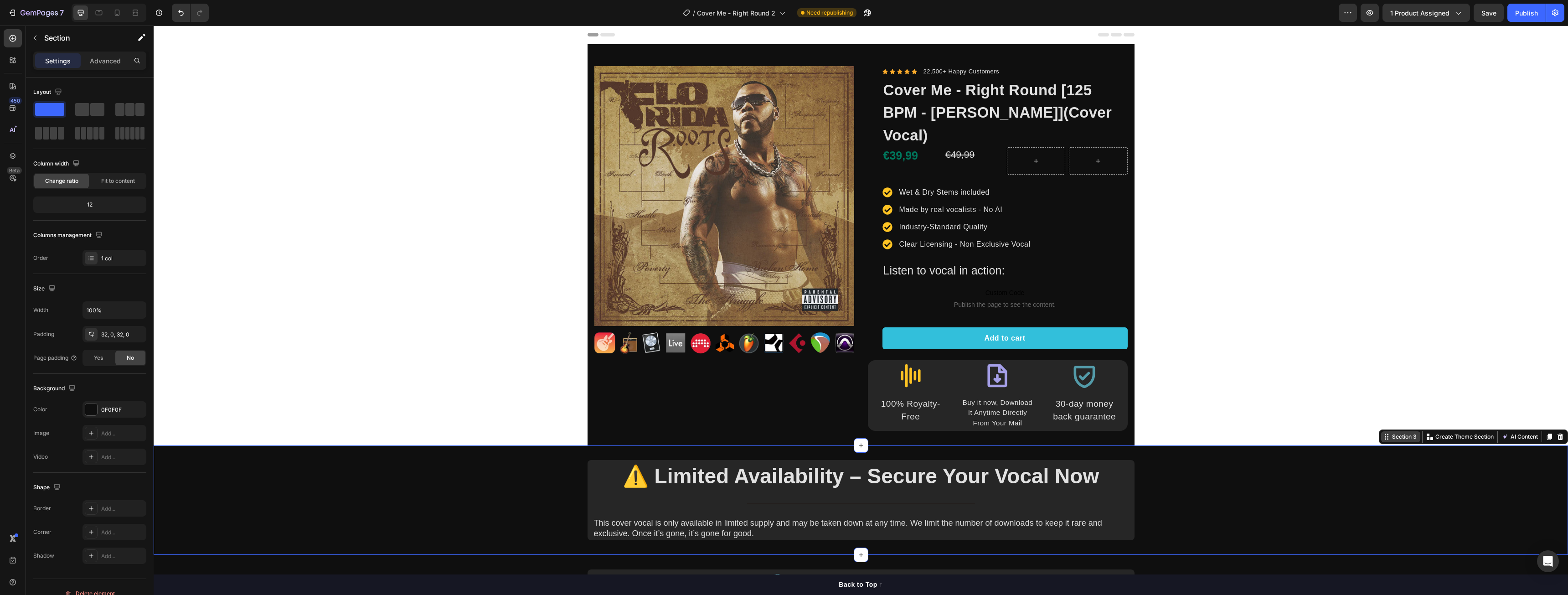
click at [1393, 433] on div "Section 3" at bounding box center [1404, 437] width 28 height 8
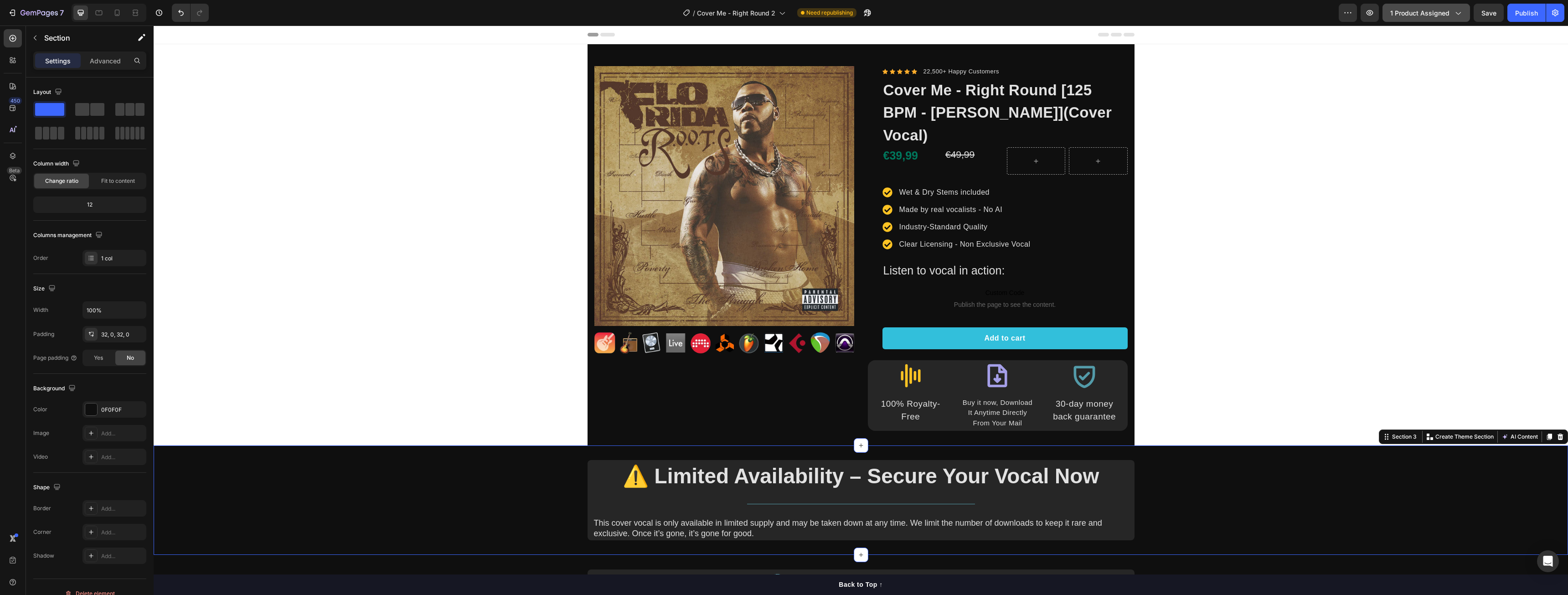
click at [1461, 14] on icon "button" at bounding box center [1457, 12] width 9 height 9
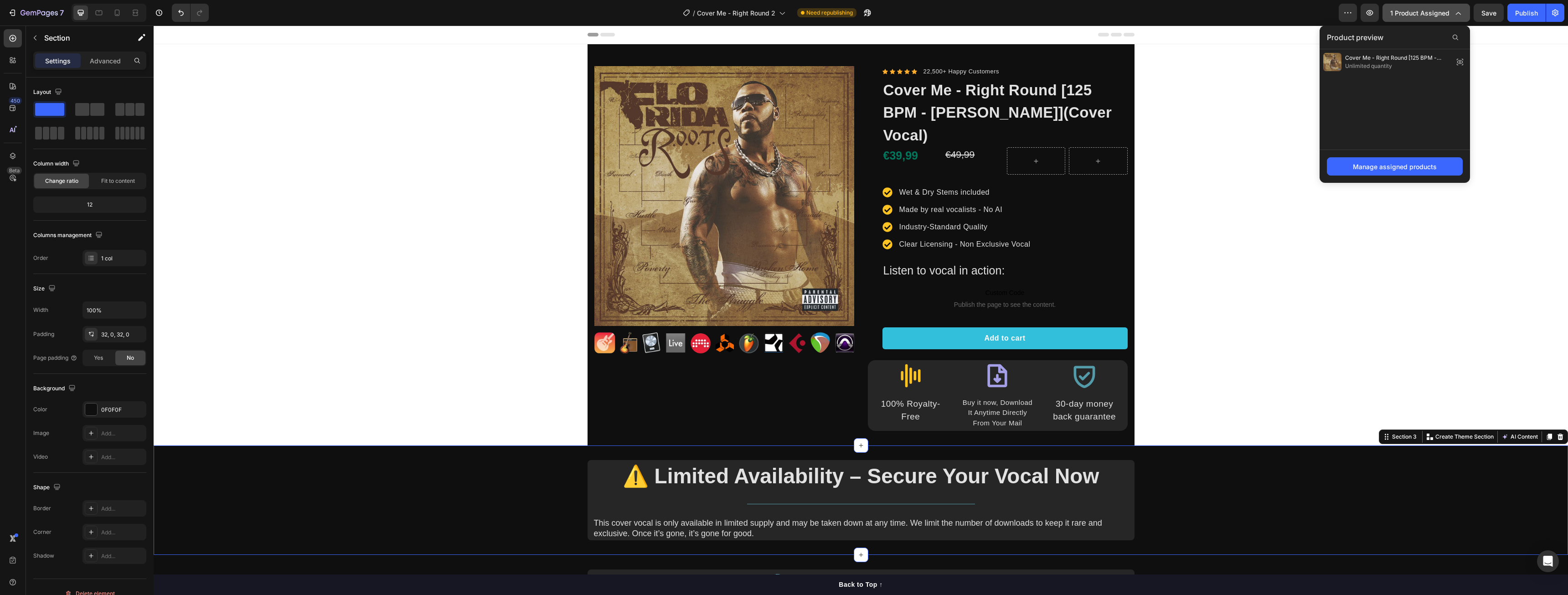
click at [1457, 17] on icon "button" at bounding box center [1457, 12] width 9 height 9
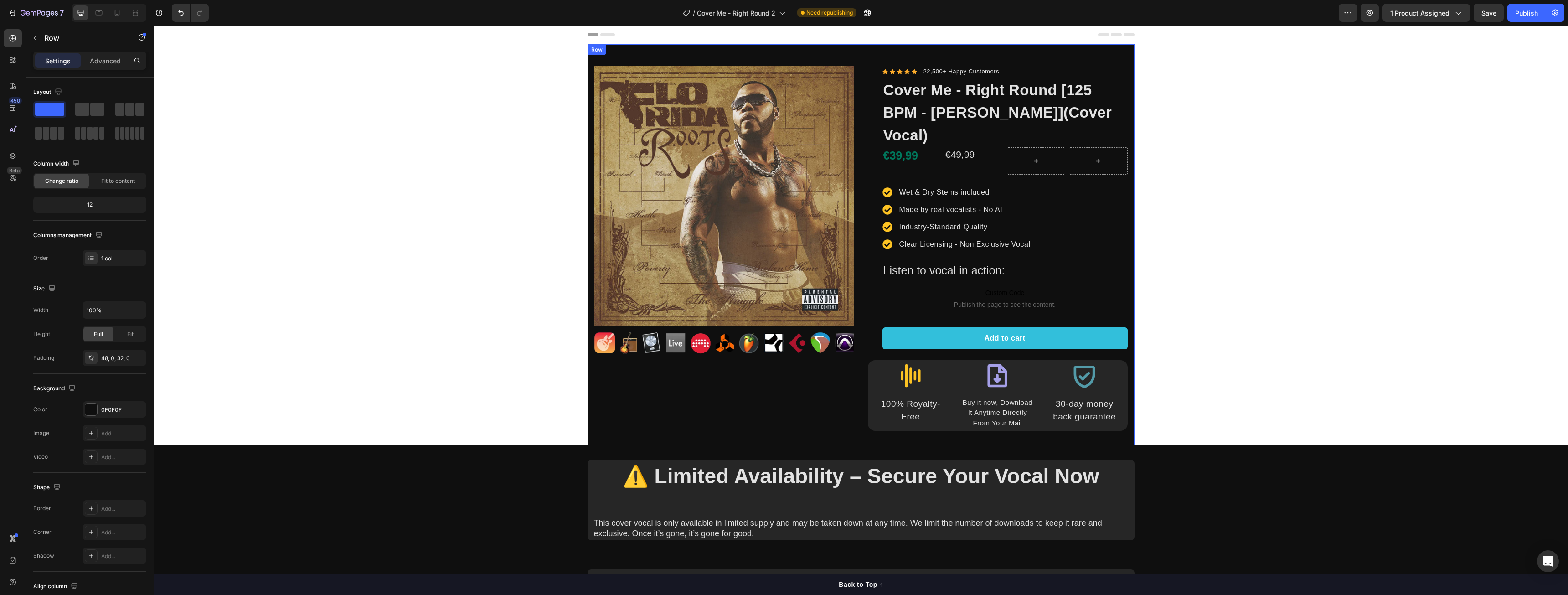
click at [606, 414] on div "Product Images Image Row Icon Icon Icon Icon Icon Icon List Hoz 22,500+ Happy C…" at bounding box center [861, 245] width 547 height 401
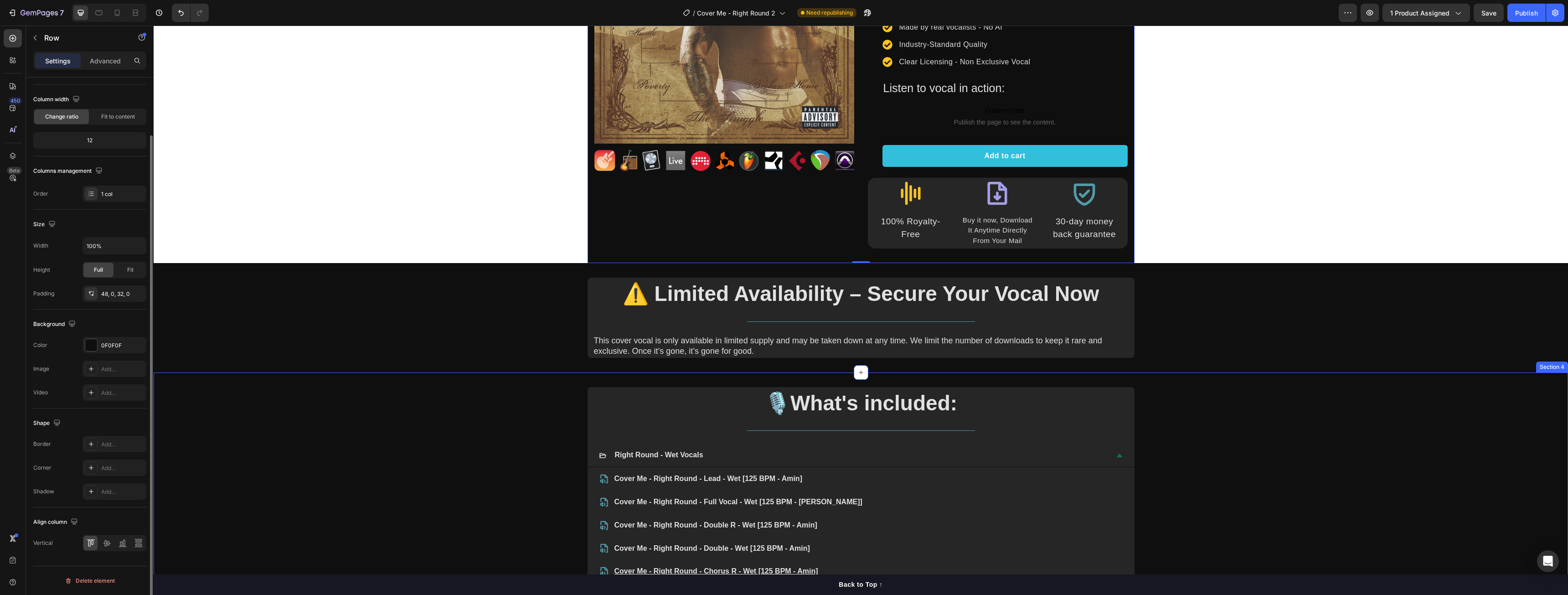
scroll to position [0, 0]
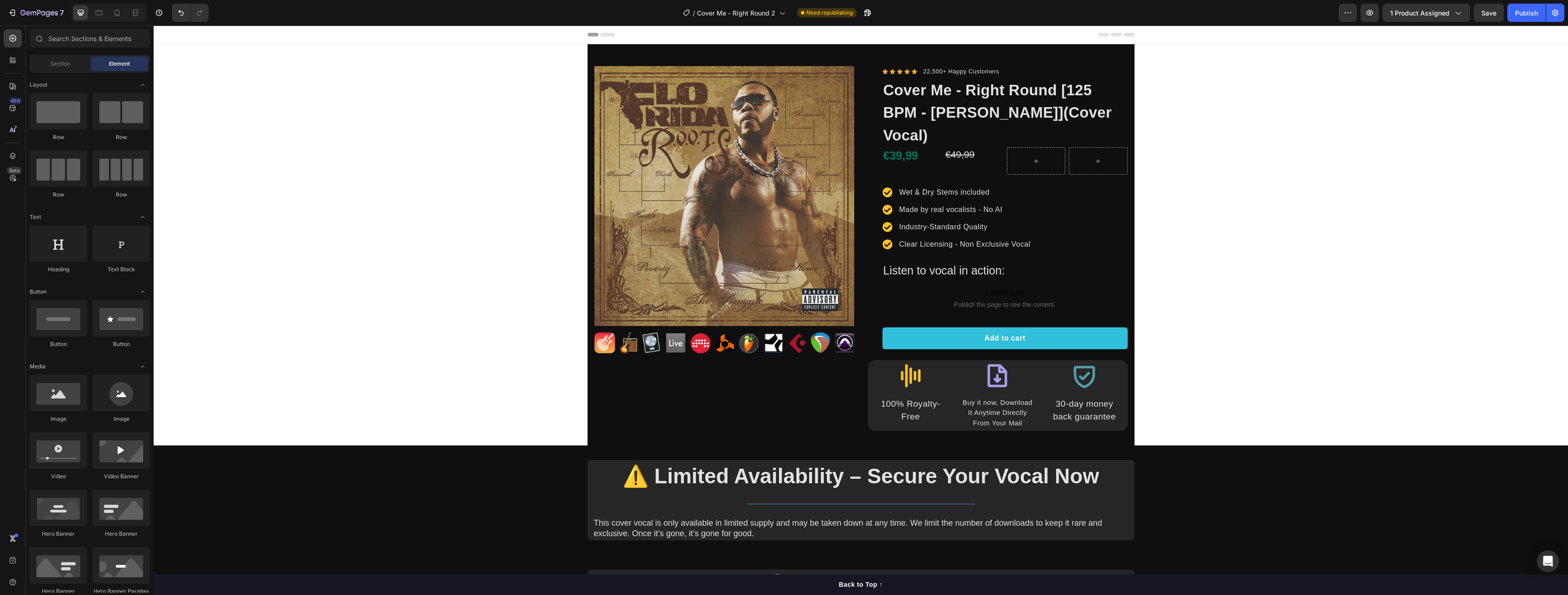
drag, startPoint x: 188, startPoint y: 122, endPoint x: 186, endPoint y: 52, distance: 70.0
click at [604, 33] on icon at bounding box center [607, 35] width 15 height 4
click at [604, 35] on icon at bounding box center [607, 35] width 15 height 4
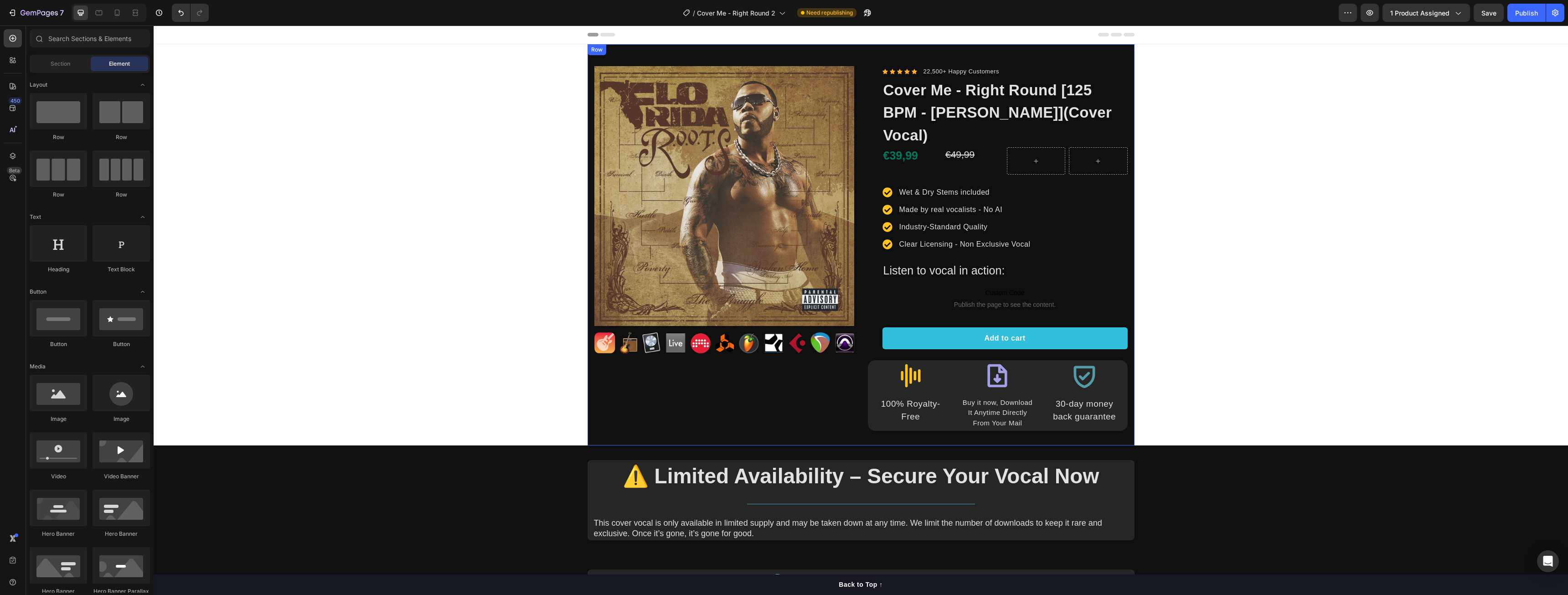
click at [633, 49] on div "Product Images Image Row Icon Icon Icon Icon Icon Icon List Hoz 22,500+ Happy C…" at bounding box center [861, 245] width 547 height 401
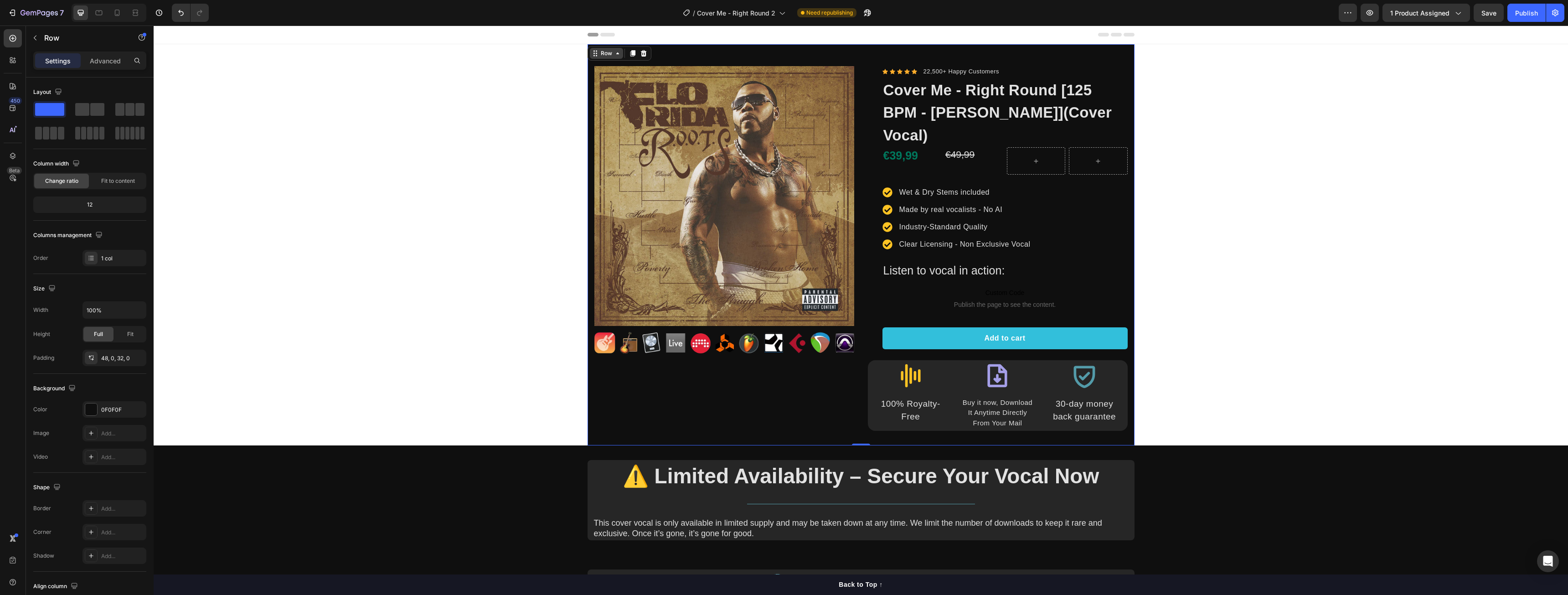
click at [596, 55] on icon at bounding box center [597, 56] width 1 height 1
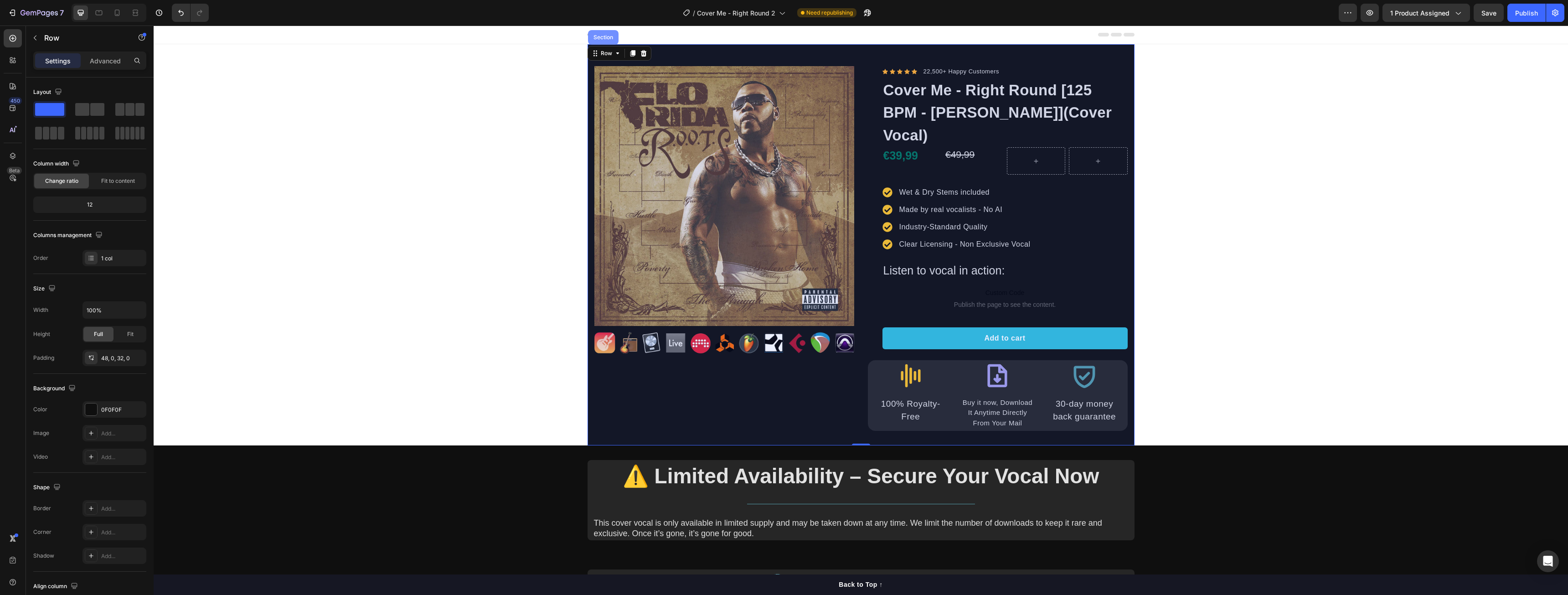
click at [600, 39] on div "Section" at bounding box center [603, 37] width 23 height 5
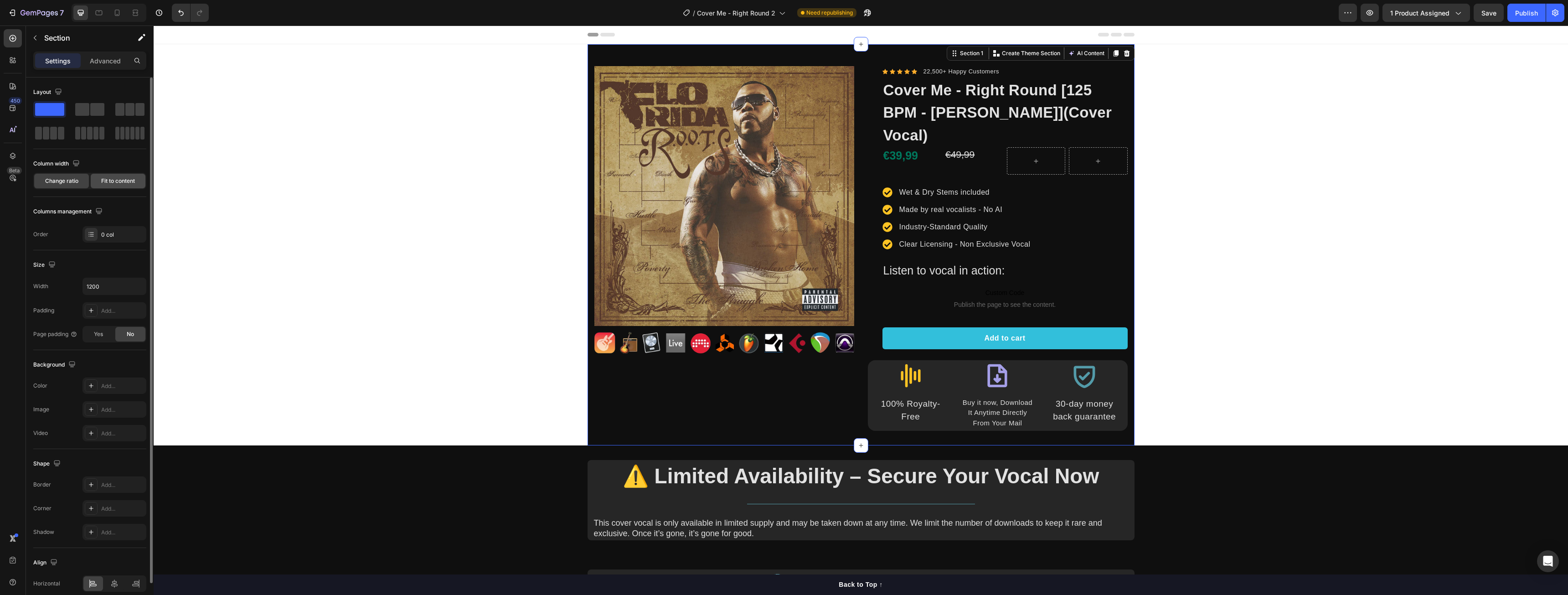
click at [113, 181] on span "Fit to content" at bounding box center [117, 181] width 33 height 8
click at [68, 183] on span "Change ratio" at bounding box center [61, 181] width 33 height 8
click at [96, 359] on span "Yes" at bounding box center [98, 357] width 9 height 8
click at [125, 360] on div "No" at bounding box center [130, 358] width 30 height 15
click at [97, 410] on div "Add..." at bounding box center [114, 409] width 64 height 16
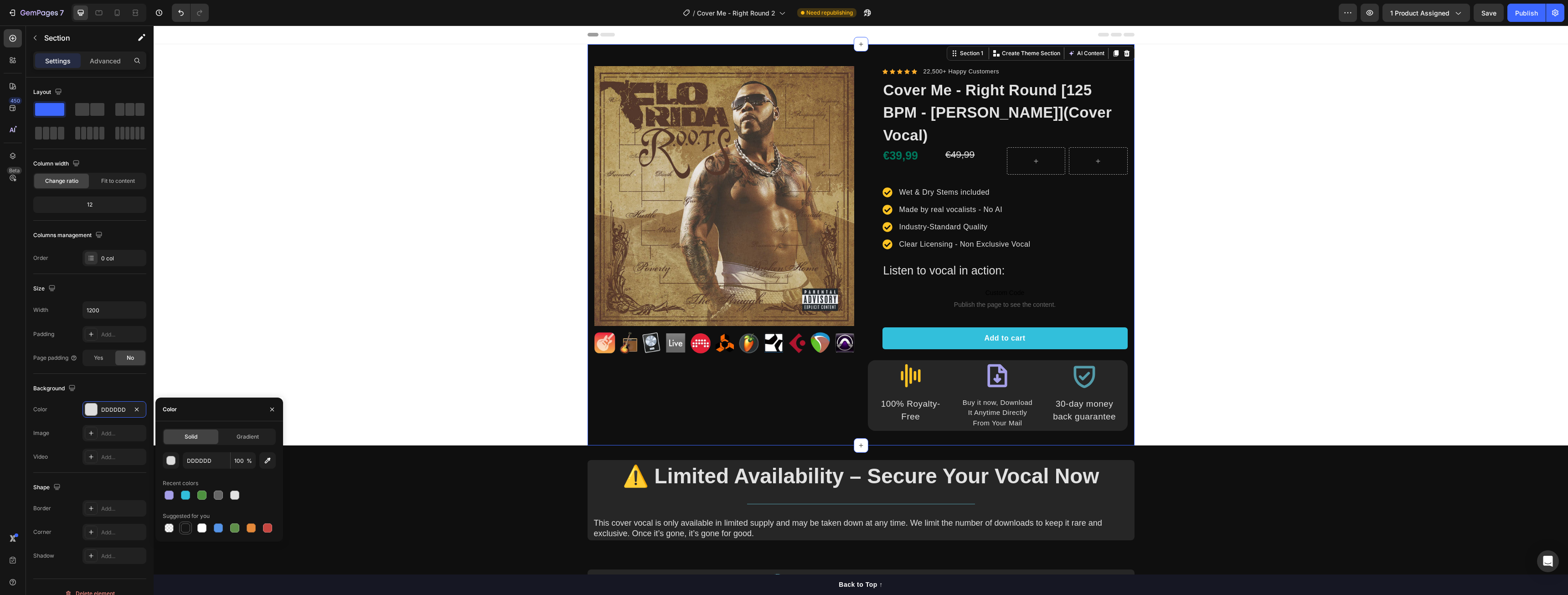
click at [186, 530] on div at bounding box center [185, 528] width 9 height 9
type input "151515"
click at [141, 308] on icon "button" at bounding box center [138, 310] width 9 height 9
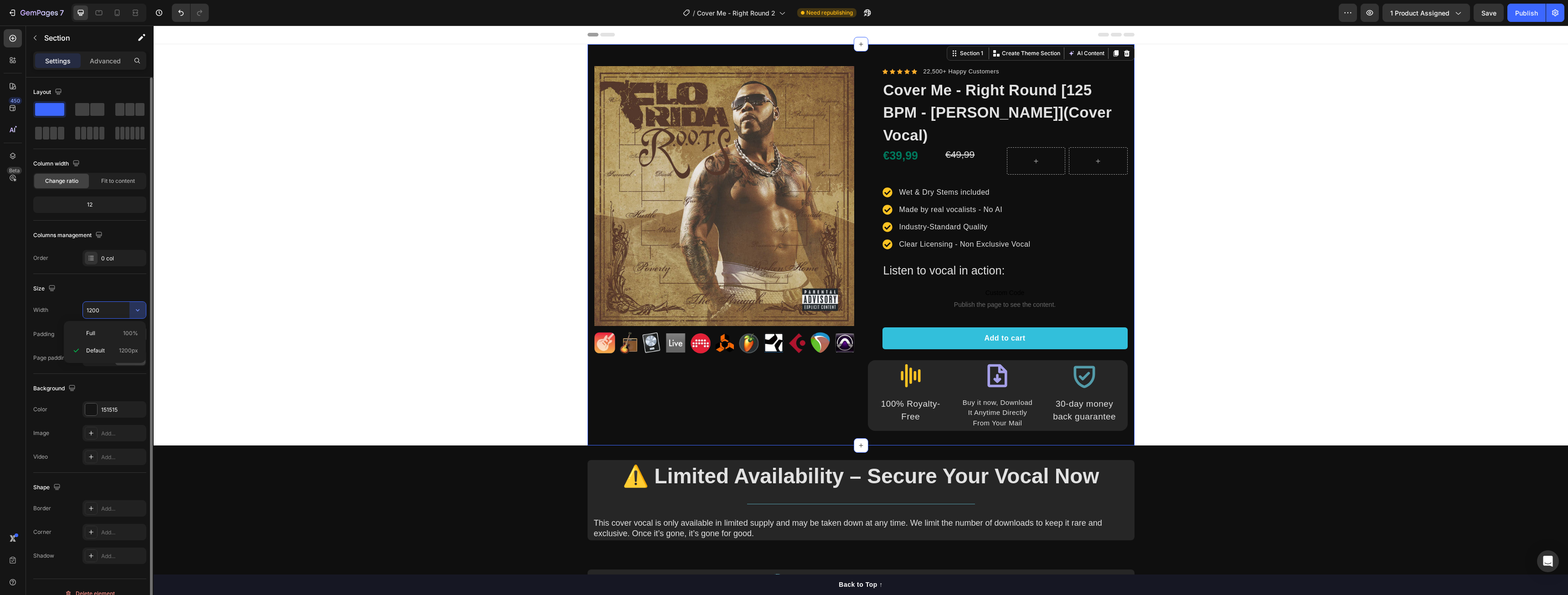
click at [98, 337] on p "Full 100%" at bounding box center [112, 333] width 52 height 8
type input "100%"
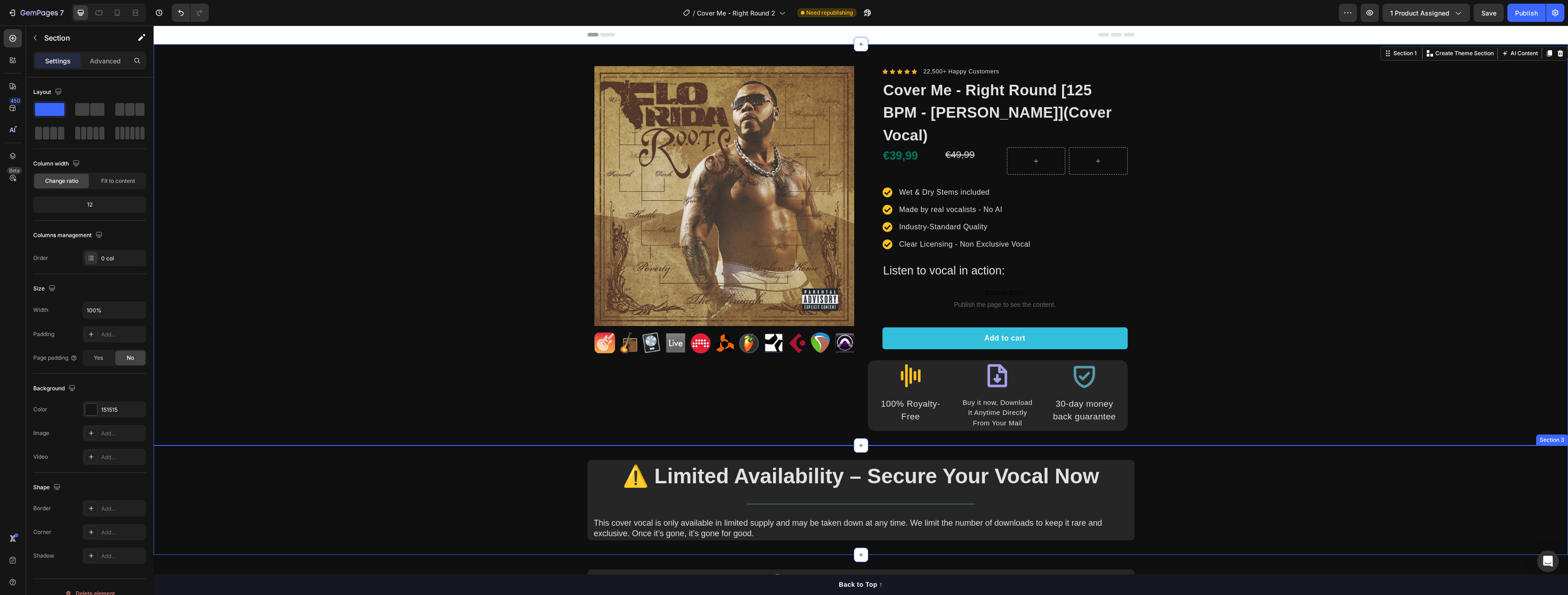
click at [277, 468] on div "⚠️ Limited Availability – Secure Your Vocal Now Heading Title Line This cover v…" at bounding box center [861, 501] width 1415 height 80
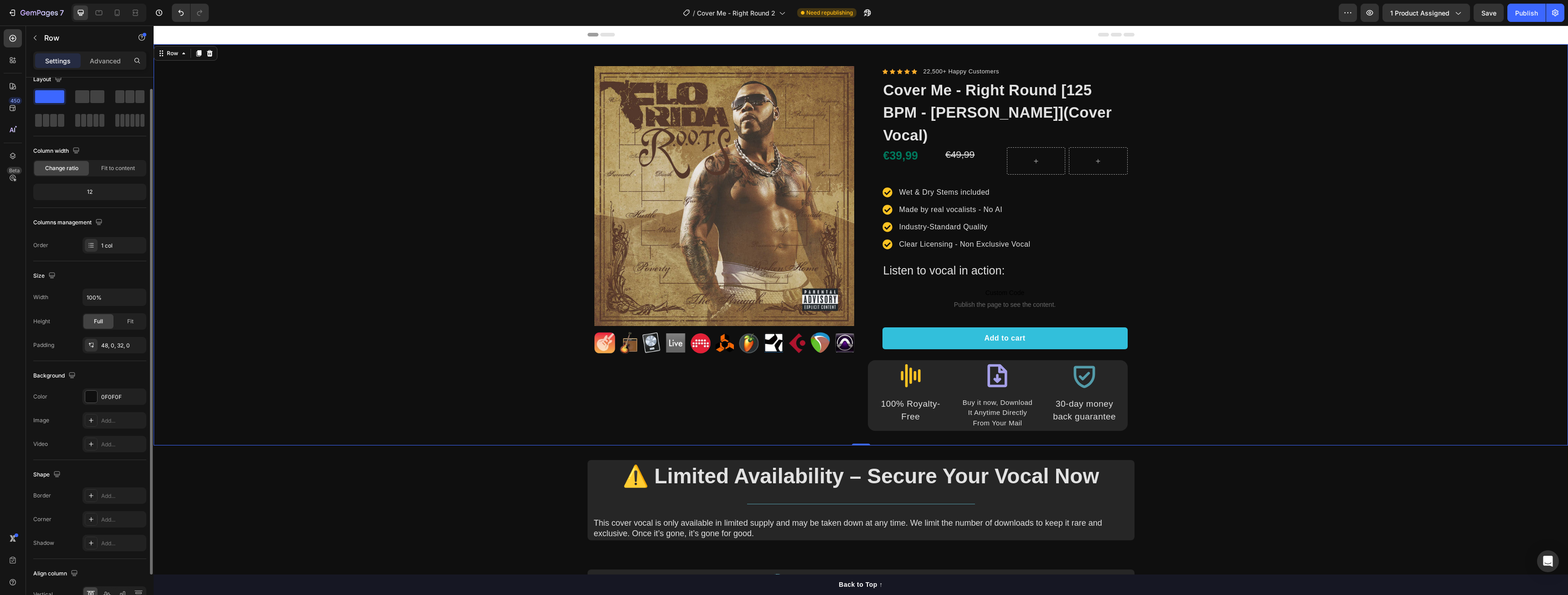
click at [290, 332] on div "Product Images Image Row Icon Icon Icon Icon Icon Icon List Hoz 22,500+ Happy C…" at bounding box center [861, 248] width 1415 height 365
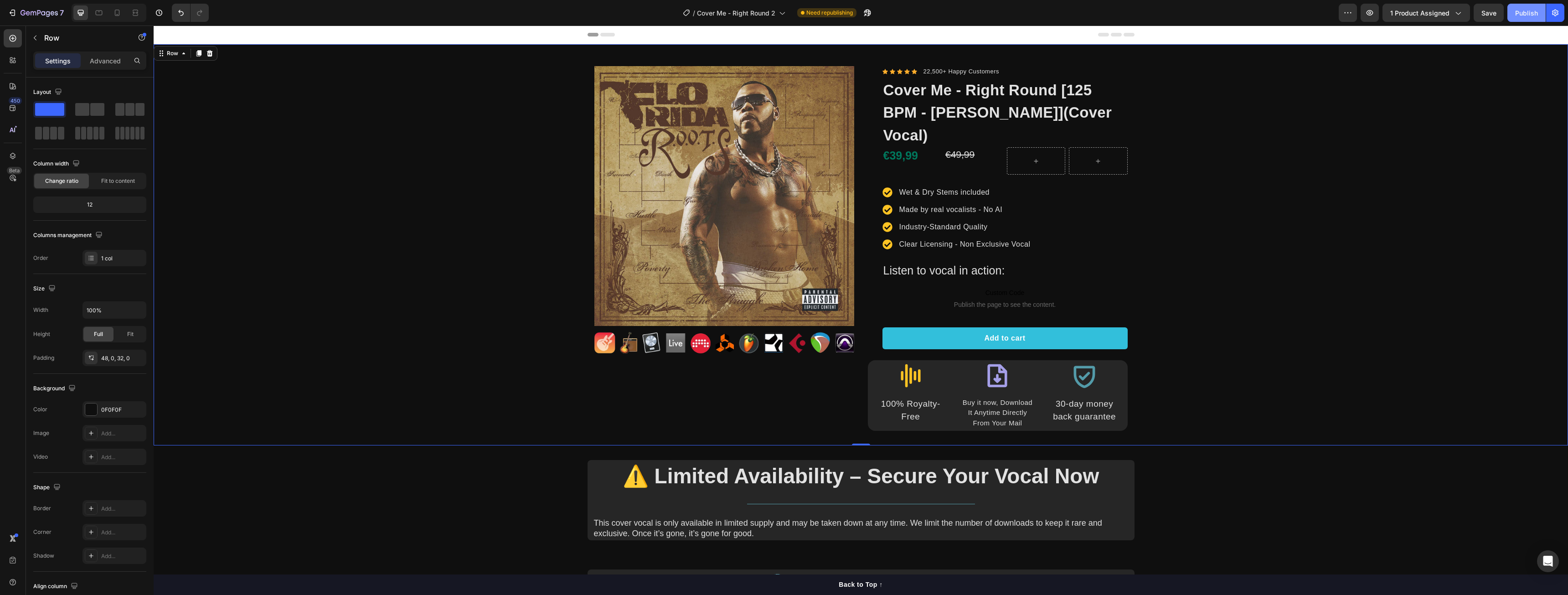
click at [1523, 12] on div "Publish" at bounding box center [1526, 13] width 23 height 10
click at [42, 12] on icon "button" at bounding box center [43, 13] width 4 height 4
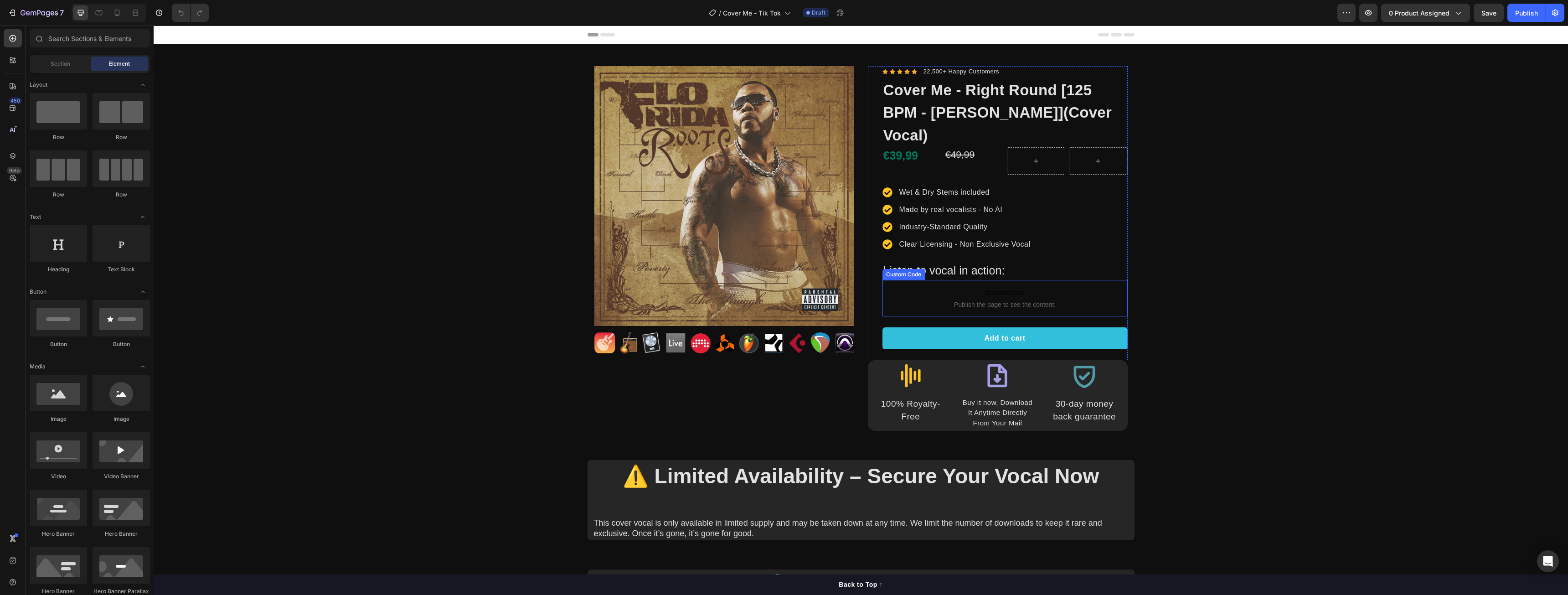
click at [930, 317] on div "Add to cart Product Cart Button" at bounding box center [1005, 339] width 245 height 44
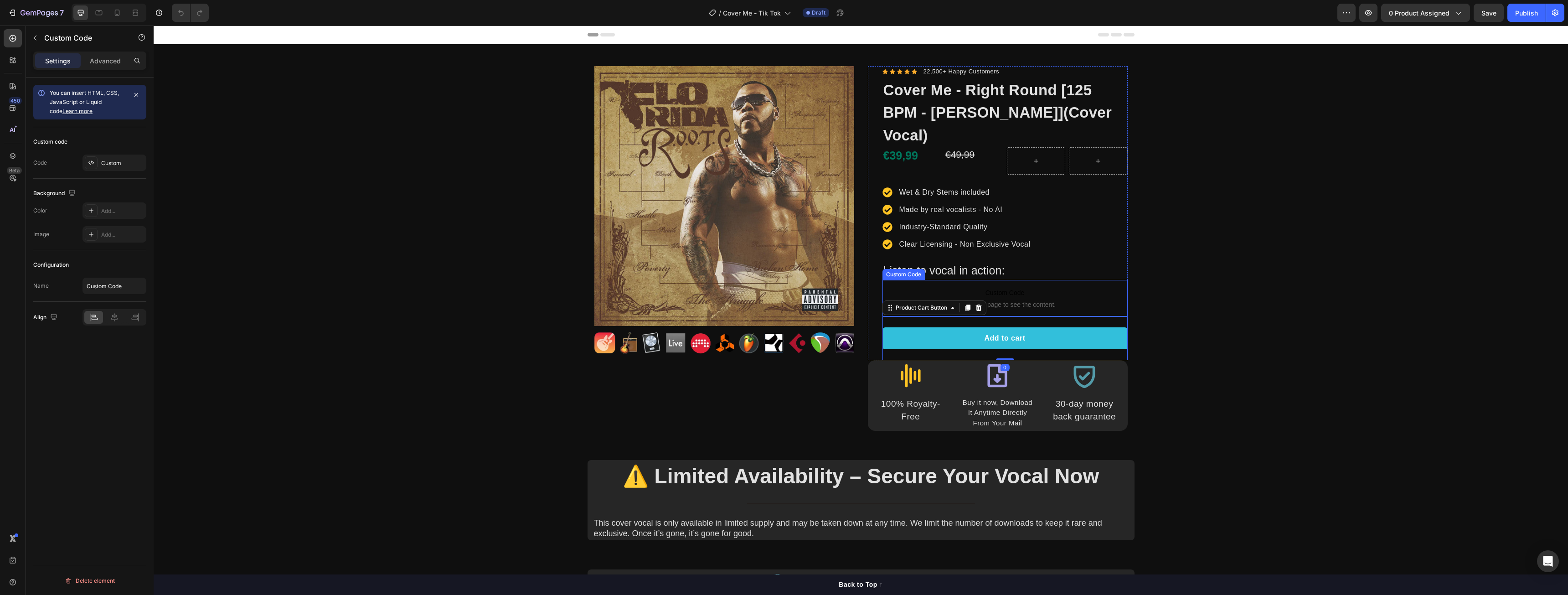
click at [1038, 280] on p "Custom Code Publish the page to see the content." at bounding box center [1005, 298] width 245 height 37
click at [108, 159] on div "Custom" at bounding box center [122, 163] width 43 height 8
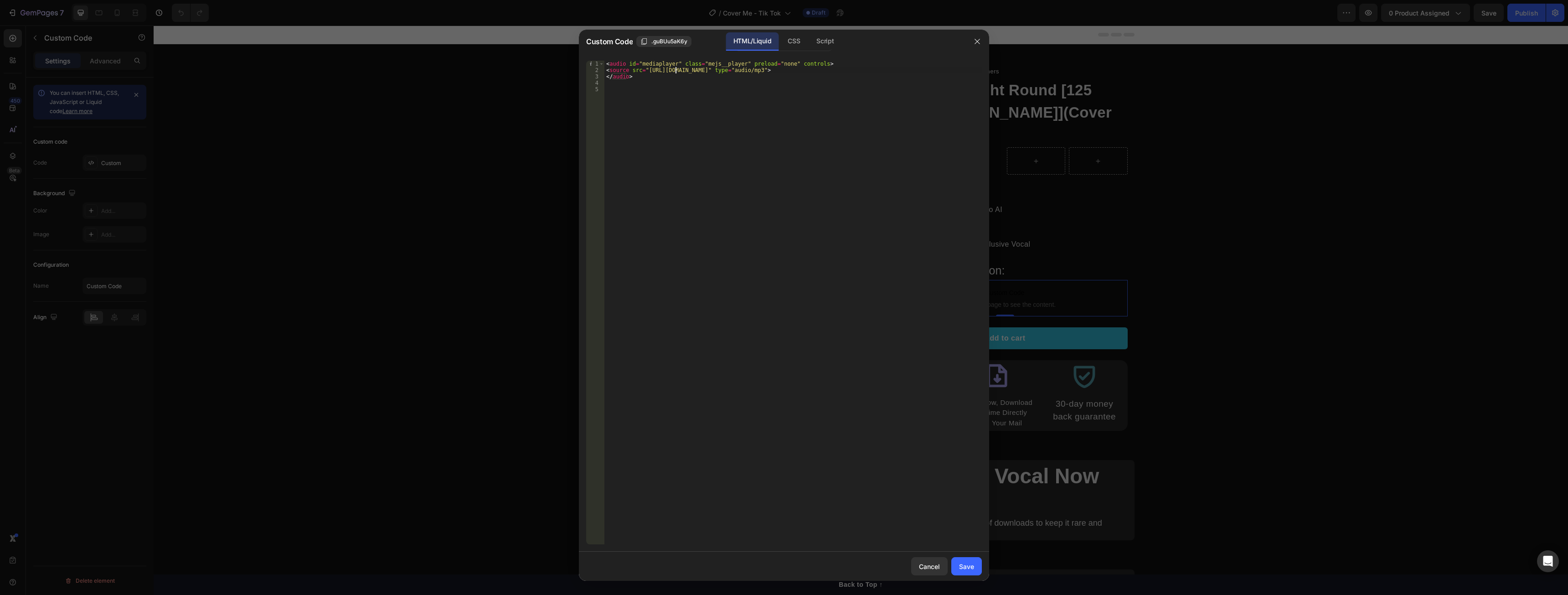
click at [676, 71] on div "< audio id = "mediaplayer" class = "mejs__player" preload = "none" controls > <…" at bounding box center [793, 309] width 377 height 496
paste textarea "1_-_TiK_ToK.mp3?v=1756193366"
type textarea "<source src="https://cdn.shopify.com/s/files/1/2788/5266/files/CM_011_-_TiK_ToK…"
click at [960, 572] on button "Save" at bounding box center [967, 566] width 30 height 18
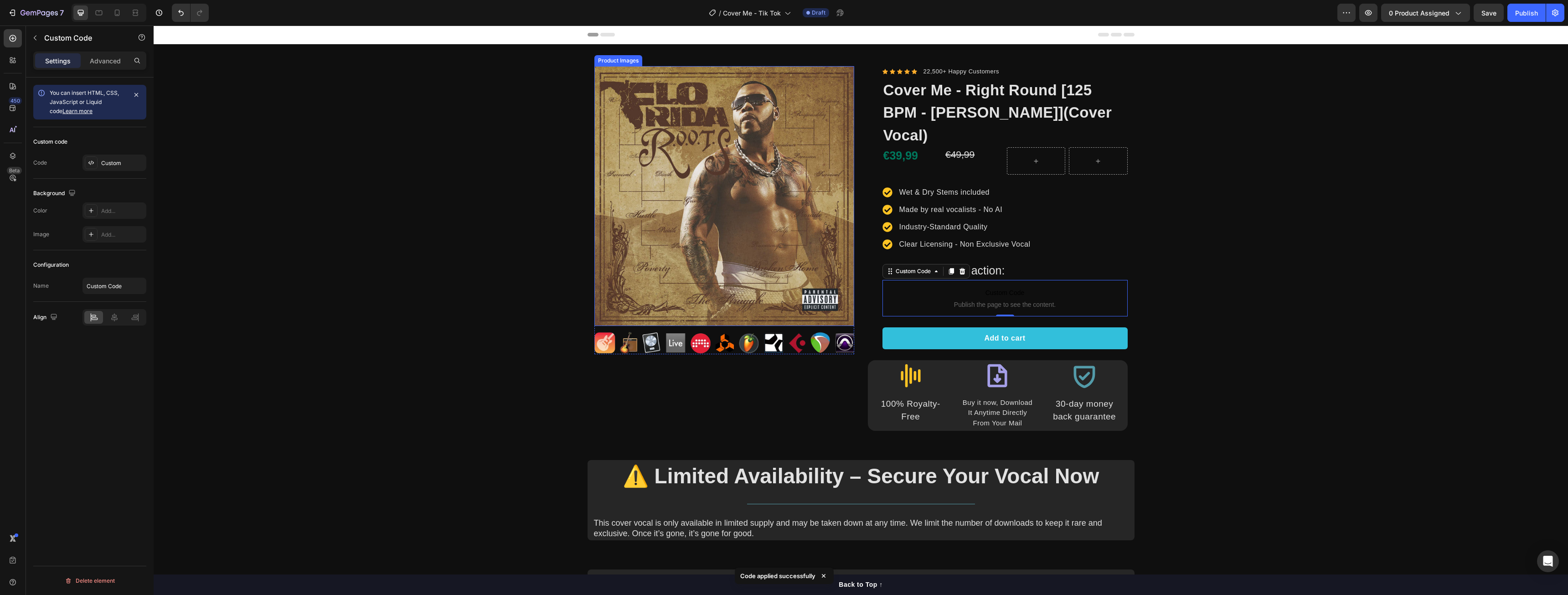
click at [754, 178] on img at bounding box center [724, 196] width 260 height 260
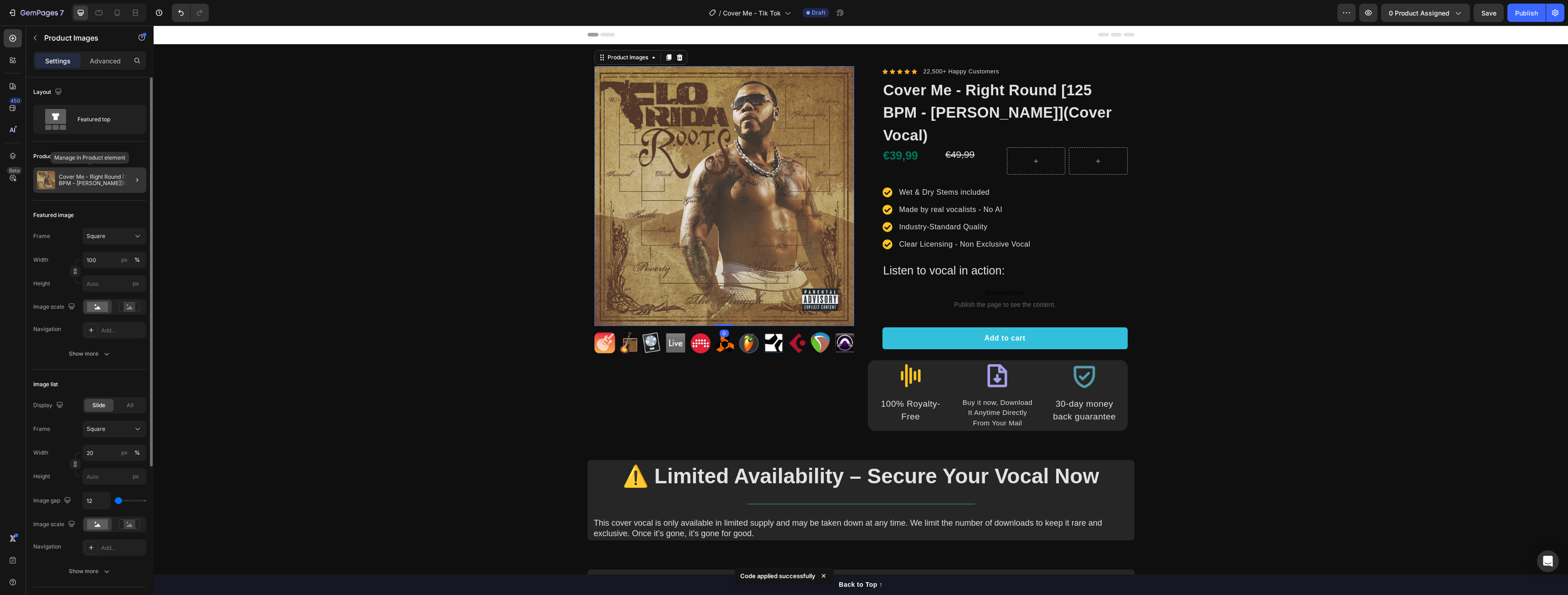
click at [90, 175] on p "Cover Me - Right Round [125 BPM - [PERSON_NAME]](Cover Vocal)" at bounding box center [101, 180] width 84 height 13
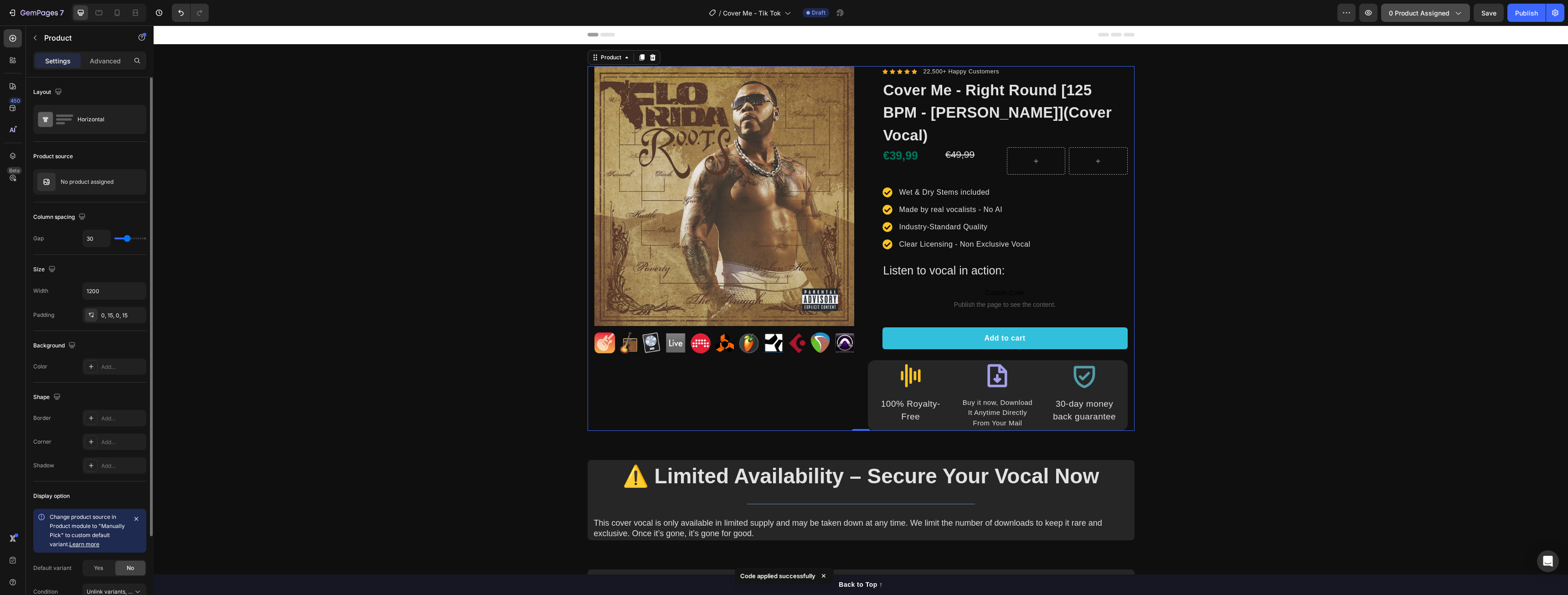
click at [1432, 11] on span "0 product assigned" at bounding box center [1419, 13] width 61 height 10
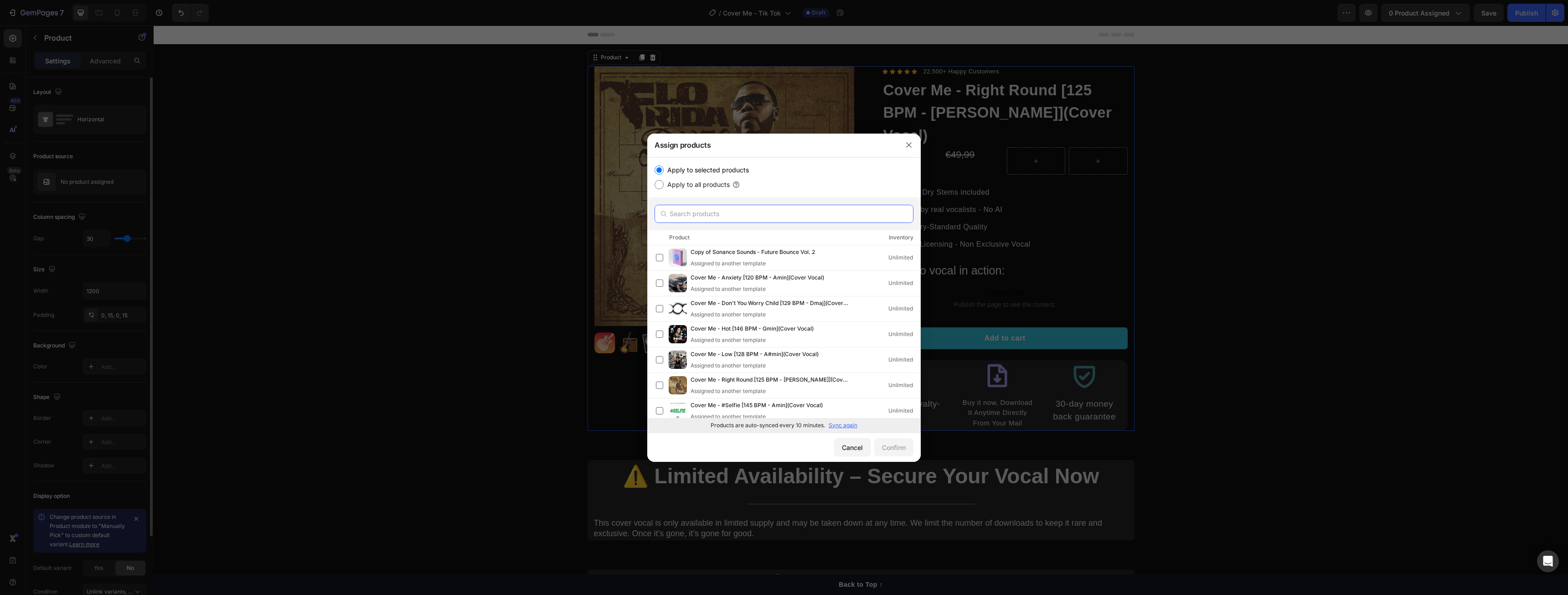
click at [704, 218] on input "text" at bounding box center [783, 214] width 259 height 18
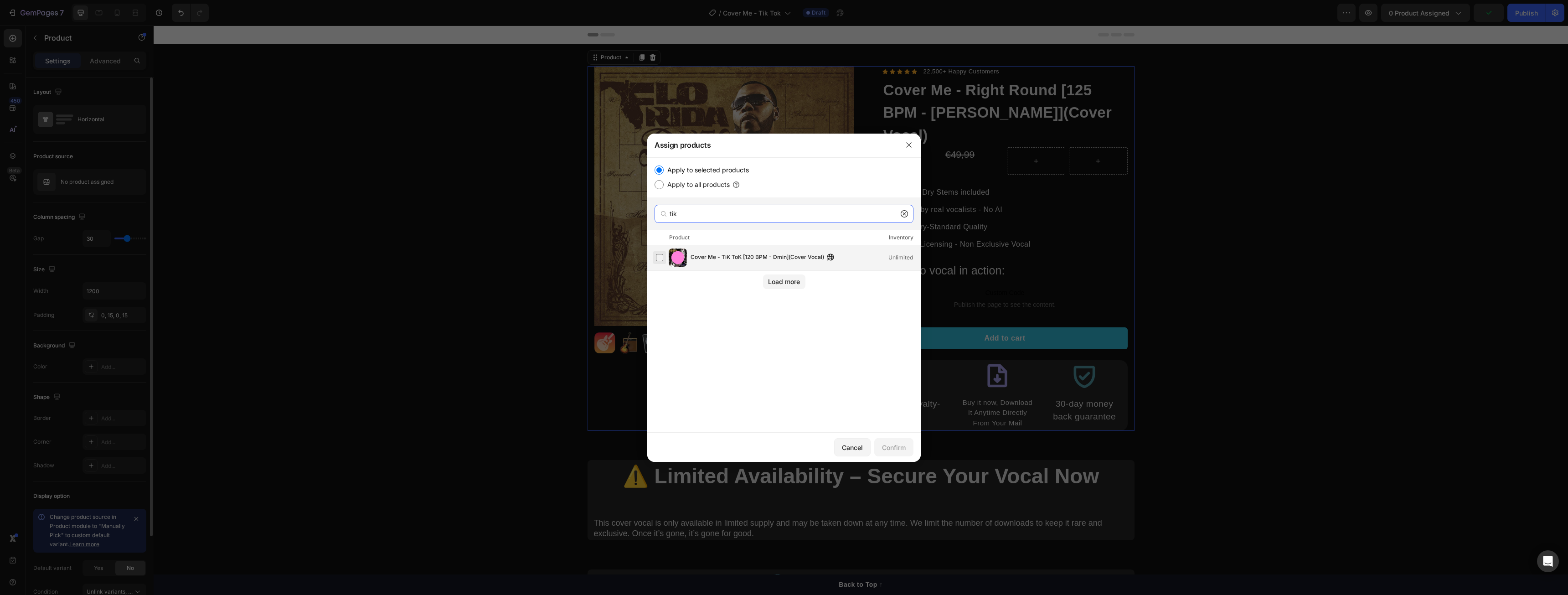
type input "tik"
click at [660, 259] on label at bounding box center [660, 258] width 7 height 7
click at [913, 452] on button "Confirm" at bounding box center [894, 448] width 39 height 18
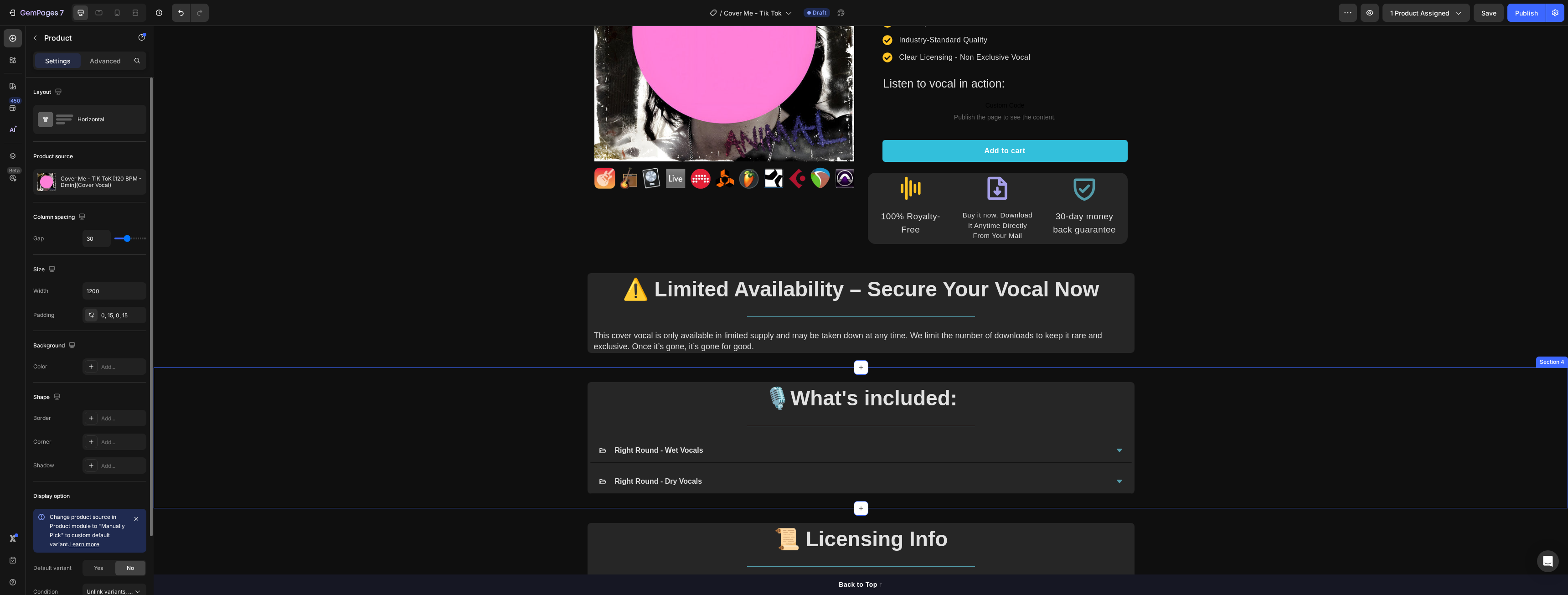
scroll to position [183, 0]
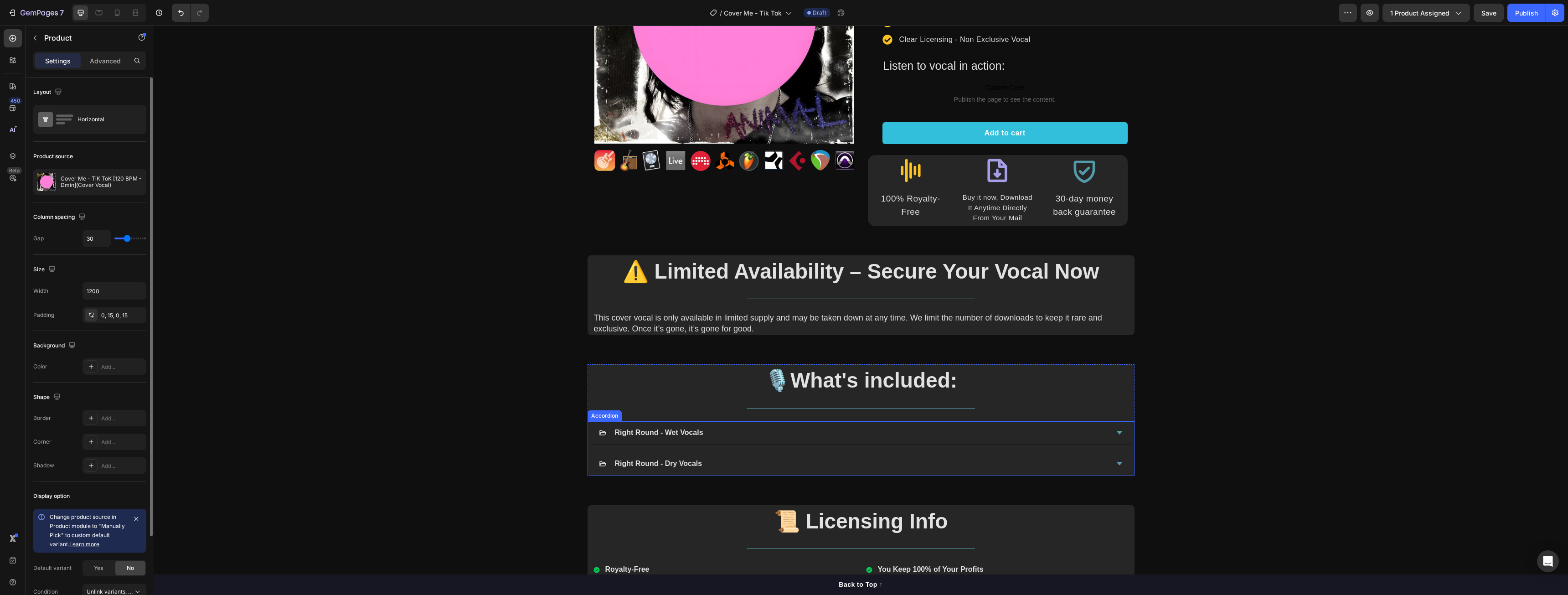
click at [654, 434] on strong "Right Round - Wet Vocals" at bounding box center [659, 432] width 88 height 8
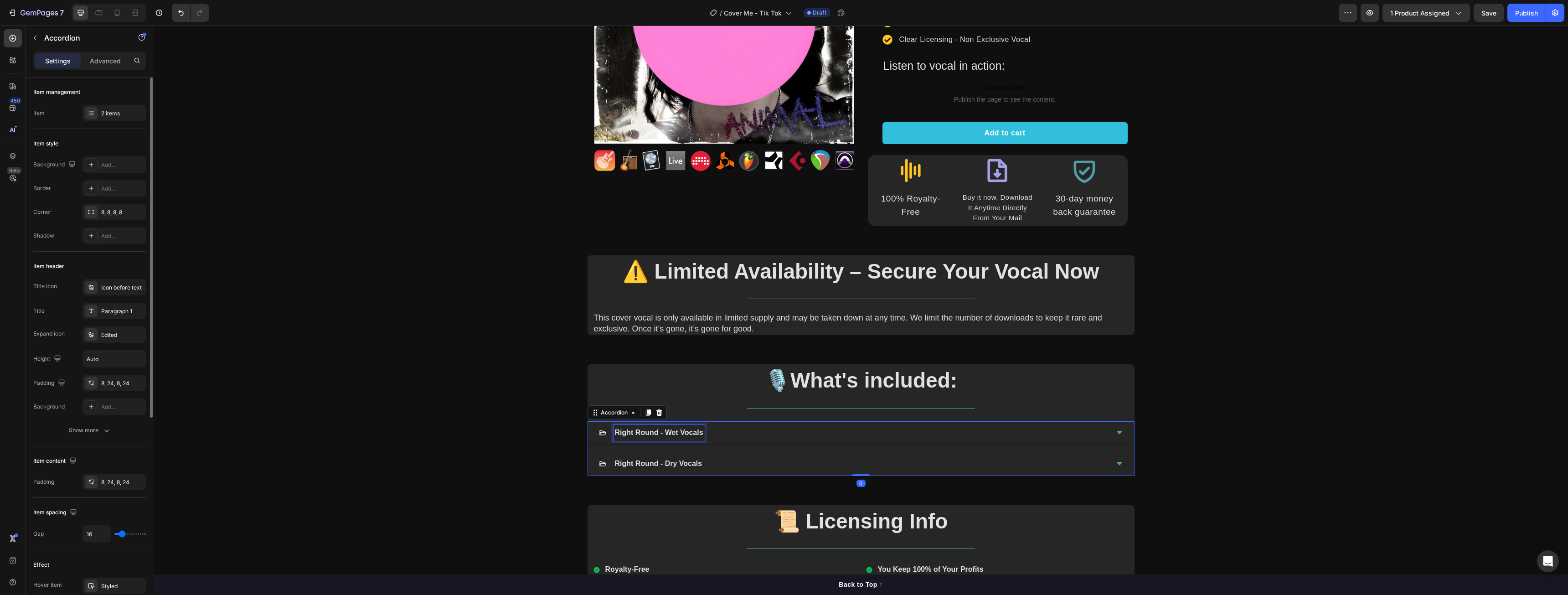
click at [654, 432] on strong "Right Round - Wet Vocals" at bounding box center [659, 432] width 88 height 8
copy strong "Tik Tok"
click at [656, 466] on strong "Right Round - Dry Vocals" at bounding box center [659, 463] width 88 height 8
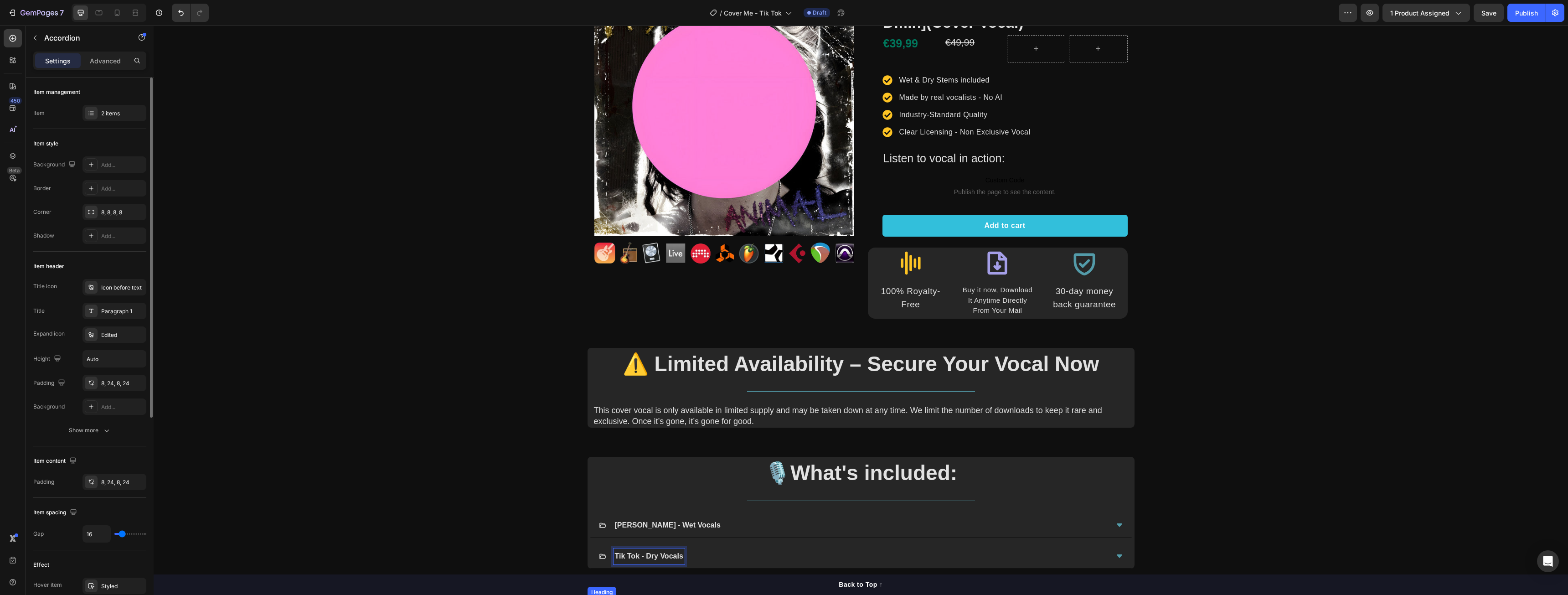
scroll to position [319, 0]
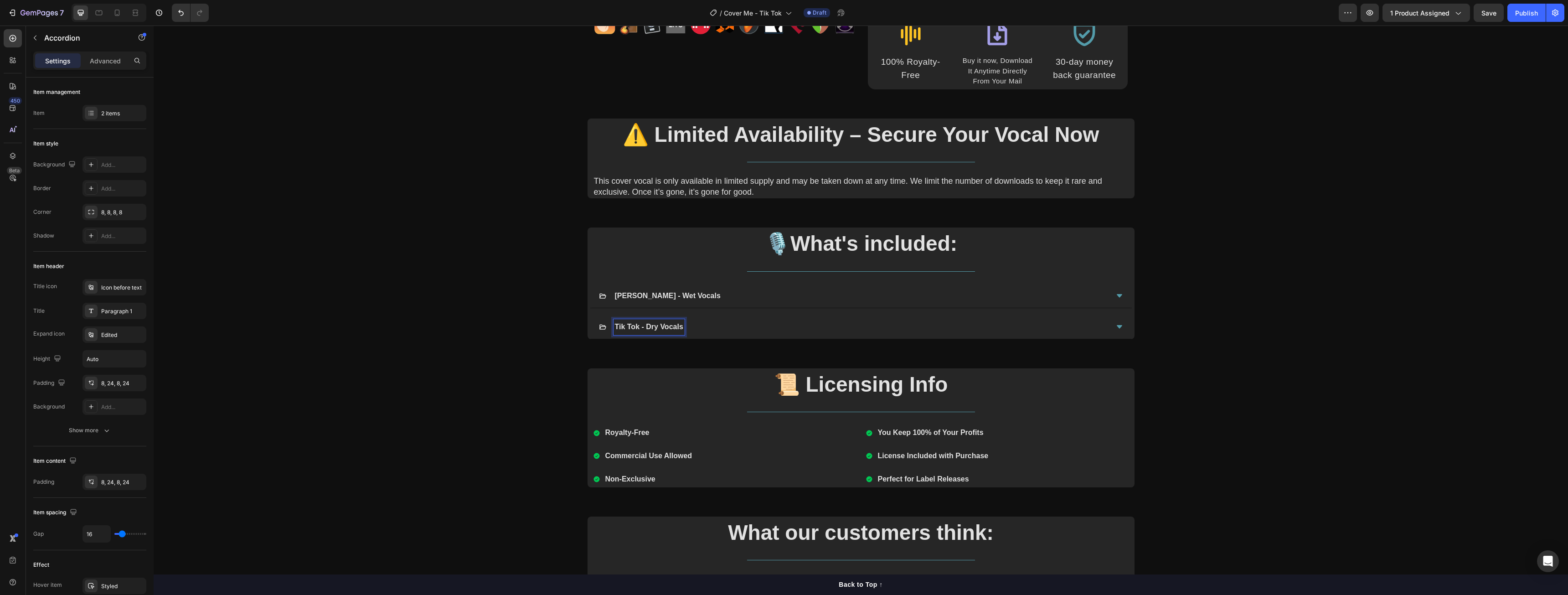
click at [742, 297] on div "[PERSON_NAME] - Wet Vocals" at bounding box center [853, 296] width 509 height 16
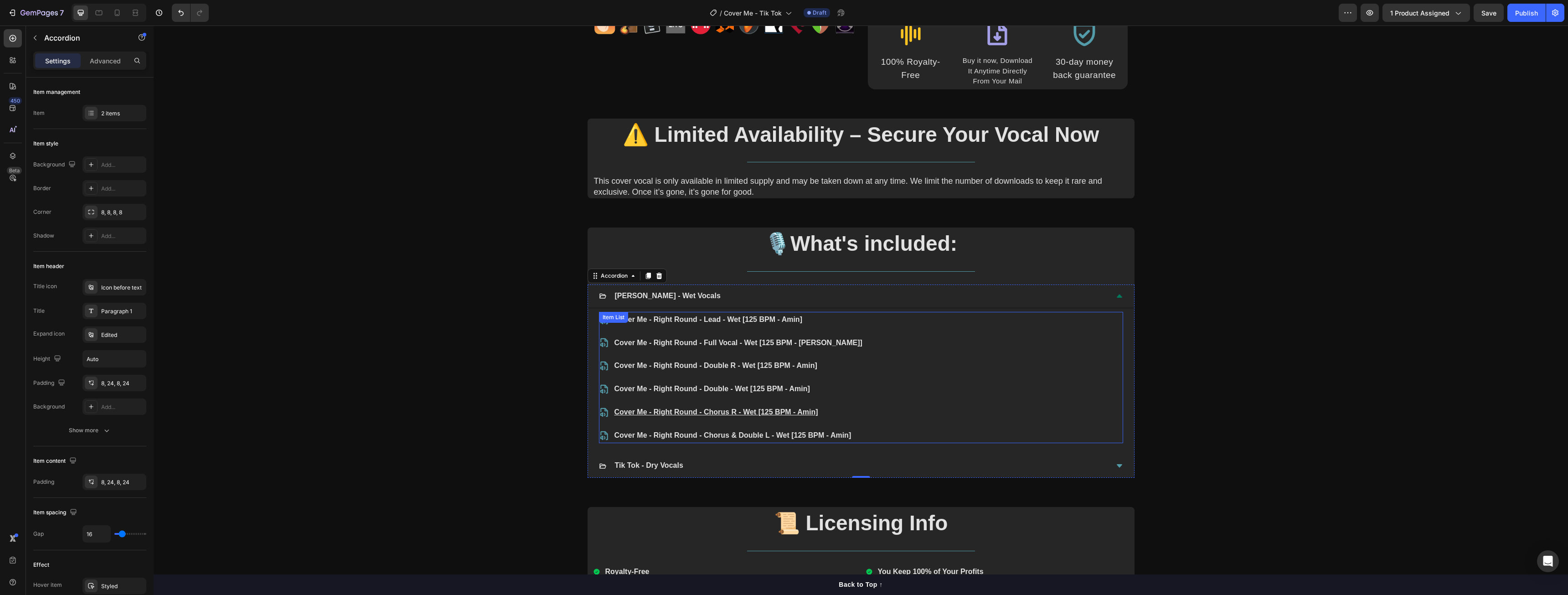
click at [637, 321] on p "Cover Me - Right Round - Lead - Wet [125 BPM - Amin]" at bounding box center [738, 320] width 248 height 13
click at [638, 321] on icon at bounding box center [639, 321] width 2 height 2
click at [637, 321] on icon at bounding box center [640, 321] width 7 height 7
click at [744, 319] on p "Cover Me - Right Round - Lead - Wet [125 BPM - Amin]" at bounding box center [738, 320] width 248 height 13
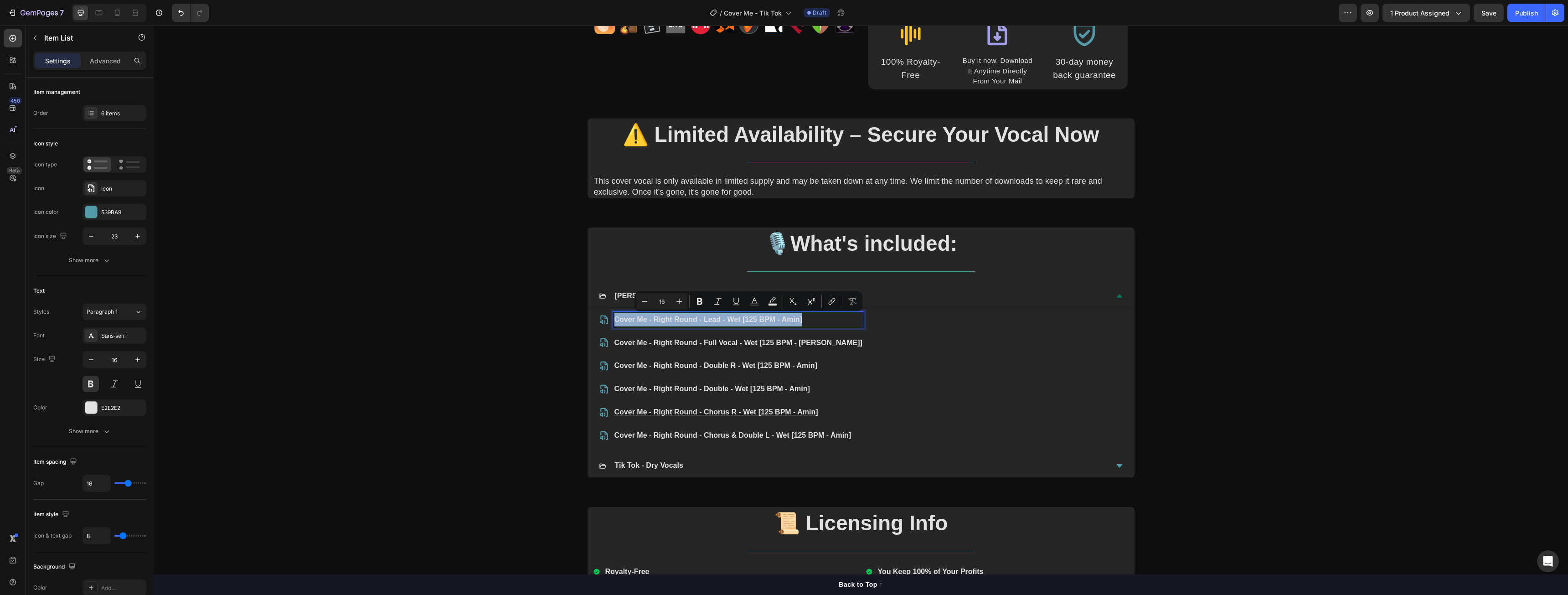
click at [744, 319] on p "Cover Me - Right Round - Lead - Wet [125 BPM - Amin]" at bounding box center [738, 320] width 248 height 13
click at [694, 346] on p "Cover Me - Right Round - Full Vocal - Wet [125 BPM - Amin]" at bounding box center [738, 343] width 248 height 13
click at [687, 364] on p "Cover Me - Right Round - Double R - Wet [125 BPM - Amin]" at bounding box center [732, 366] width 237 height 13
click at [698, 384] on p "Cover Me - Right Round - Double - Wet [125 BPM - Amin]" at bounding box center [732, 389] width 237 height 13
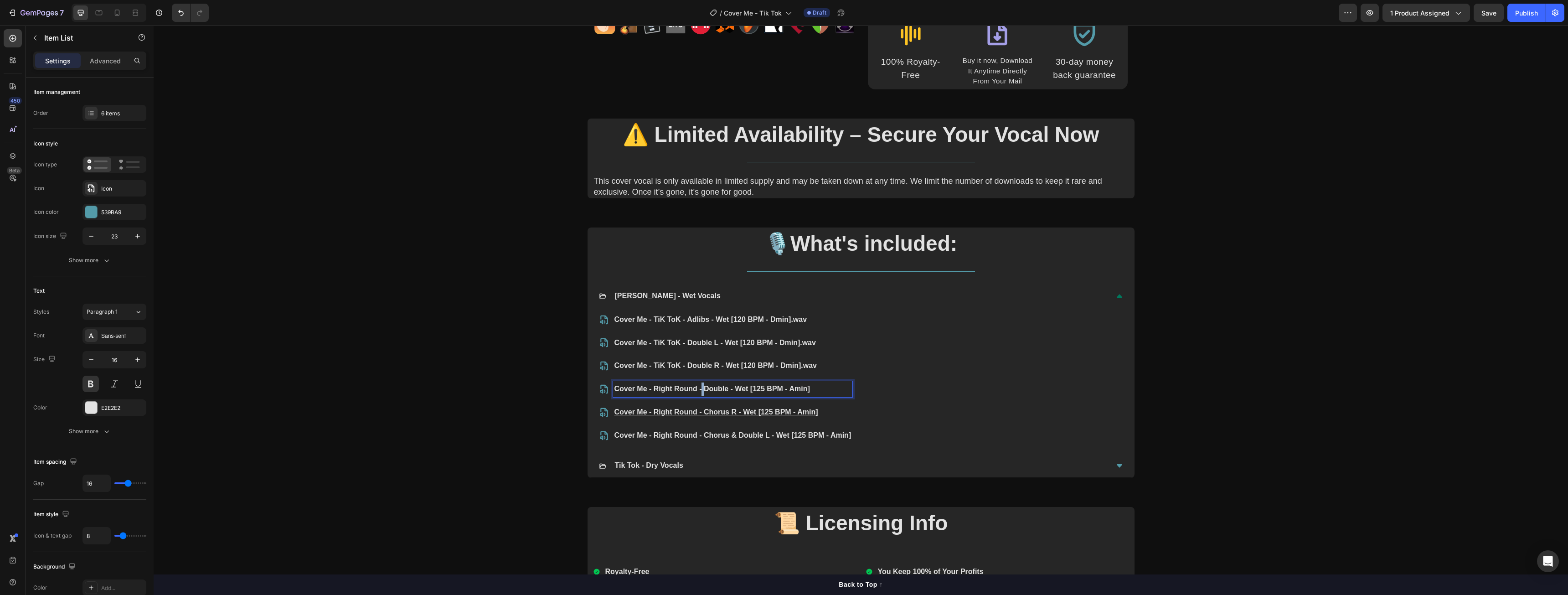
click at [698, 384] on p "Cover Me - Right Round - Double - Wet [125 BPM - Amin]" at bounding box center [732, 389] width 237 height 13
click at [685, 416] on p "Cover Me - Right Round - Chorus R - Wet [125 BPM - Amin]" at bounding box center [732, 412] width 237 height 13
click at [673, 437] on p "Cover Me - Right Round - Chorus & Double L - Wet [125 BPM - Amin]" at bounding box center [732, 436] width 237 height 13
click at [792, 414] on u "Cover Me - TiK ToK - Full Vocal - Wet [120 BPM - Dmin].wav" at bounding box center [716, 412] width 205 height 8
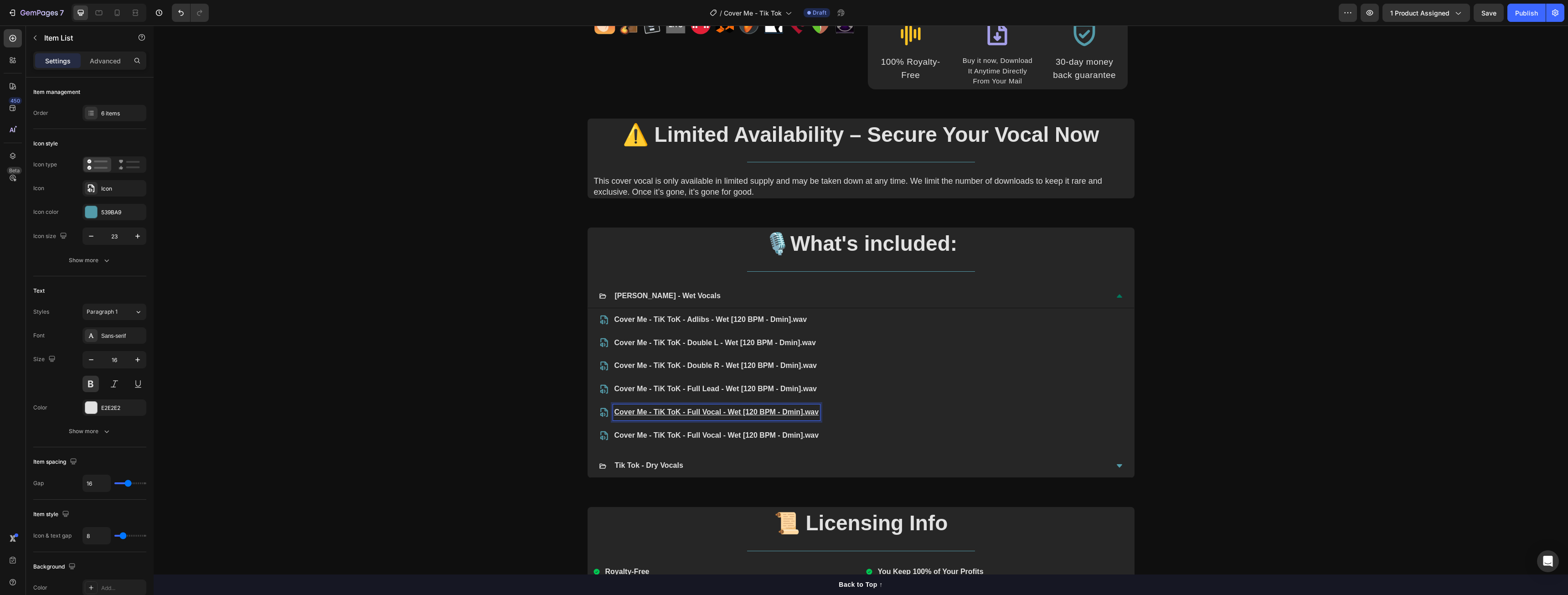
click at [792, 414] on u "Cover Me - TiK ToK - Full Vocal - Wet [120 BPM - Dmin].wav" at bounding box center [716, 412] width 205 height 8
click at [121, 118] on div "6 items" at bounding box center [114, 113] width 64 height 16
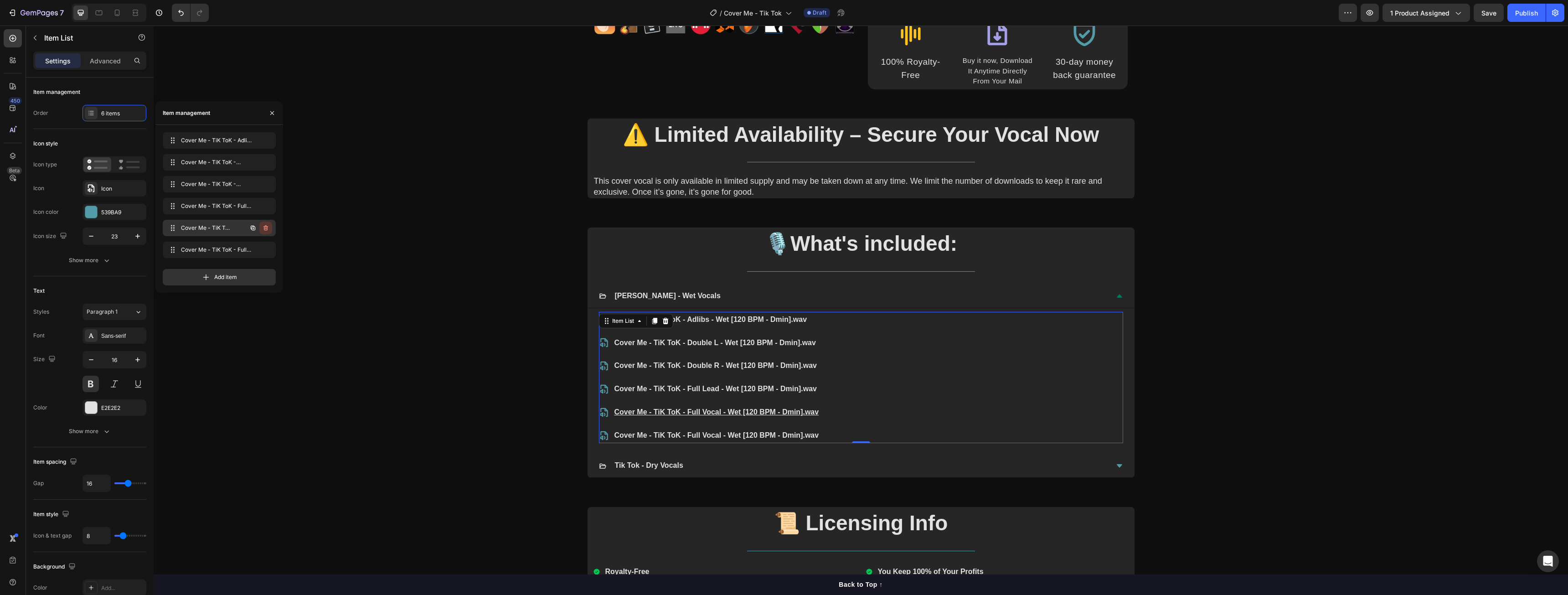
click at [264, 228] on icon "button" at bounding box center [266, 228] width 7 height 7
click at [267, 228] on div "Delete" at bounding box center [260, 228] width 17 height 8
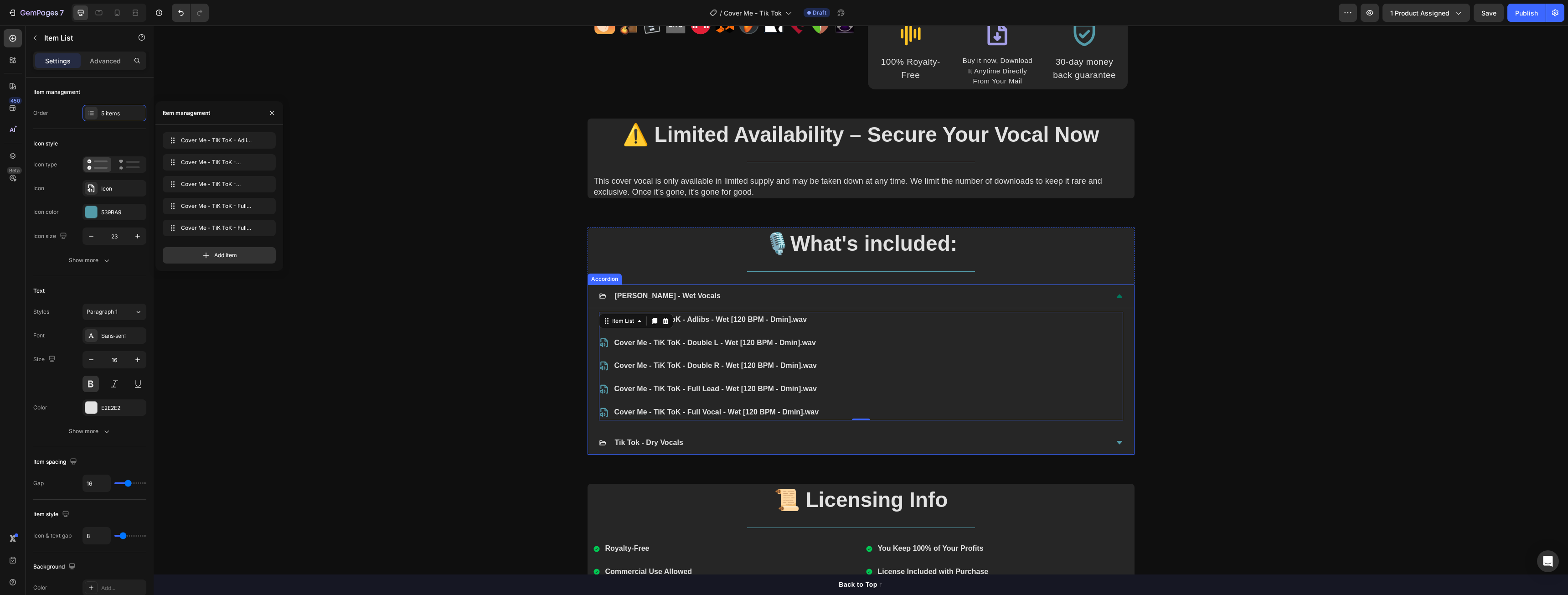
click at [773, 444] on div "Tik Tok - Dry Vocals" at bounding box center [853, 443] width 509 height 16
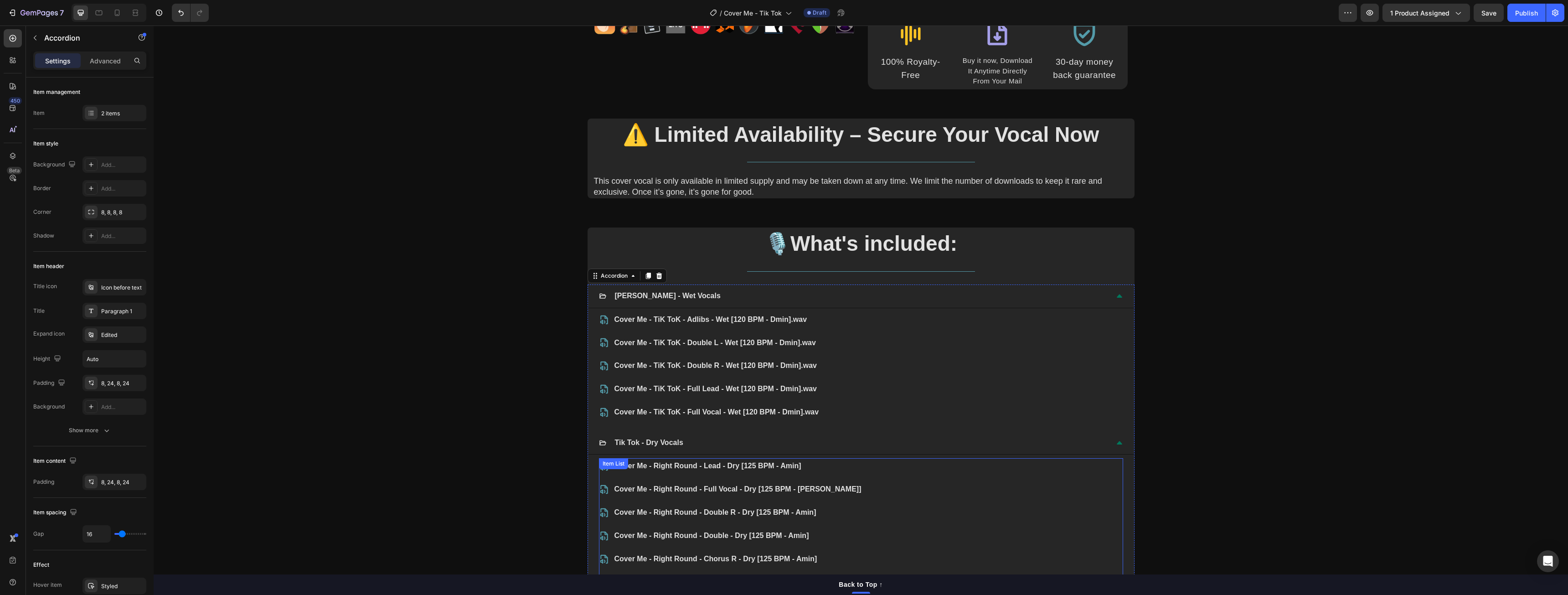
click at [667, 466] on p "Cover Me - Right Round - Lead - Dry [125 BPM - Amin]" at bounding box center [738, 466] width 247 height 13
click at [696, 468] on p "Cover Me - Right Round - Lead - Dry [125 BPM - Amin]" at bounding box center [738, 466] width 247 height 13
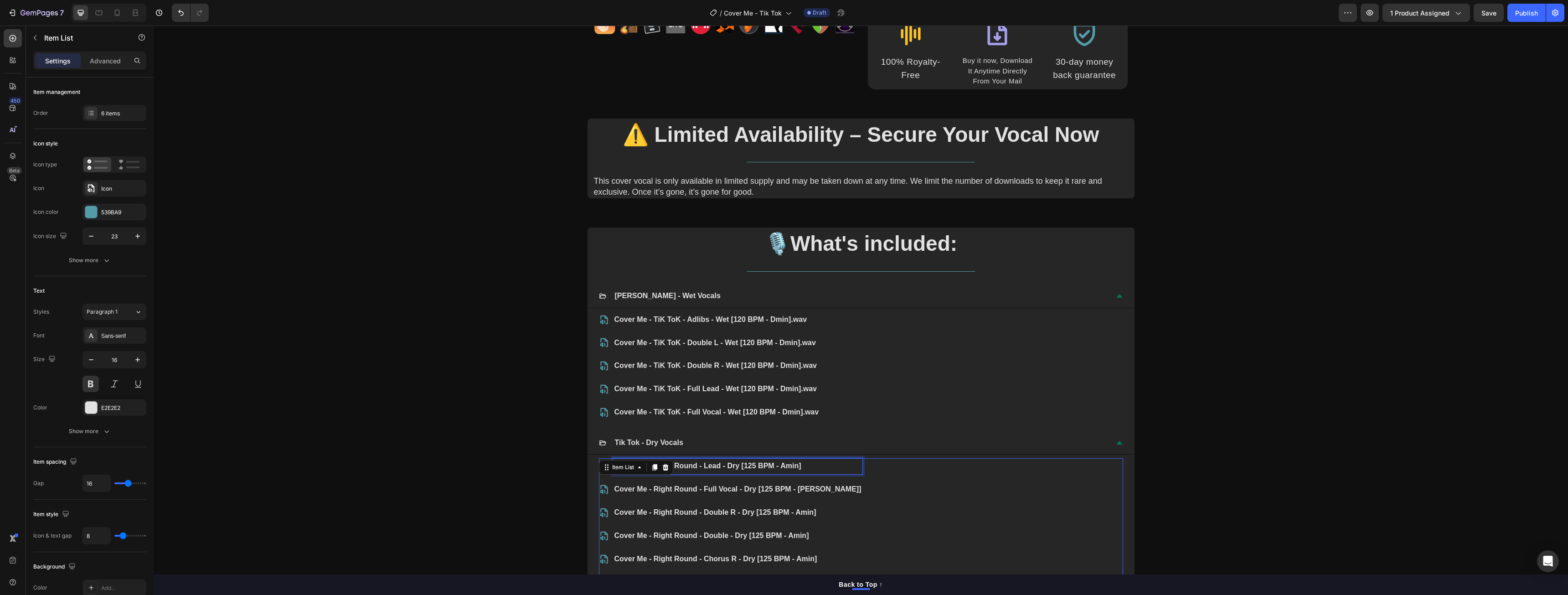
click at [696, 468] on p "Cover Me - Right Round - Lead - Dry [125 BPM - Amin]" at bounding box center [738, 466] width 247 height 13
click at [697, 488] on p "Cover Me - Right Round - Full Vocal - Dry [125 BPM - Amin]" at bounding box center [738, 490] width 247 height 13
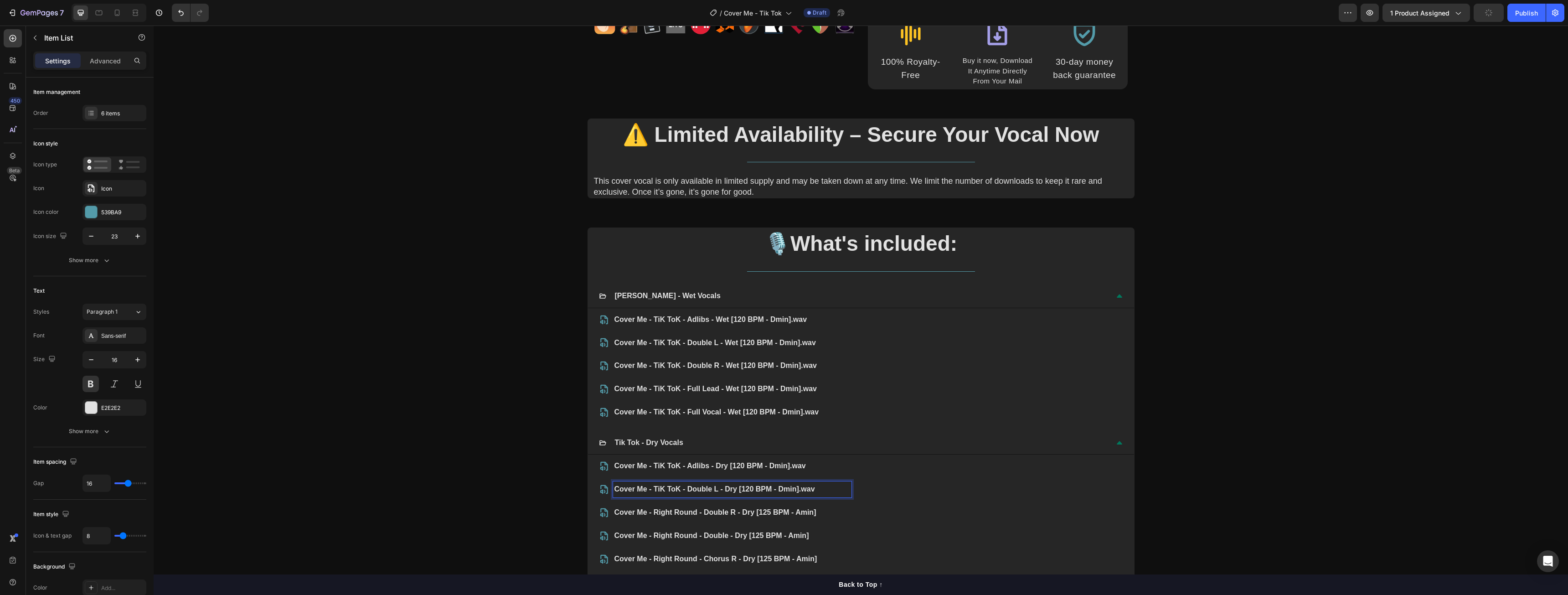
click at [639, 517] on p "Cover Me - Right Round - Double R - Dry [125 BPM - Amin]" at bounding box center [732, 513] width 236 height 13
click at [640, 517] on p "Cover Me - Right Round - Double R - Dry [125 BPM - Amin]" at bounding box center [732, 513] width 236 height 13
click at [670, 542] on p "Cover Me - Right Round - Double - Dry [125 BPM - Amin]" at bounding box center [732, 536] width 236 height 13
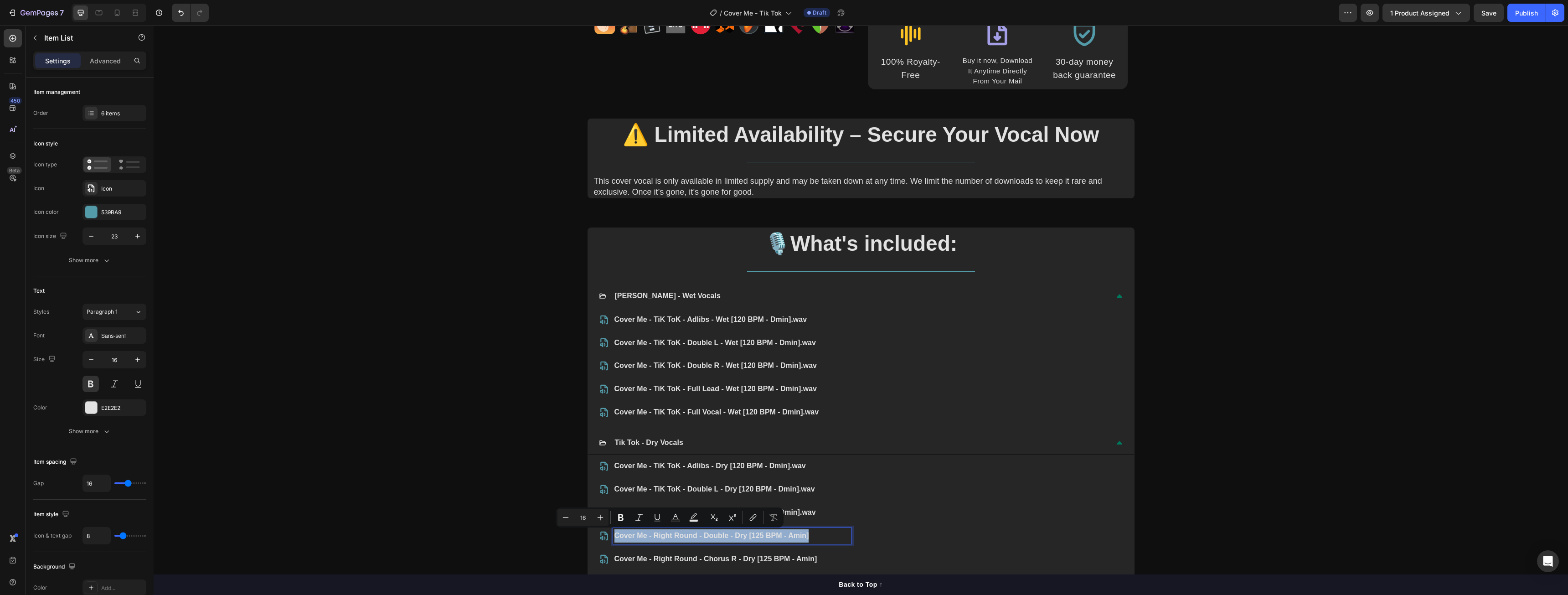
click at [670, 542] on p "Cover Me - Right Round - Double - Dry [125 BPM - Amin]" at bounding box center [732, 536] width 236 height 13
click at [667, 558] on p "Cover Me - Right Round - Chorus R - Dry [125 BPM - Amin]" at bounding box center [732, 560] width 236 height 13
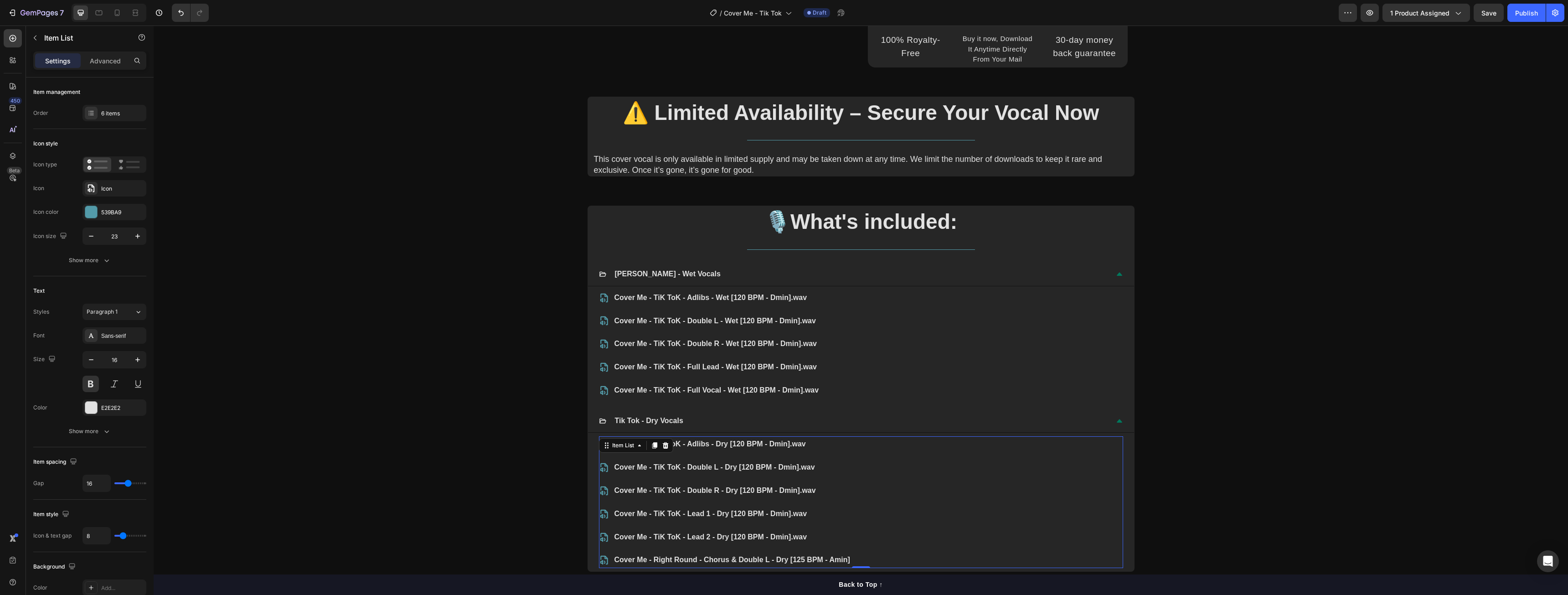
scroll to position [365, 0]
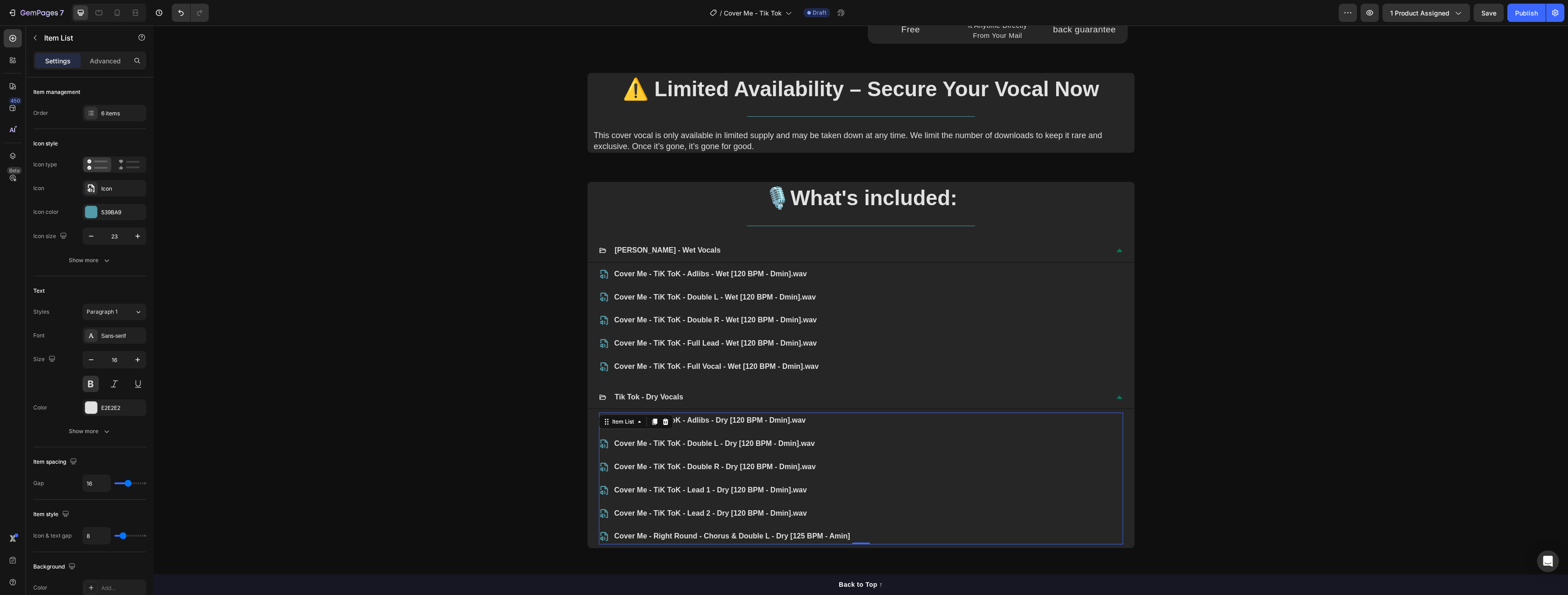
click at [810, 539] on p "Cover Me - Right Round - Chorus & Double L - Dry [125 BPM - Amin]" at bounding box center [732, 537] width 236 height 13
click at [113, 115] on div "6 items" at bounding box center [122, 113] width 43 height 8
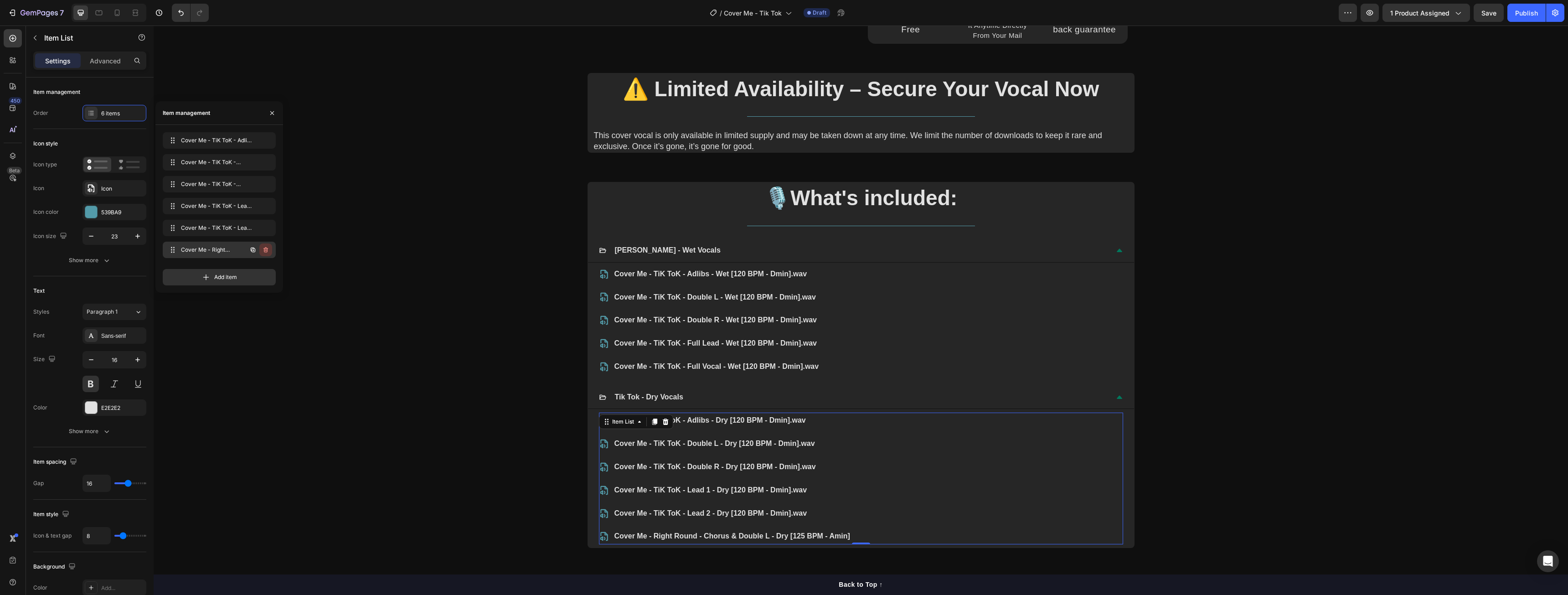
click at [267, 250] on icon "button" at bounding box center [266, 250] width 7 height 7
click at [267, 250] on div "Delete" at bounding box center [260, 250] width 17 height 8
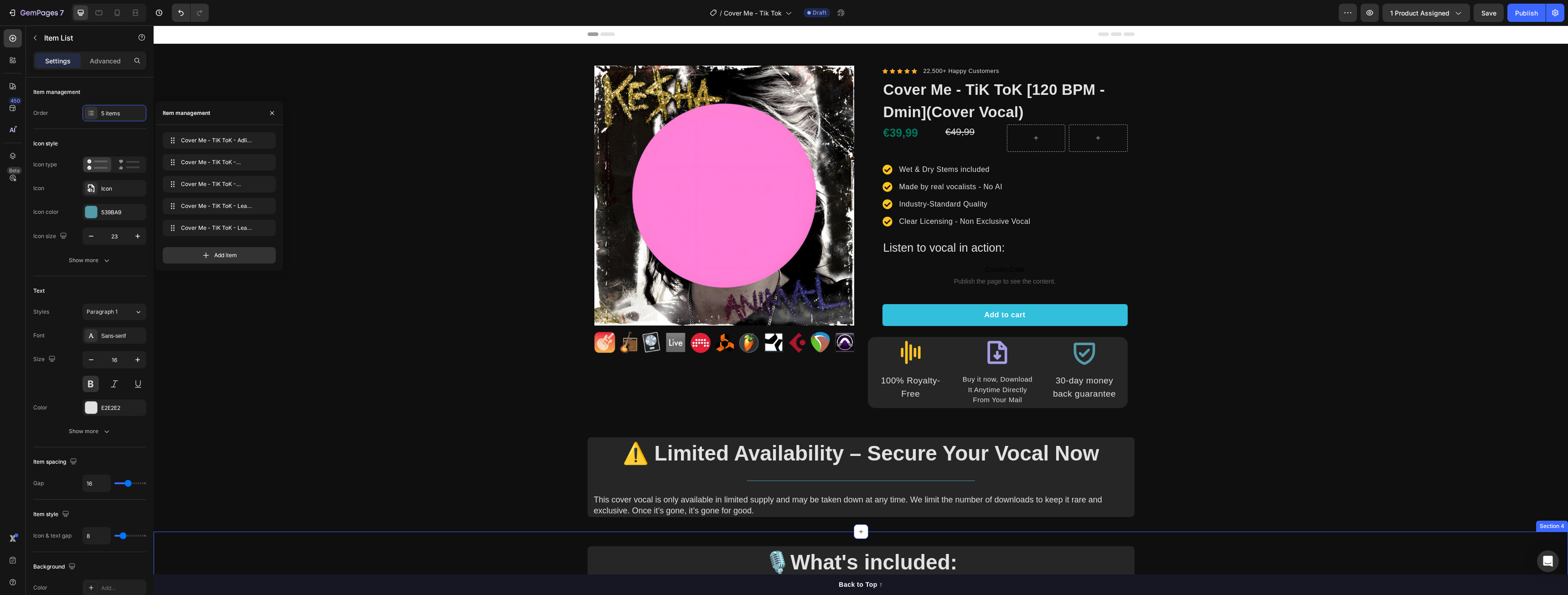
scroll to position [0, 0]
click at [1517, 13] on div "Publish" at bounding box center [1526, 13] width 23 height 10
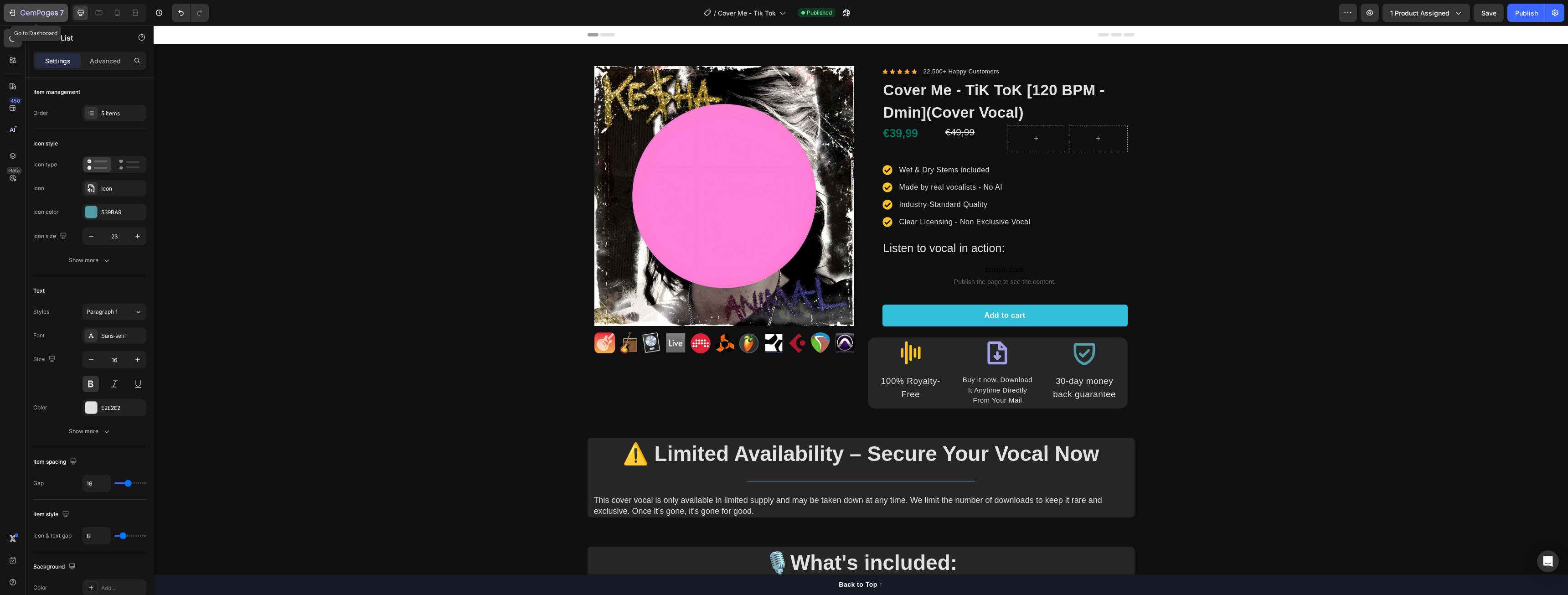
click at [40, 11] on icon "button" at bounding box center [39, 12] width 4 height 5
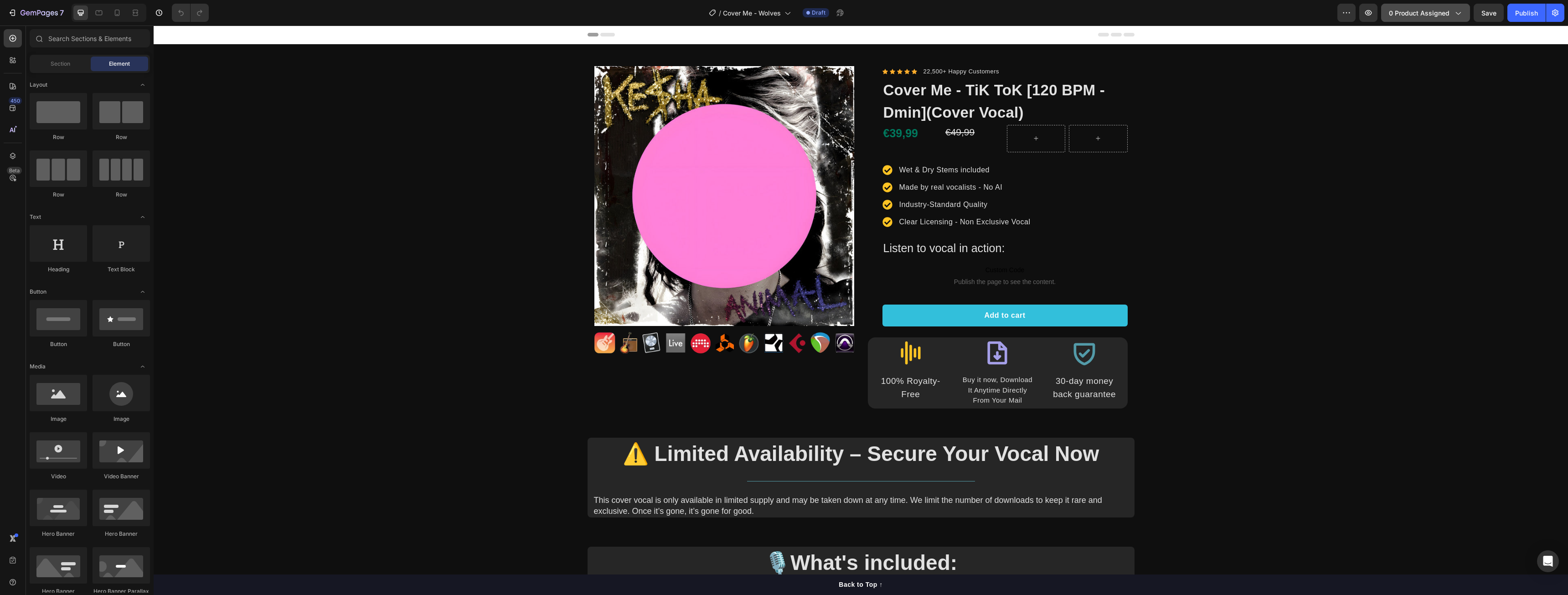
click at [1431, 18] on button "0 product assigned" at bounding box center [1426, 13] width 89 height 18
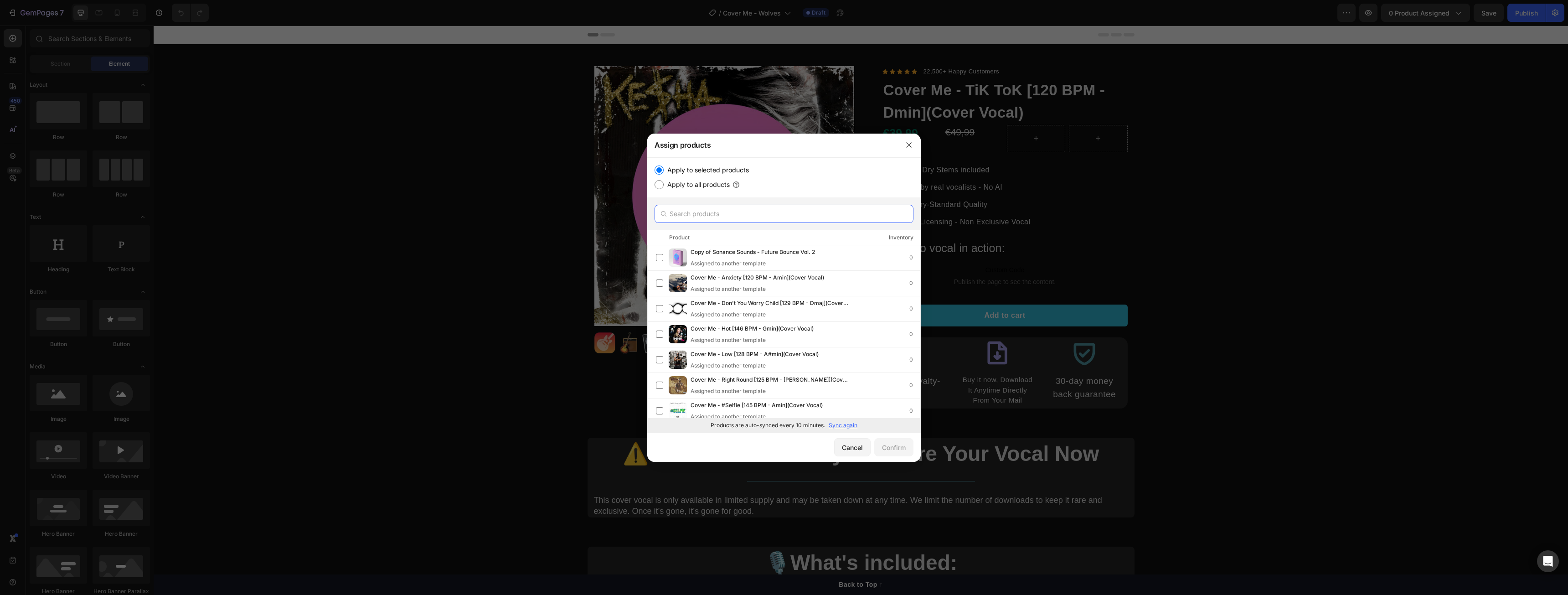
click at [761, 219] on input "text" at bounding box center [783, 214] width 259 height 18
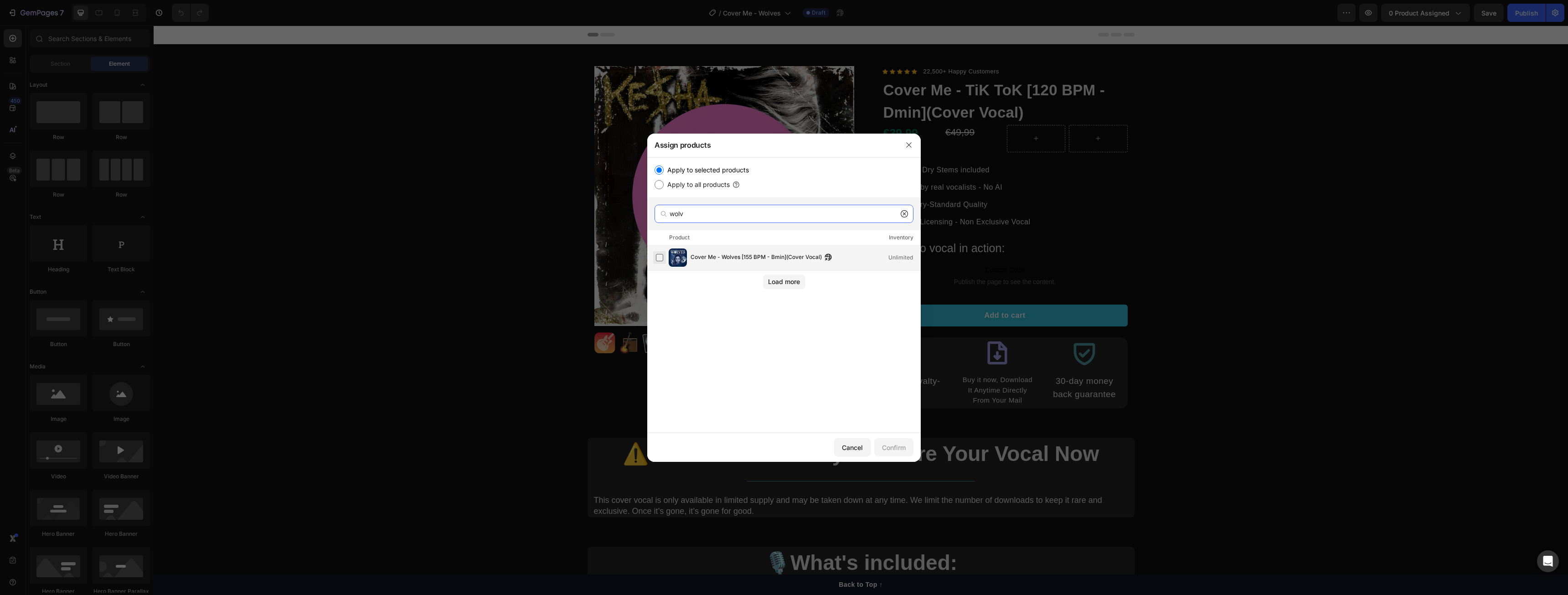
type input "wolv"
click at [662, 256] on label at bounding box center [660, 258] width 7 height 7
click at [903, 443] on div "Confirm" at bounding box center [894, 448] width 24 height 10
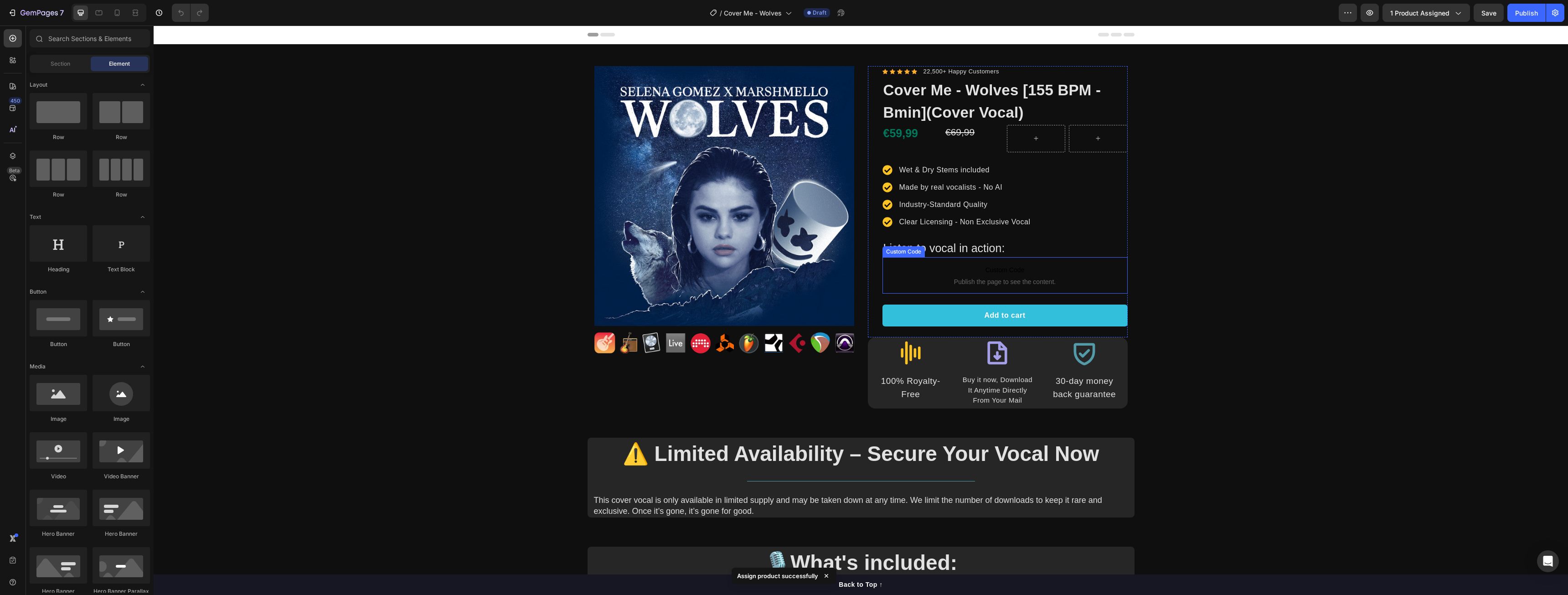
click at [970, 285] on span "Publish the page to see the content." at bounding box center [1005, 281] width 245 height 9
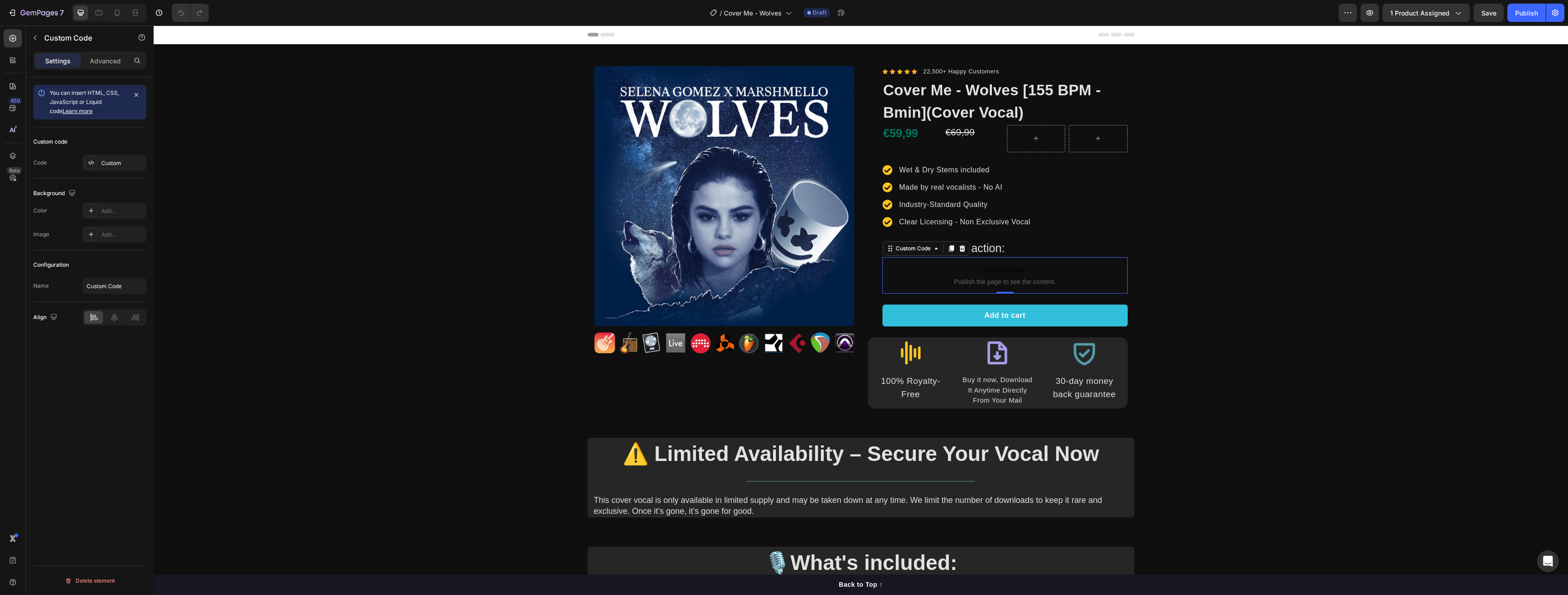
click at [943, 281] on span "Publish the page to see the content." at bounding box center [1005, 281] width 245 height 9
click at [115, 162] on div "Custom" at bounding box center [122, 163] width 43 height 8
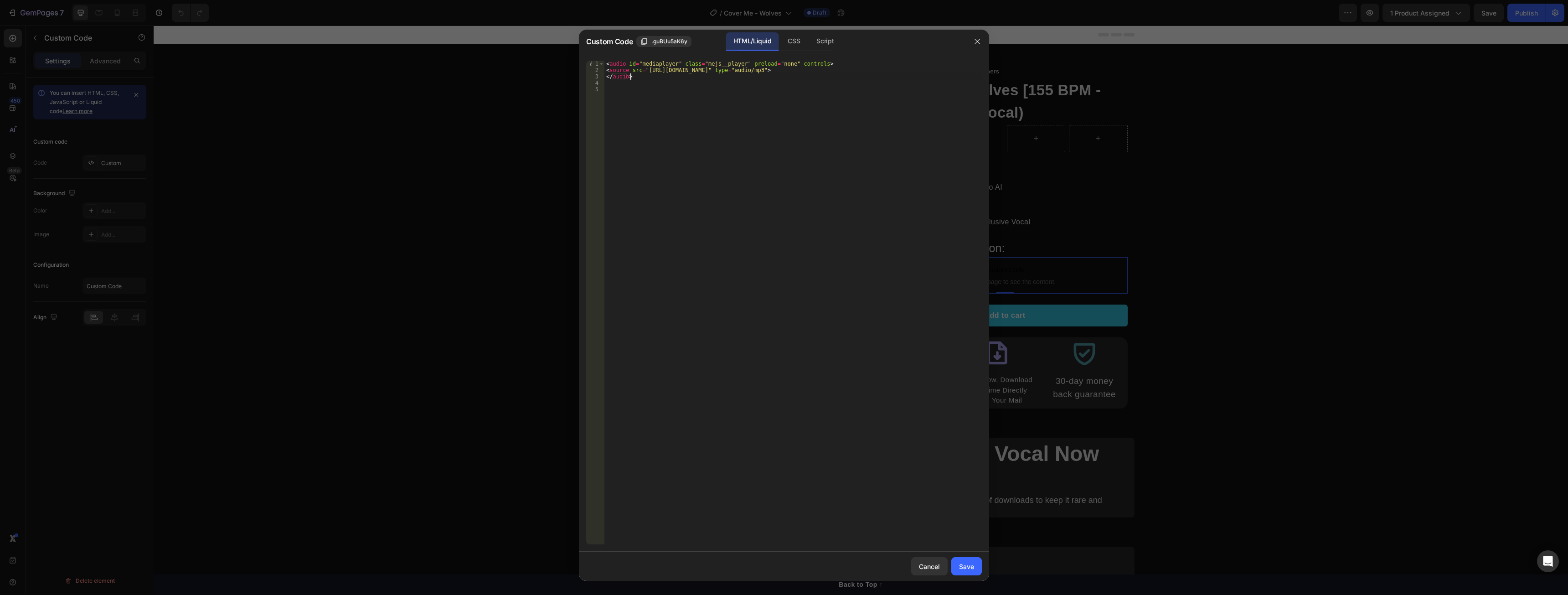
click at [699, 74] on div "< audio id = "mediaplayer" class = "mejs__player" preload = "none" controls > <…" at bounding box center [793, 309] width 377 height 496
paste textarea "0_-_Wolves.mp3?v=1756193365"
type textarea "<source src="[URL][DOMAIN_NAME]" type="audio/mp3">"
click at [956, 567] on button "Save" at bounding box center [967, 566] width 30 height 18
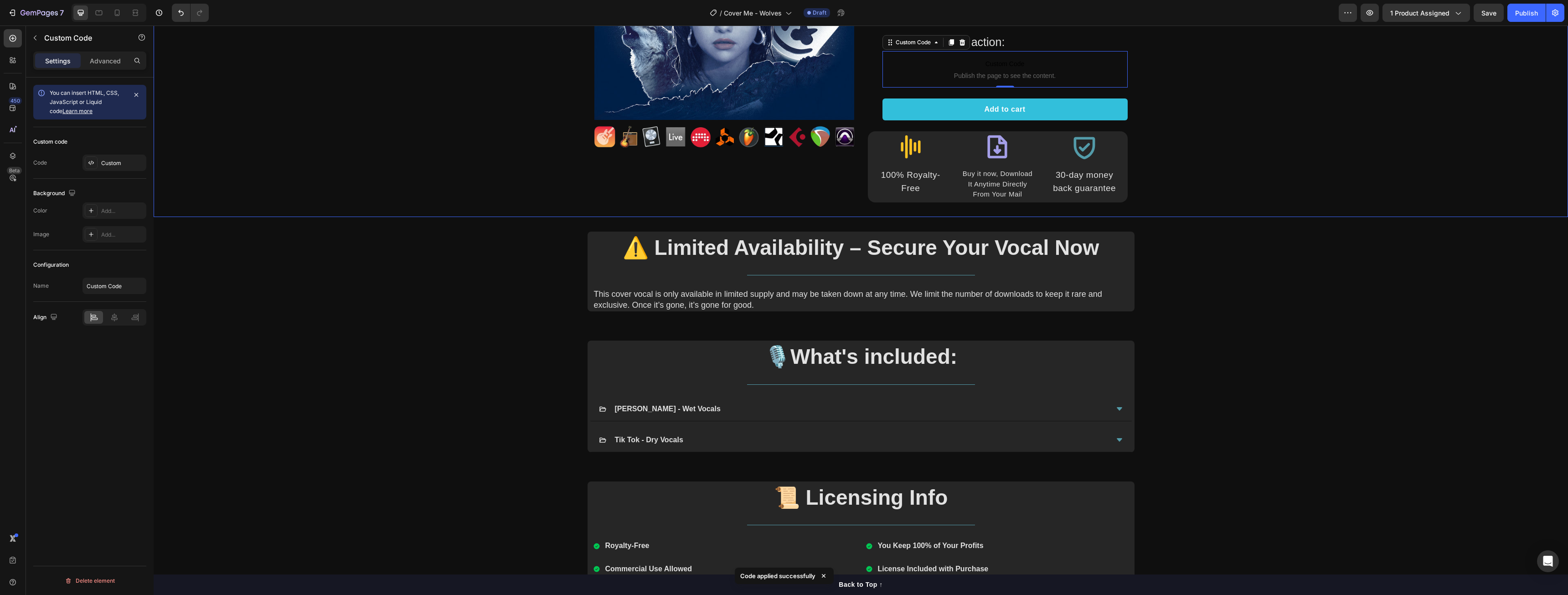
scroll to position [228, 0]
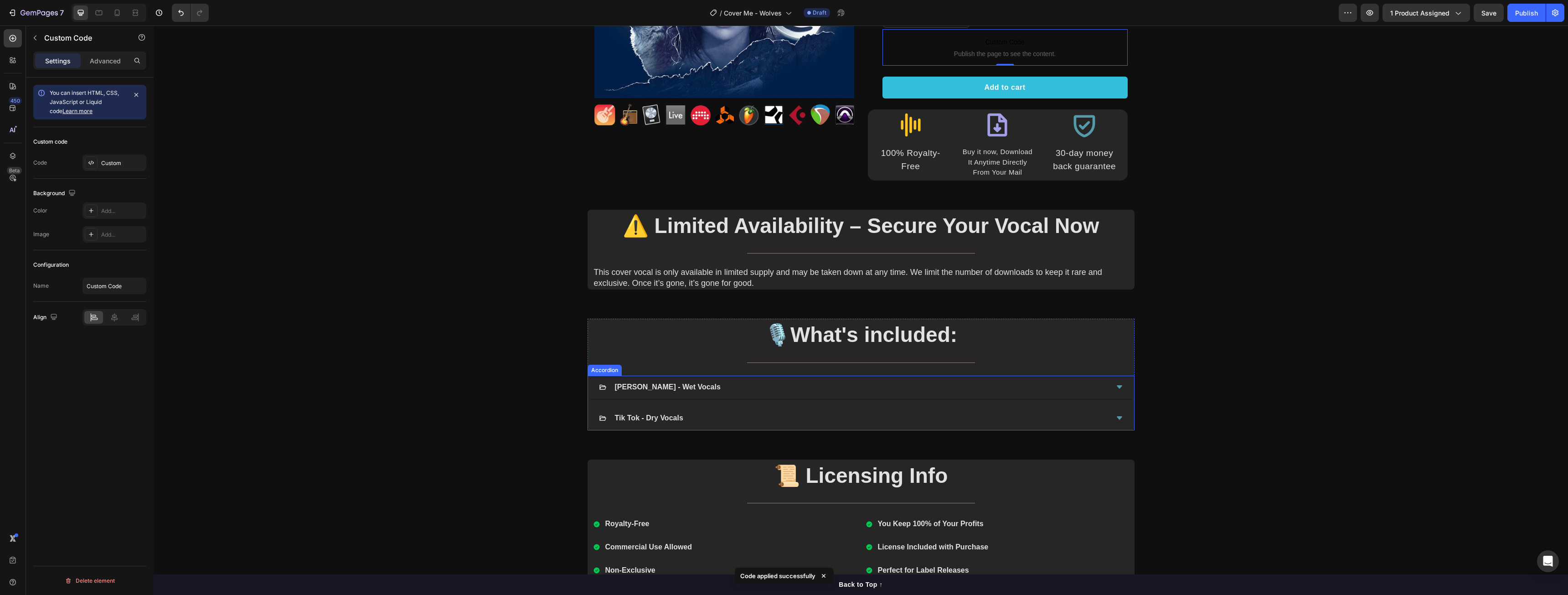
click at [626, 385] on strong "[PERSON_NAME] - Wet Vocals" at bounding box center [668, 387] width 106 height 8
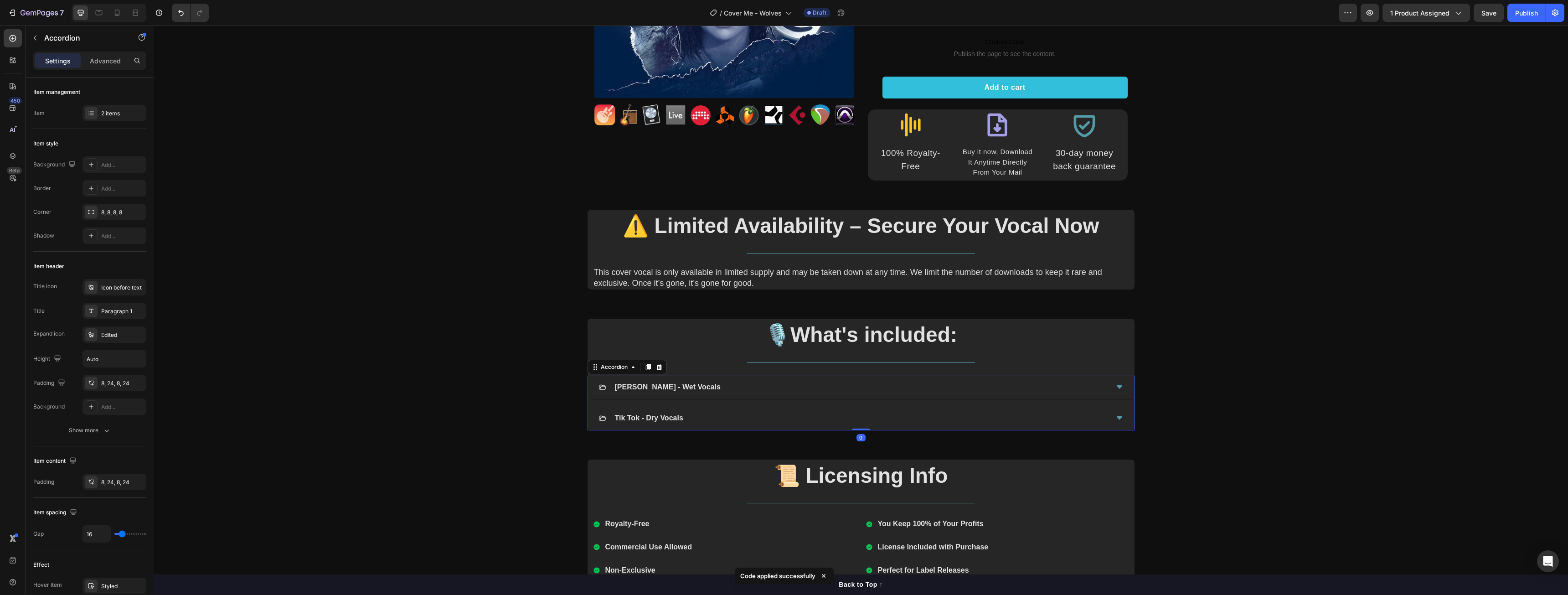
click at [637, 386] on strong "[PERSON_NAME] - Wet Vocals" at bounding box center [668, 387] width 106 height 8
copy strong "Wolves"
click at [624, 419] on strong "Tik Tok - Dry Vocals" at bounding box center [649, 418] width 68 height 8
click at [709, 381] on div "Wolves - Wet Vocals" at bounding box center [853, 387] width 509 height 16
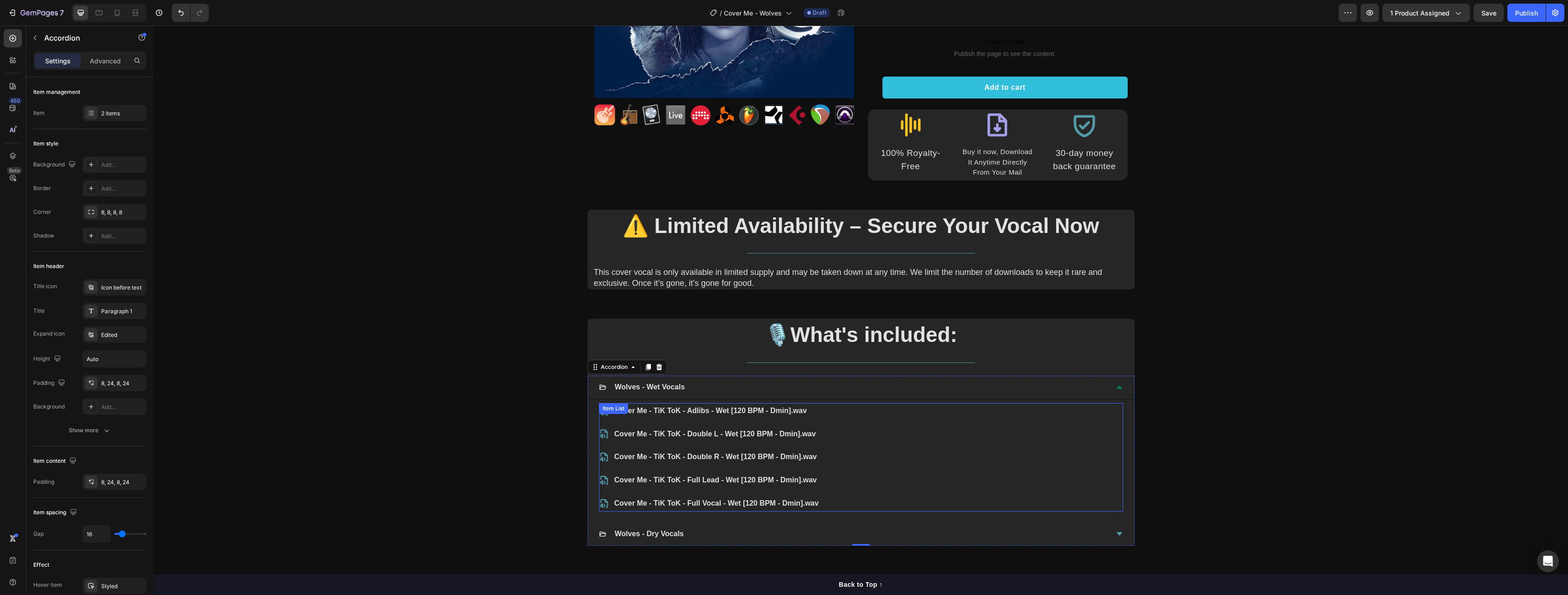
click at [651, 407] on p "Cover Me - TiK ToK - Adlibs - Wet [120 BPM - Dmin].wav" at bounding box center [716, 411] width 205 height 13
click at [651, 407] on div at bounding box center [654, 412] width 11 height 11
drag, startPoint x: 651, startPoint y: 407, endPoint x: 673, endPoint y: 409, distance: 22.1
click at [652, 407] on div at bounding box center [654, 412] width 11 height 11
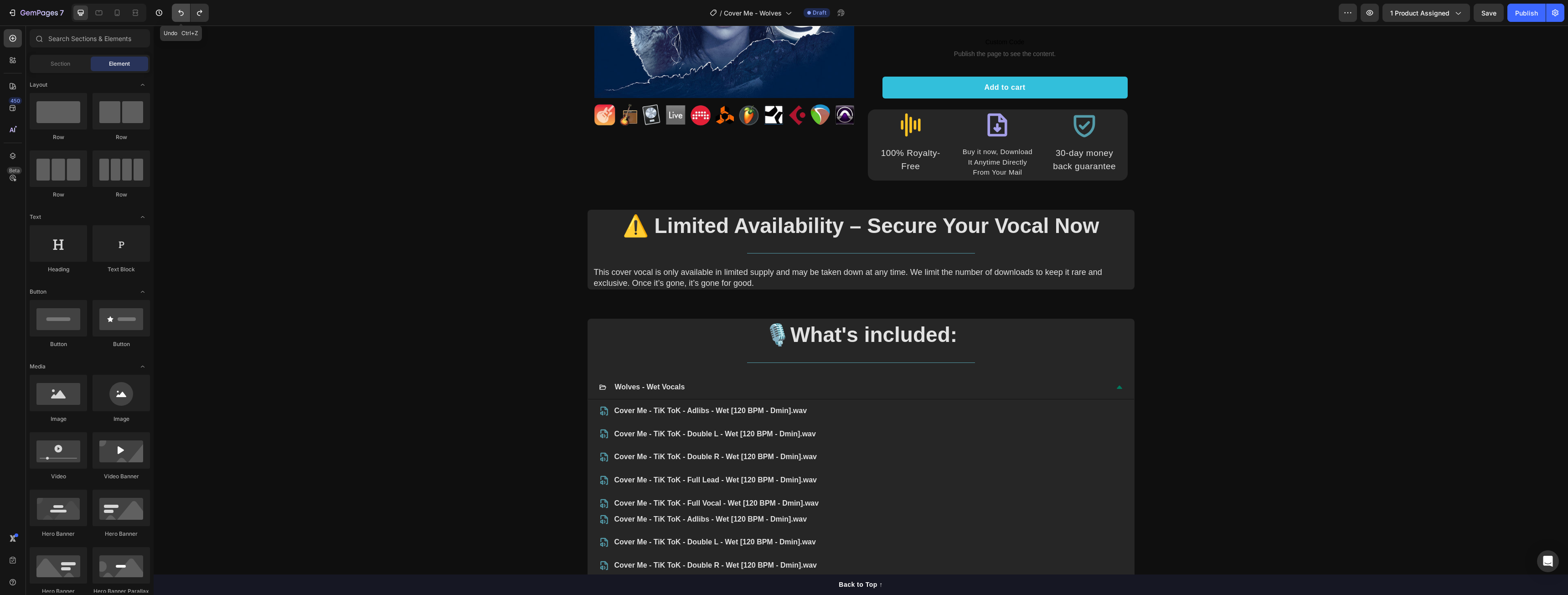
click at [181, 13] on icon "Undo/Redo" at bounding box center [181, 12] width 9 height 9
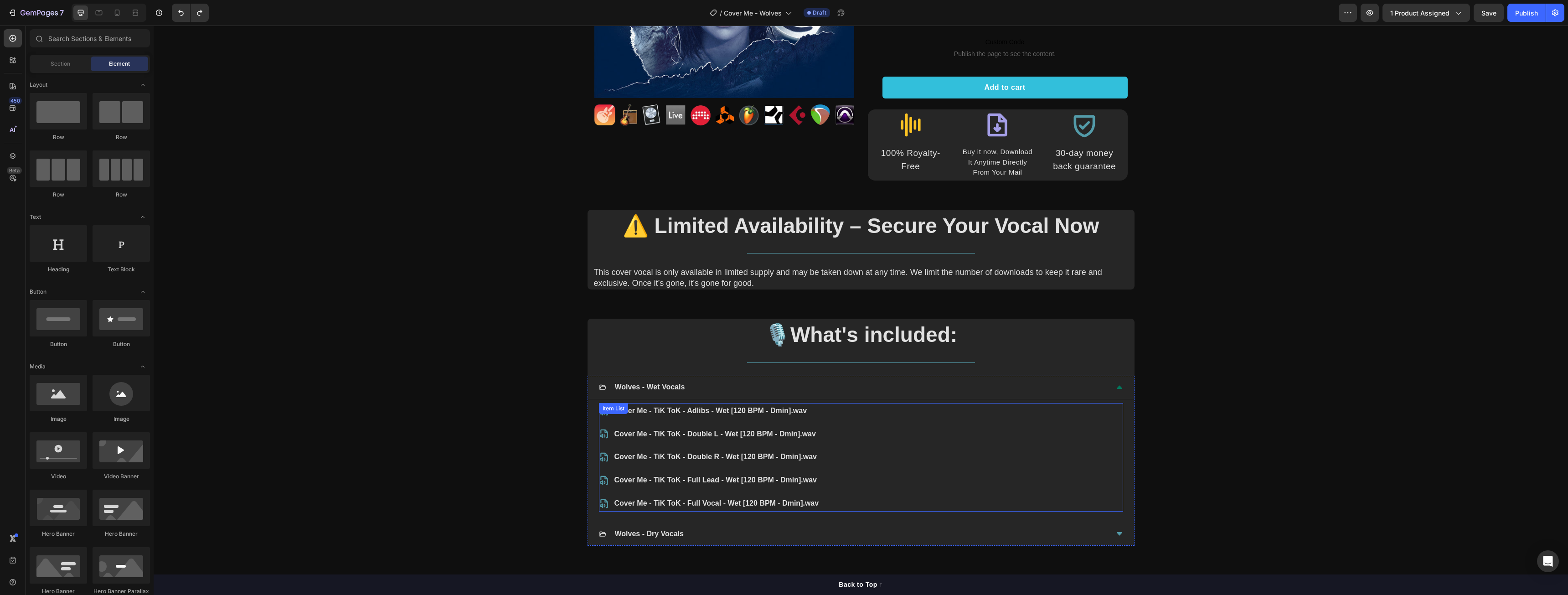
click at [717, 413] on p "Cover Me - TiK ToK - Adlibs - Wet [120 BPM - Dmin].wav" at bounding box center [716, 411] width 205 height 13
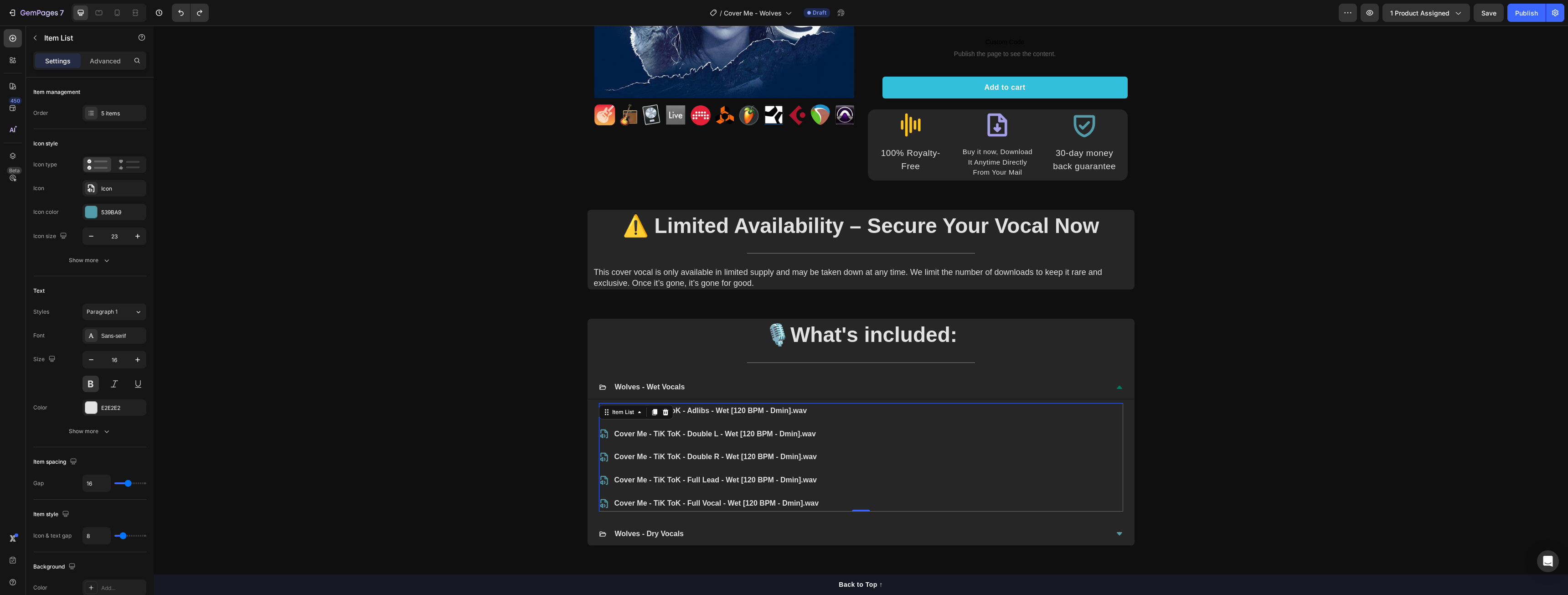
click at [717, 413] on p "Cover Me - TiK ToK - Adlibs - Wet [120 BPM - Dmin].wav" at bounding box center [716, 411] width 205 height 13
click at [774, 434] on p "Cover Me - TiK ToK - Double L - Wet [120 BPM - Dmin].wav" at bounding box center [717, 434] width 206 height 13
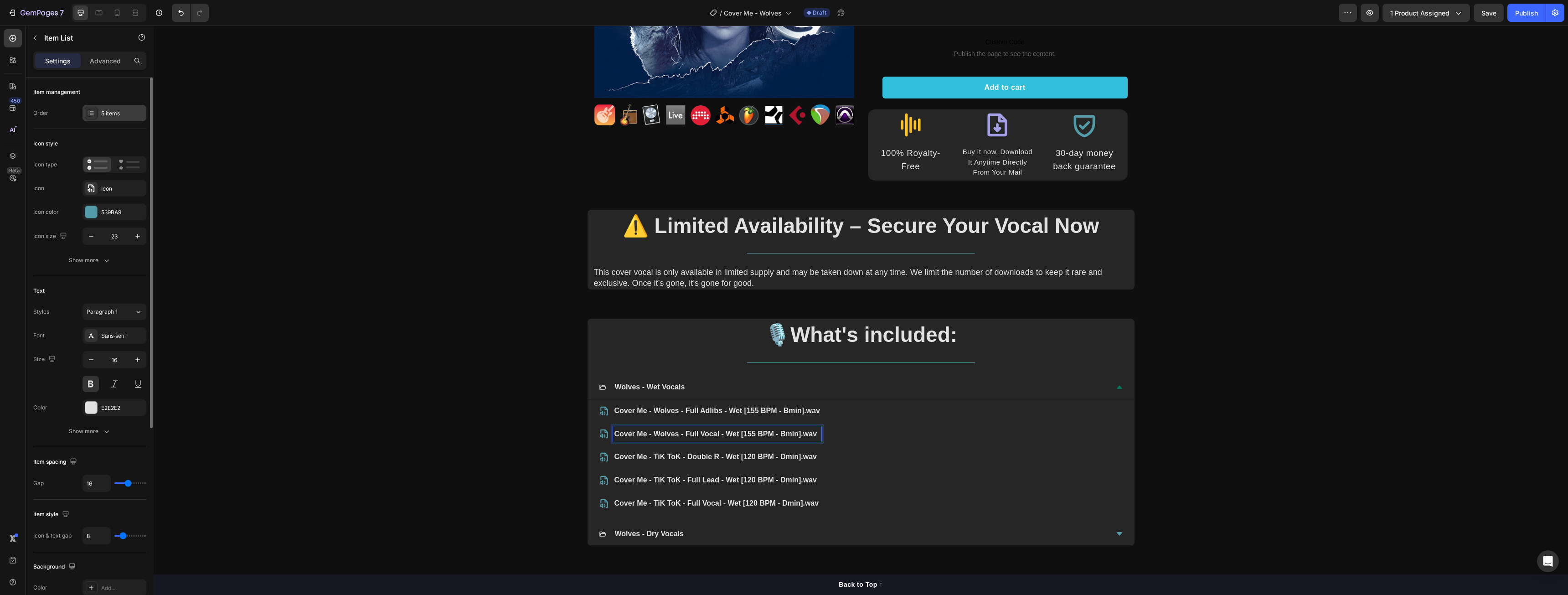
click at [102, 113] on div "5 items" at bounding box center [122, 113] width 43 height 8
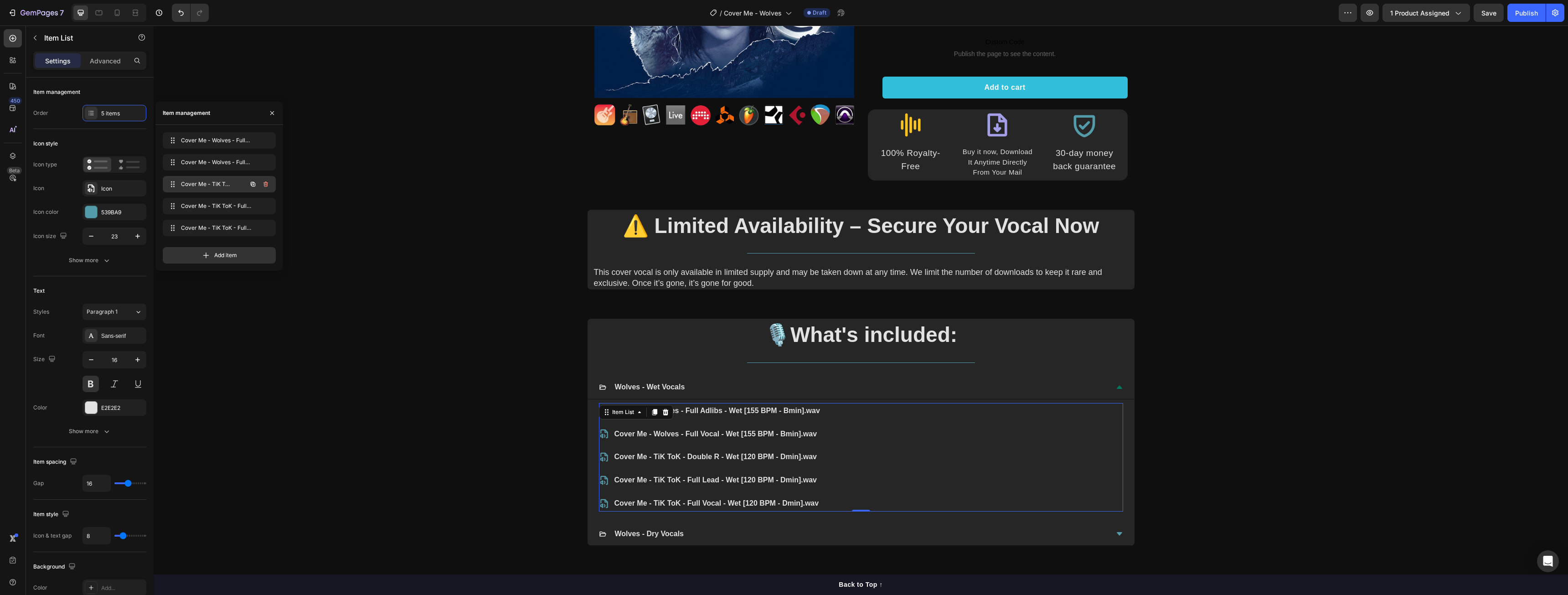
click at [267, 185] on icon "button" at bounding box center [265, 184] width 4 height 5
click at [267, 185] on div "Delete" at bounding box center [260, 184] width 17 height 8
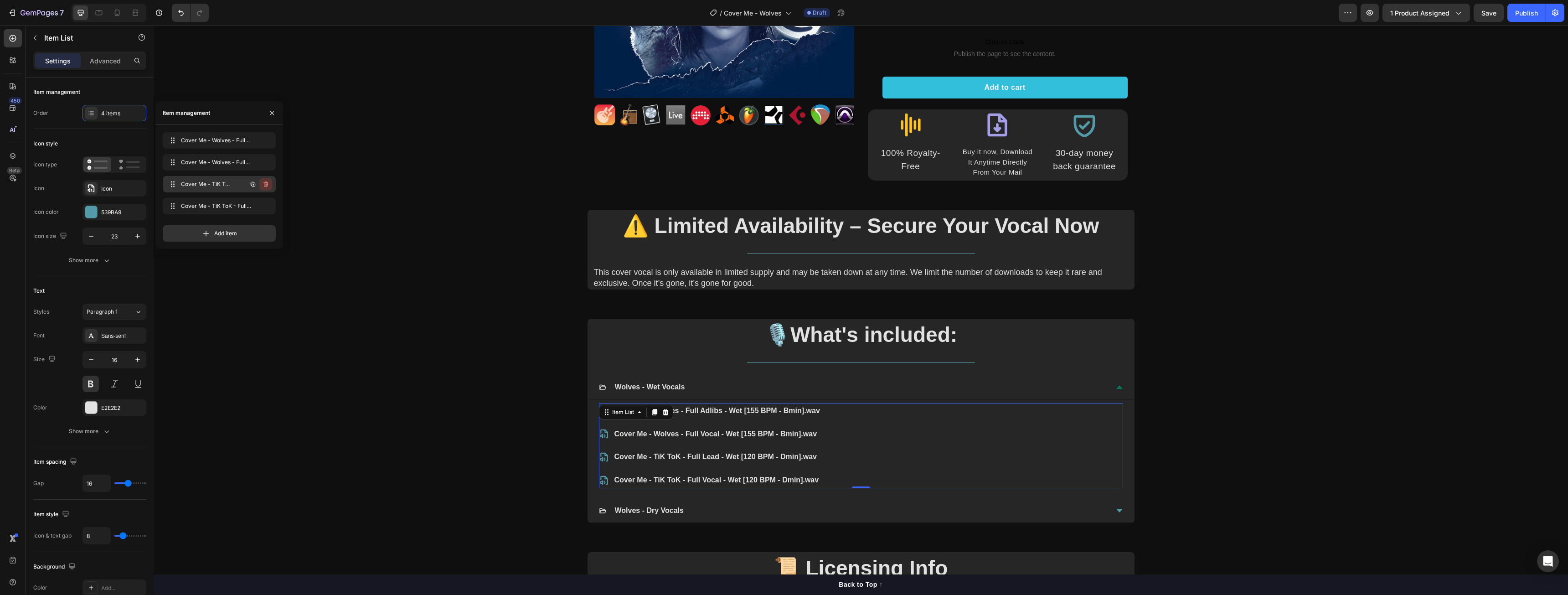
click at [266, 185] on icon "button" at bounding box center [266, 185] width 1 height 2
click at [266, 185] on div "Delete" at bounding box center [260, 184] width 17 height 8
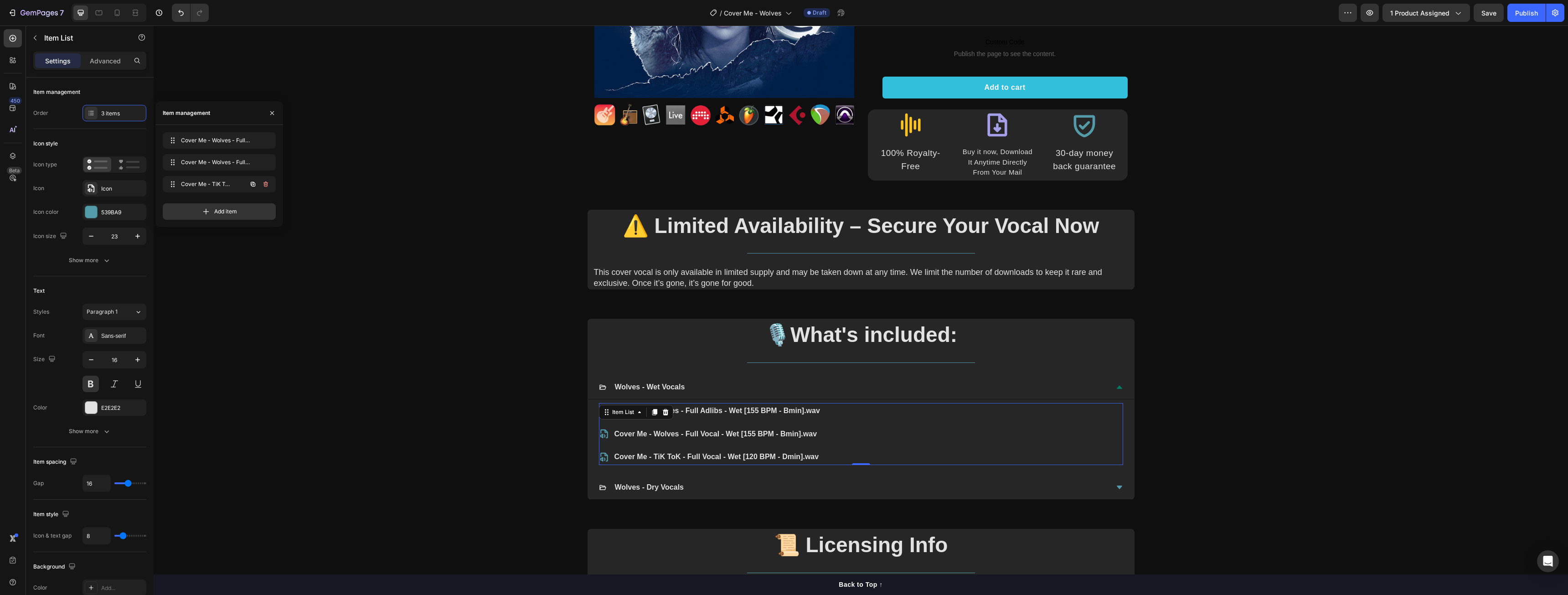
click at [266, 185] on icon "button" at bounding box center [266, 185] width 1 height 2
click at [266, 185] on div "Delete" at bounding box center [260, 184] width 17 height 8
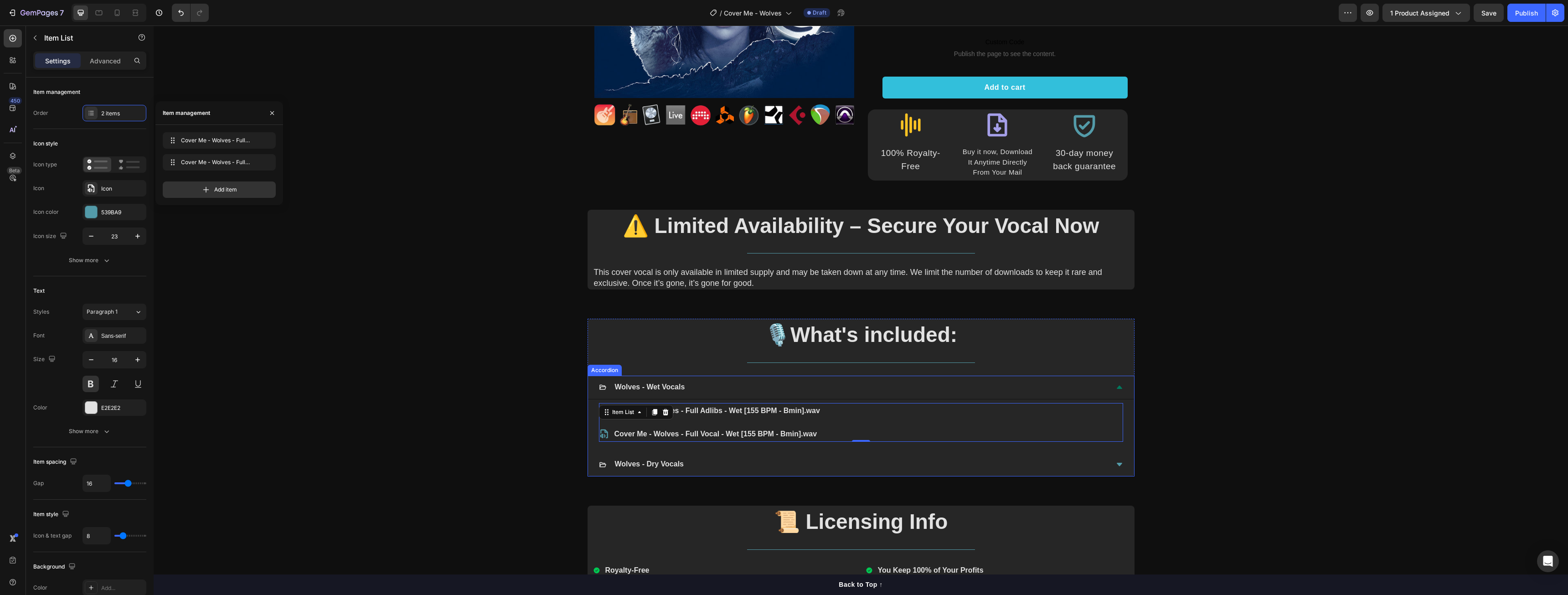
click at [752, 463] on div "Wolves - Dry Vocals" at bounding box center [853, 465] width 509 height 16
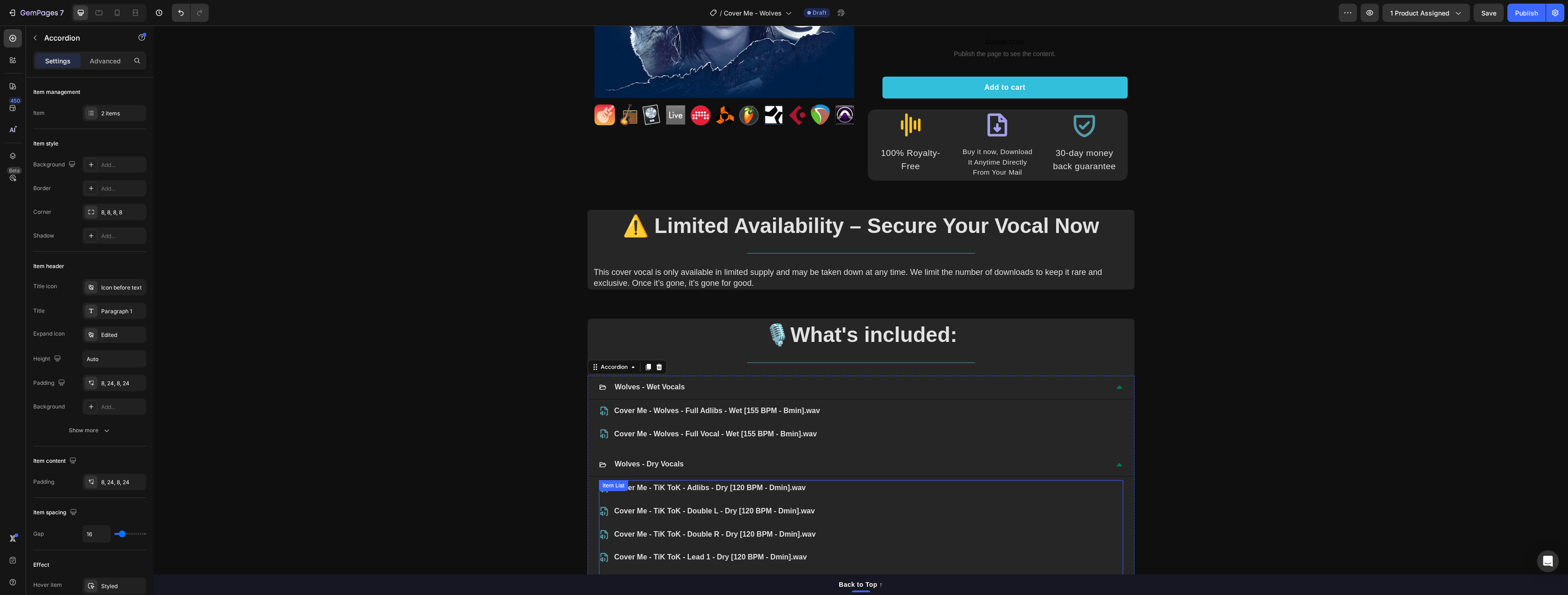
click at [671, 485] on p "Cover Me - TiK ToK - Adlibs - Dry [120 BPM - Dmin].wav" at bounding box center [715, 488] width 201 height 13
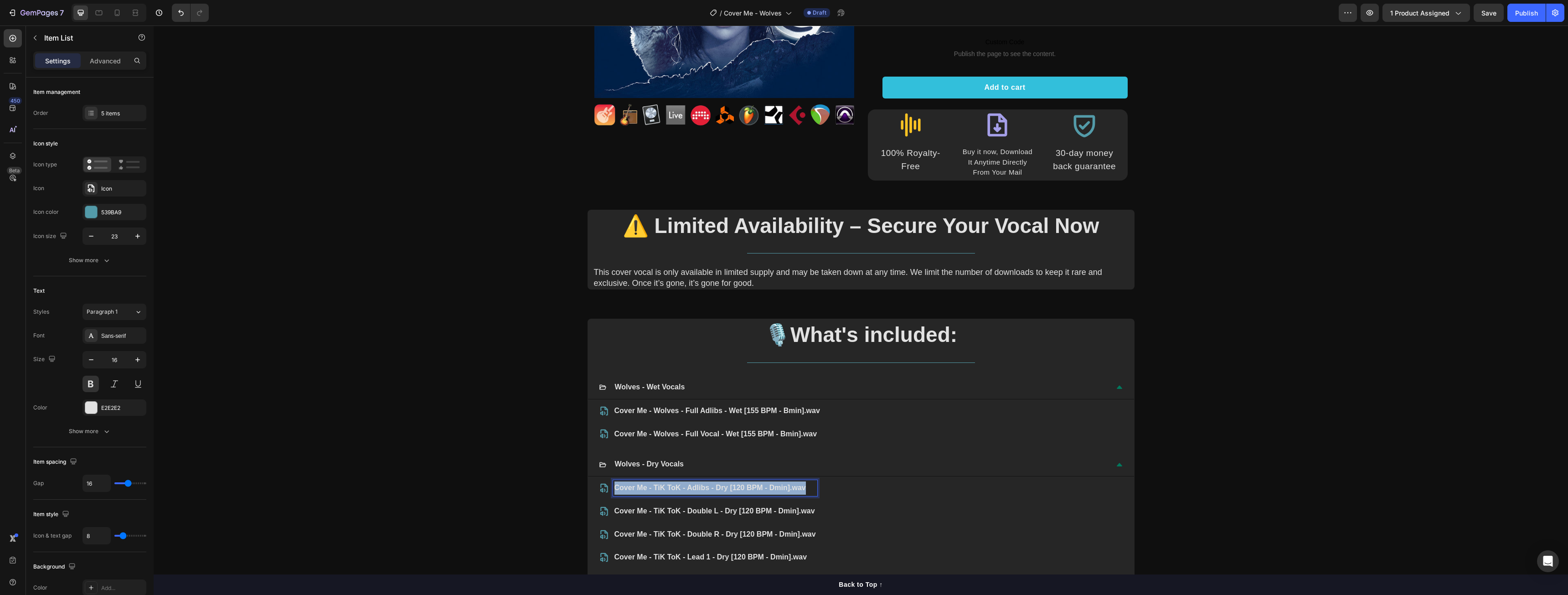
click at [671, 485] on p "Cover Me - TiK ToK - Adlibs - Dry [120 BPM - Dmin].wav" at bounding box center [715, 488] width 201 height 13
click at [738, 507] on p "Cover Me - TiK ToK - Double L - Dry [120 BPM - Dmin].wav" at bounding box center [715, 512] width 201 height 13
click at [730, 530] on p "Cover Me - TiK ToK - Double R - Dry [120 BPM - Dmin].wav" at bounding box center [715, 535] width 201 height 13
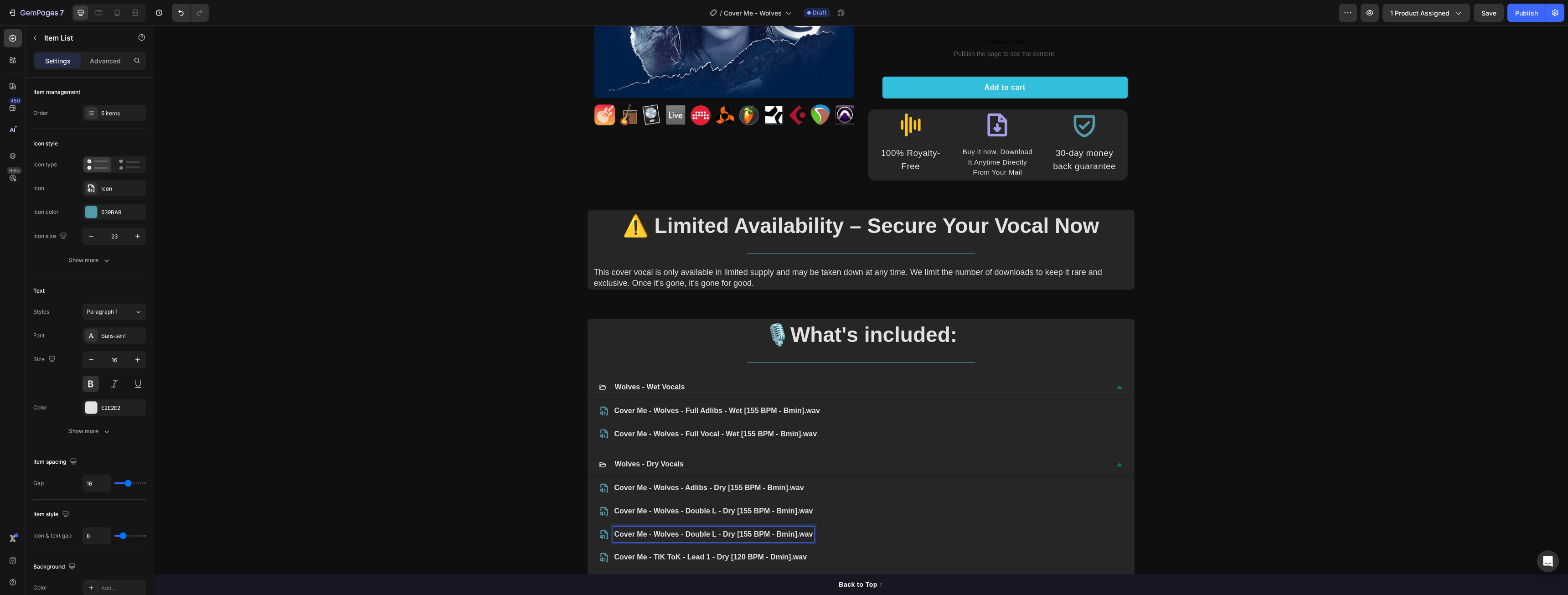
click at [712, 533] on p "Cover Me - Wolves - Double L - Dry [155 BPM - Bmin].wav" at bounding box center [713, 535] width 198 height 13
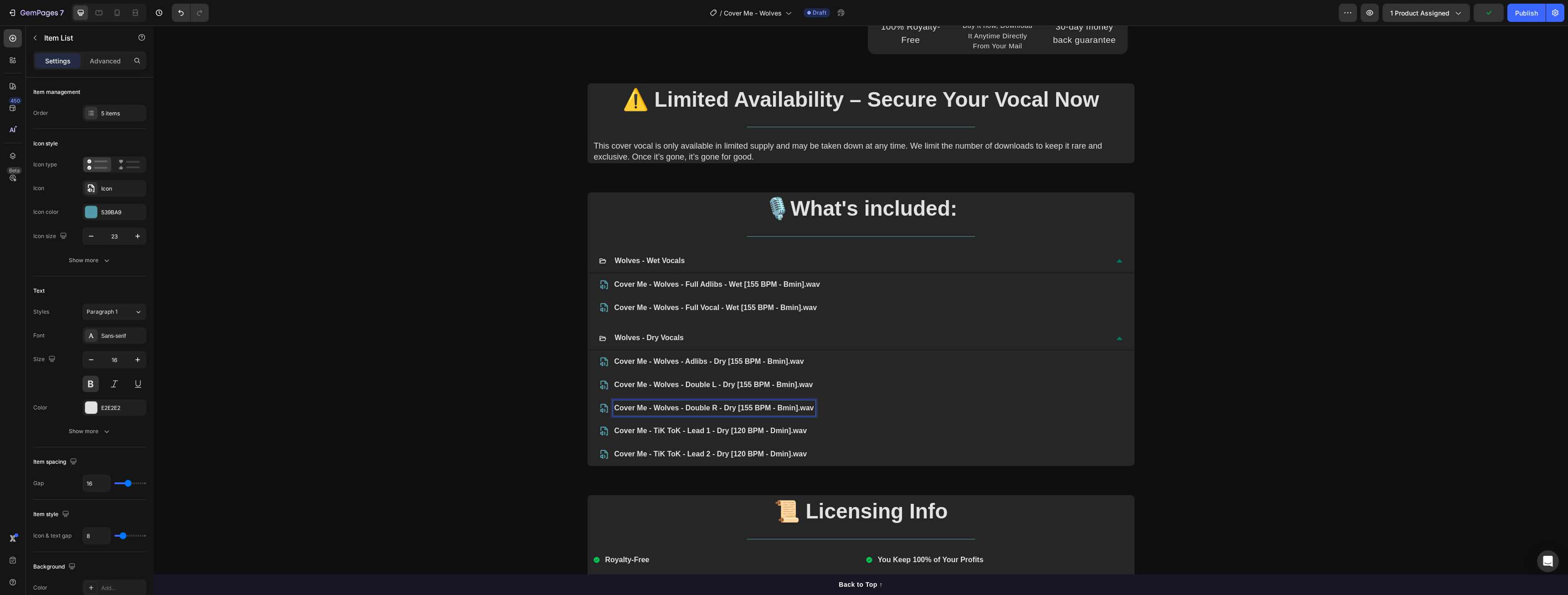
scroll to position [365, 0]
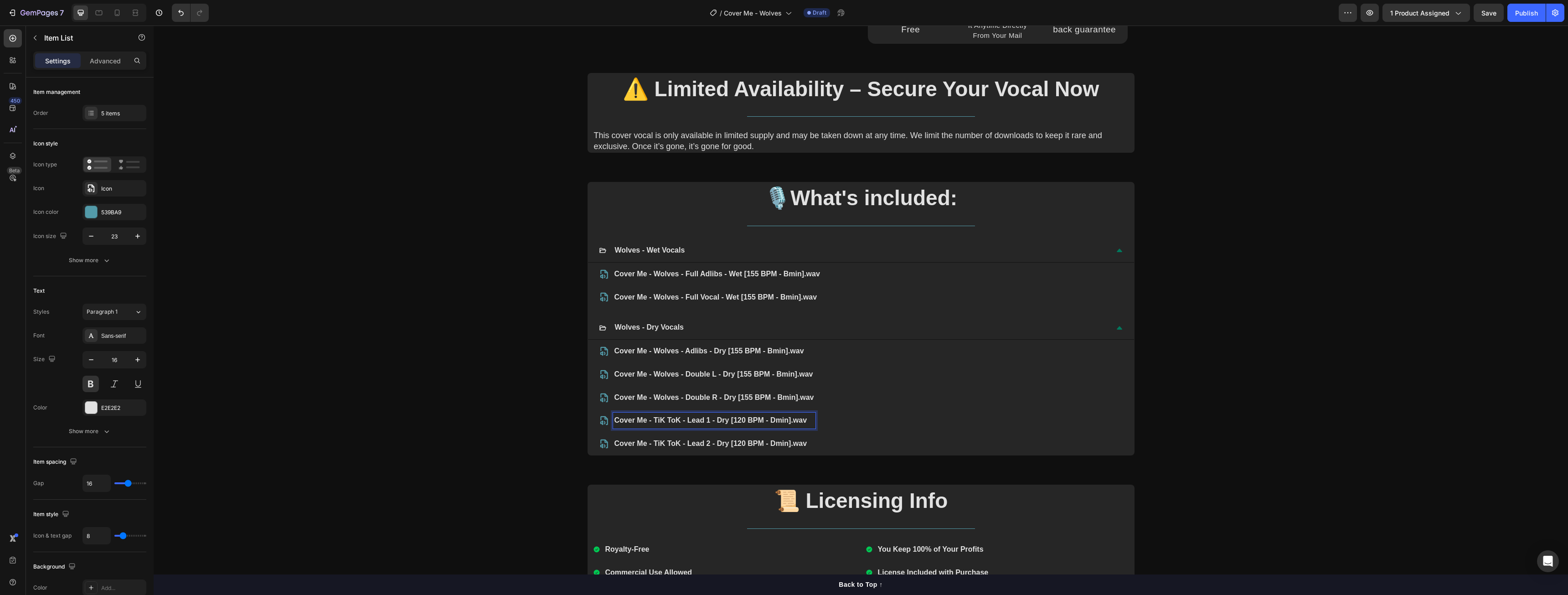
click at [685, 424] on p "Cover Me - TiK ToK - Lead 1 - Dry [120 BPM - Dmin].wav" at bounding box center [714, 421] width 200 height 13
click at [687, 442] on p "Cover Me - TiK ToK - Lead 2 - Dry [120 BPM - Dmin].wav" at bounding box center [716, 444] width 205 height 13
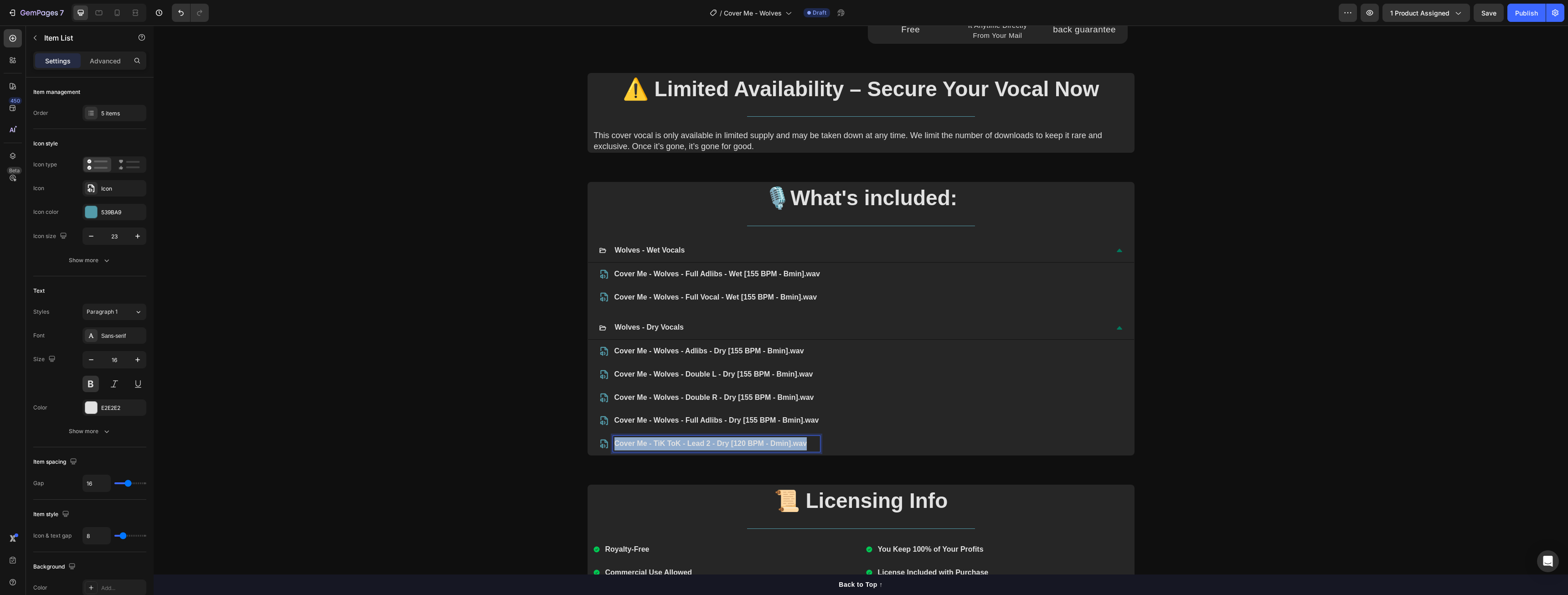
click at [687, 442] on p "Cover Me - TiK ToK - Lead 2 - Dry [120 BPM - Dmin].wav" at bounding box center [716, 444] width 205 height 13
click at [704, 444] on p "Cover Me - Wolves - Full Adlibs - Dry [155 BPM - Bmin].wav" at bounding box center [716, 444] width 205 height 13
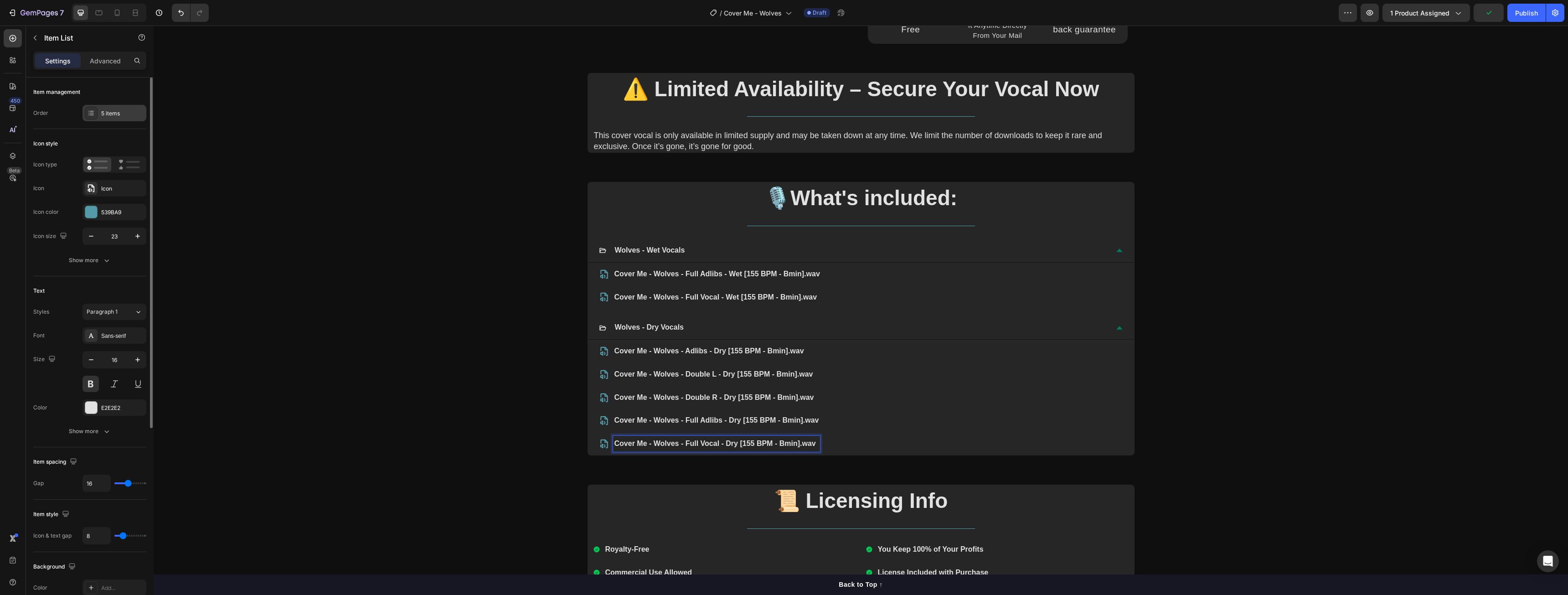
click at [128, 113] on div "5 items" at bounding box center [122, 113] width 43 height 8
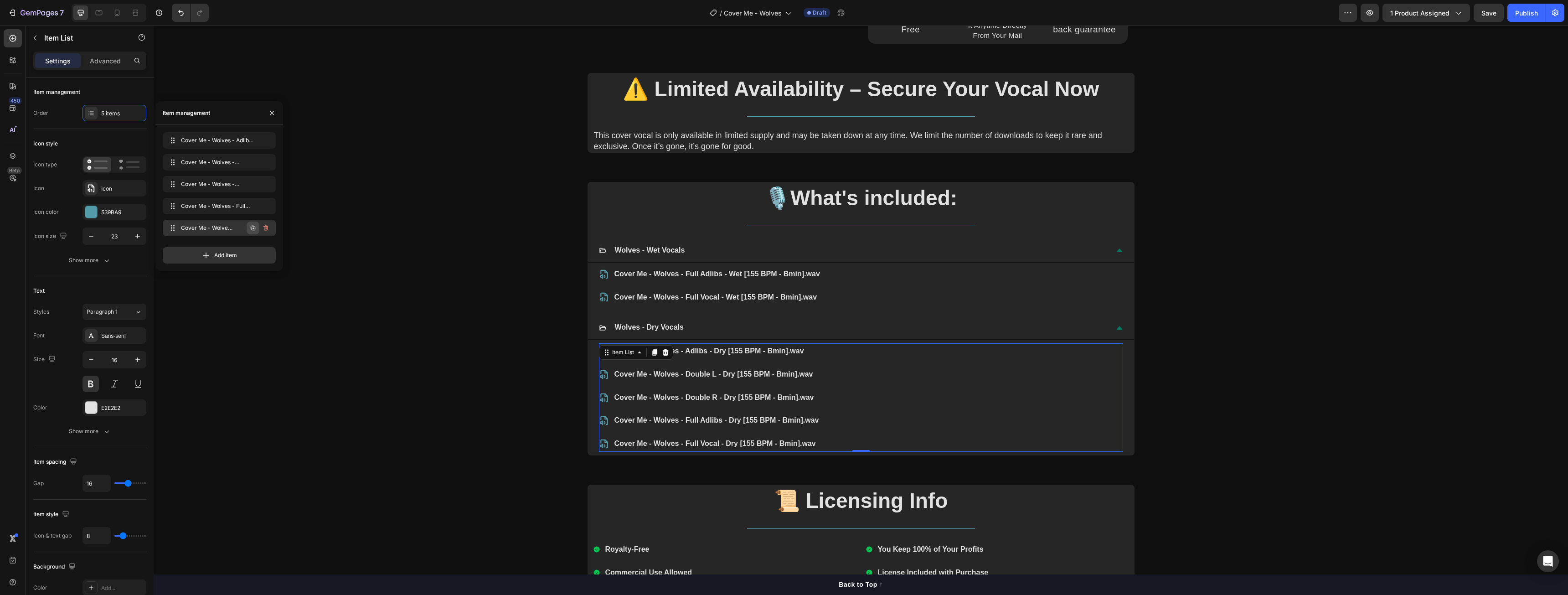
click at [253, 228] on icon "button" at bounding box center [253, 228] width 2 height 2
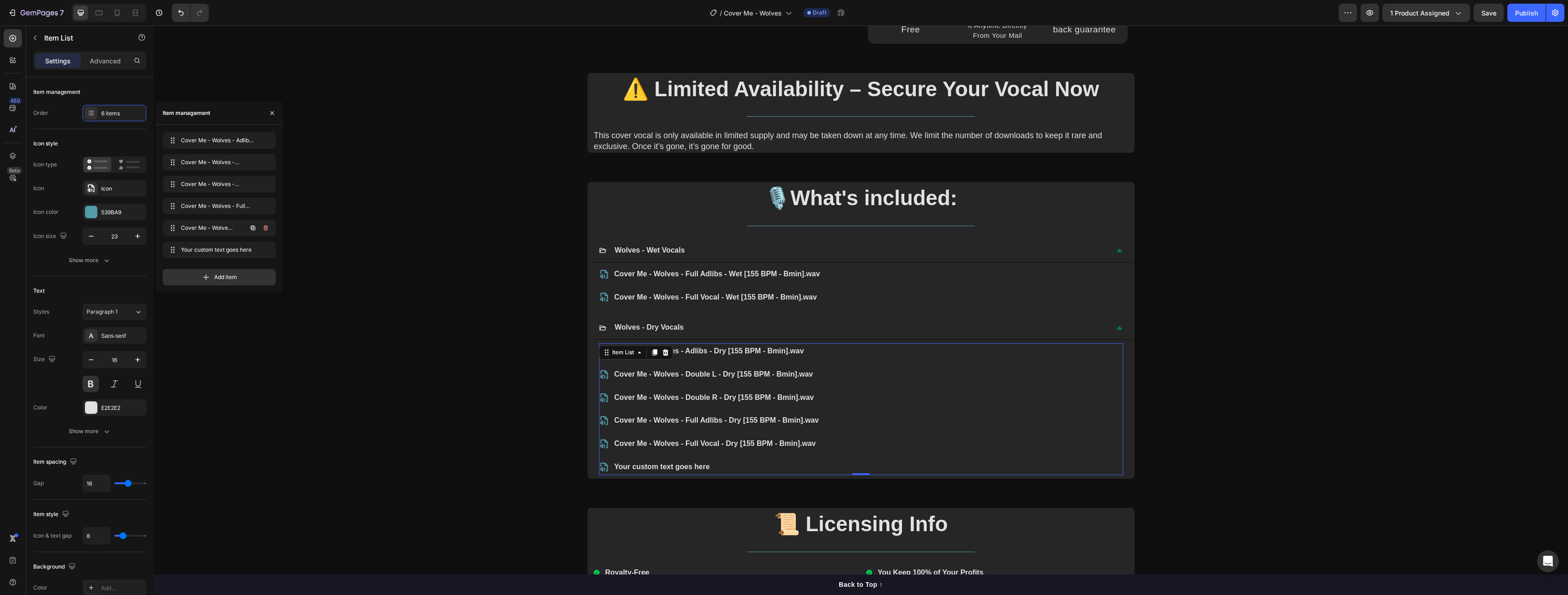
click at [253, 228] on icon "button" at bounding box center [253, 228] width 2 height 2
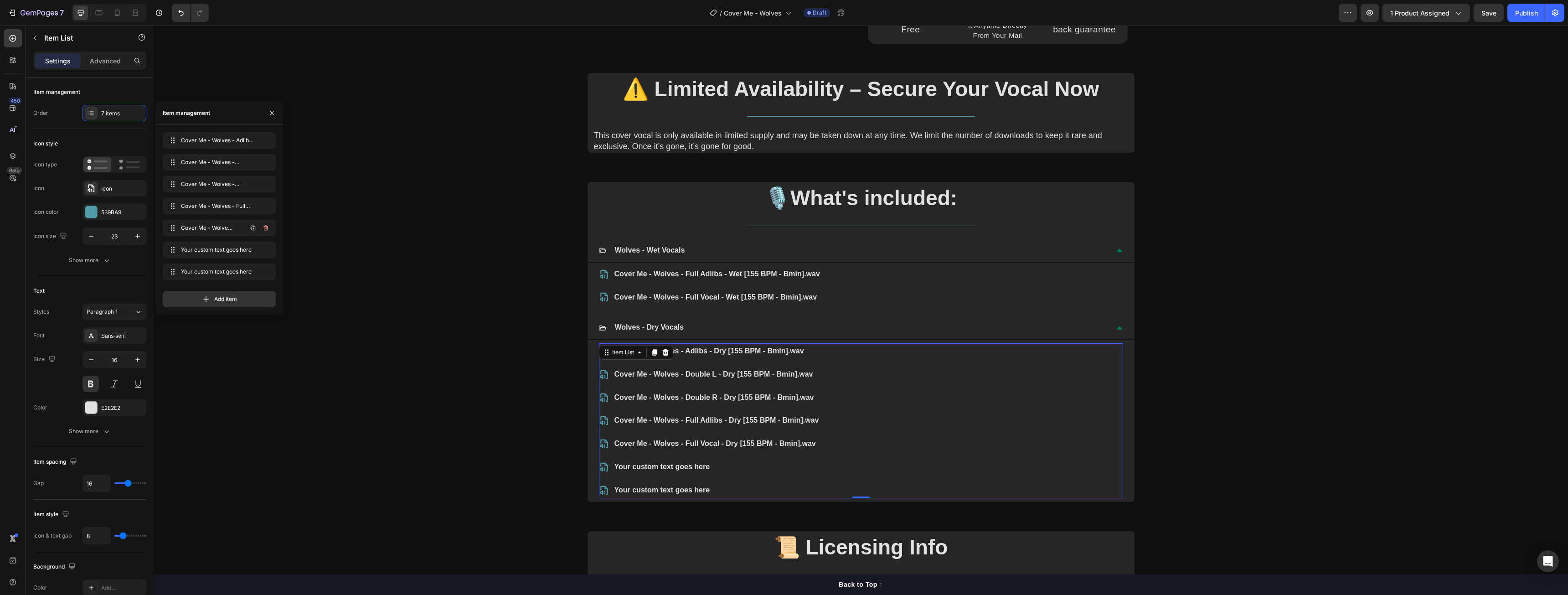
click at [253, 228] on icon "button" at bounding box center [253, 228] width 2 height 2
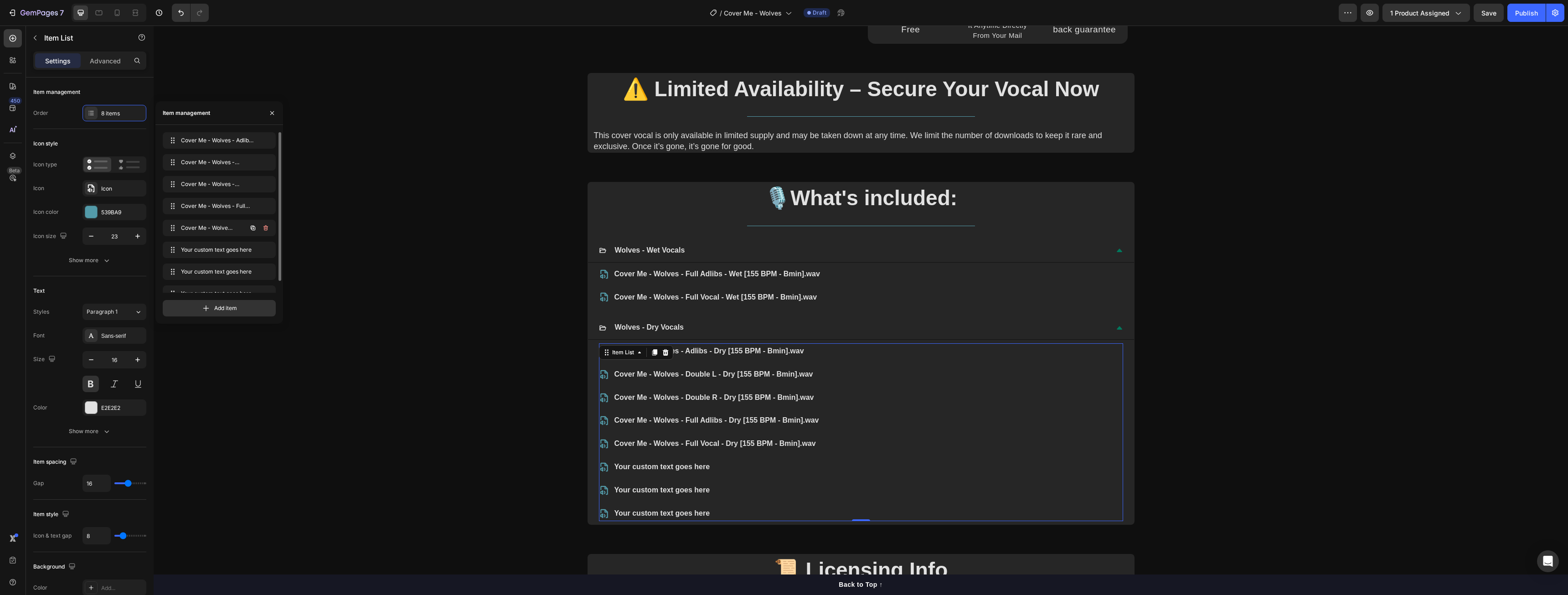
click at [253, 228] on icon "button" at bounding box center [253, 228] width 2 height 2
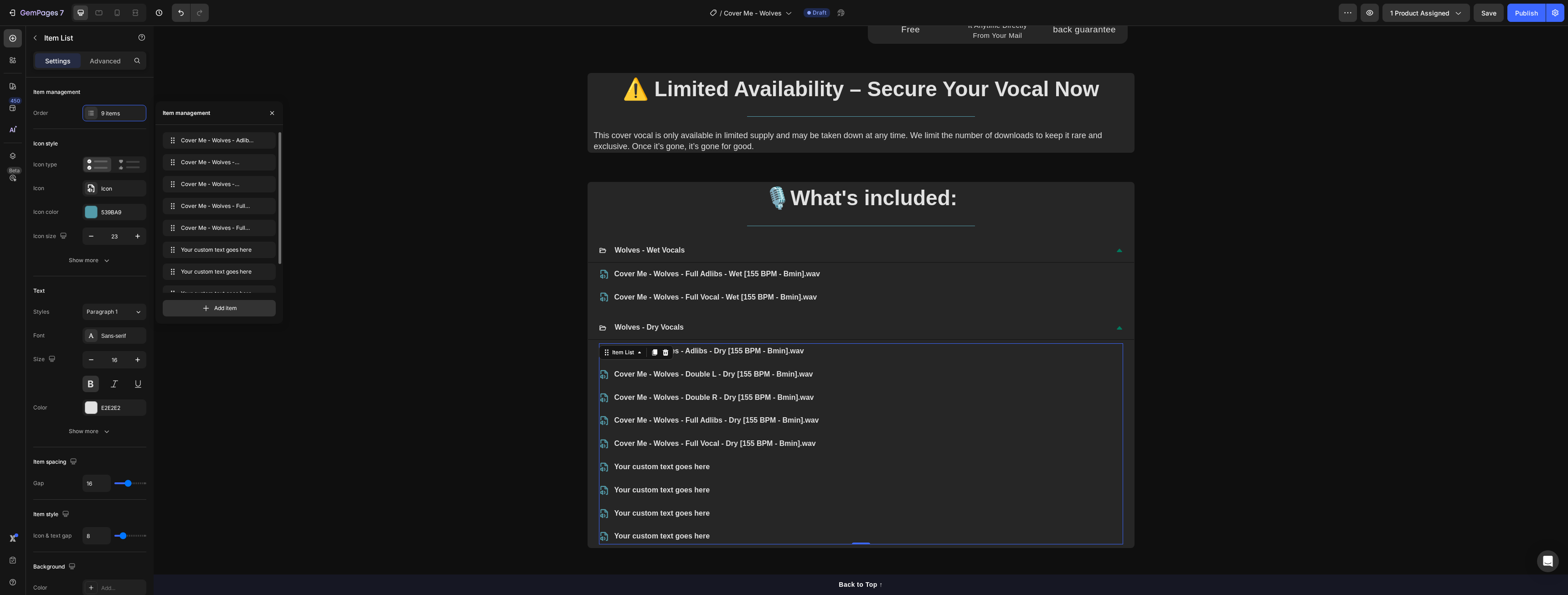
click at [633, 459] on div "Your custom text goes here" at bounding box center [716, 467] width 208 height 16
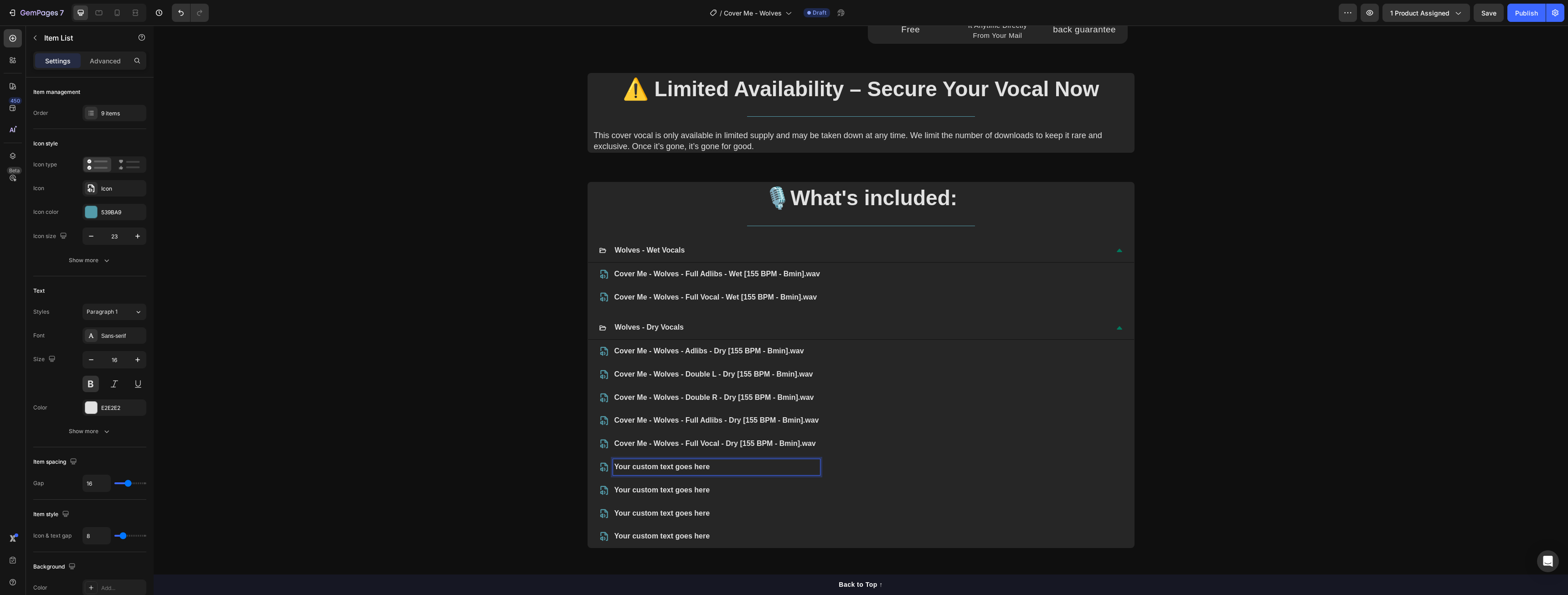
click at [634, 468] on p "Your custom text goes here" at bounding box center [716, 467] width 205 height 13
click at [722, 466] on p "Cover Me - Wolves - Harmonies L - Dry [155 BPM - Bmin].wav" at bounding box center [719, 467] width 211 height 13
click at [701, 486] on p "Your custom text goes here" at bounding box center [719, 491] width 211 height 13
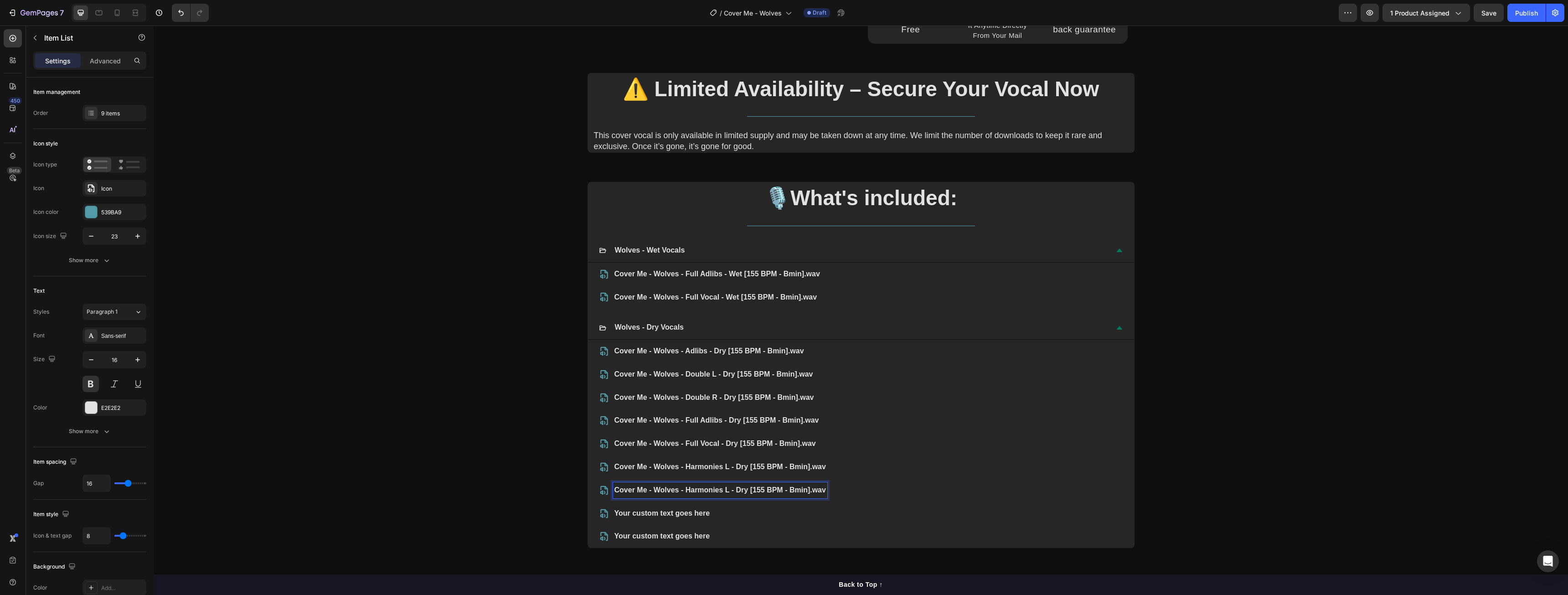
click at [724, 490] on p "Cover Me - Wolves - Harmonies L - Dry [155 BPM - Bmin].wav" at bounding box center [719, 491] width 211 height 13
click at [665, 510] on p "Your custom text goes here" at bounding box center [720, 514] width 212 height 13
click at [720, 539] on p "Your custom text goes here" at bounding box center [720, 537] width 212 height 13
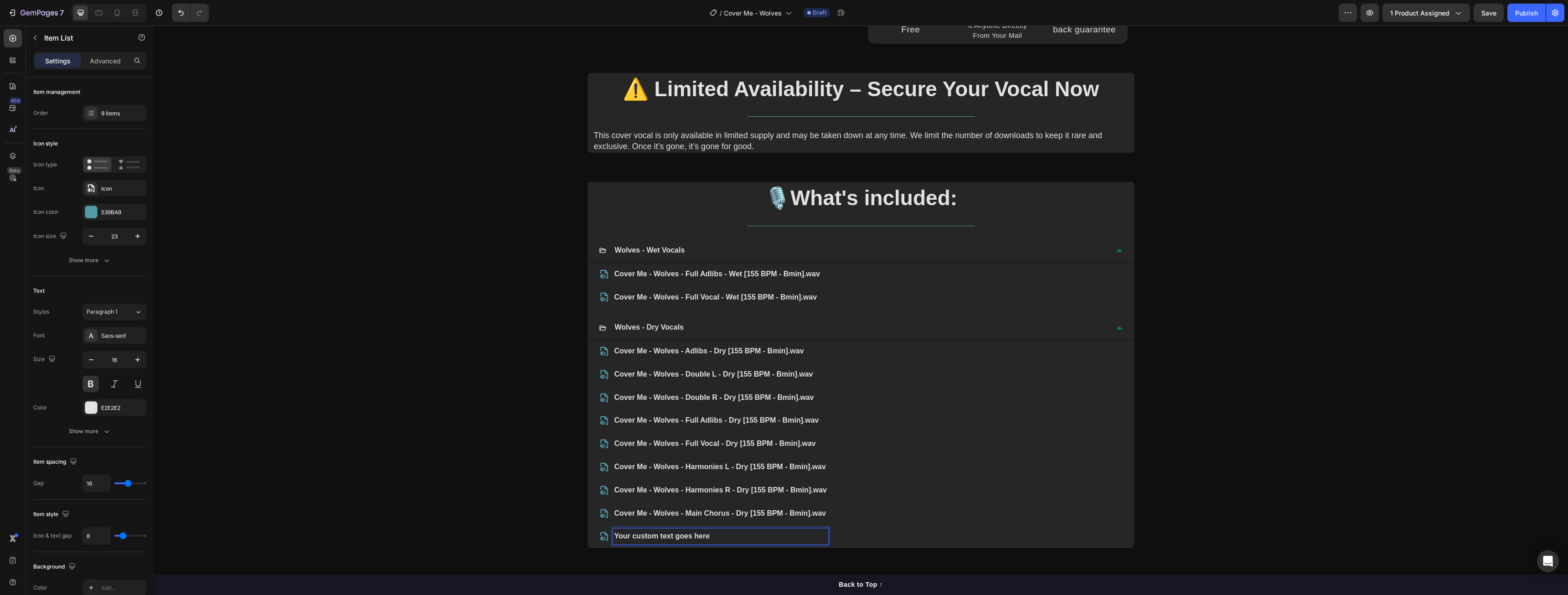
click at [720, 539] on p "Your custom text goes here" at bounding box center [720, 537] width 212 height 13
click at [122, 111] on div "9 items" at bounding box center [122, 113] width 43 height 8
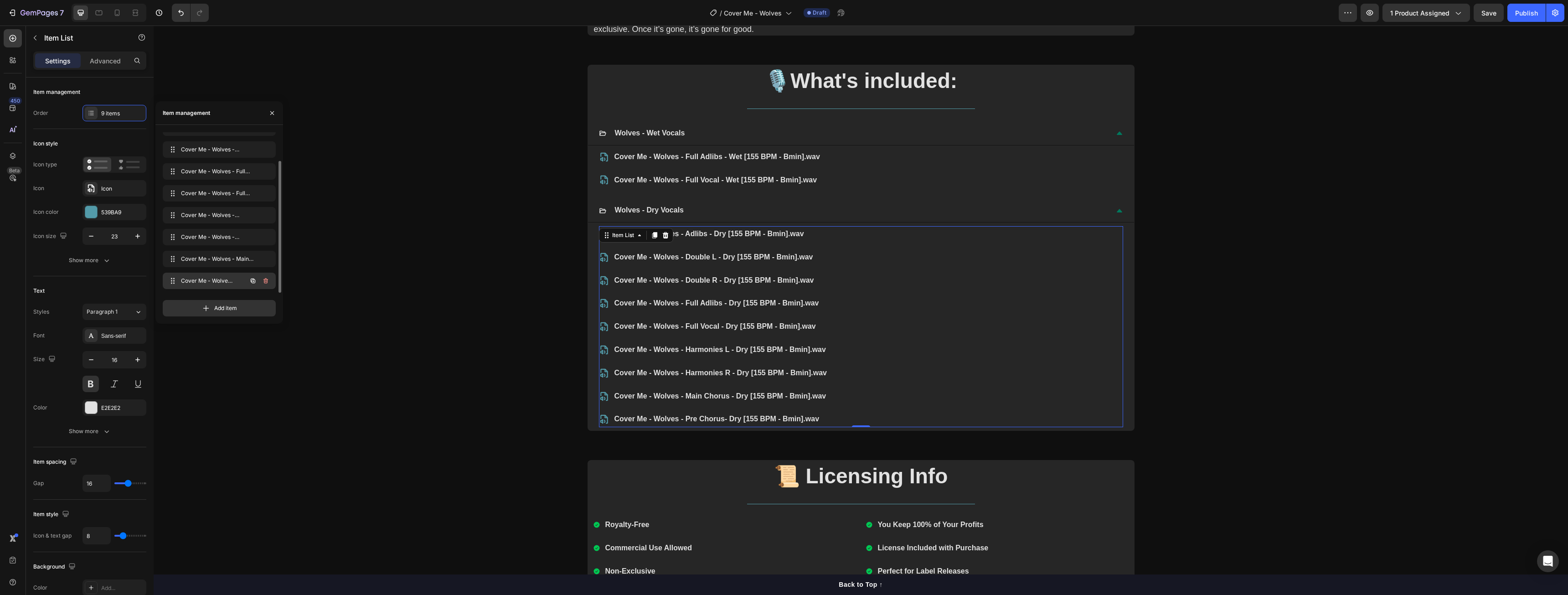
scroll to position [593, 0]
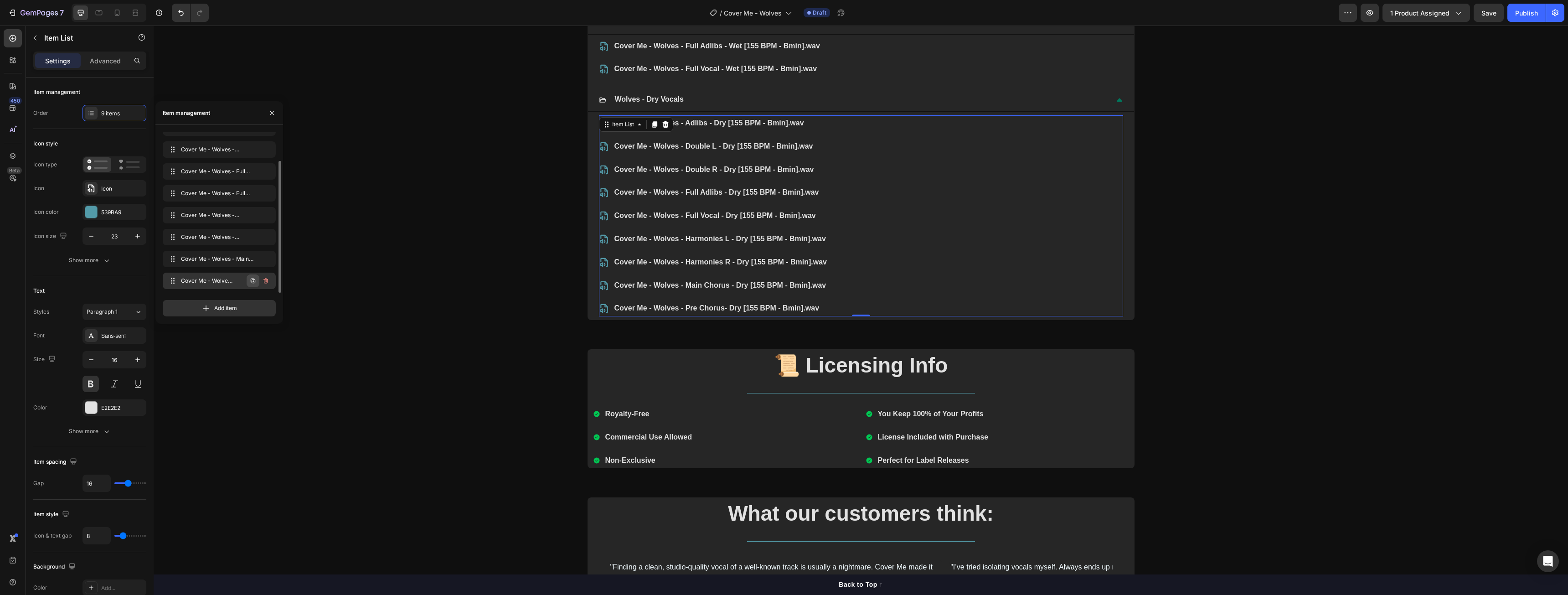
click at [254, 281] on icon "button" at bounding box center [253, 281] width 7 height 7
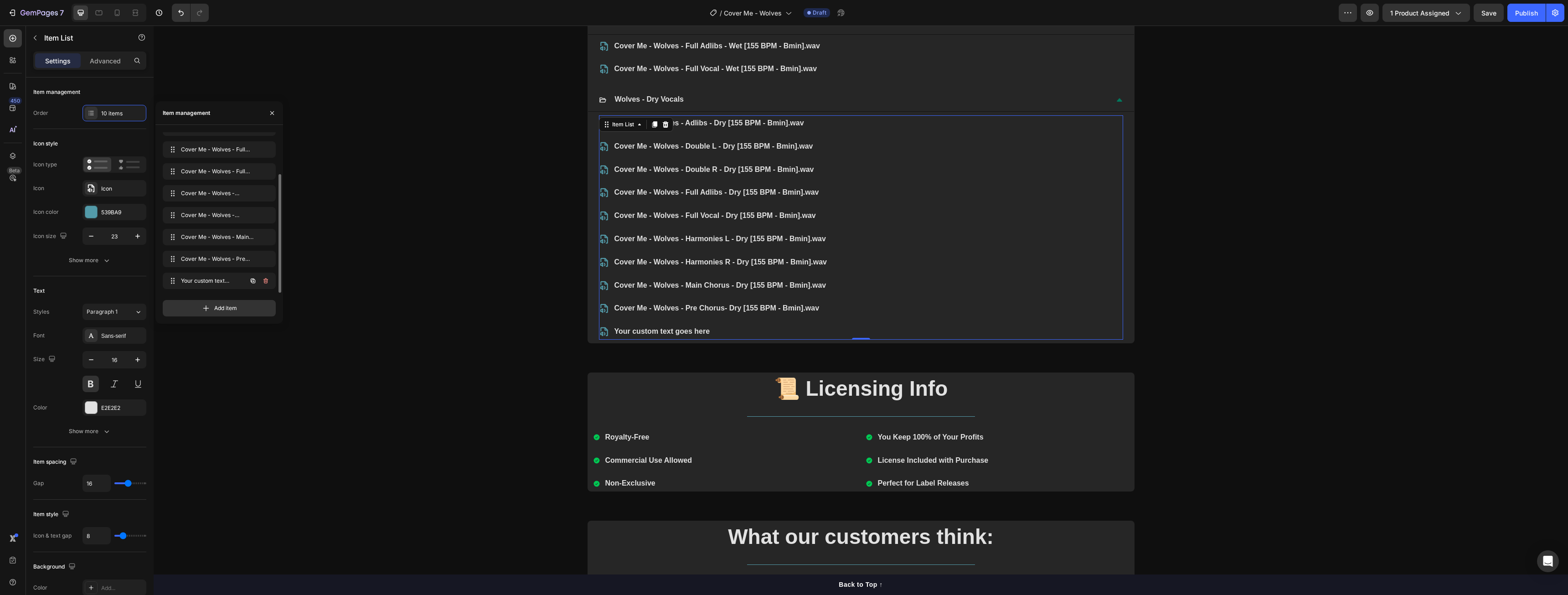
click at [254, 281] on icon "button" at bounding box center [253, 281] width 7 height 7
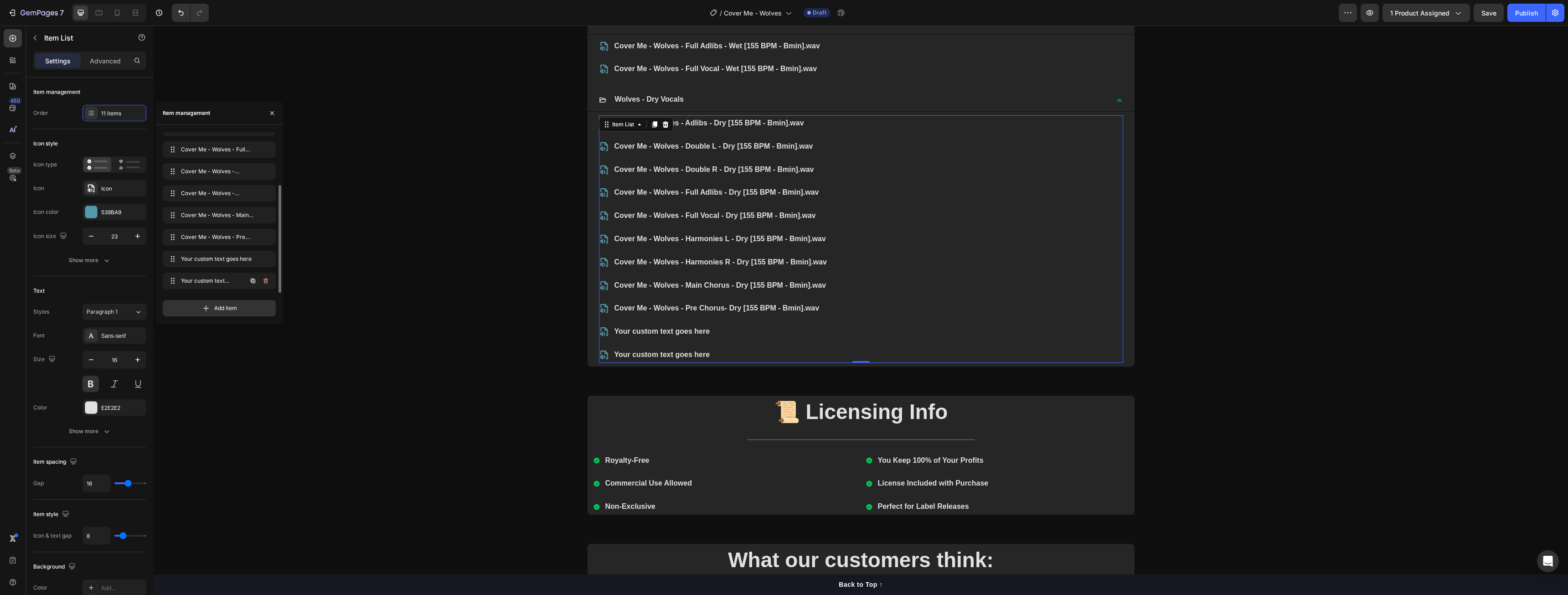
click at [254, 281] on icon "button" at bounding box center [253, 281] width 7 height 7
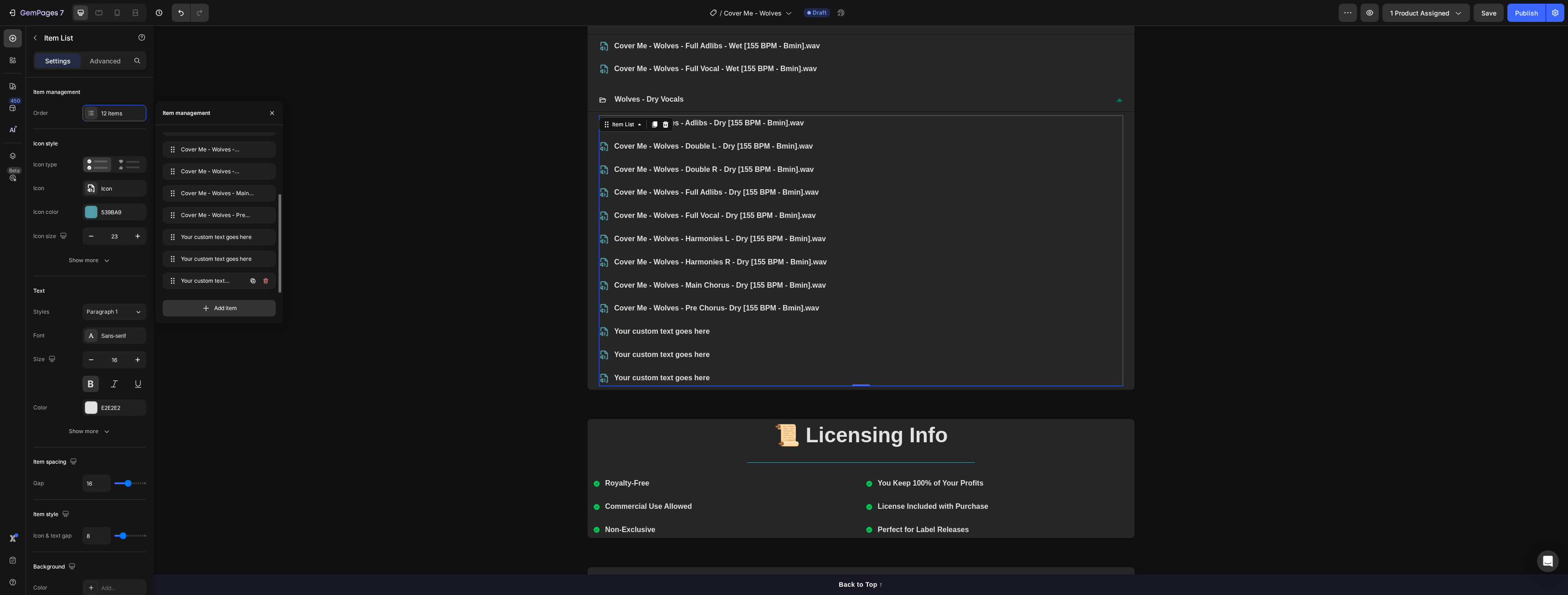
click at [254, 281] on icon "button" at bounding box center [253, 281] width 7 height 7
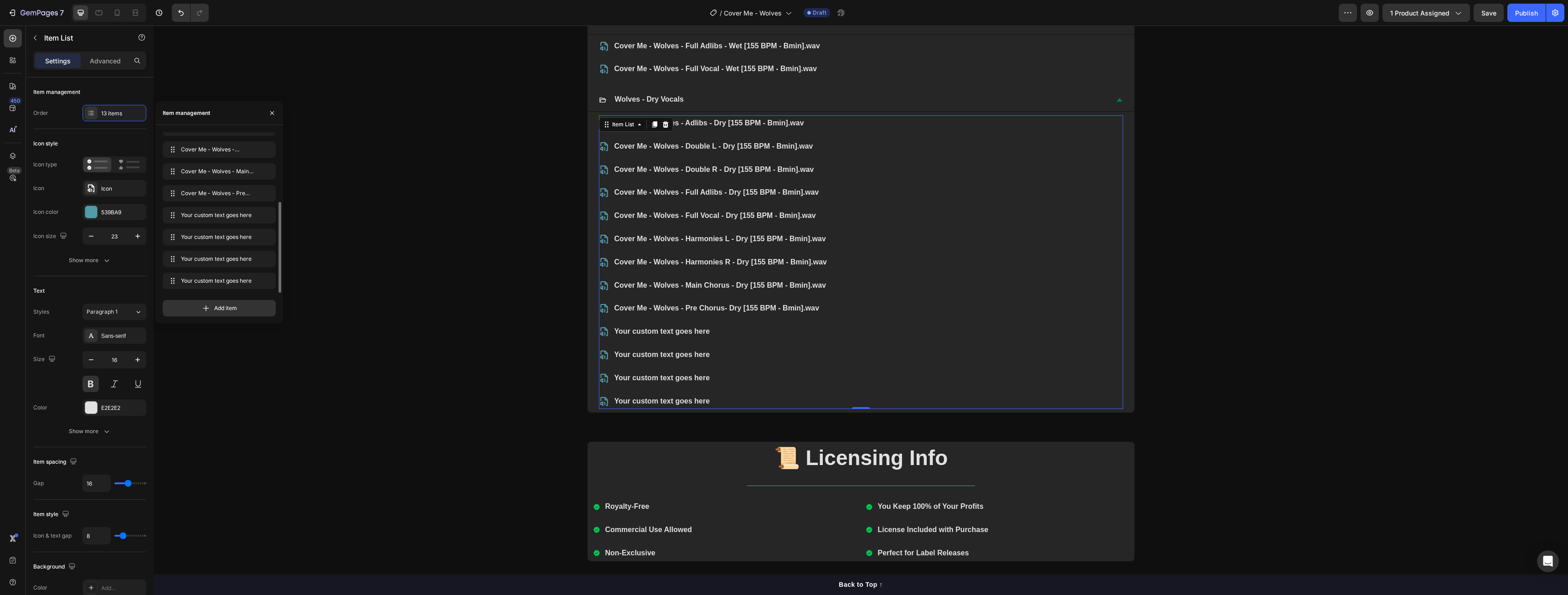
click at [674, 333] on div "Your custom text goes here" at bounding box center [720, 332] width 215 height 16
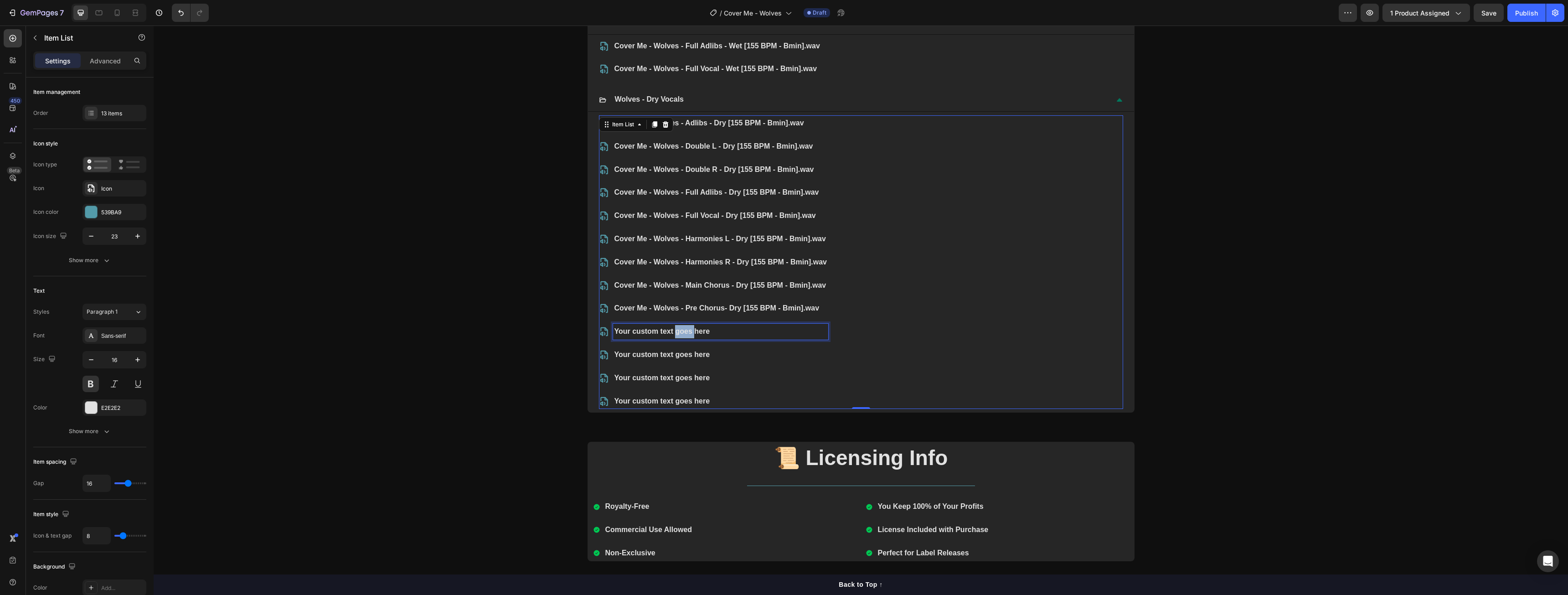
click at [674, 333] on p "Your custom text goes here" at bounding box center [720, 332] width 212 height 13
click at [686, 359] on p "Your custom text goes here" at bounding box center [737, 355] width 247 height 13
click at [694, 382] on p "Your custom text goes here" at bounding box center [737, 378] width 247 height 13
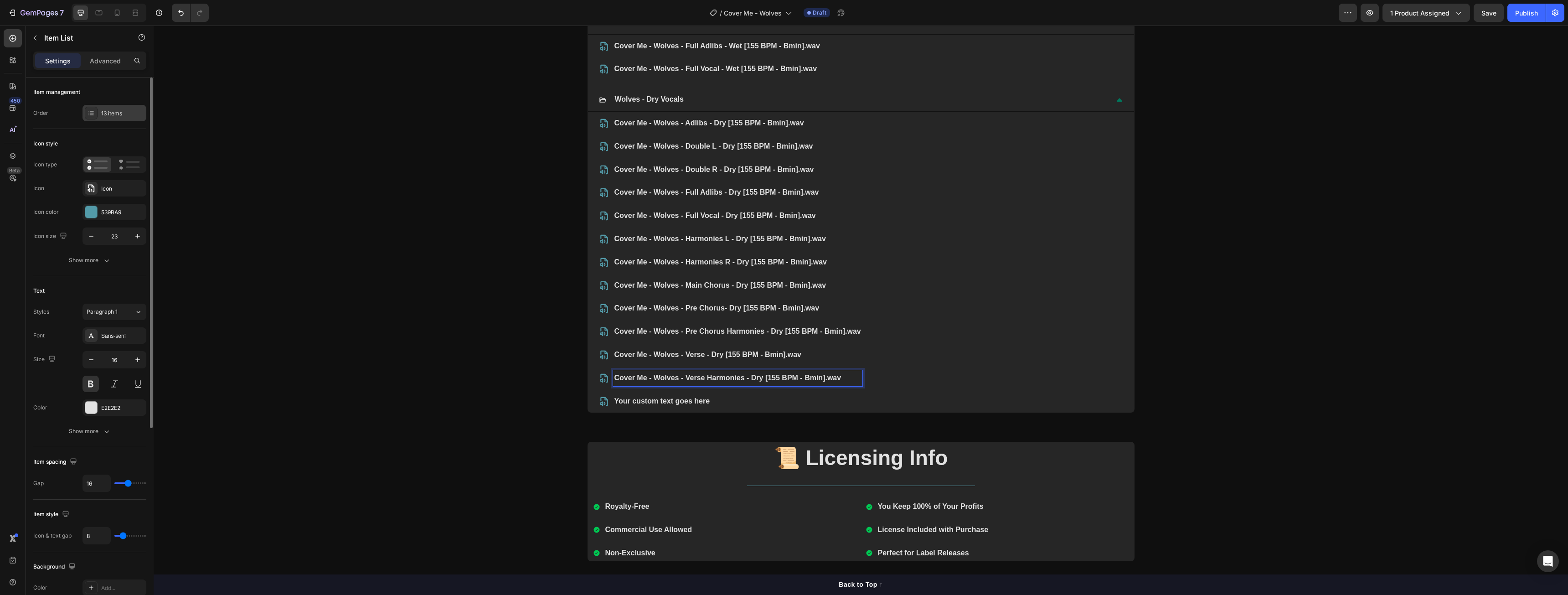
click at [122, 111] on div "13 items" at bounding box center [122, 113] width 43 height 8
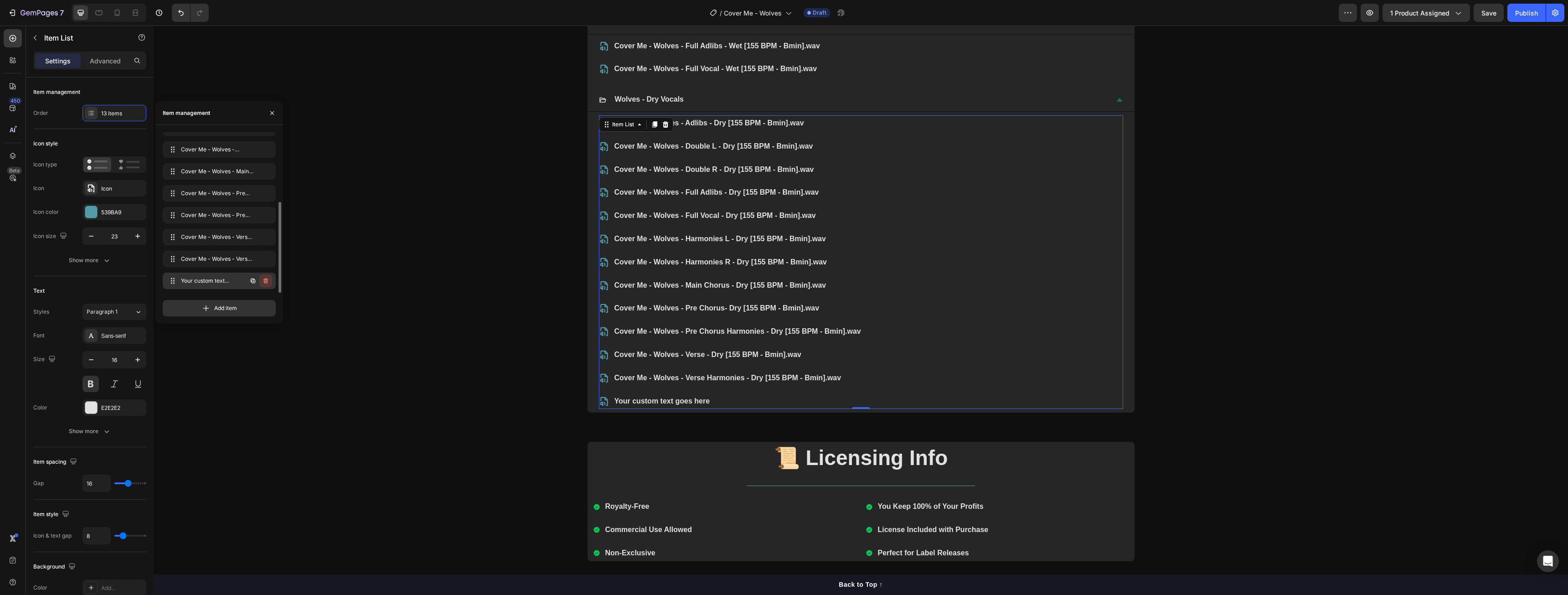
click at [266, 283] on icon "button" at bounding box center [266, 281] width 7 height 7
click at [262, 283] on div "Delete" at bounding box center [260, 281] width 17 height 8
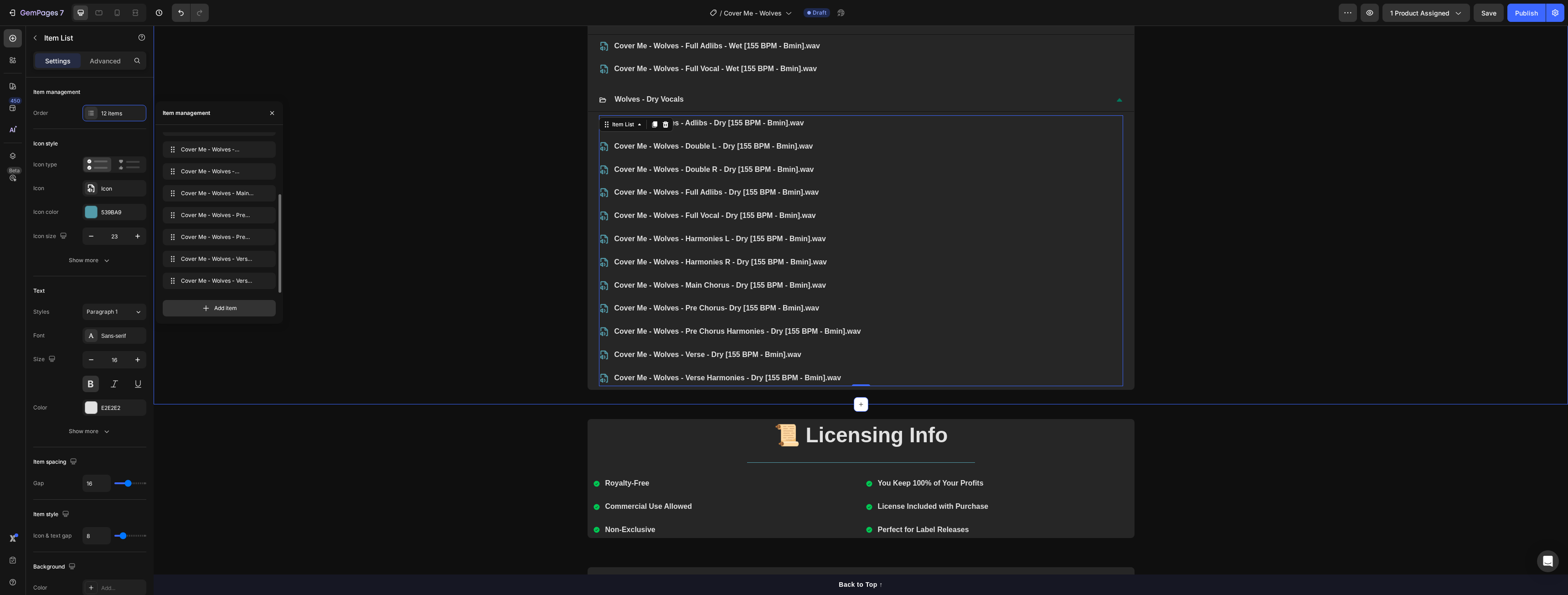
click at [449, 386] on div "🎙️What's included: Heading Title Line Wolves - Wet Vocals Cover Me - Wolves - F…" at bounding box center [861, 172] width 1415 height 436
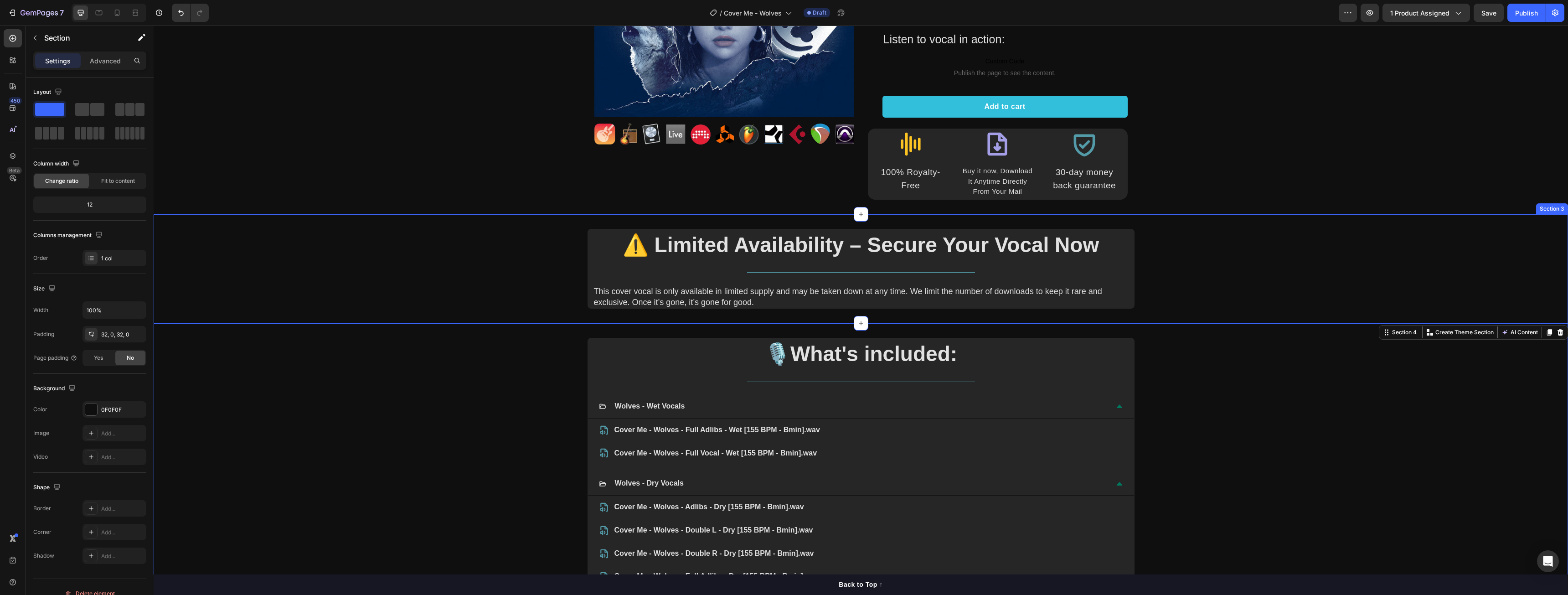
scroll to position [0, 0]
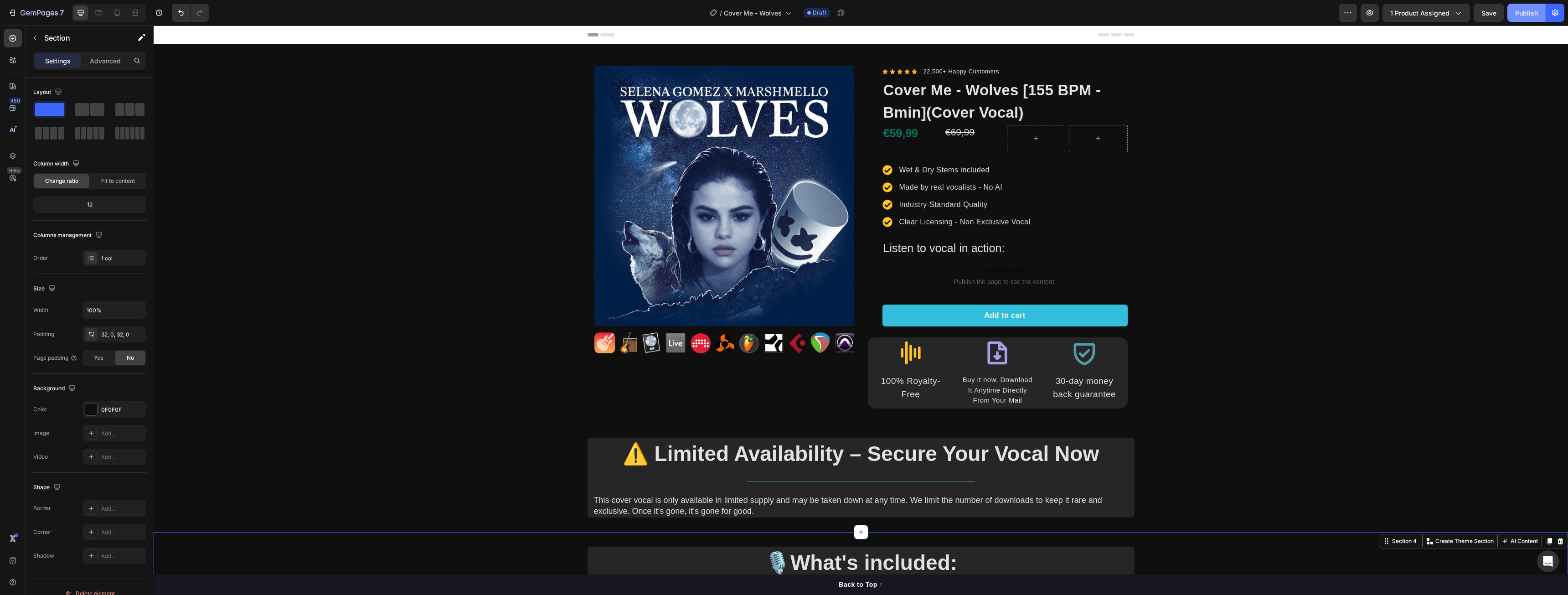
click at [1516, 9] on div "Publish" at bounding box center [1526, 13] width 23 height 10
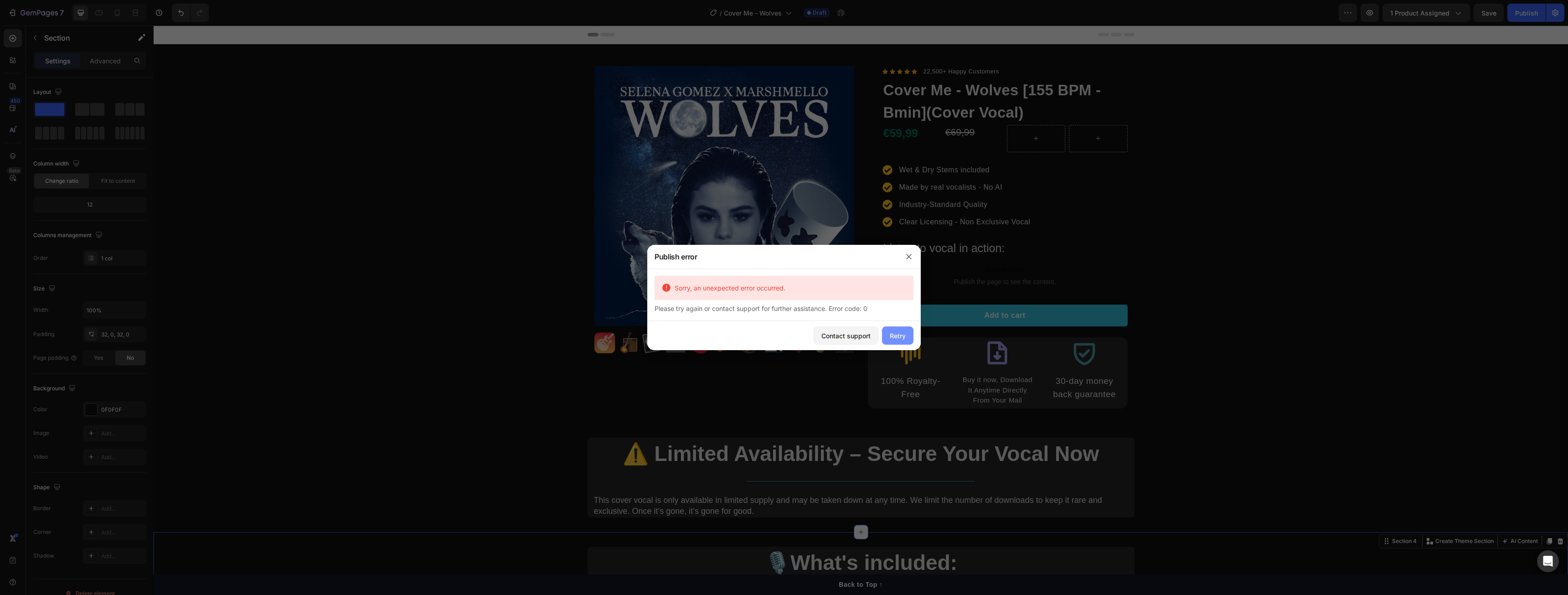
click at [906, 338] on button "Retry" at bounding box center [898, 336] width 32 height 18
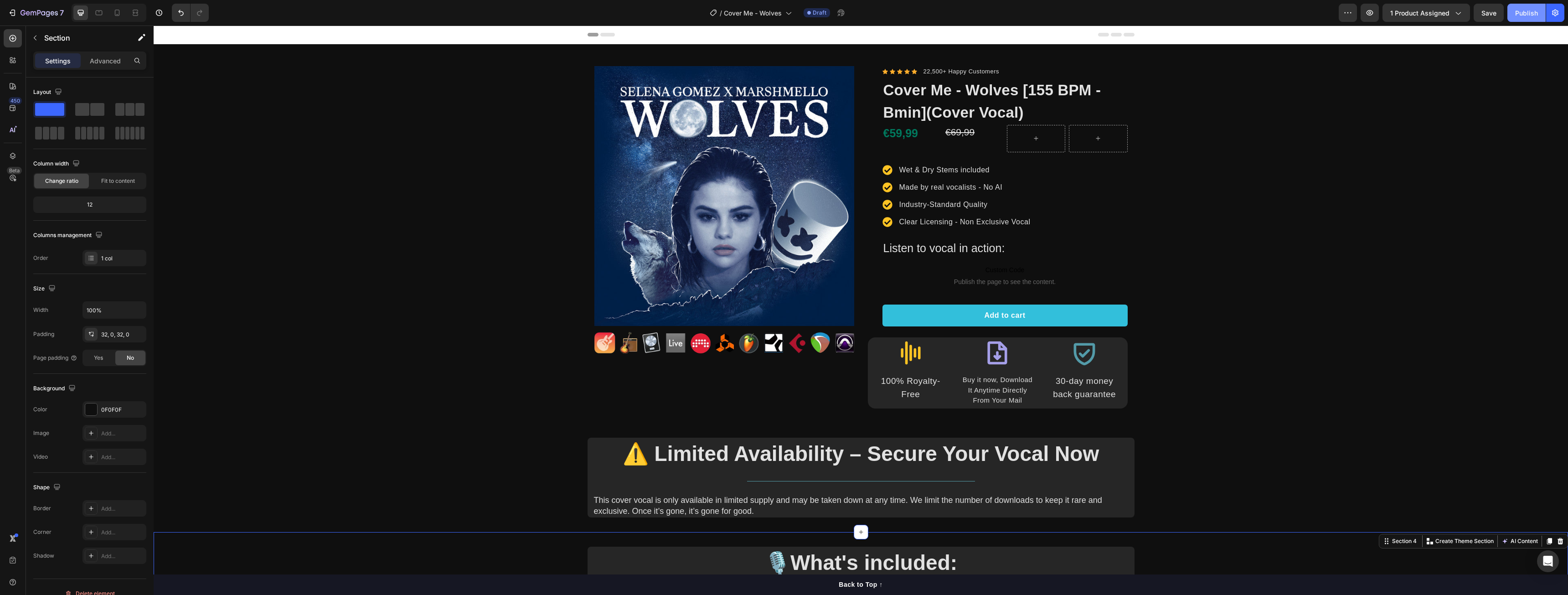
click at [1525, 10] on div "Publish" at bounding box center [1526, 13] width 23 height 10
click at [1491, 12] on span "Save" at bounding box center [1489, 13] width 15 height 8
click at [1522, 15] on div "Publish" at bounding box center [1526, 13] width 23 height 10
click at [945, 284] on span "Publish the page to see the content." at bounding box center [1005, 281] width 245 height 9
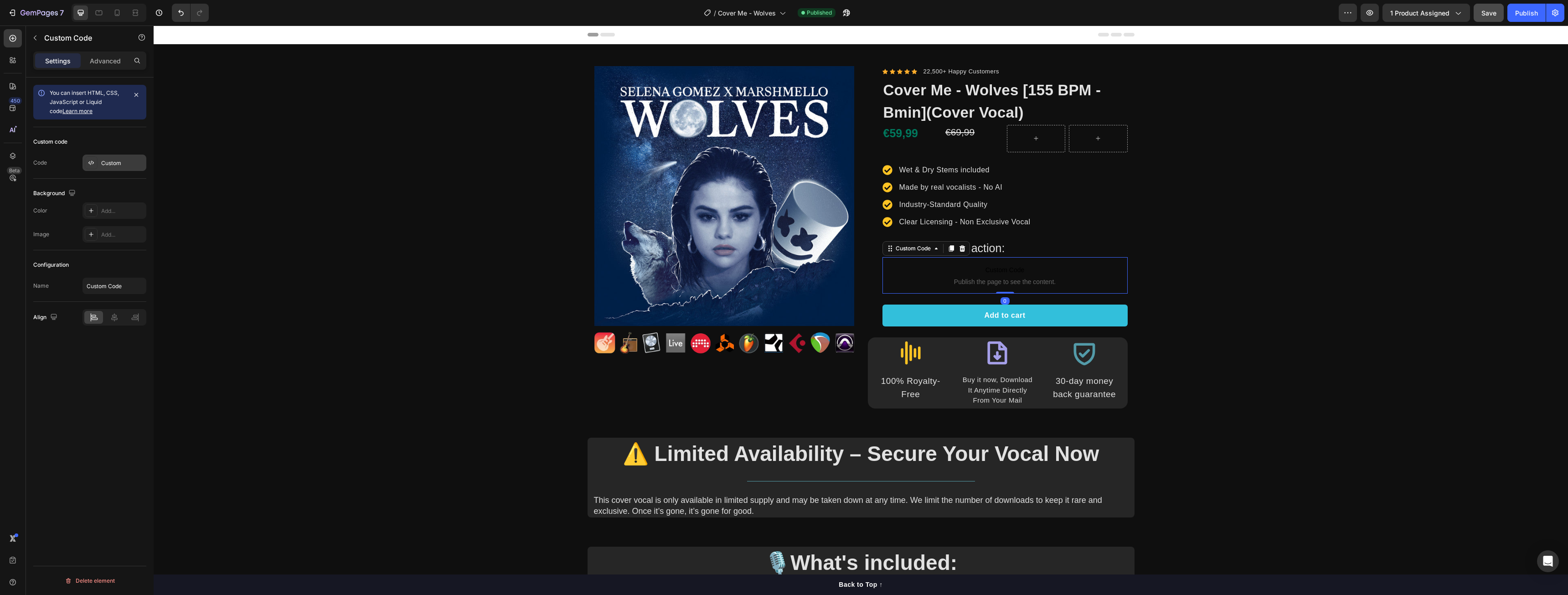
click at [133, 165] on div "Custom" at bounding box center [122, 163] width 43 height 8
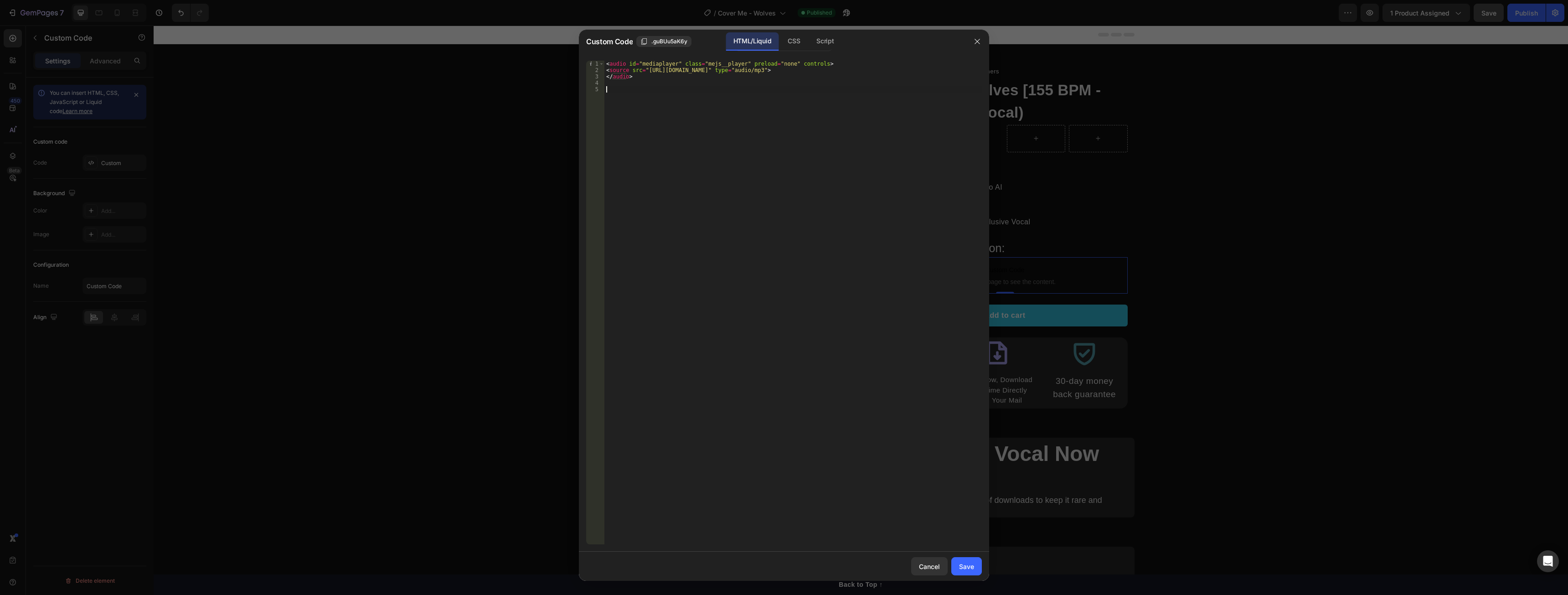
click at [676, 192] on div "< audio id = "mediaplayer" class = "mejs__player" preload = "none" controls > <…" at bounding box center [793, 309] width 377 height 496
